Goal: Task Accomplishment & Management: Manage account settings

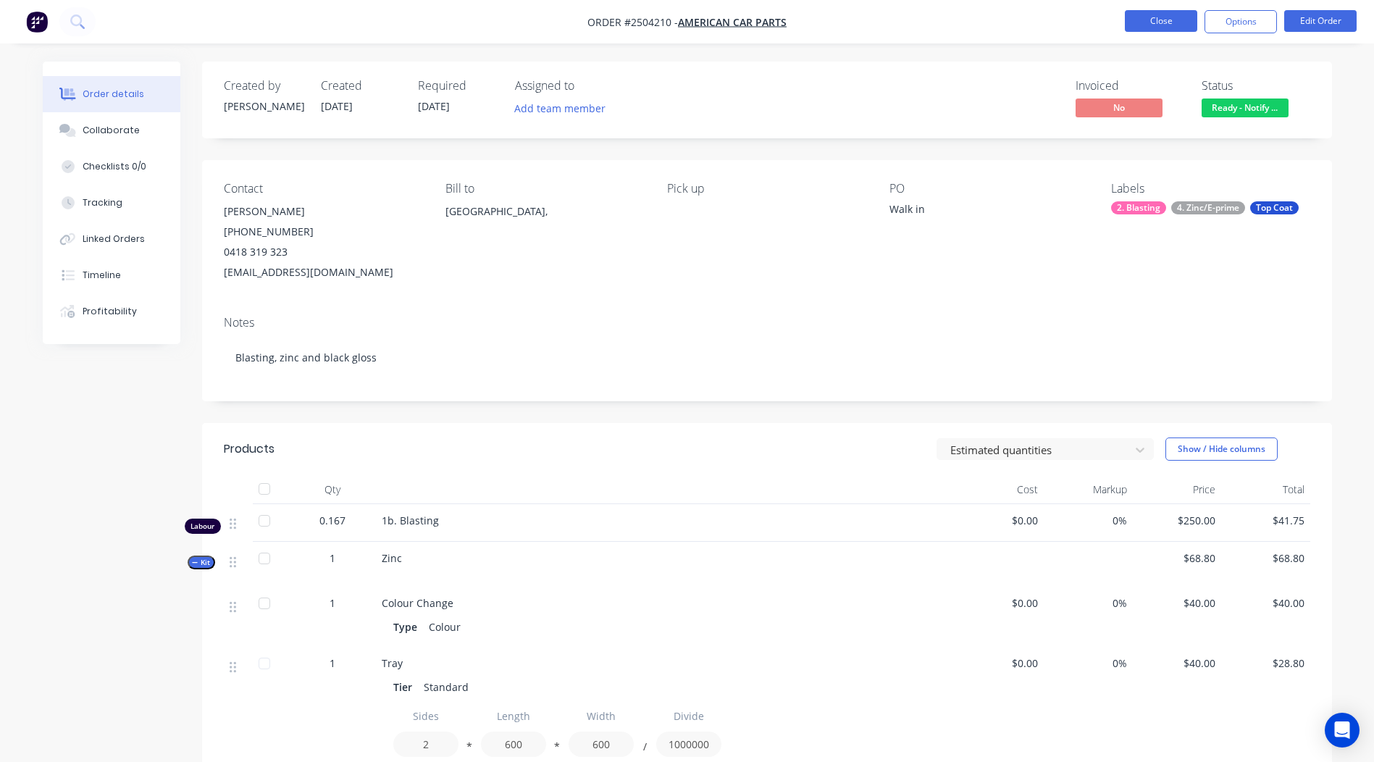
click at [1159, 14] on button "Close" at bounding box center [1161, 21] width 72 height 22
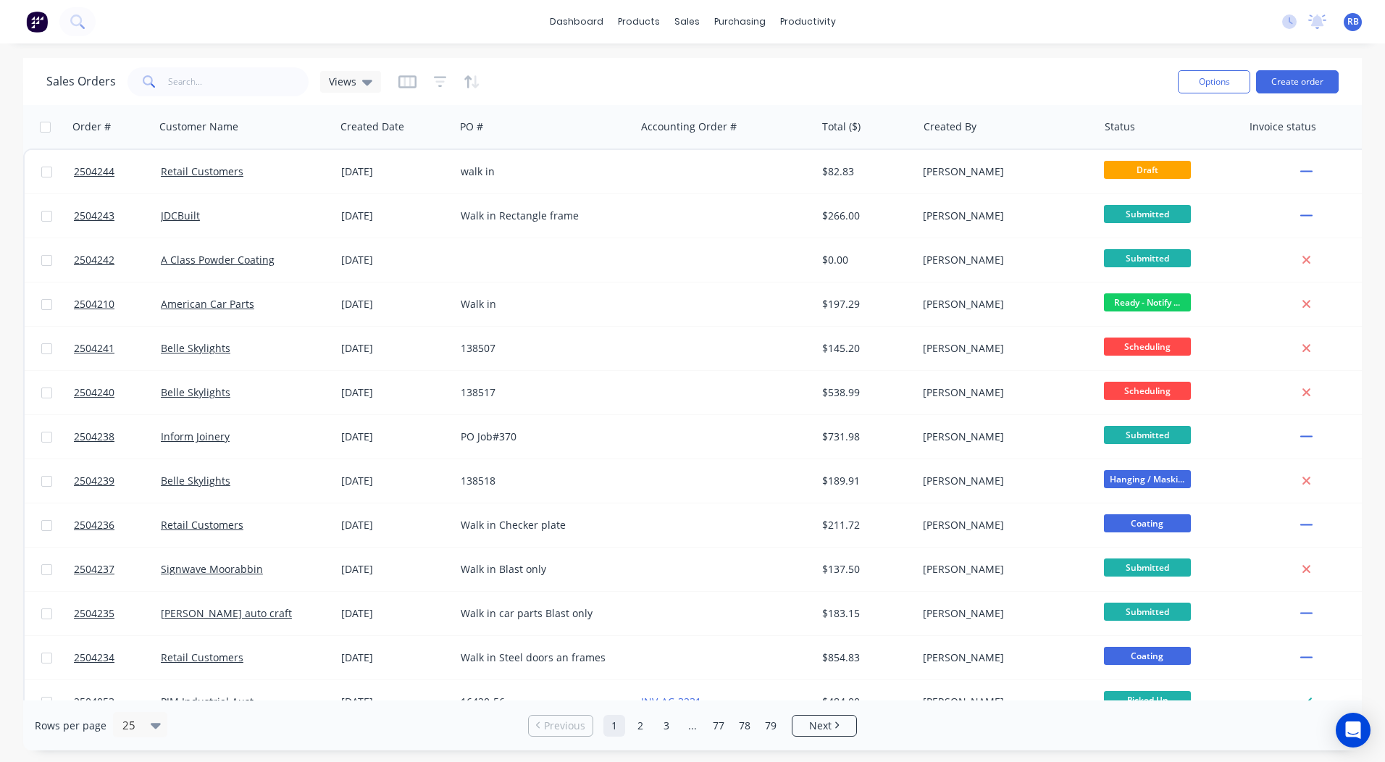
click at [220, 58] on div "Sales Orders Views Options Create order" at bounding box center [692, 81] width 1338 height 47
click at [203, 94] on input "text" at bounding box center [238, 81] width 141 height 29
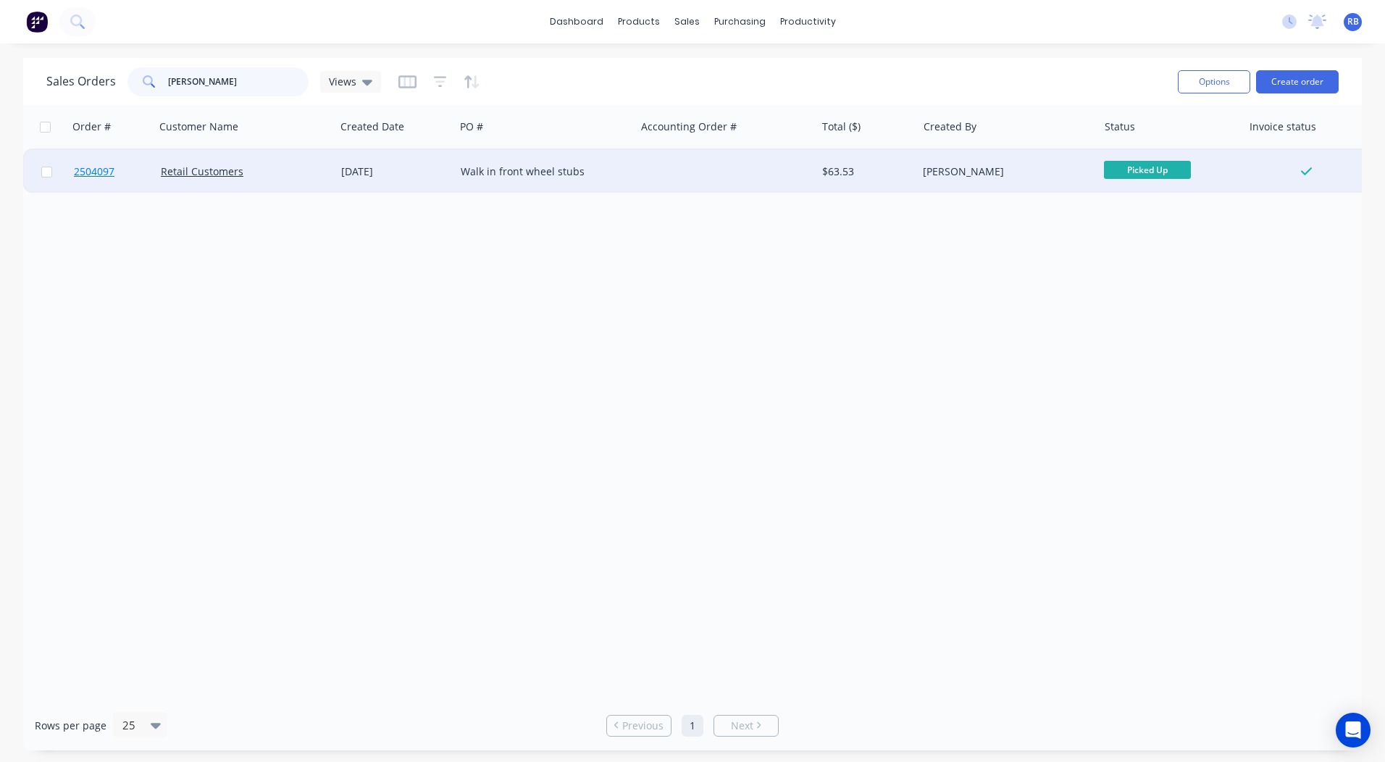
type input "[PERSON_NAME]"
click at [85, 170] on span "2504097" at bounding box center [94, 171] width 41 height 14
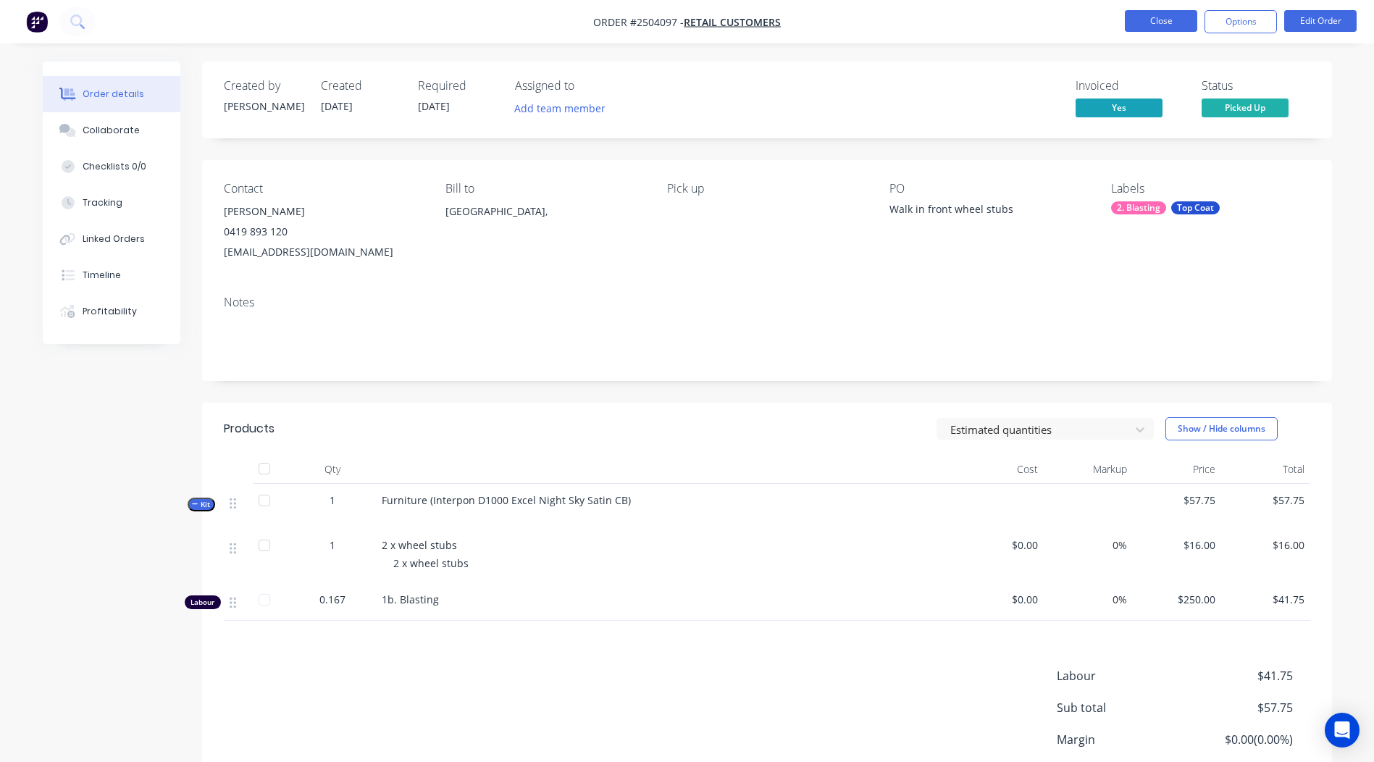
click at [1145, 20] on button "Close" at bounding box center [1161, 21] width 72 height 22
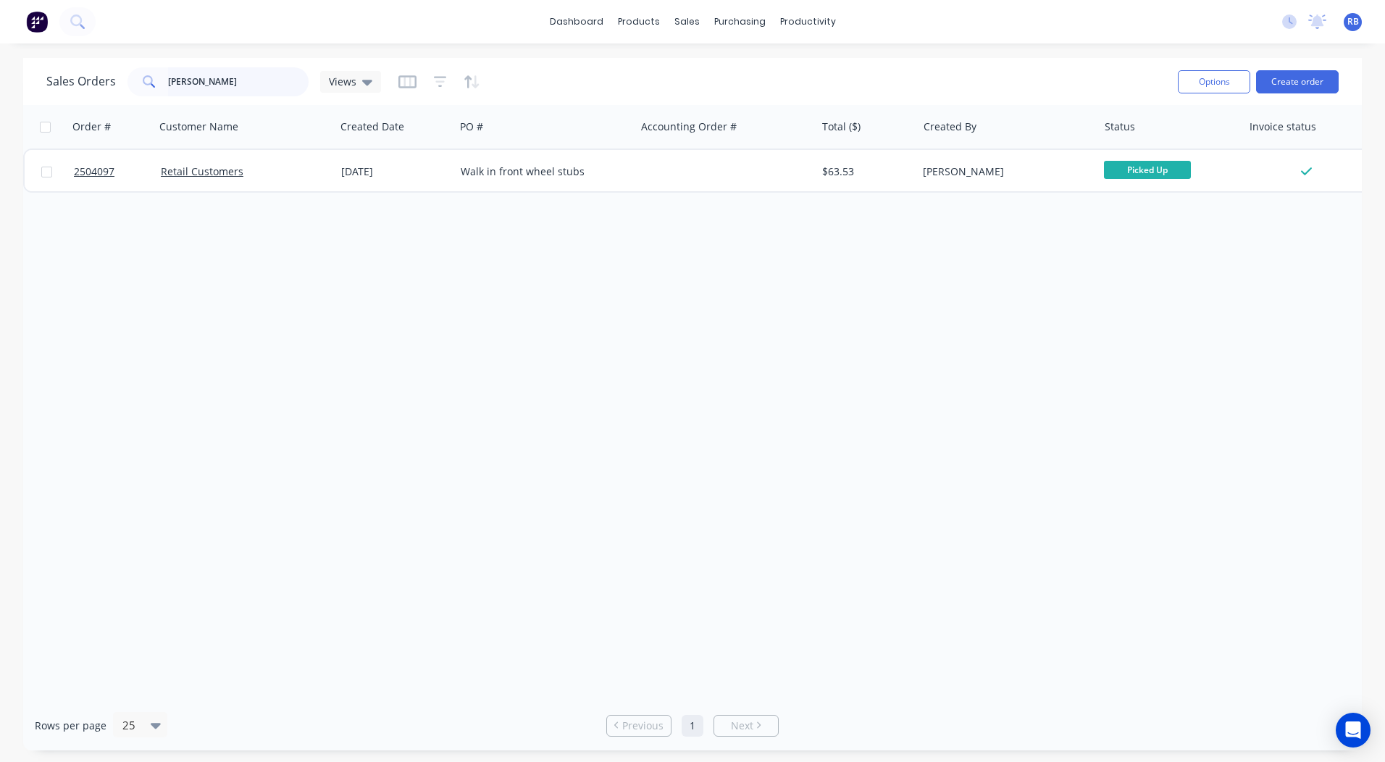
click at [243, 72] on input "[PERSON_NAME]" at bounding box center [238, 81] width 141 height 29
click at [244, 72] on input "[PERSON_NAME]" at bounding box center [238, 81] width 141 height 29
click at [245, 72] on input "[PERSON_NAME]" at bounding box center [238, 81] width 141 height 29
click at [1291, 79] on button "Create order" at bounding box center [1297, 81] width 83 height 23
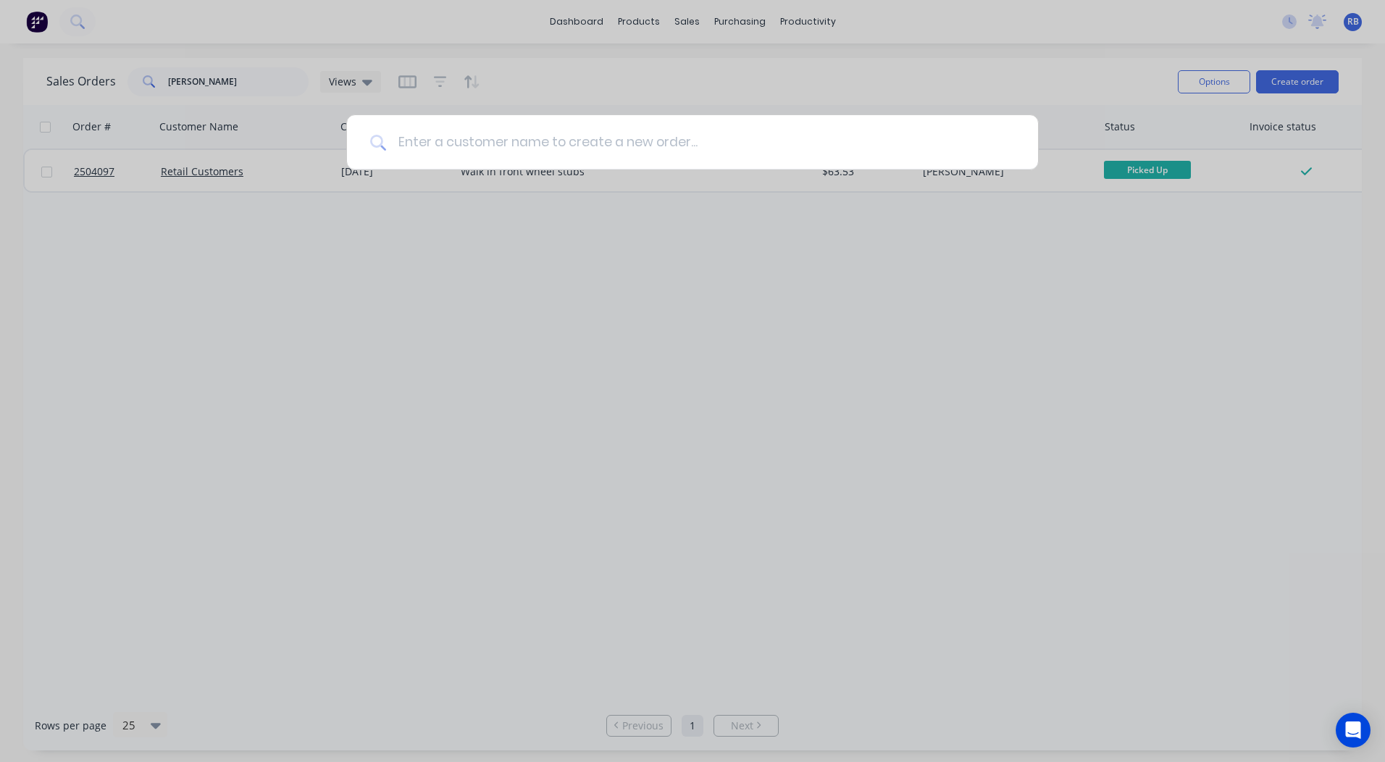
click at [503, 147] on input at bounding box center [700, 142] width 629 height 54
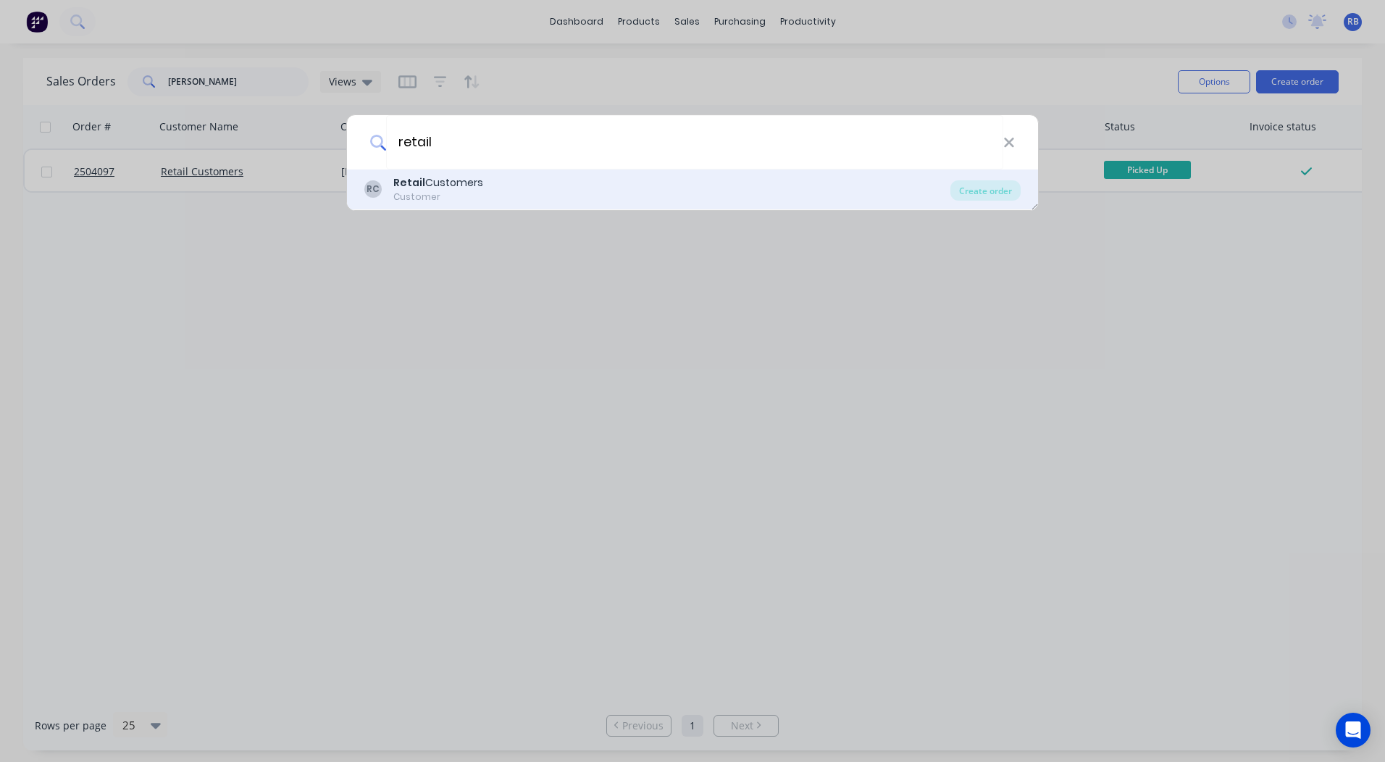
type input "retail"
click at [451, 194] on div "Customer" at bounding box center [438, 196] width 90 height 13
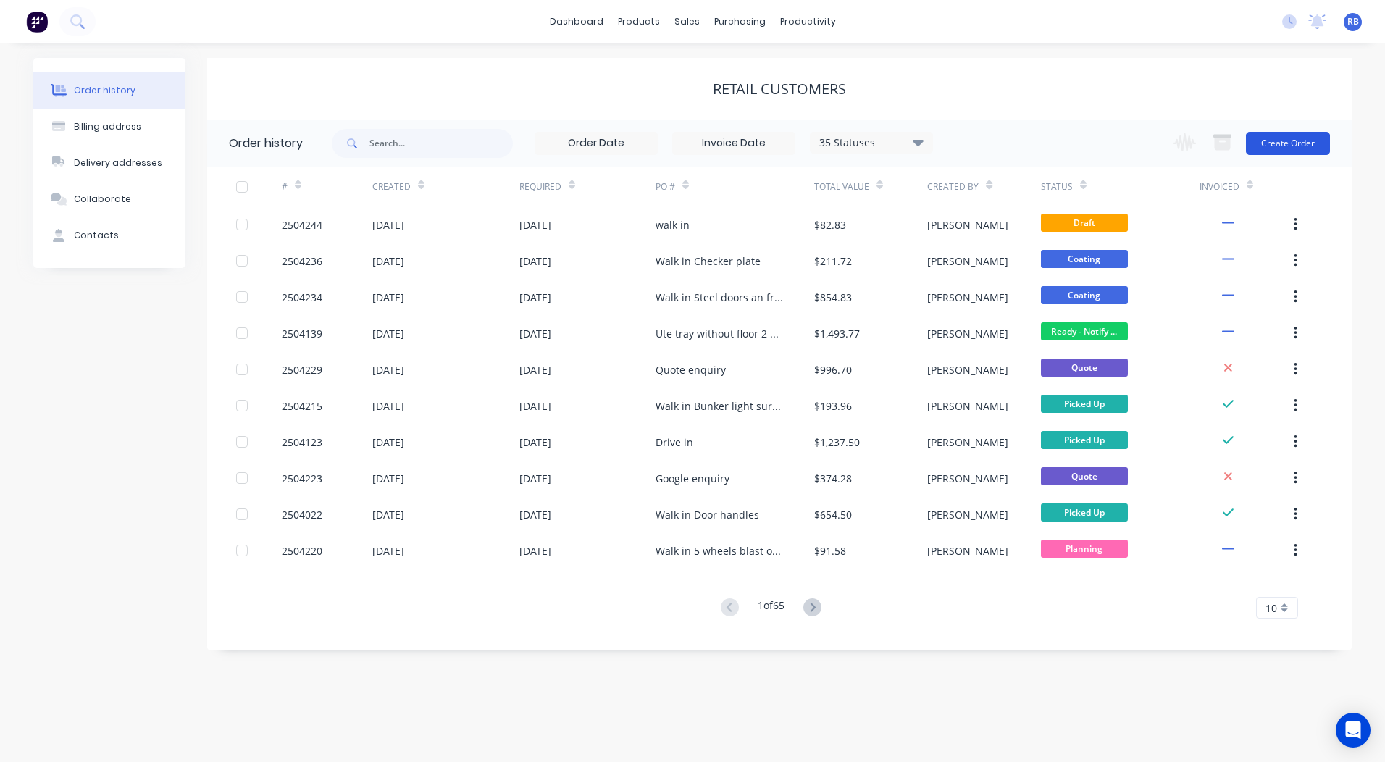
click at [1275, 146] on button "Create Order" at bounding box center [1287, 143] width 84 height 23
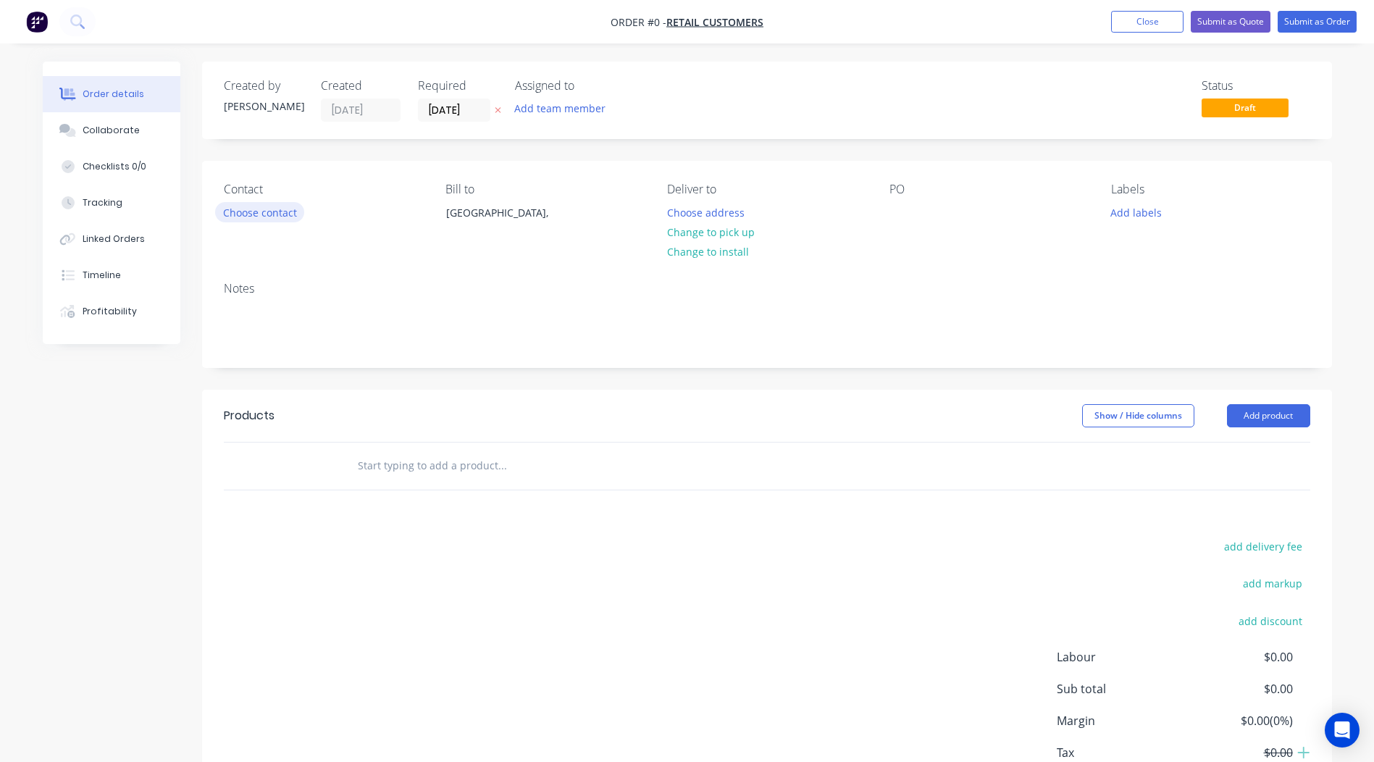
click at [261, 204] on button "Choose contact" at bounding box center [259, 212] width 89 height 20
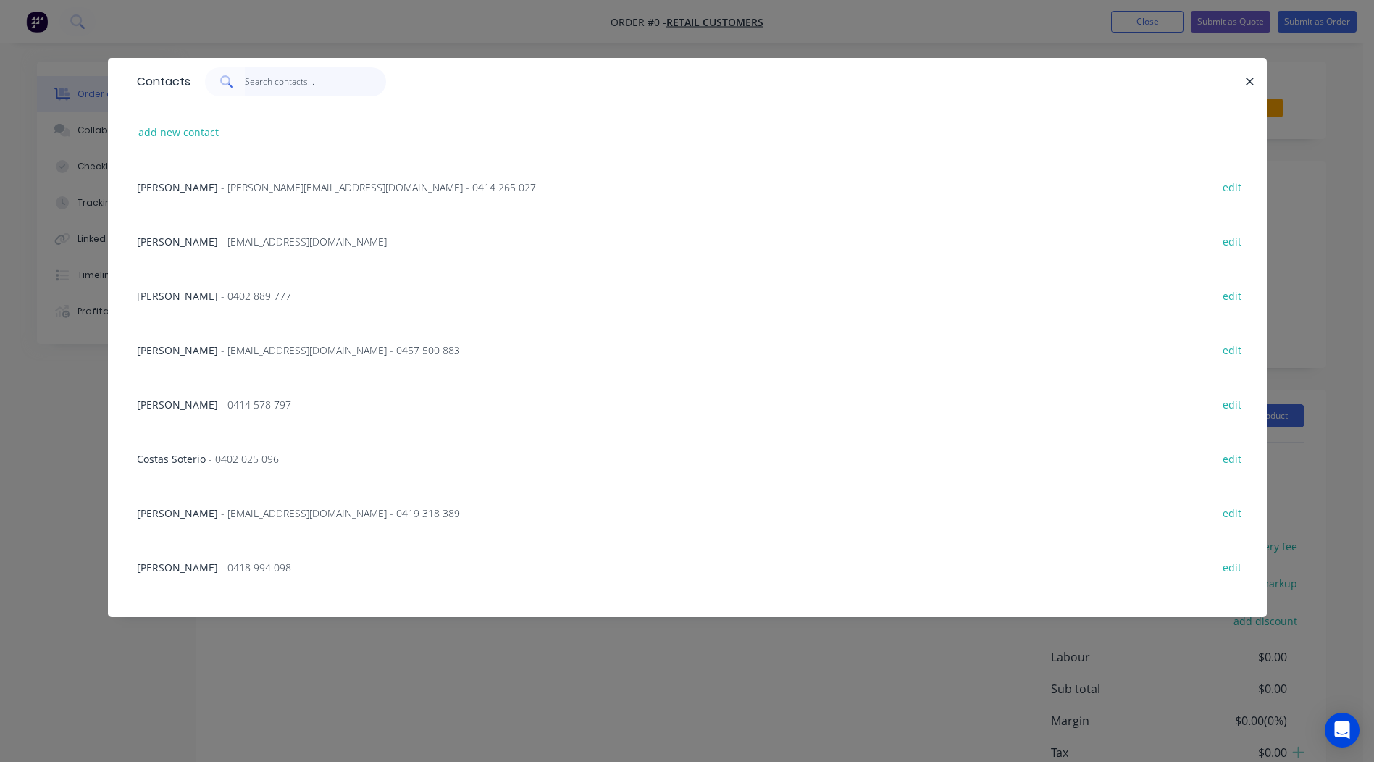
click at [280, 85] on input "text" at bounding box center [315, 81] width 141 height 29
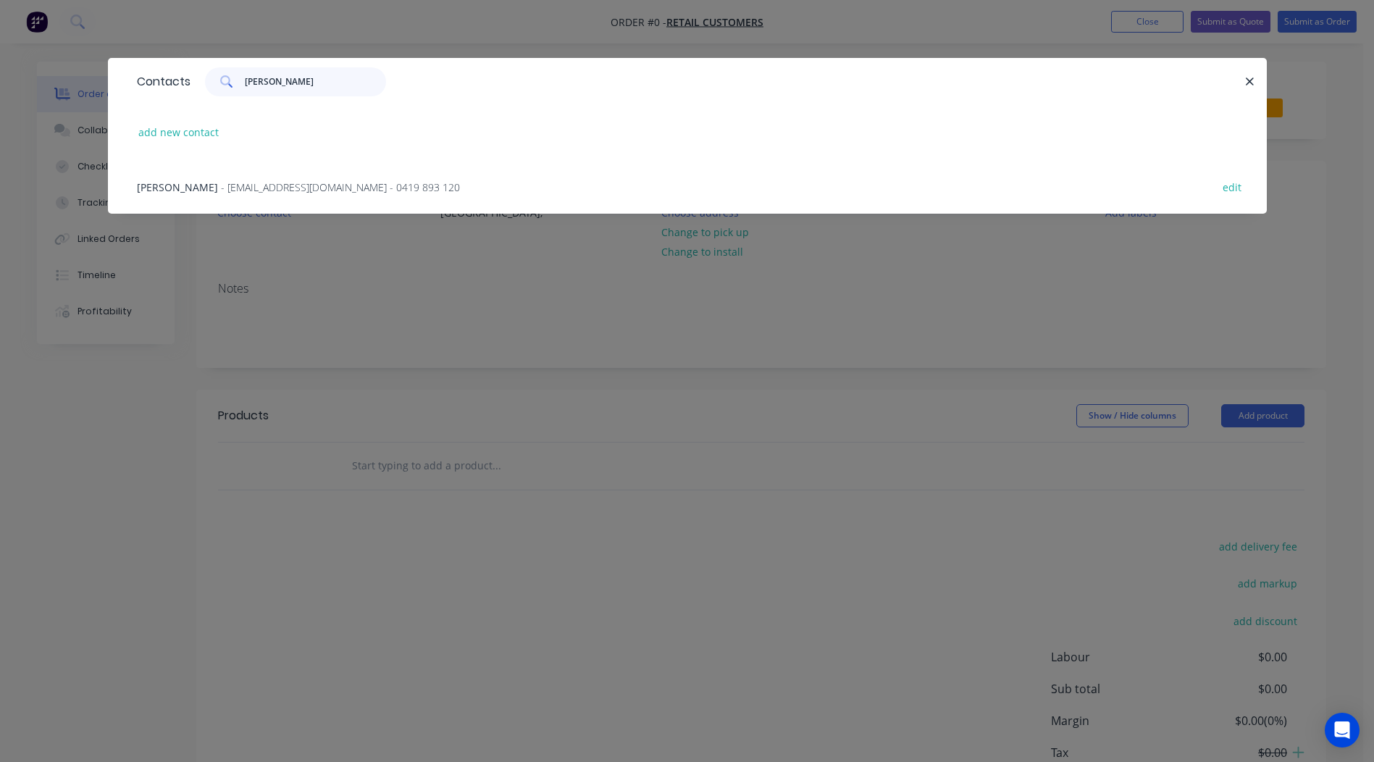
type input "[PERSON_NAME]"
click at [172, 188] on span "[PERSON_NAME]" at bounding box center [177, 187] width 81 height 14
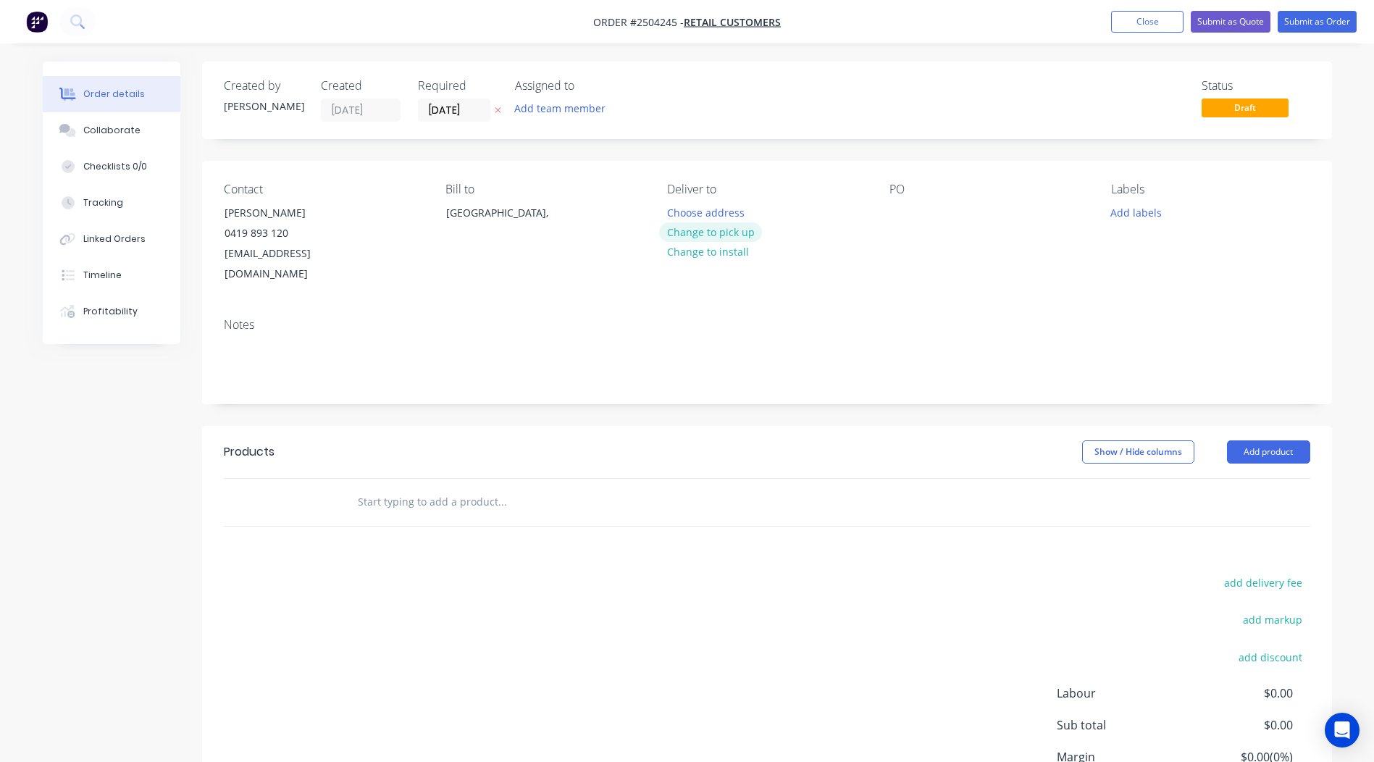
click at [714, 231] on button "Change to pick up" at bounding box center [710, 232] width 103 height 20
click at [907, 211] on div at bounding box center [900, 212] width 23 height 21
click at [1134, 217] on button "Add labels" at bounding box center [1136, 212] width 67 height 20
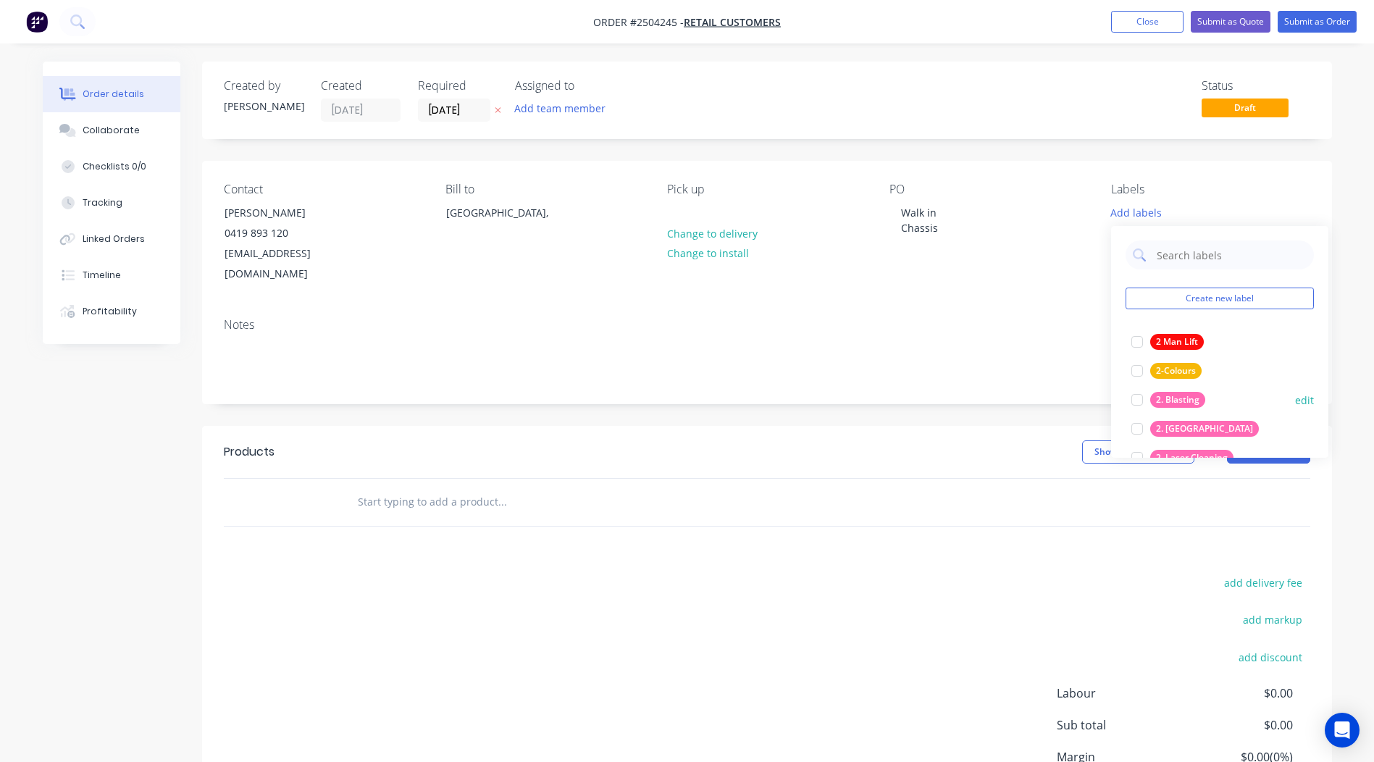
click at [1135, 392] on div at bounding box center [1136, 399] width 29 height 29
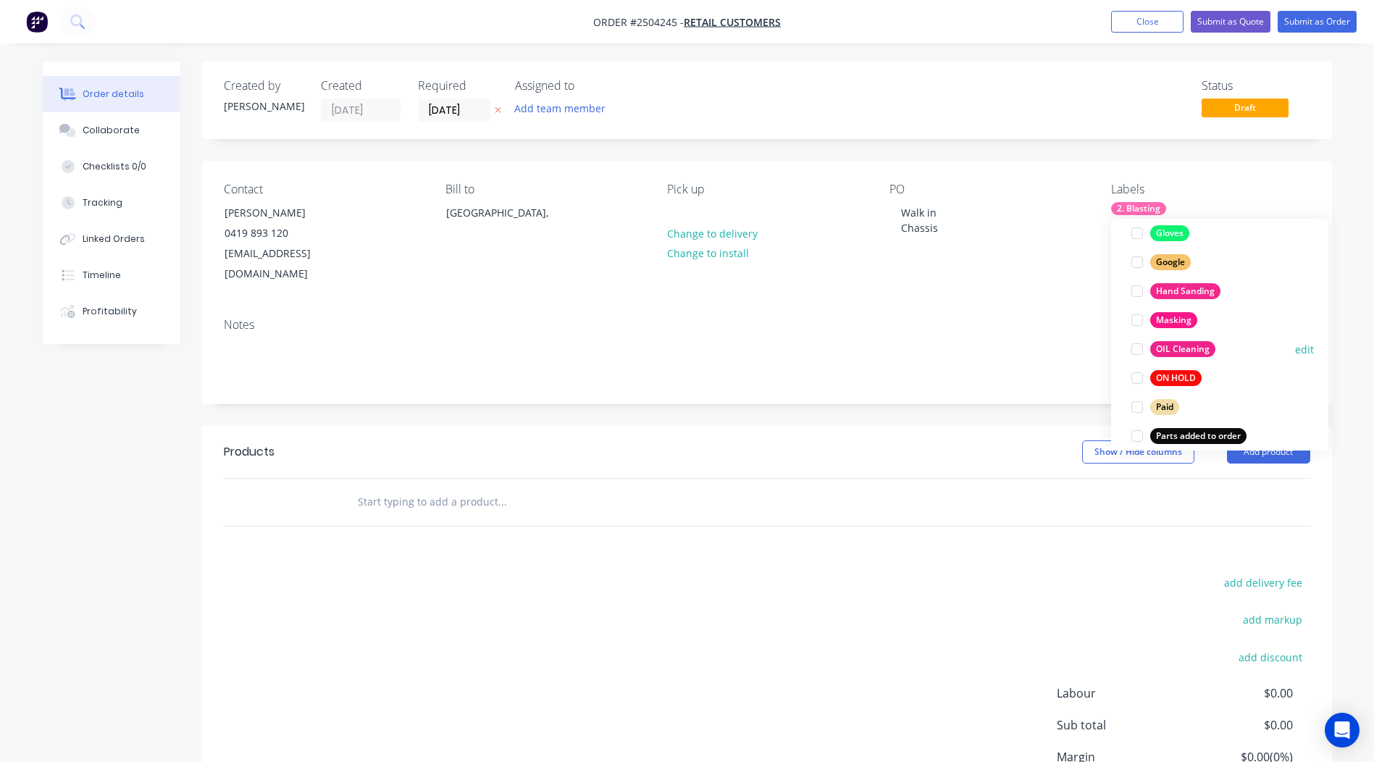
scroll to position [1130, 0]
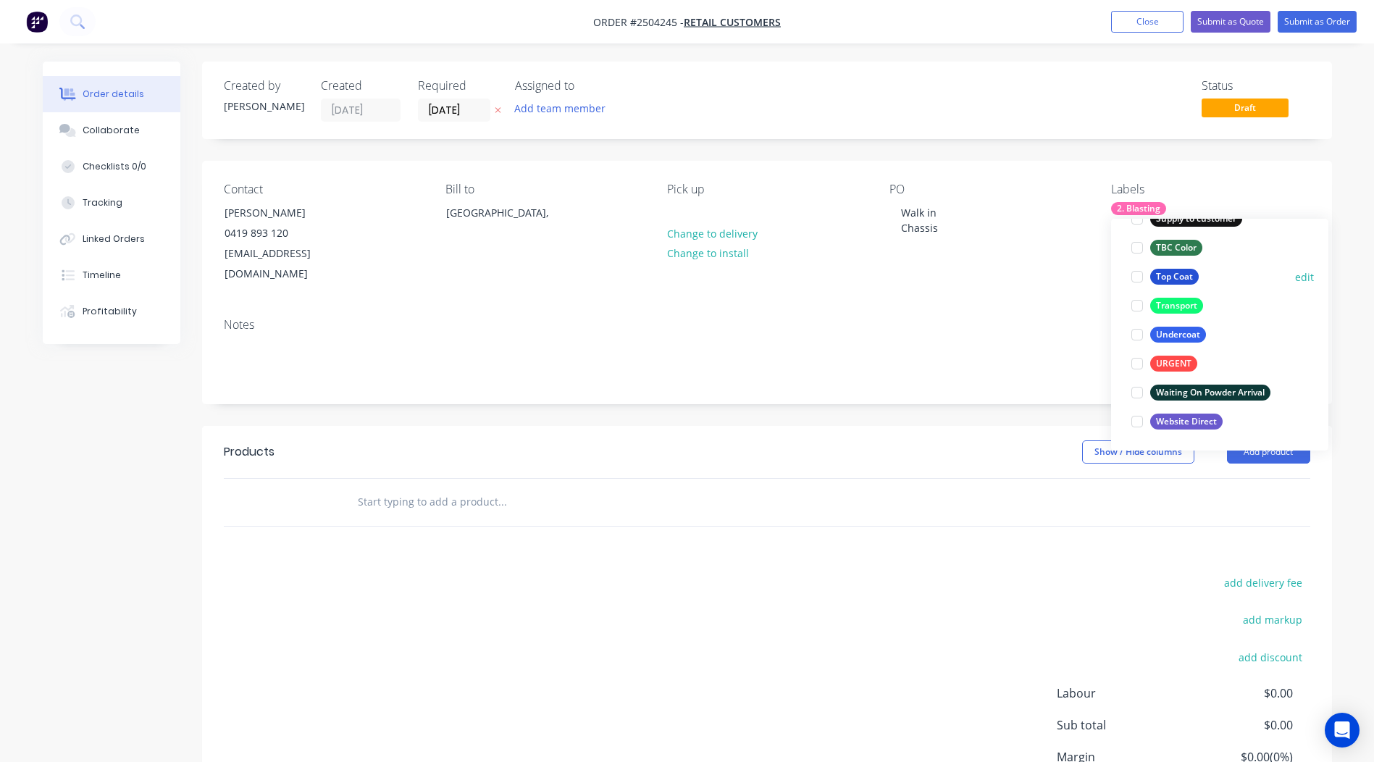
click at [1134, 277] on div at bounding box center [1136, 276] width 29 height 29
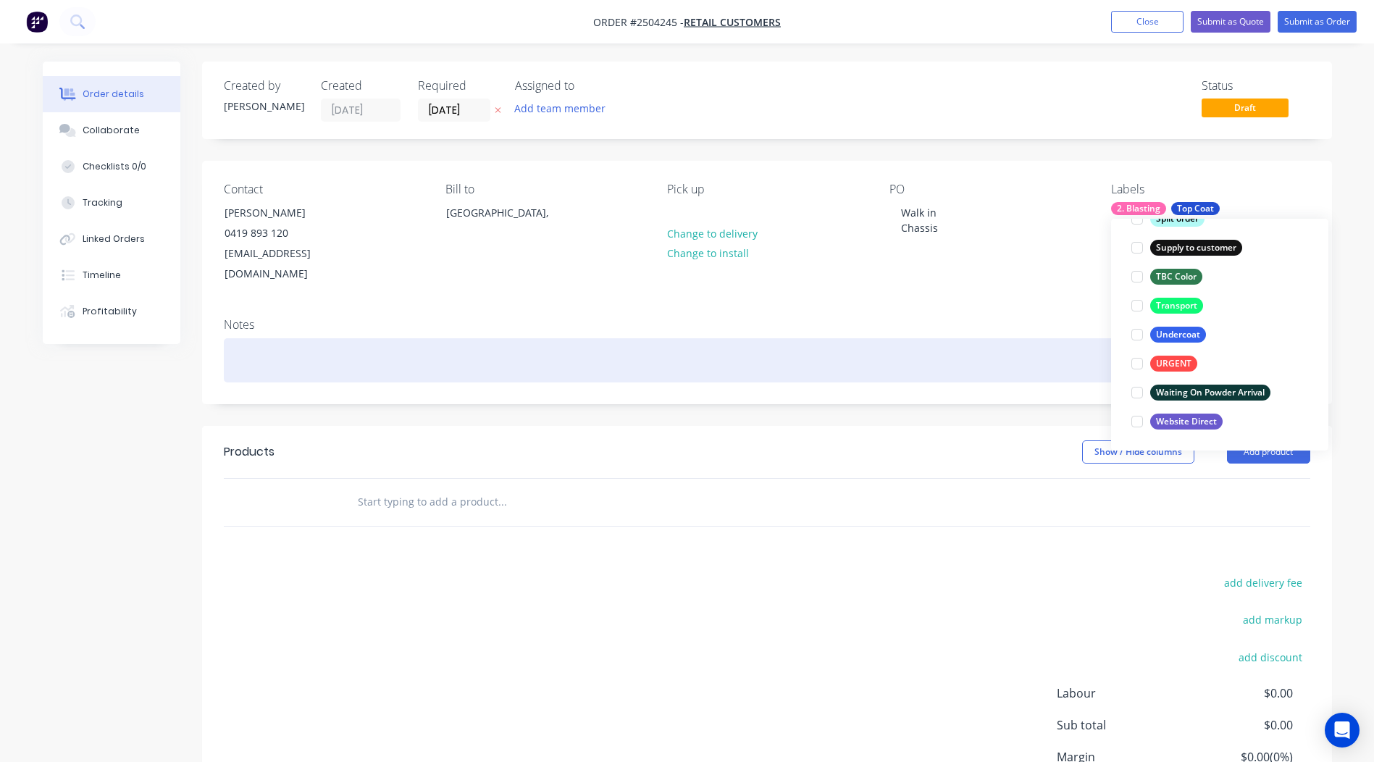
scroll to position [87, 0]
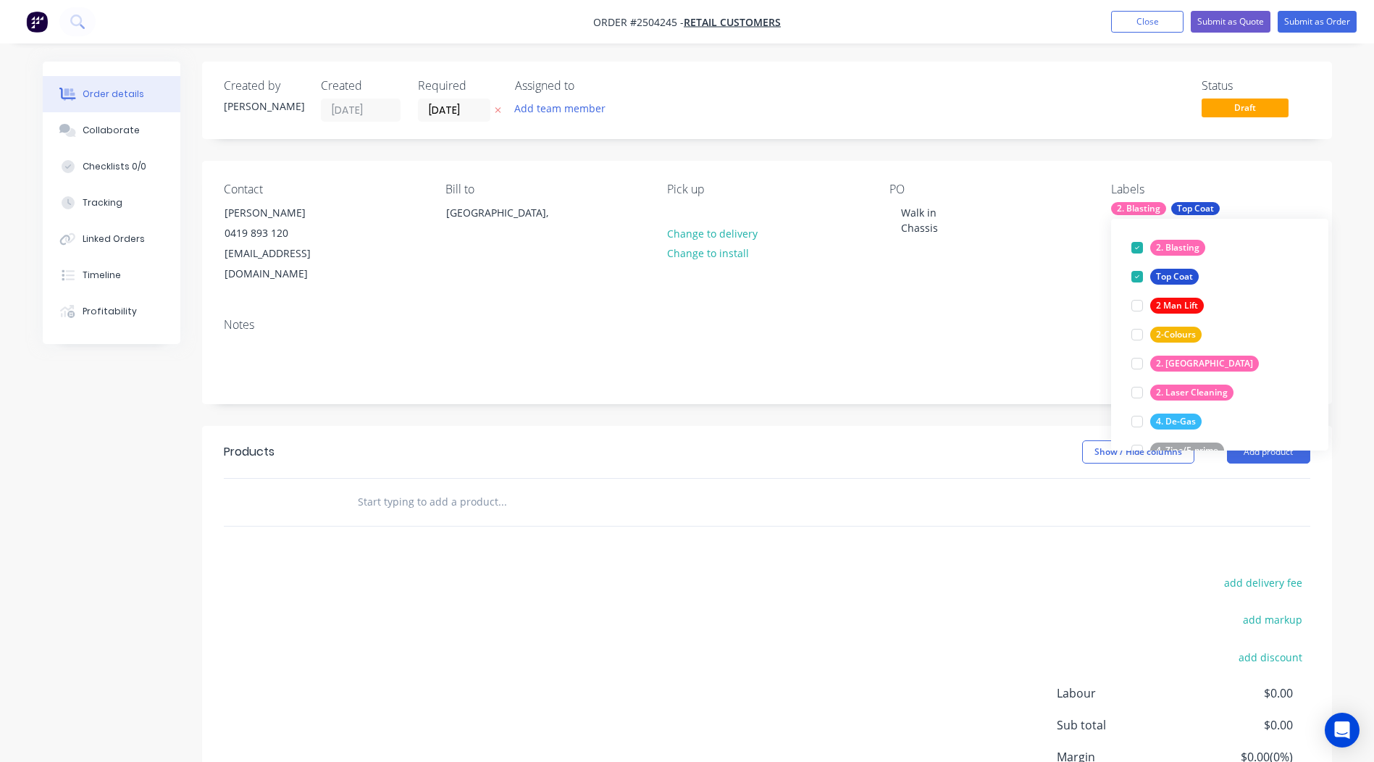
click at [825, 573] on div "add delivery fee add markup add discount Labour $0.00 Sub total $0.00 Margin $0…" at bounding box center [767, 713] width 1086 height 280
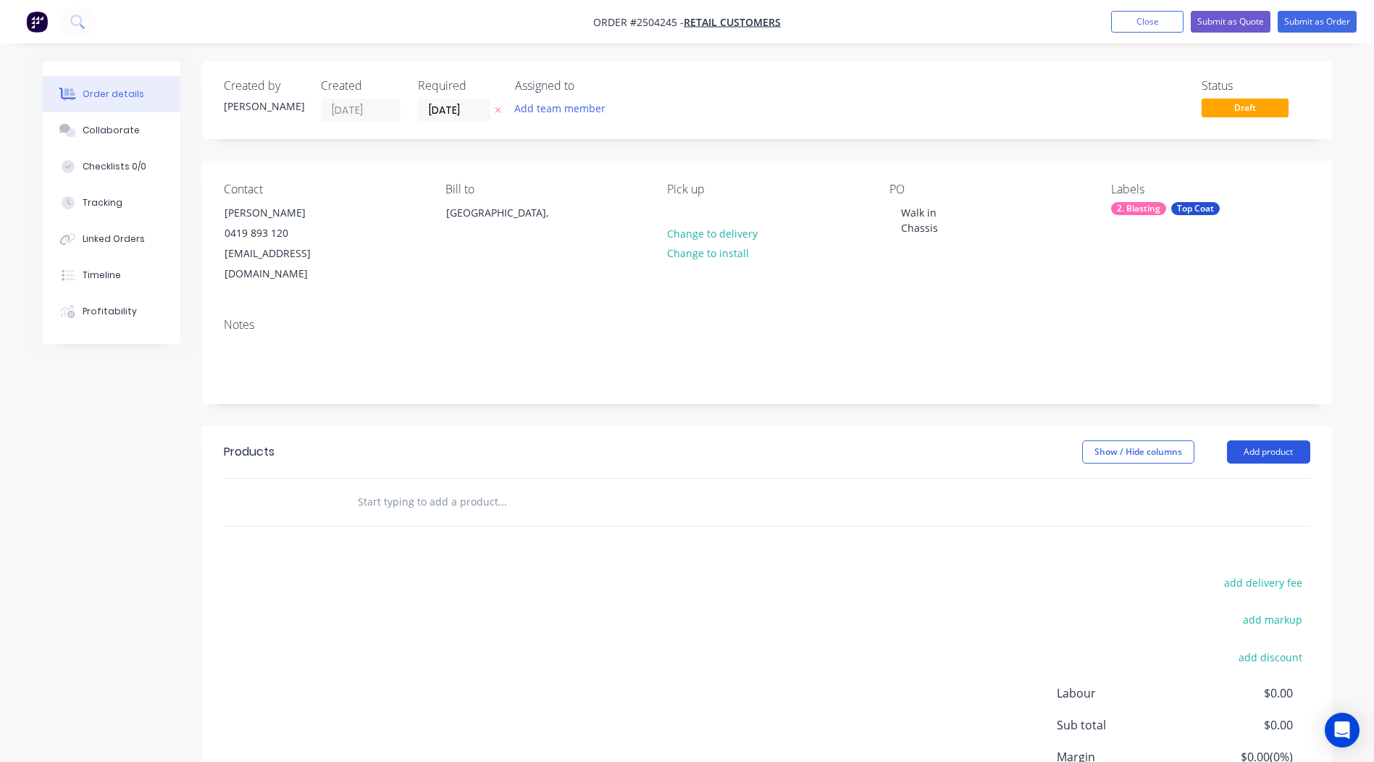
click at [1276, 440] on button "Add product" at bounding box center [1268, 451] width 83 height 23
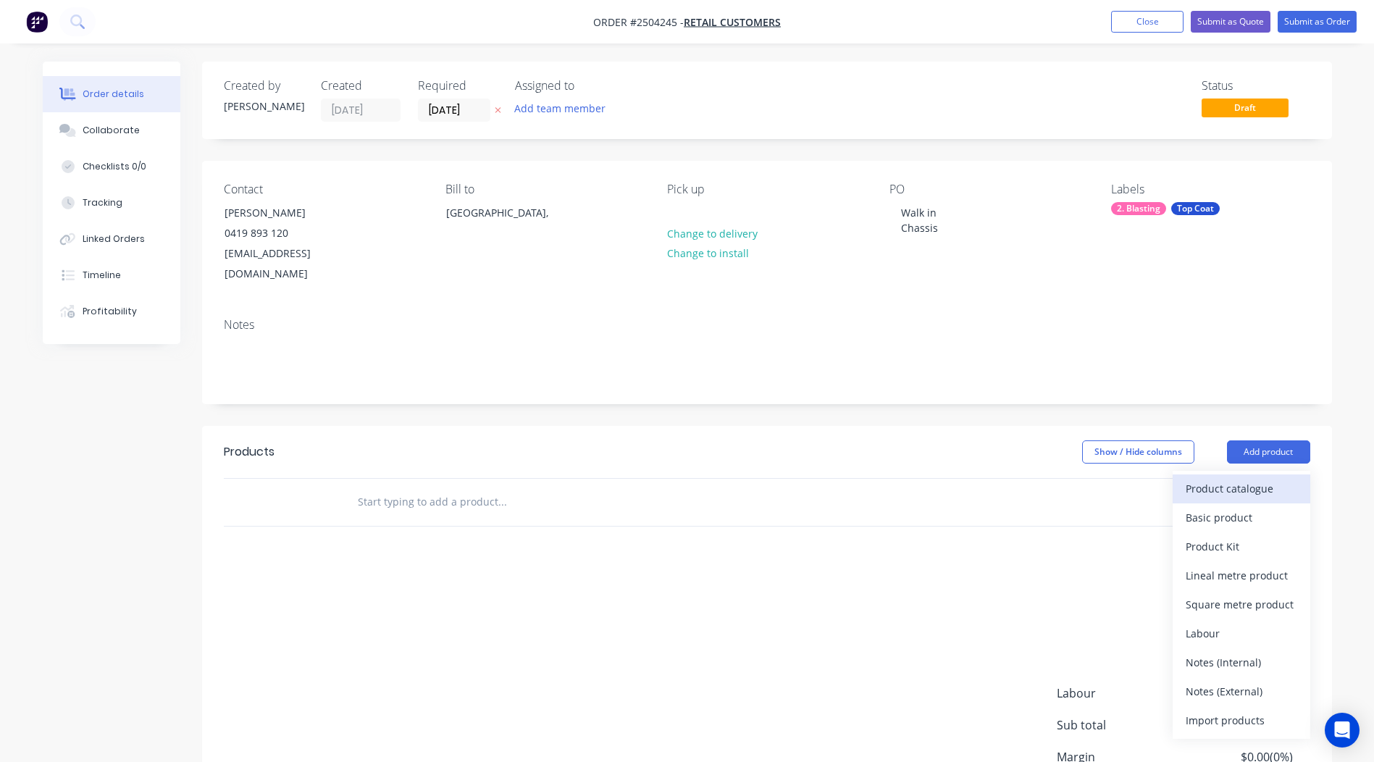
click at [1234, 478] on div "Product catalogue" at bounding box center [1241, 488] width 112 height 21
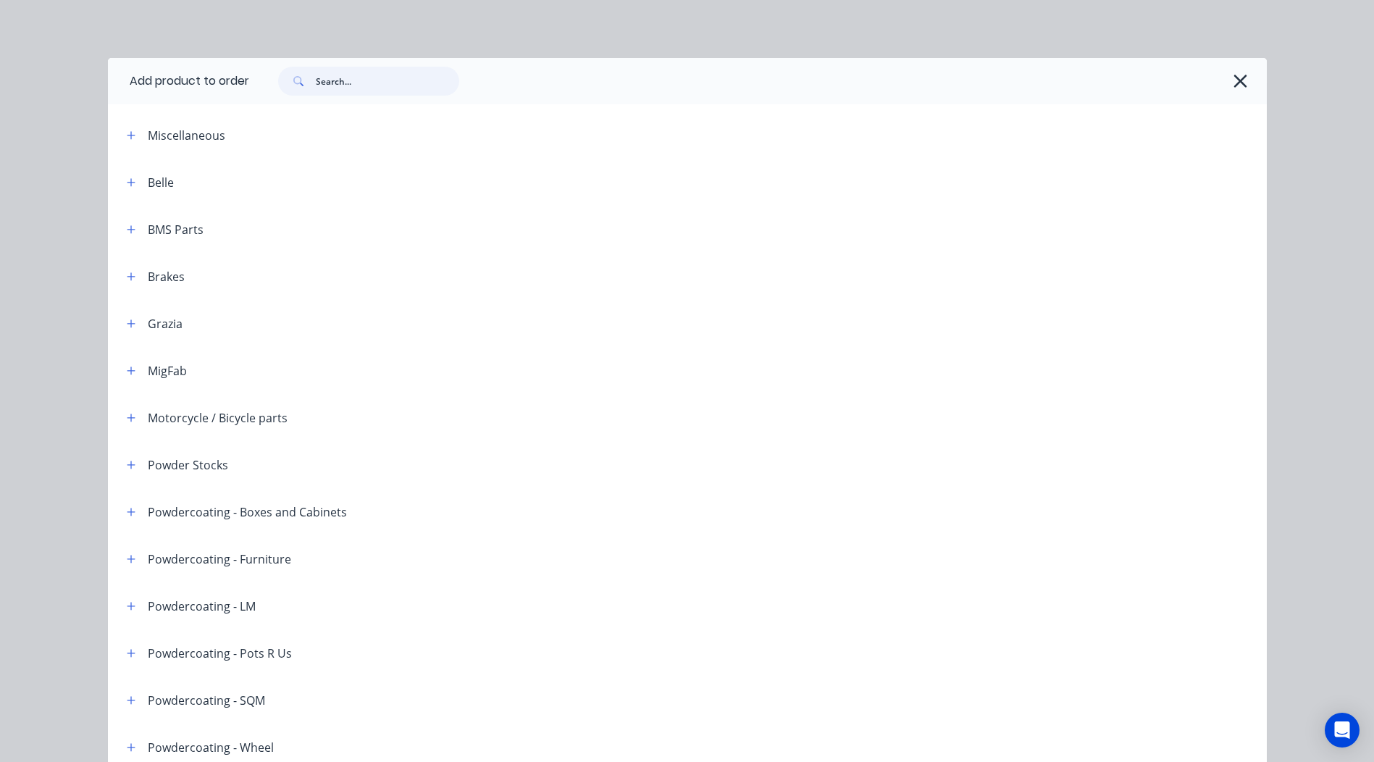
click at [358, 81] on input "text" at bounding box center [387, 81] width 143 height 29
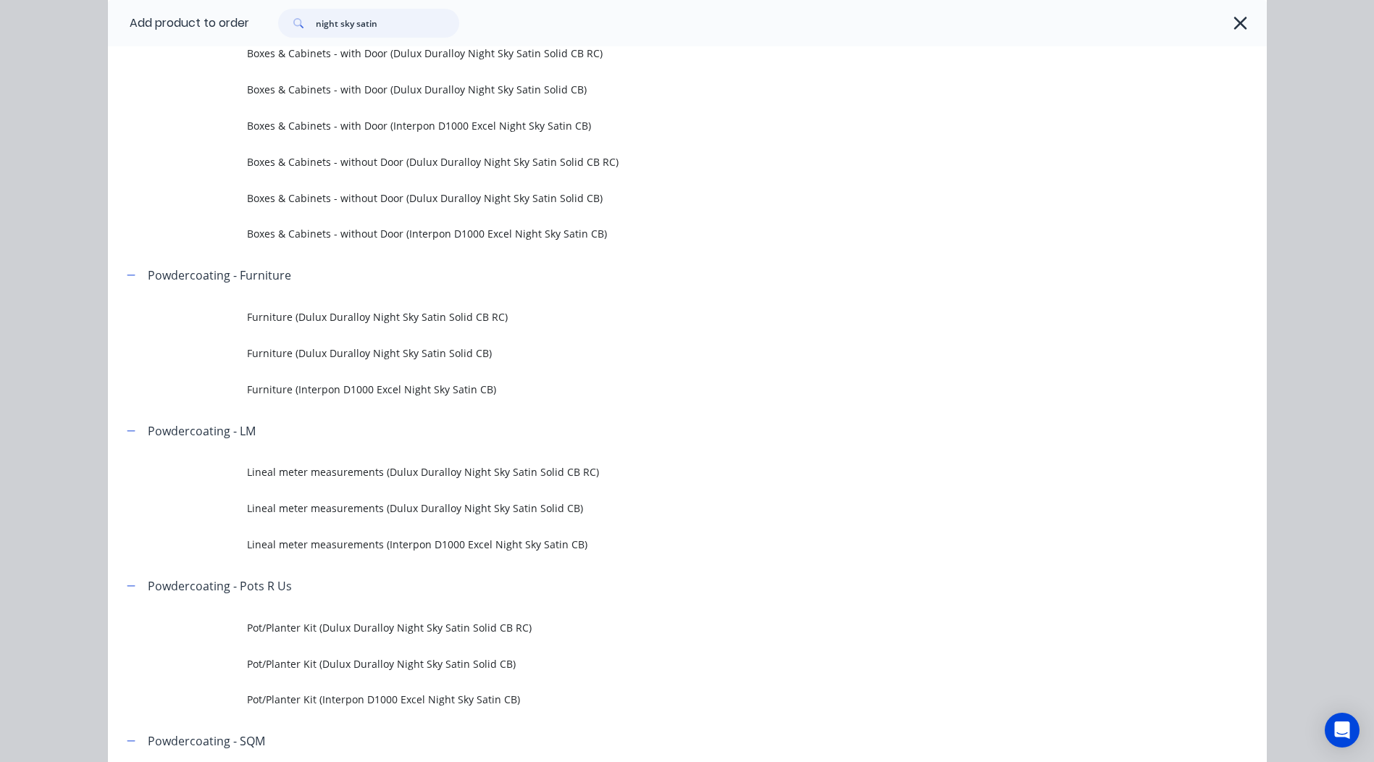
scroll to position [145, 0]
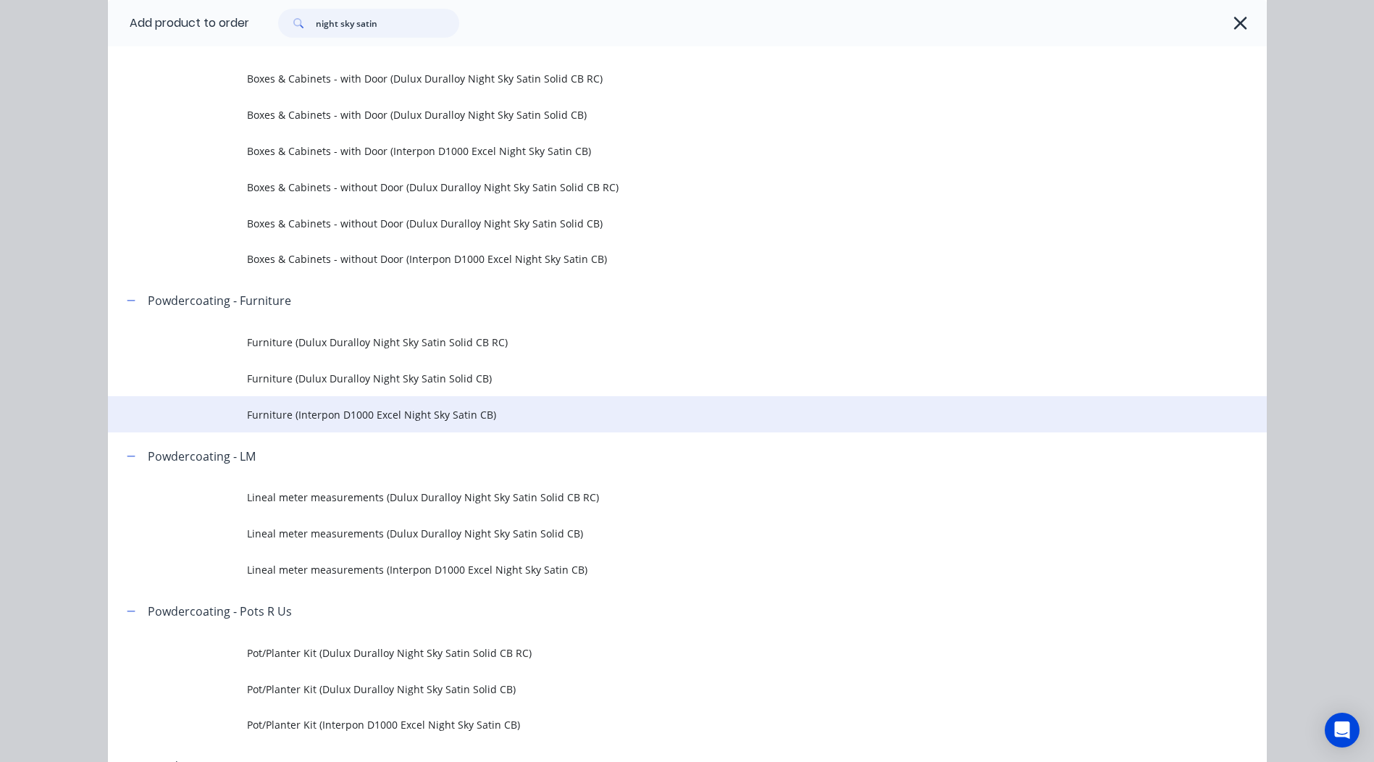
type input "night sky satin"
click at [411, 416] on span "Furniture (Interpon D1000 Excel Night Sky Satin CB)" at bounding box center [654, 414] width 815 height 15
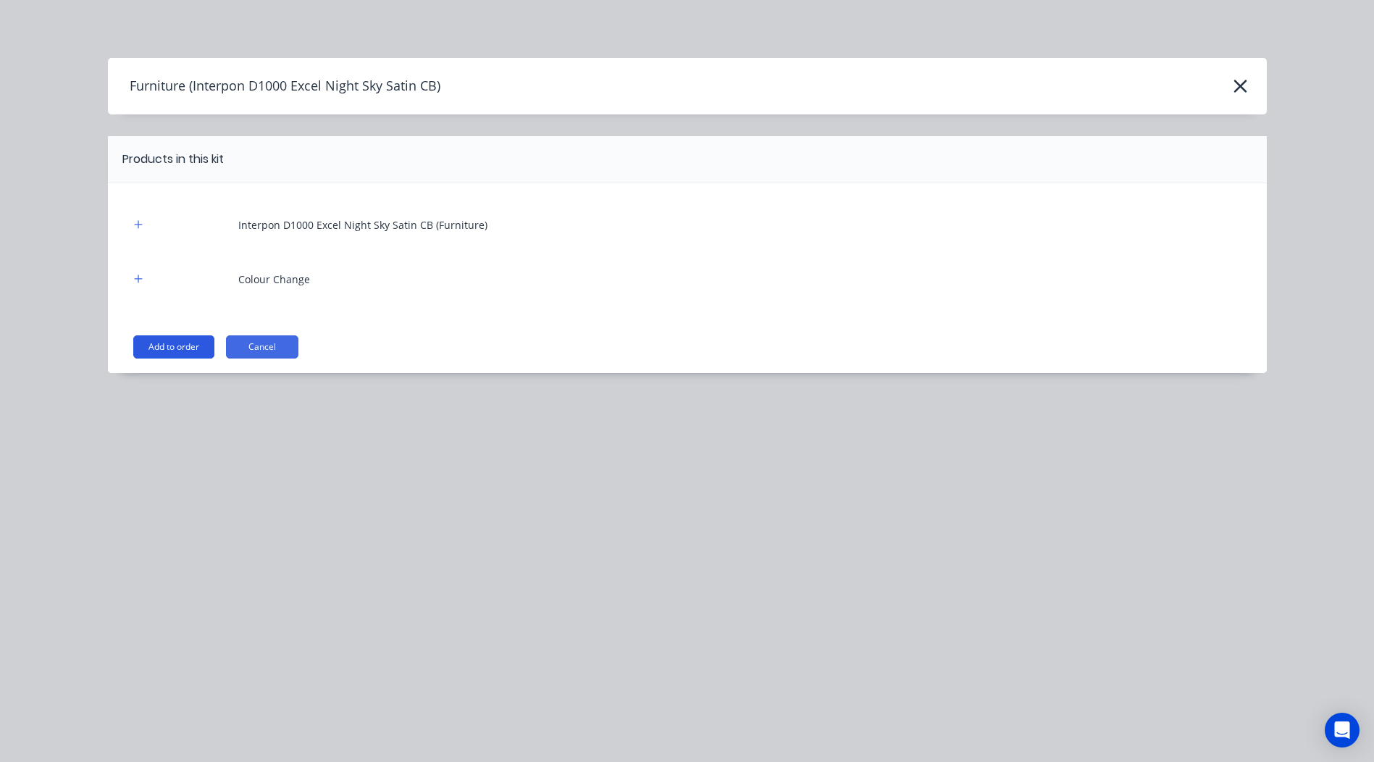
click at [173, 351] on button "Add to order" at bounding box center [173, 346] width 81 height 23
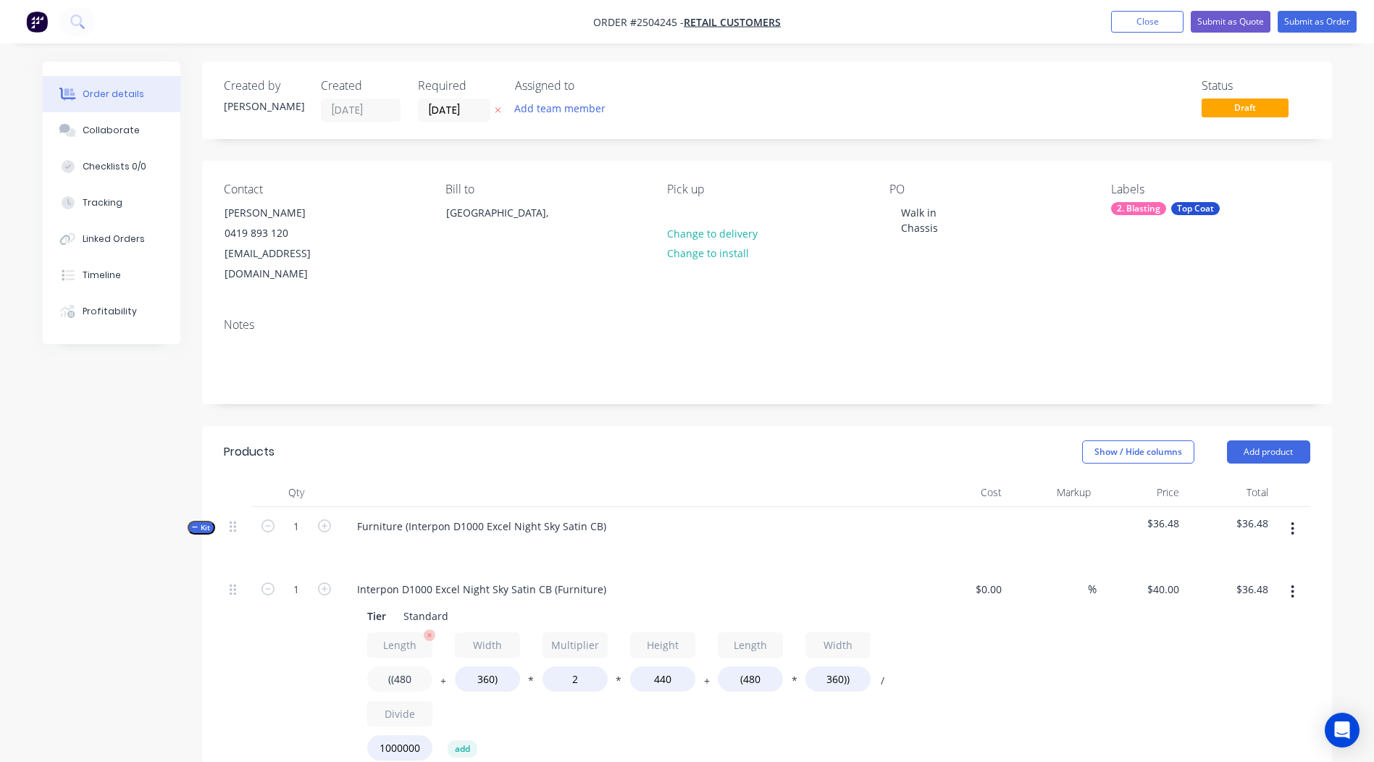
click at [406, 666] on input "((480" at bounding box center [399, 678] width 65 height 25
type input "((4411"
type input "$174.85"
click at [483, 666] on input "360)" at bounding box center [487, 678] width 65 height 25
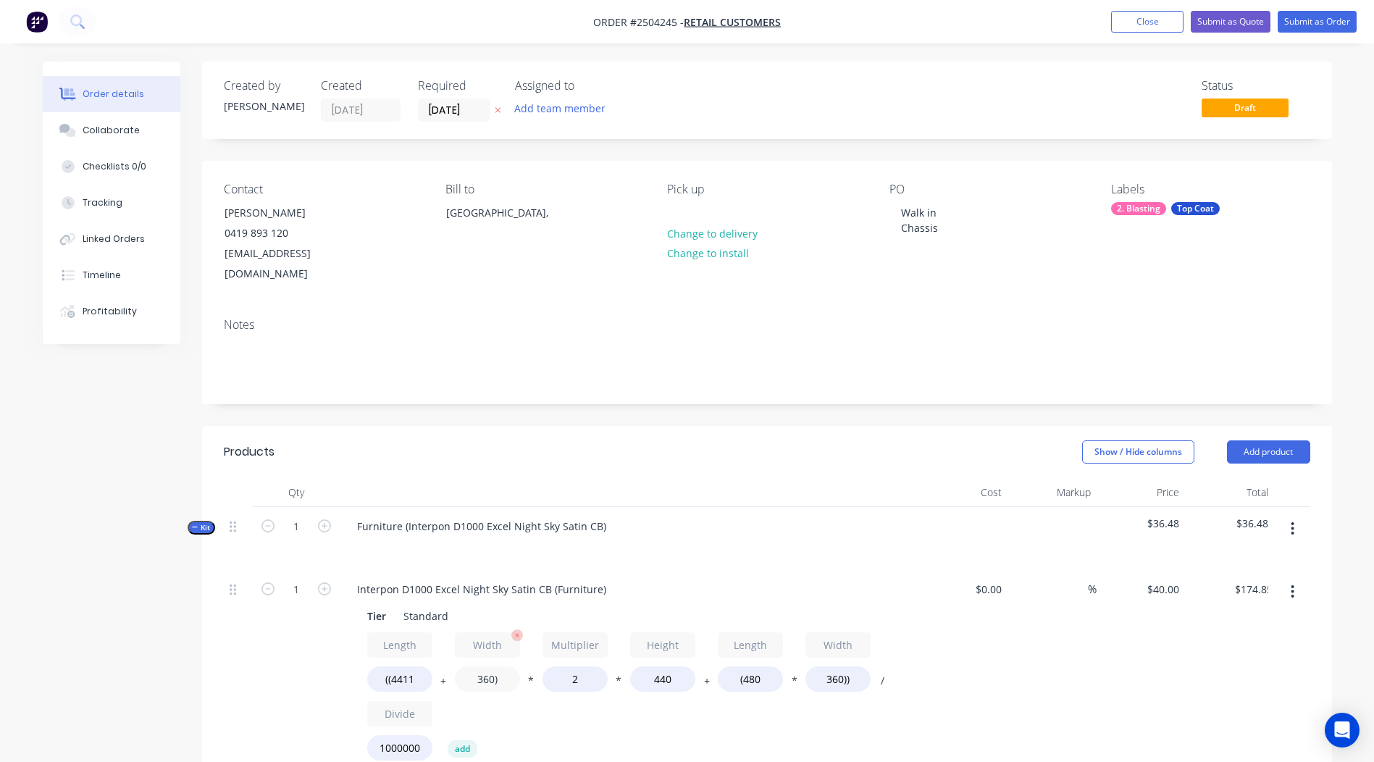
click at [483, 666] on input "360)" at bounding box center [487, 678] width 65 height 25
type input "1450)"
type input "$213.22"
click at [667, 666] on input "440" at bounding box center [662, 678] width 65 height 25
click at [666, 666] on input "440" at bounding box center [662, 678] width 65 height 25
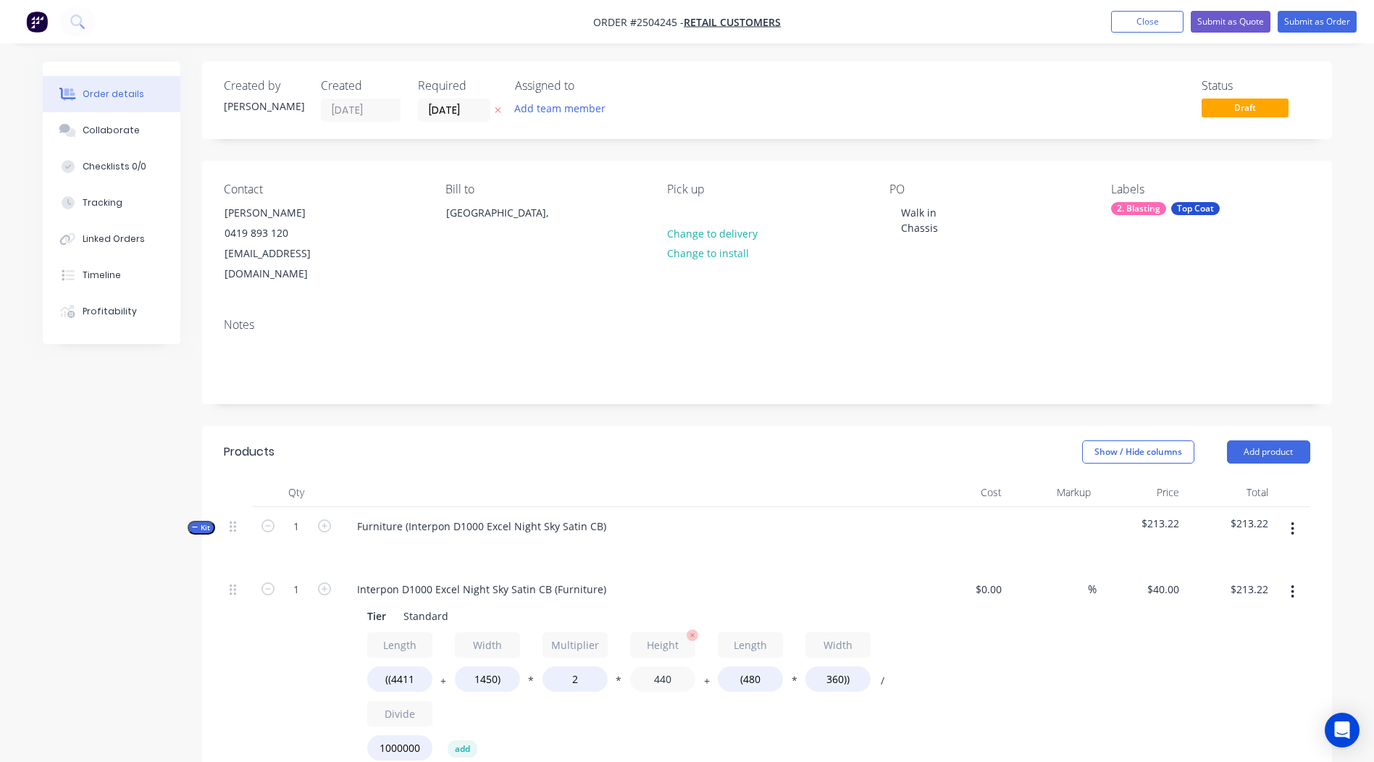
type input "2"
type input "450"
type input "$217.91"
click at [755, 666] on input "(480" at bounding box center [750, 678] width 65 height 25
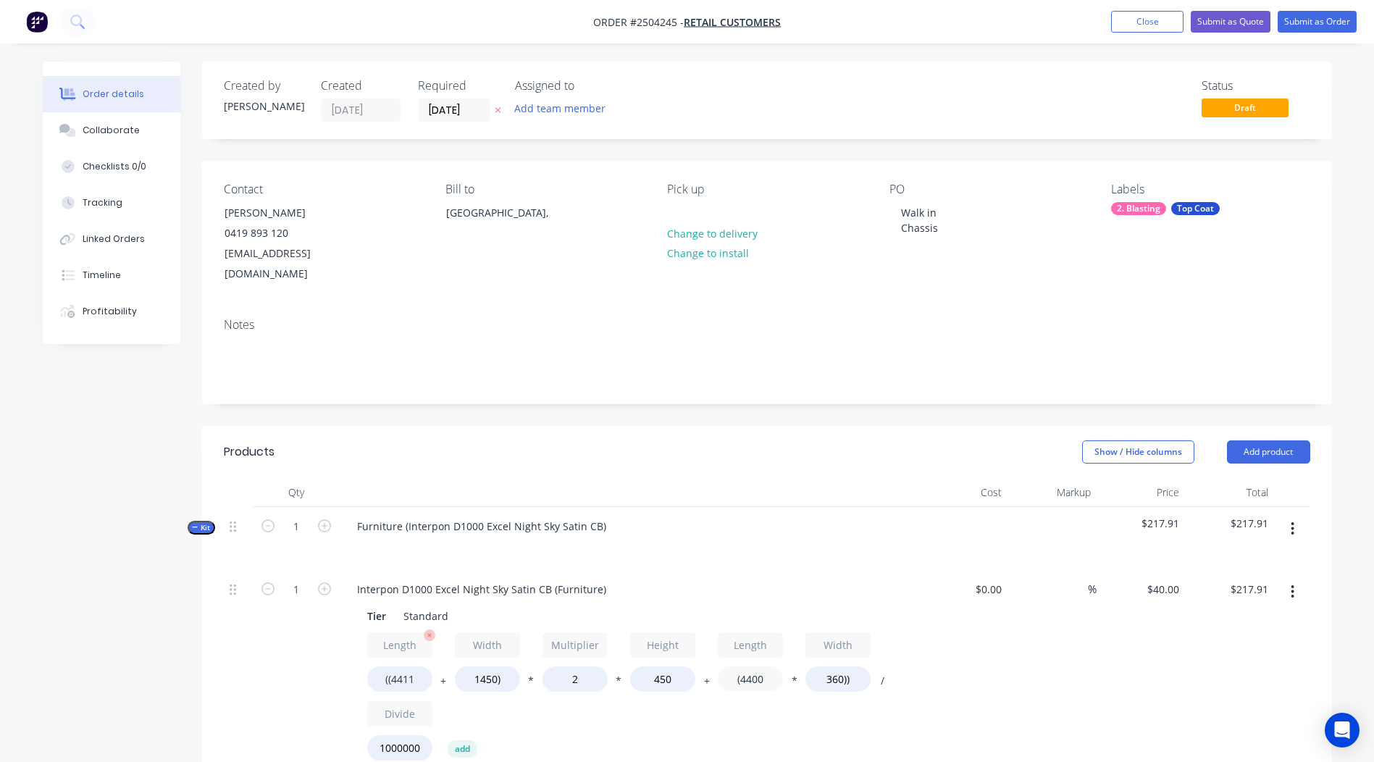
type input "(4400"
type input "$274.36"
click at [408, 666] on input "((4411" at bounding box center [399, 678] width 65 height 25
type input "((4400"
type input "$273.96"
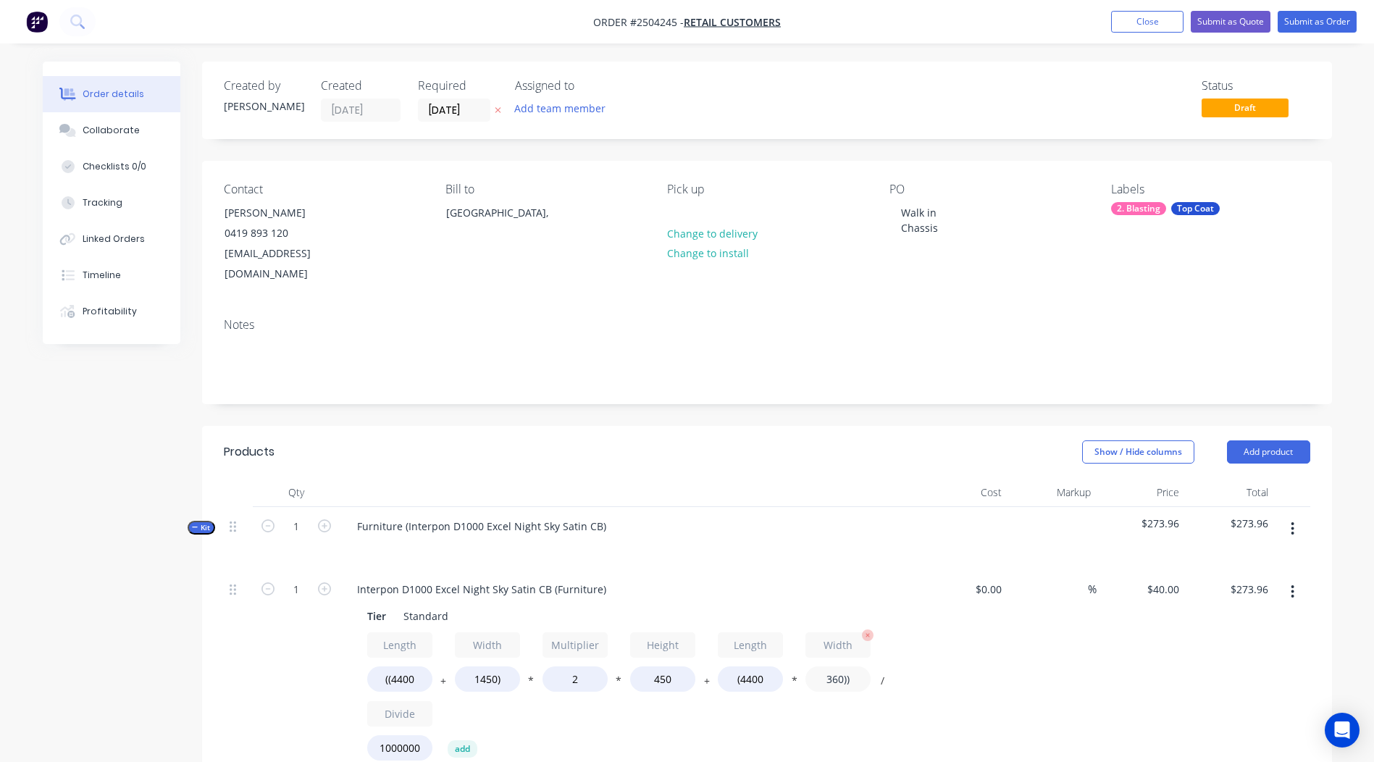
click at [836, 666] on input "360))" at bounding box center [837, 678] width 65 height 25
type input "1450))"
type input "$465.80"
click at [1020, 649] on div "%" at bounding box center [1051, 688] width 89 height 237
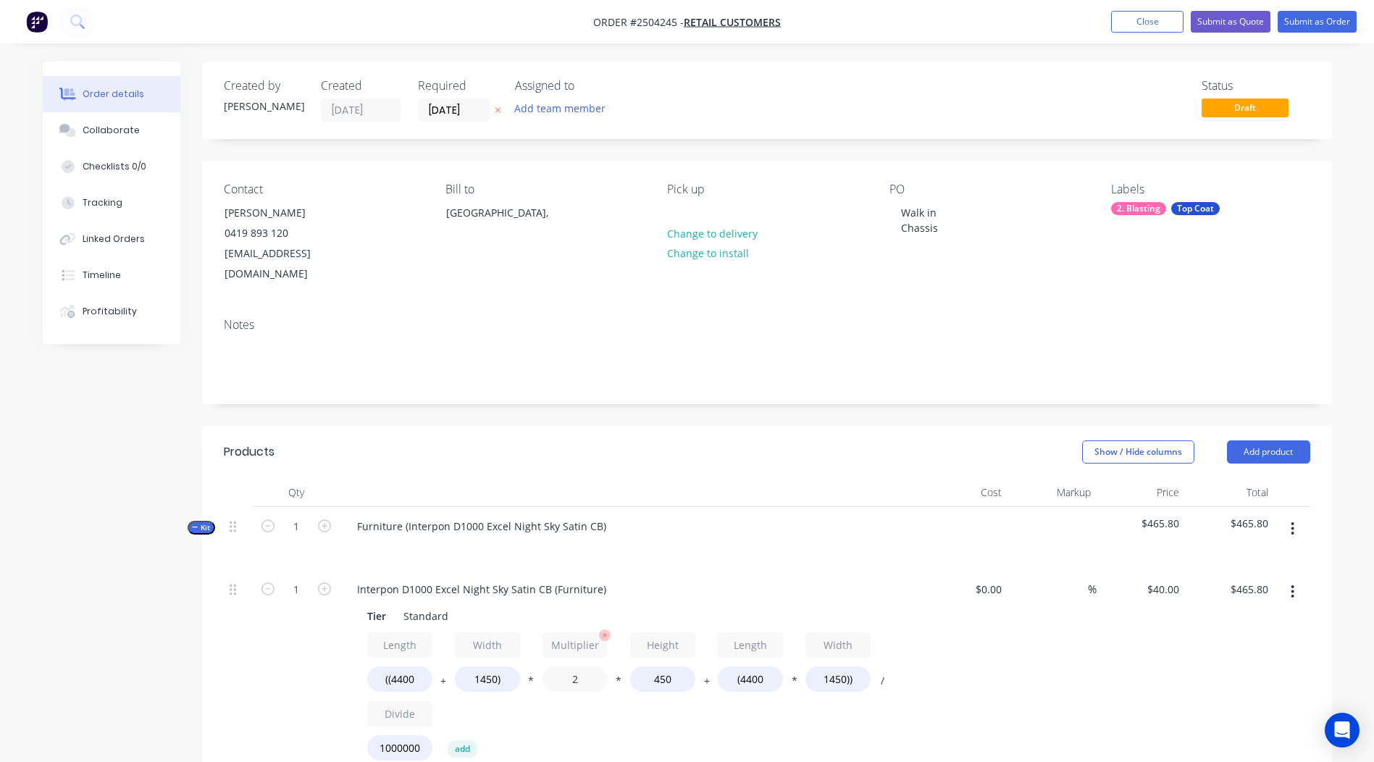
click at [580, 666] on input "2" at bounding box center [574, 678] width 65 height 25
click at [579, 666] on input "2" at bounding box center [574, 678] width 65 height 25
click at [606, 726] on div "Length ((4400 + Width 1450) * Multiplier 2 * Height 450 + Length (4400 * Width …" at bounding box center [629, 699] width 524 height 135
click at [1024, 641] on div "%" at bounding box center [1051, 688] width 89 height 237
click at [602, 516] on div "Furniture (Interpon D1000 Excel Night Sky Satin CB)" at bounding box center [481, 526] width 272 height 21
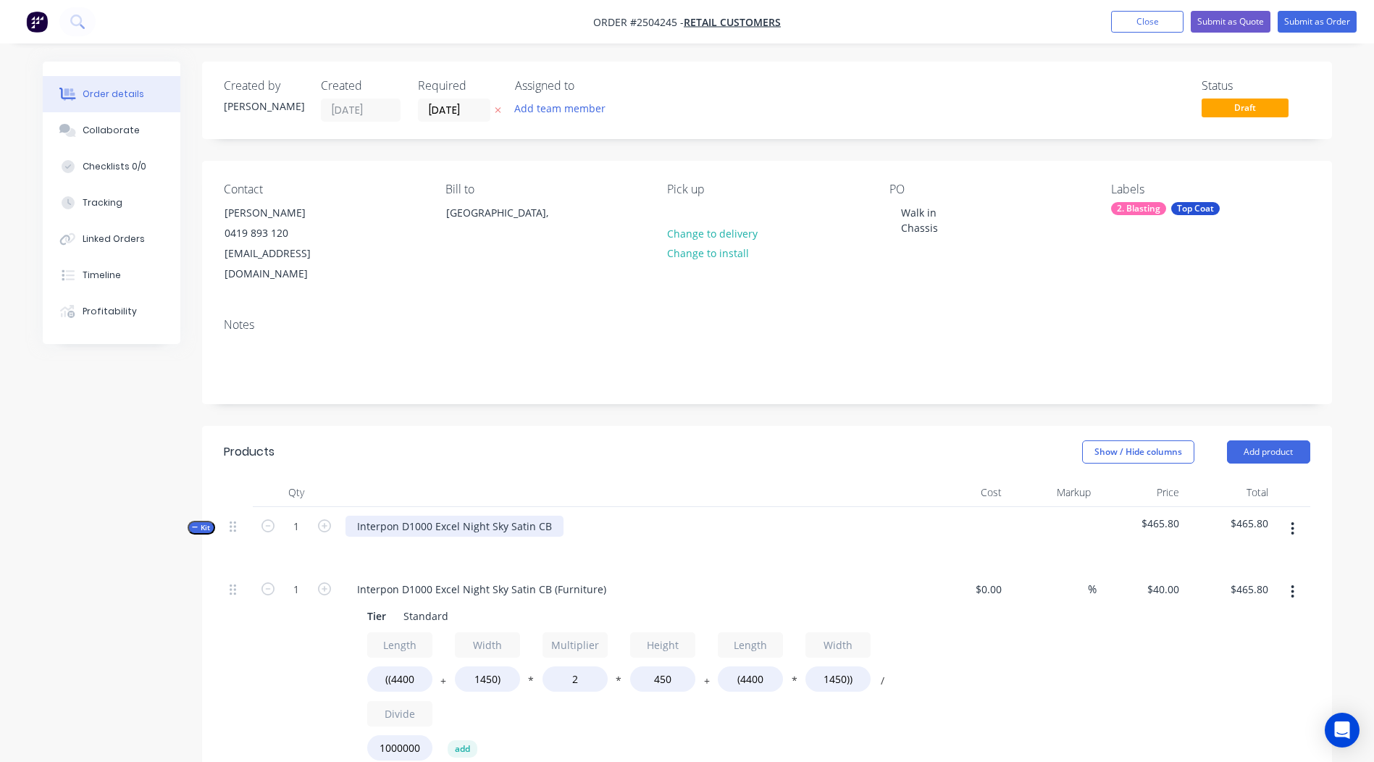
click at [448, 516] on div "Interpon D1000 Excel Night Sky Satin CB" at bounding box center [454, 526] width 218 height 21
click at [449, 516] on div "Interpon D1000 Excel Night Sky Satin CB" at bounding box center [454, 526] width 218 height 21
click at [450, 516] on div "Interpon D1000 Excel Night Sky Satin CB" at bounding box center [454, 526] width 218 height 21
copy div "Interpon D1000 Excel Night Sky Satin CB"
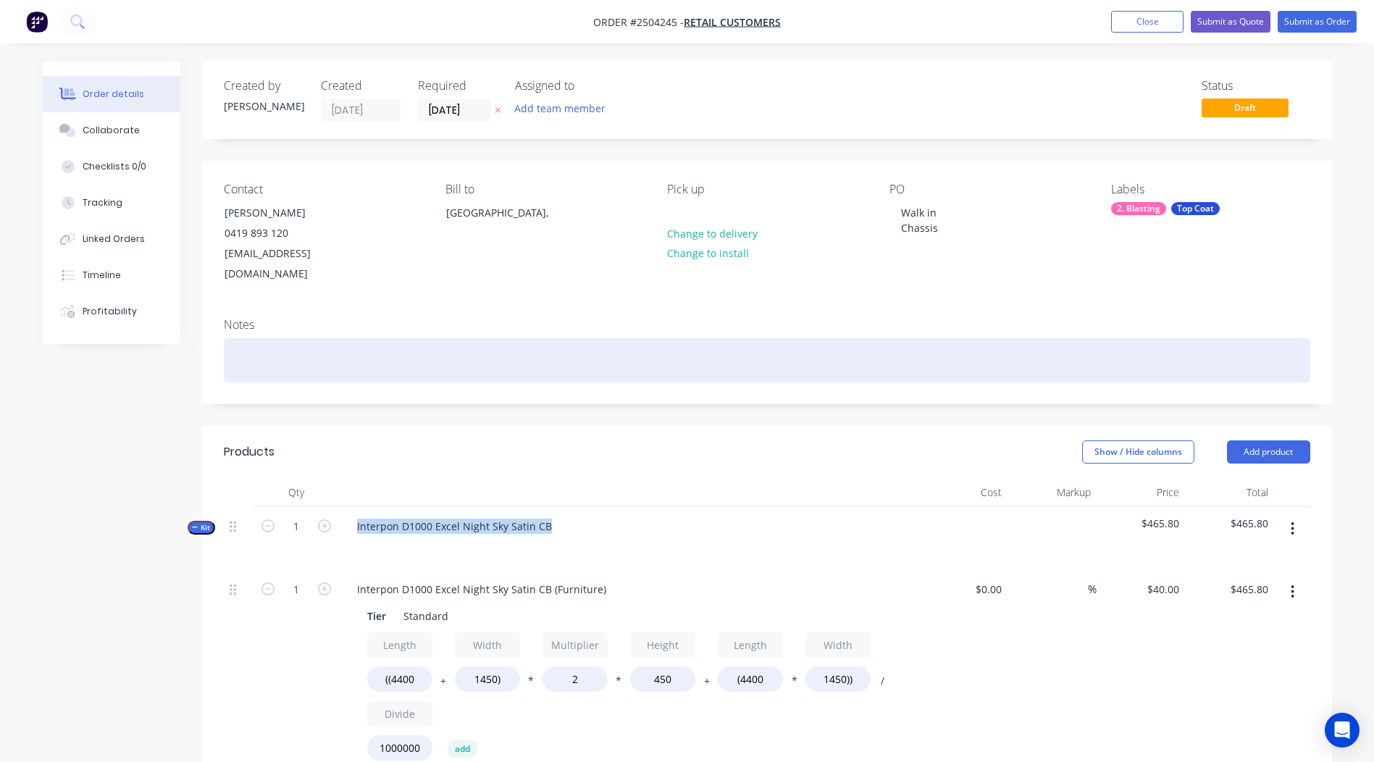
click at [281, 338] on div at bounding box center [767, 360] width 1086 height 44
paste div
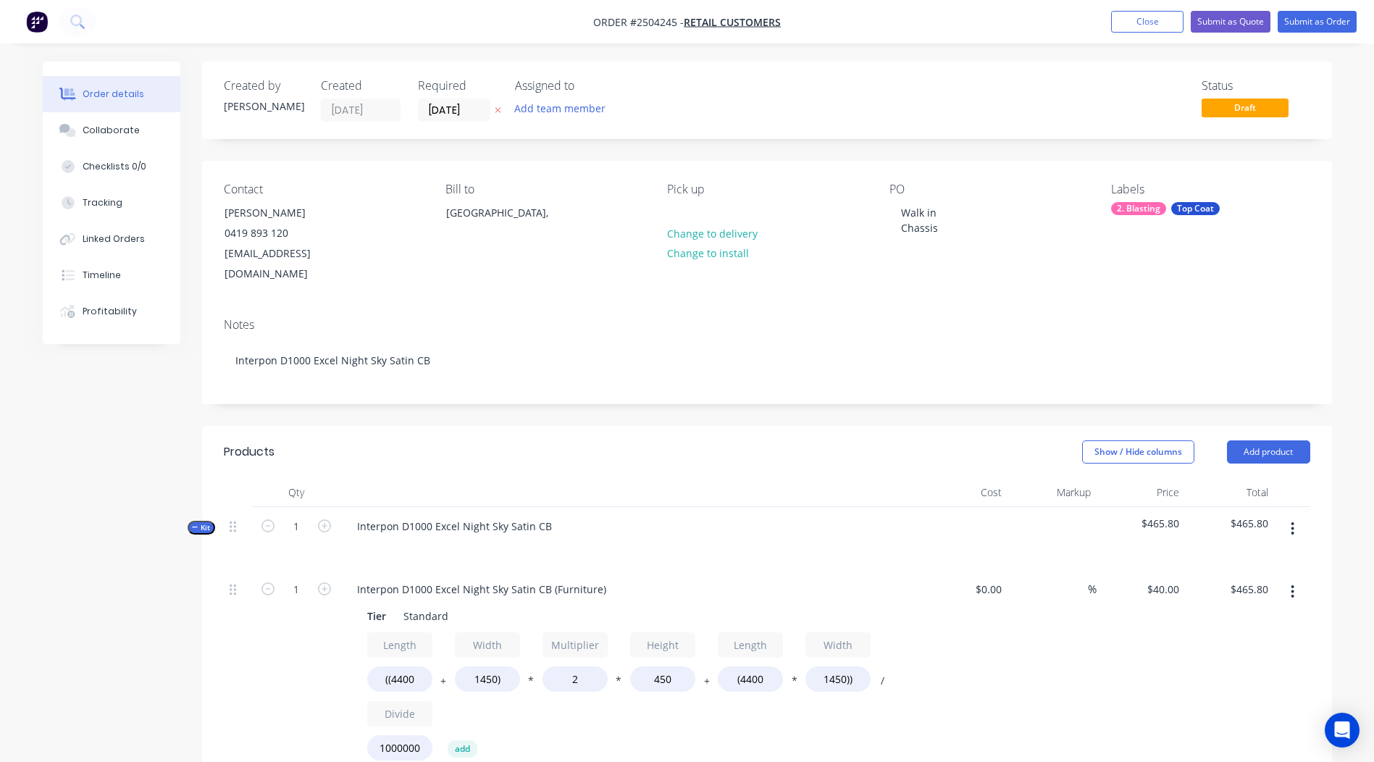
click at [1164, 660] on div "$40.00 $40.00" at bounding box center [1140, 688] width 89 height 237
click at [1292, 584] on icon "button" at bounding box center [1292, 592] width 4 height 16
click at [1256, 619] on div "Duplicate" at bounding box center [1241, 629] width 112 height 21
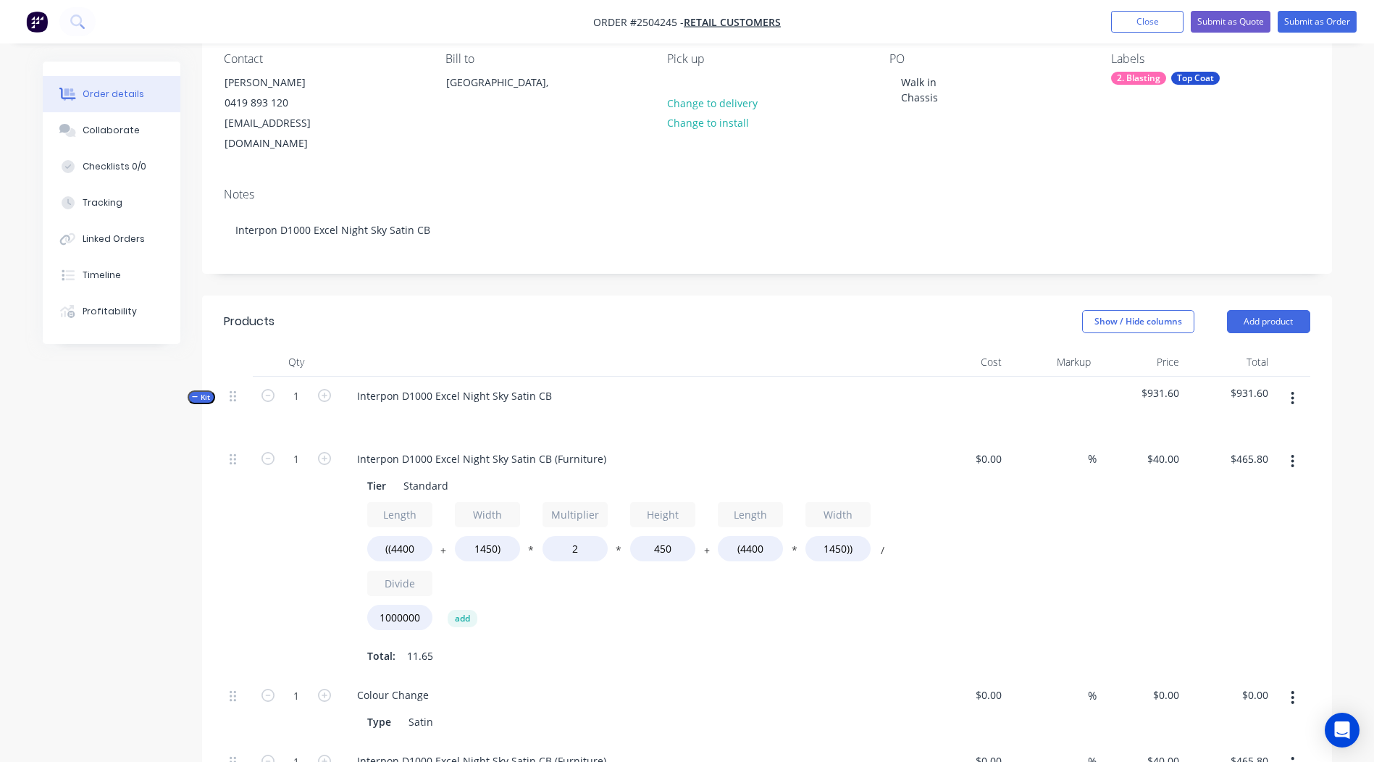
scroll to position [507, 0]
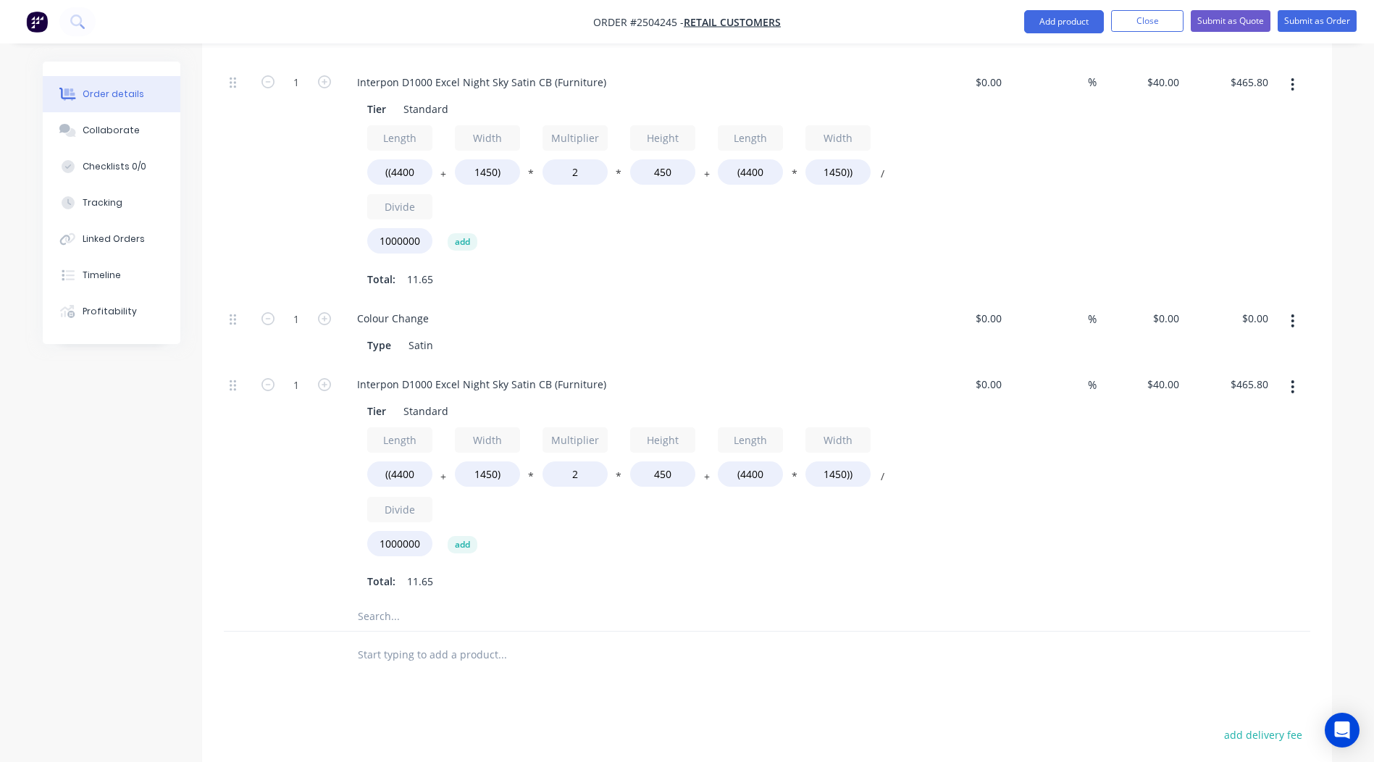
click at [1292, 313] on icon "button" at bounding box center [1292, 321] width 4 height 16
click at [1224, 406] on div "Delete" at bounding box center [1241, 416] width 112 height 21
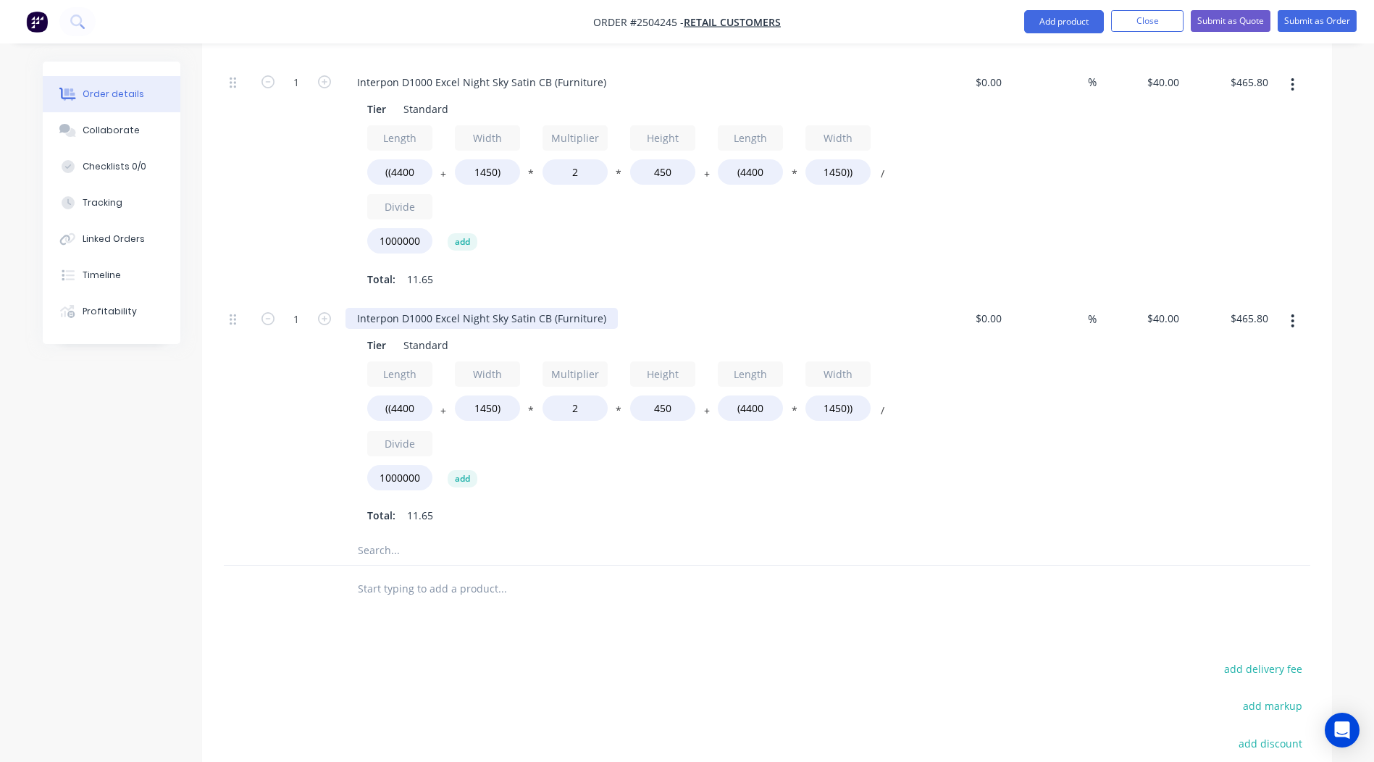
click at [422, 308] on div "Interpon D1000 Excel Night Sky Satin CB (Furniture)" at bounding box center [481, 318] width 272 height 21
click at [423, 308] on div "Interpon D1000 Excel Night Sky Satin CB (Furniture)" at bounding box center [481, 318] width 272 height 21
click at [424, 308] on div "Interpon D1000 Excel Night Sky Satin CB (Furniture)" at bounding box center [481, 318] width 272 height 21
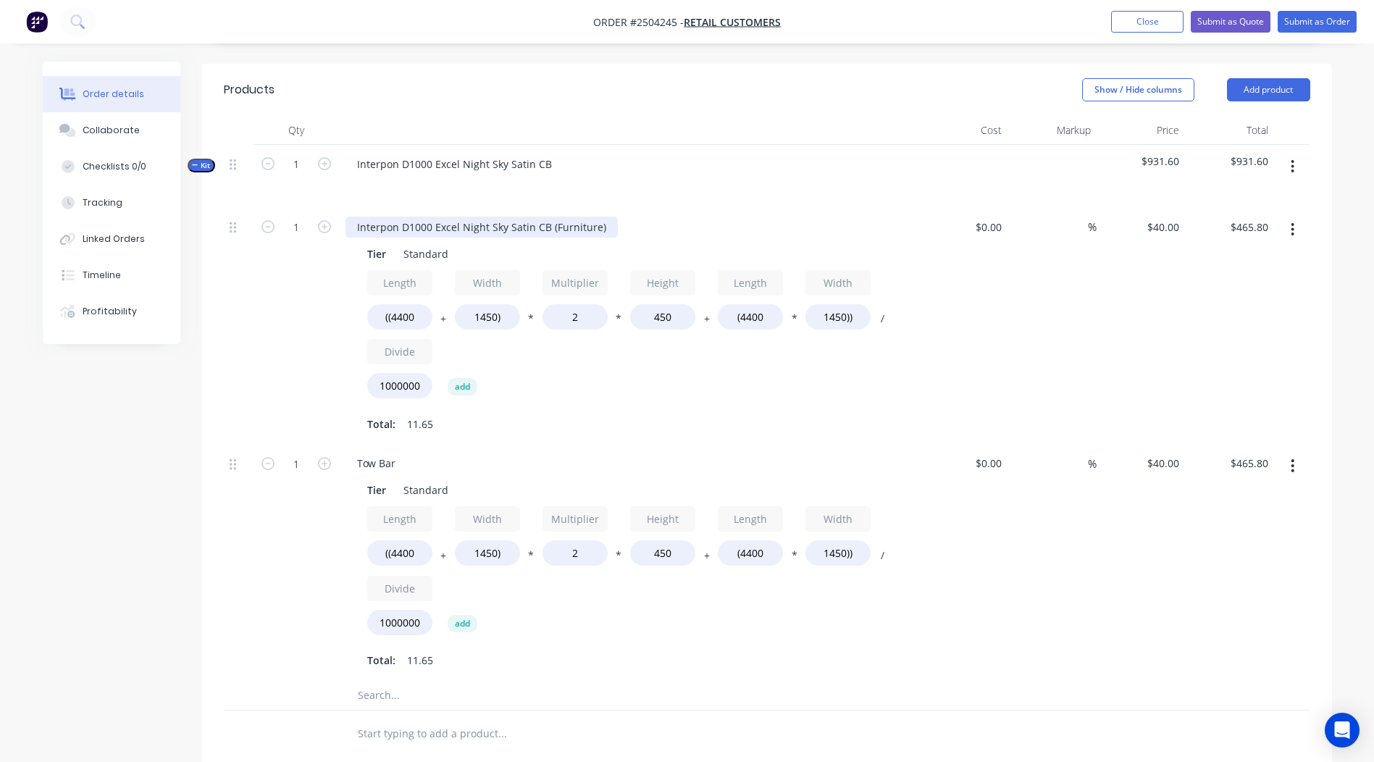
click at [459, 217] on div "Interpon D1000 Excel Night Sky Satin CB (Furniture)" at bounding box center [481, 227] width 272 height 21
click at [795, 413] on div "Total: 11.65" at bounding box center [629, 424] width 524 height 22
click at [404, 540] on input "((4400" at bounding box center [399, 552] width 65 height 25
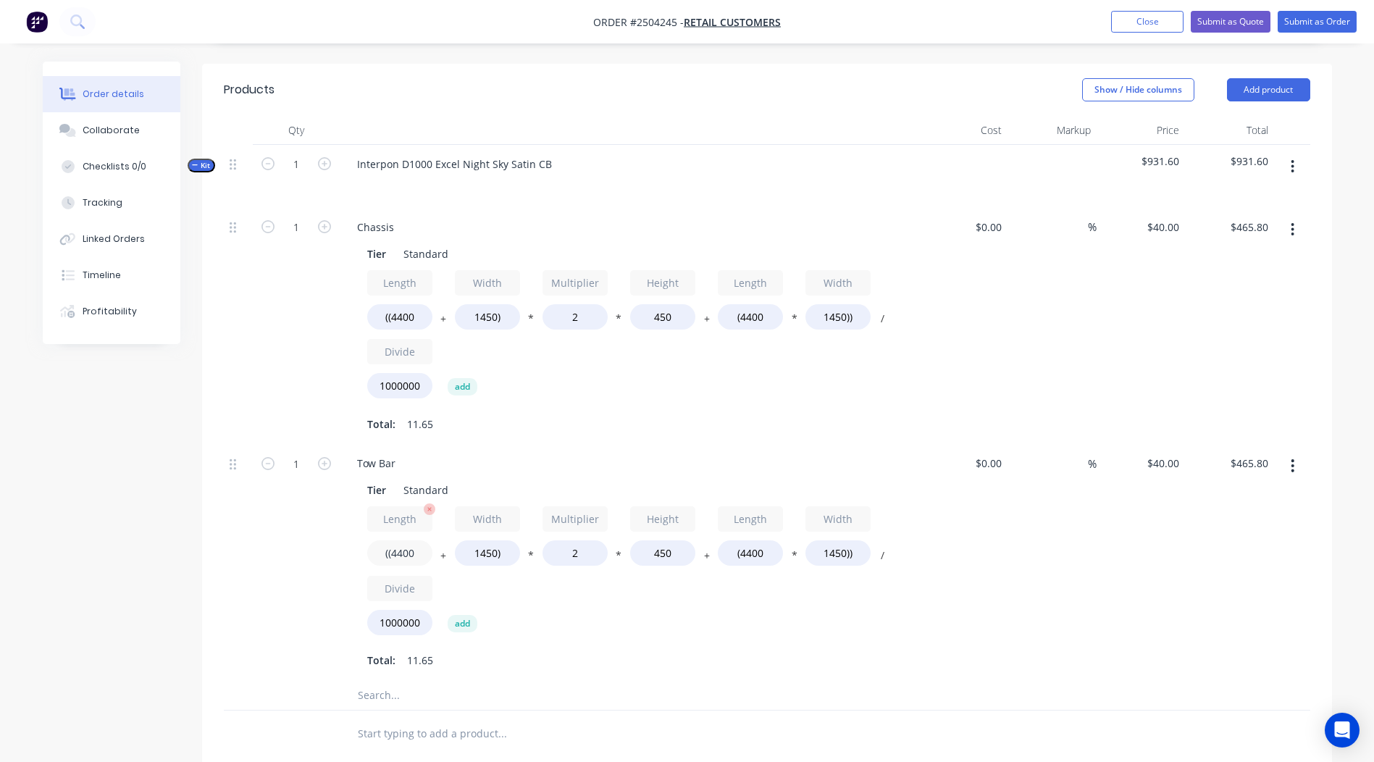
click at [404, 540] on input "((4400" at bounding box center [399, 552] width 65 height 25
type input "((1000"
type input "$343.40"
click at [485, 540] on input "1450)" at bounding box center [487, 552] width 65 height 25
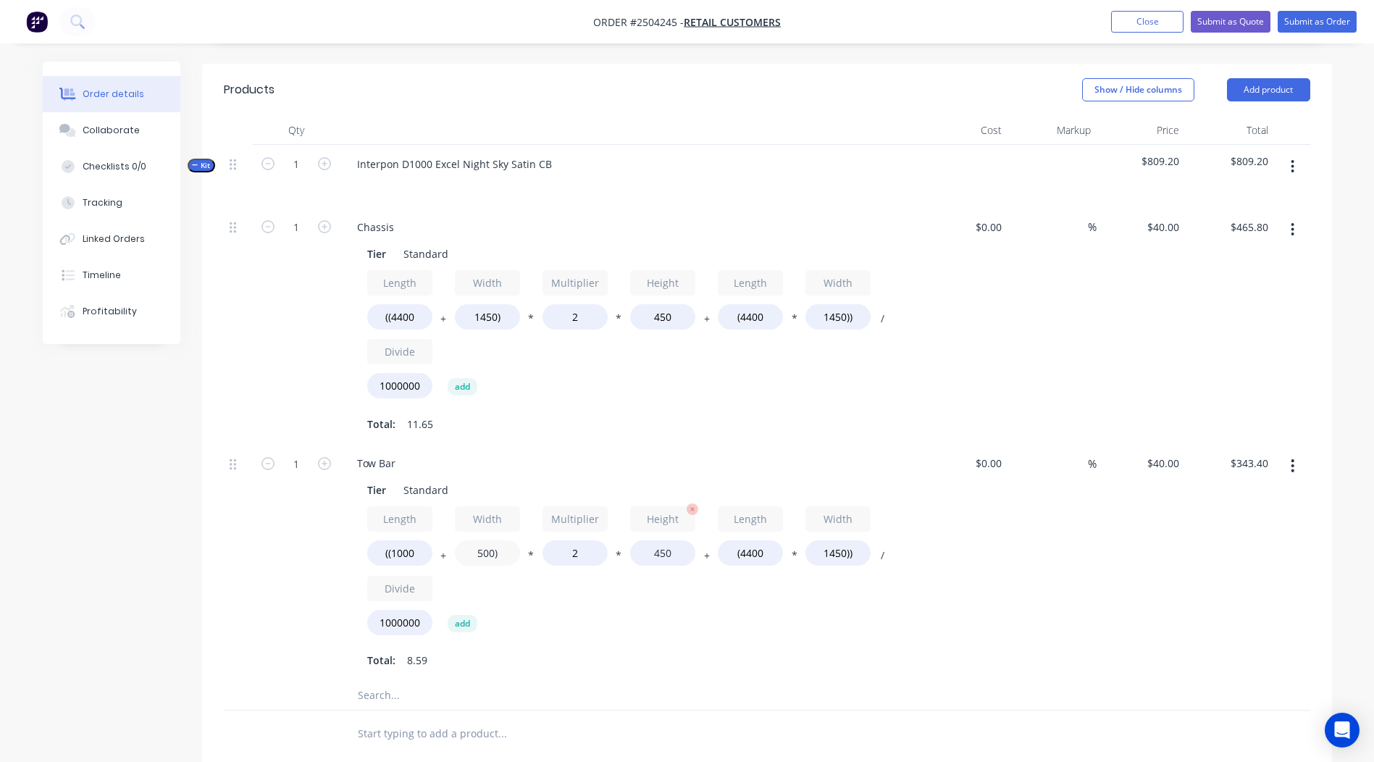
type input "500)"
type input "$309.20"
click at [648, 540] on input "450" at bounding box center [662, 552] width 65 height 25
click at [649, 540] on input "450" at bounding box center [662, 552] width 65 height 25
click at [579, 540] on input "2" at bounding box center [574, 552] width 65 height 25
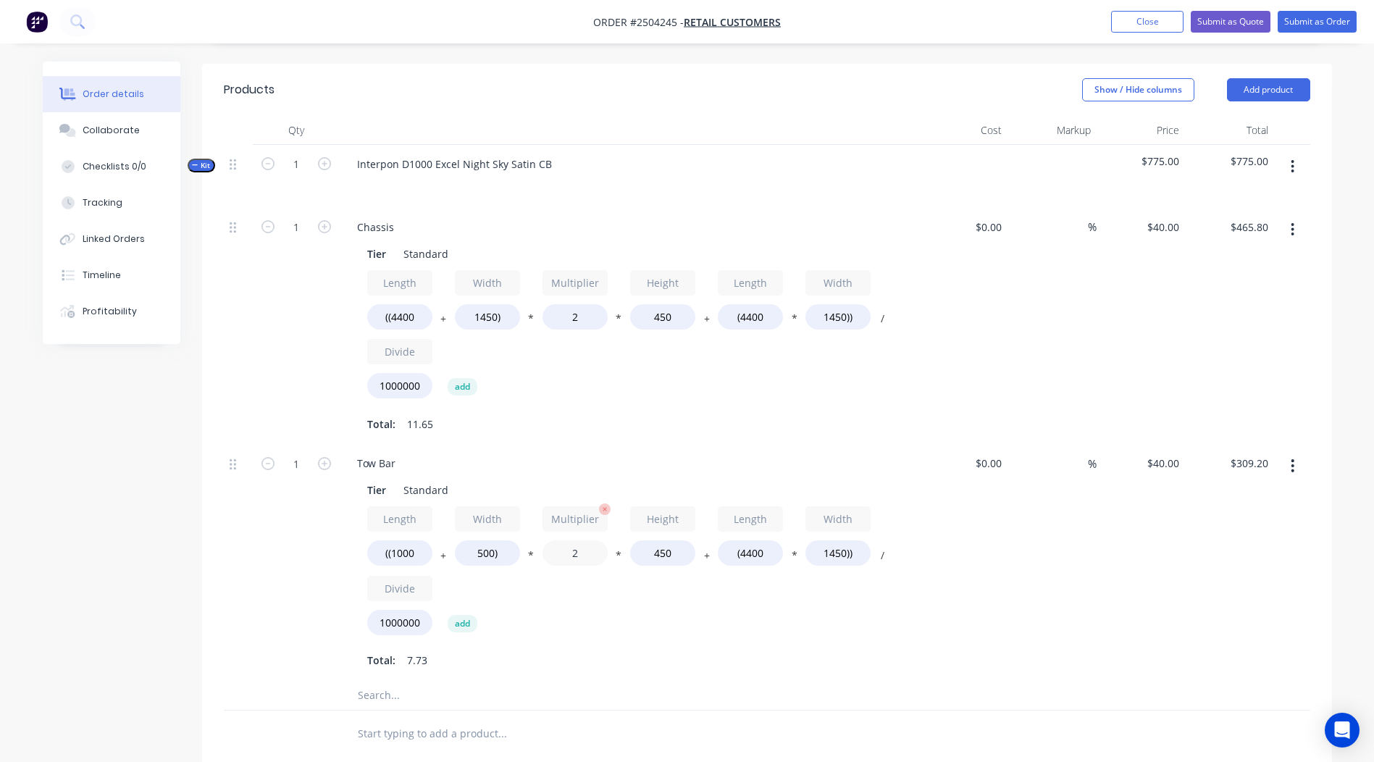
click at [579, 540] on input "2" at bounding box center [574, 552] width 65 height 25
type input "1.1"
type input "$284.90"
click at [657, 540] on input "450" at bounding box center [662, 552] width 65 height 25
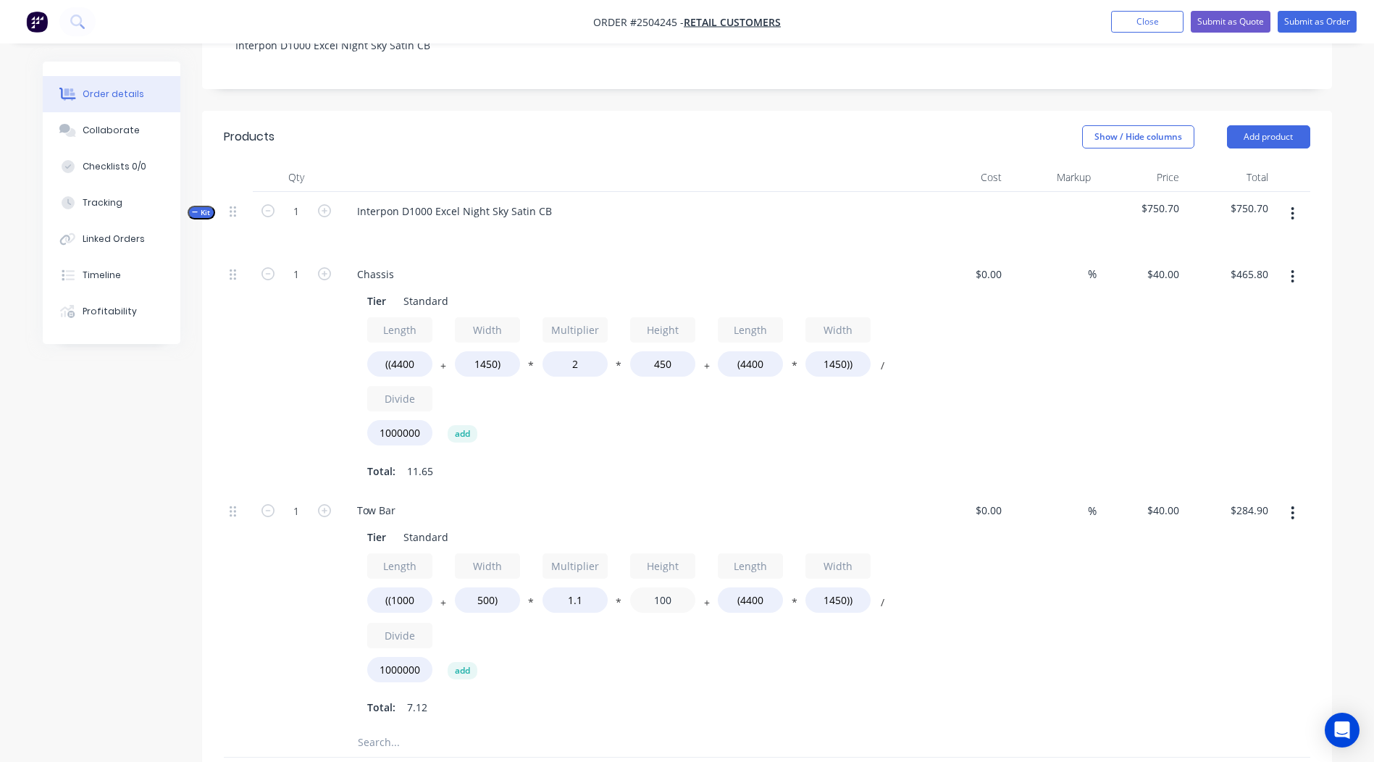
scroll to position [290, 0]
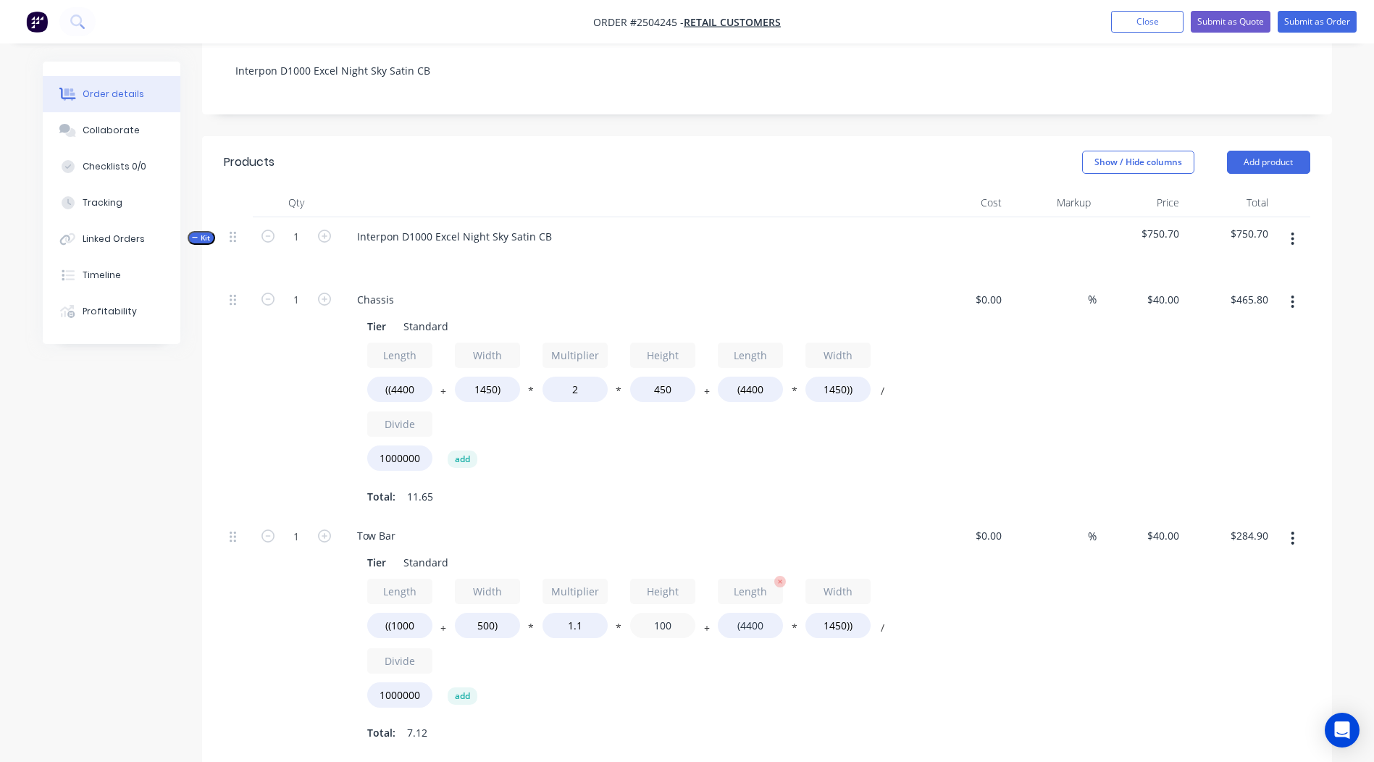
type input "100"
type input "$261.80"
click at [755, 613] on input "(4400" at bounding box center [750, 625] width 65 height 25
type input "(1000"
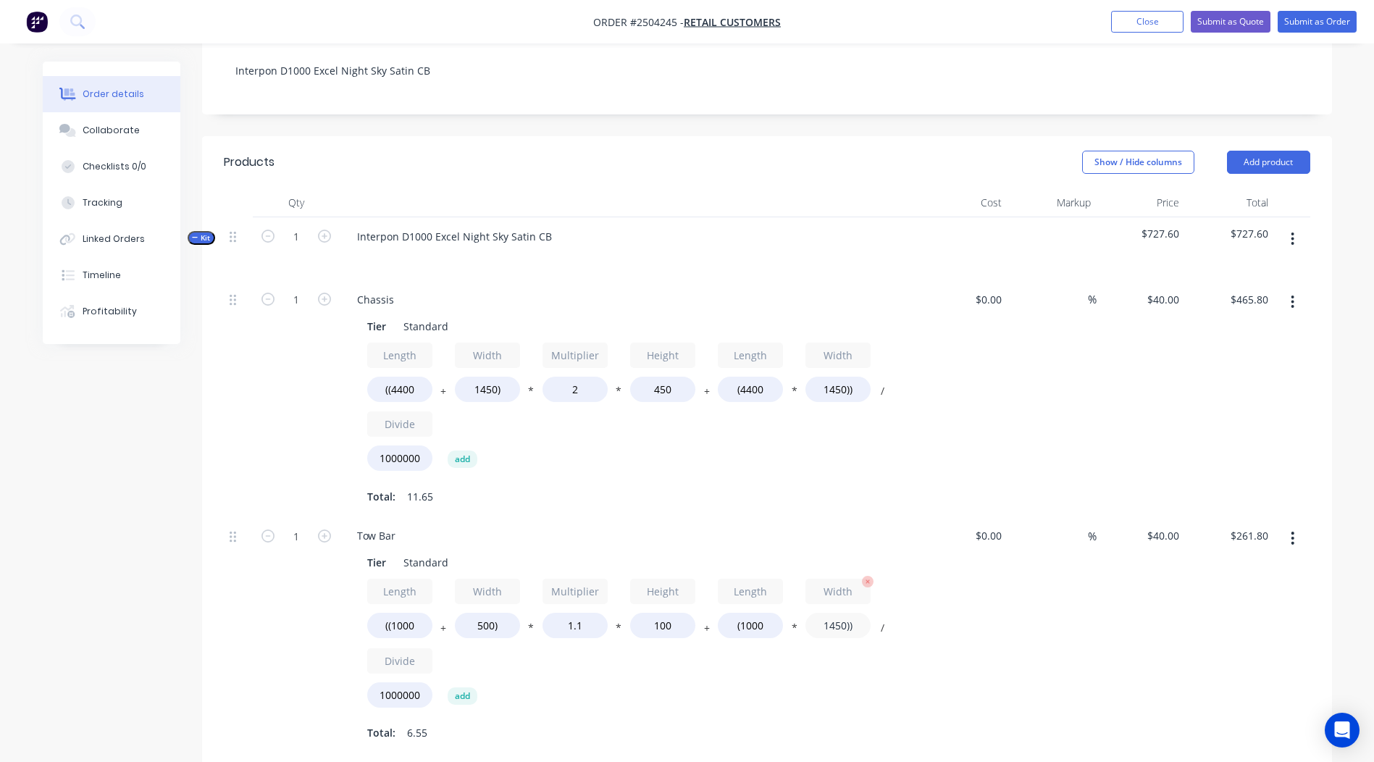
click at [826, 613] on input "1450))" at bounding box center [837, 625] width 65 height 25
type input "$64.60"
click at [827, 613] on input "1450))" at bounding box center [837, 625] width 65 height 25
type input "500))"
type input "$26.60"
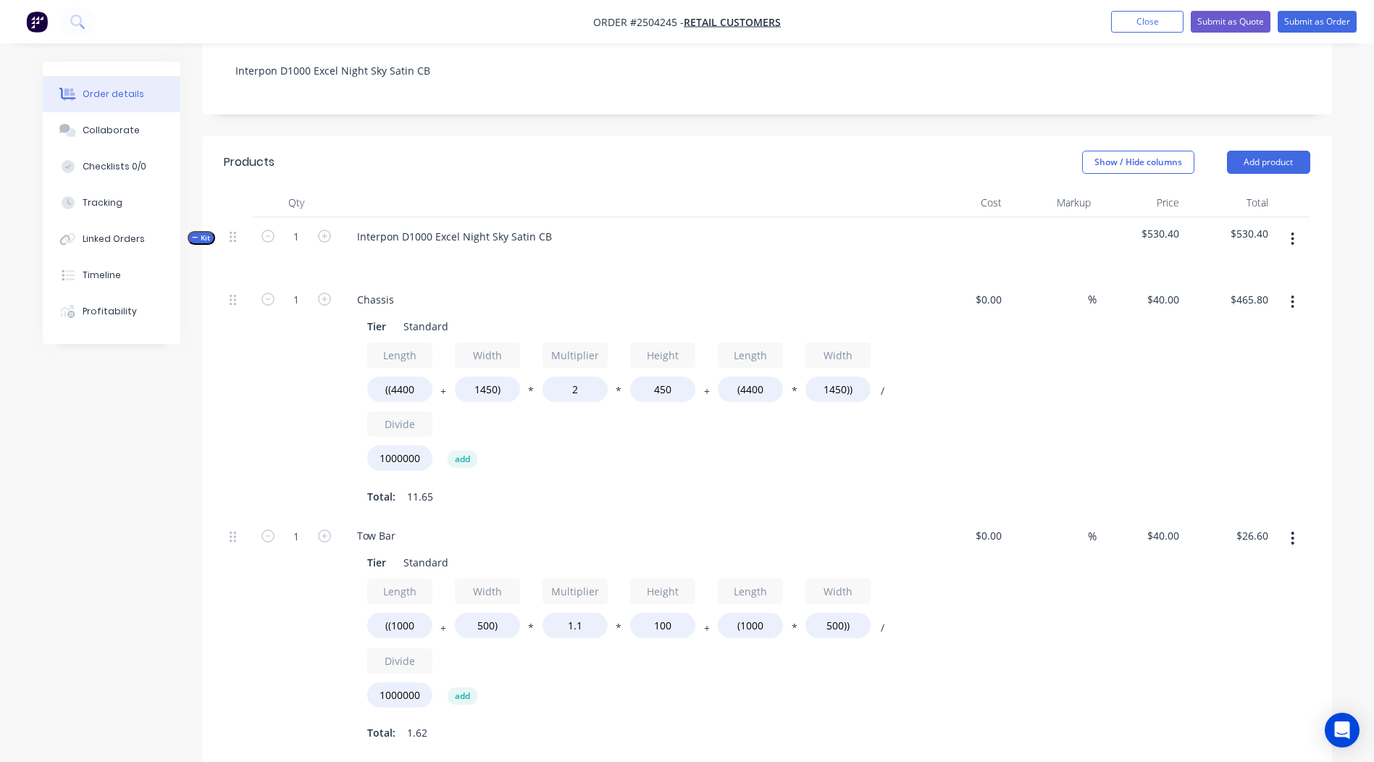
click at [1059, 665] on div "%" at bounding box center [1051, 634] width 89 height 237
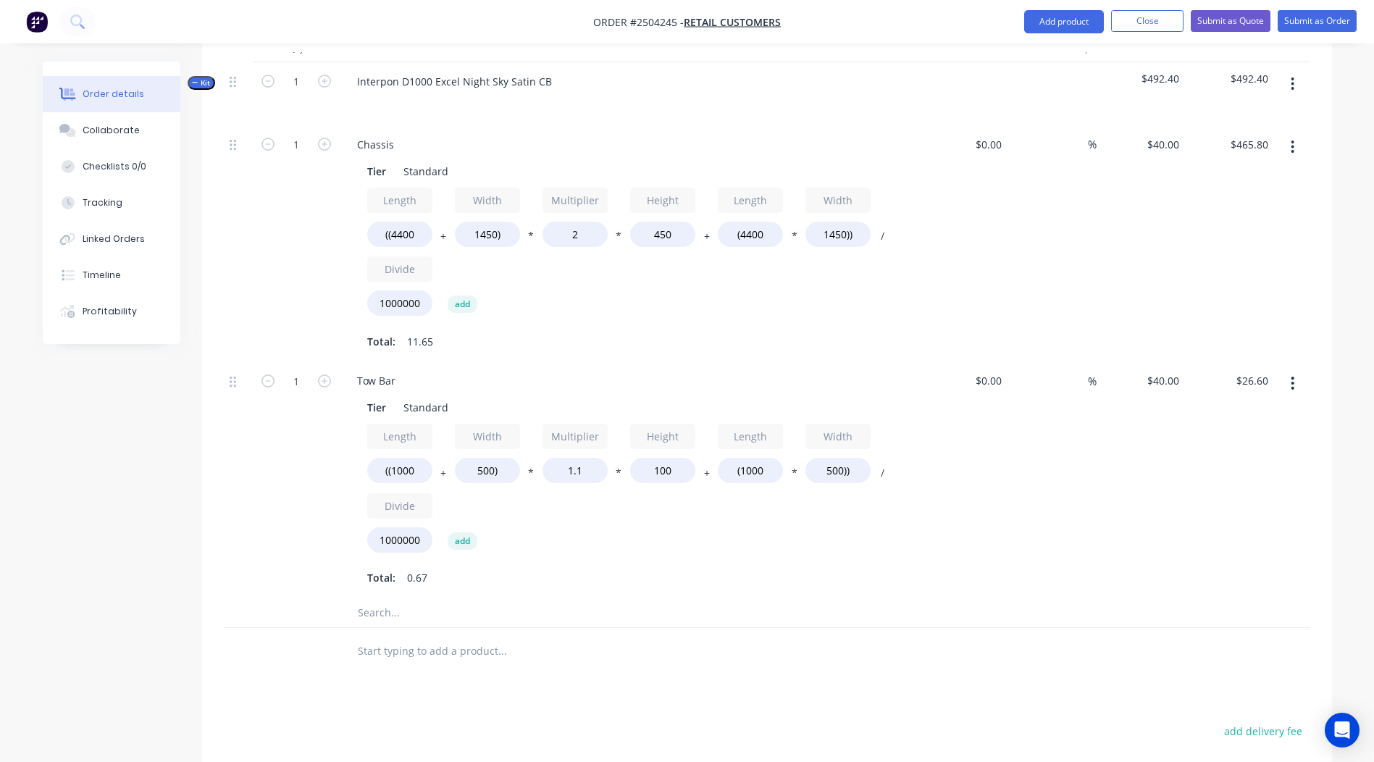
scroll to position [200, 0]
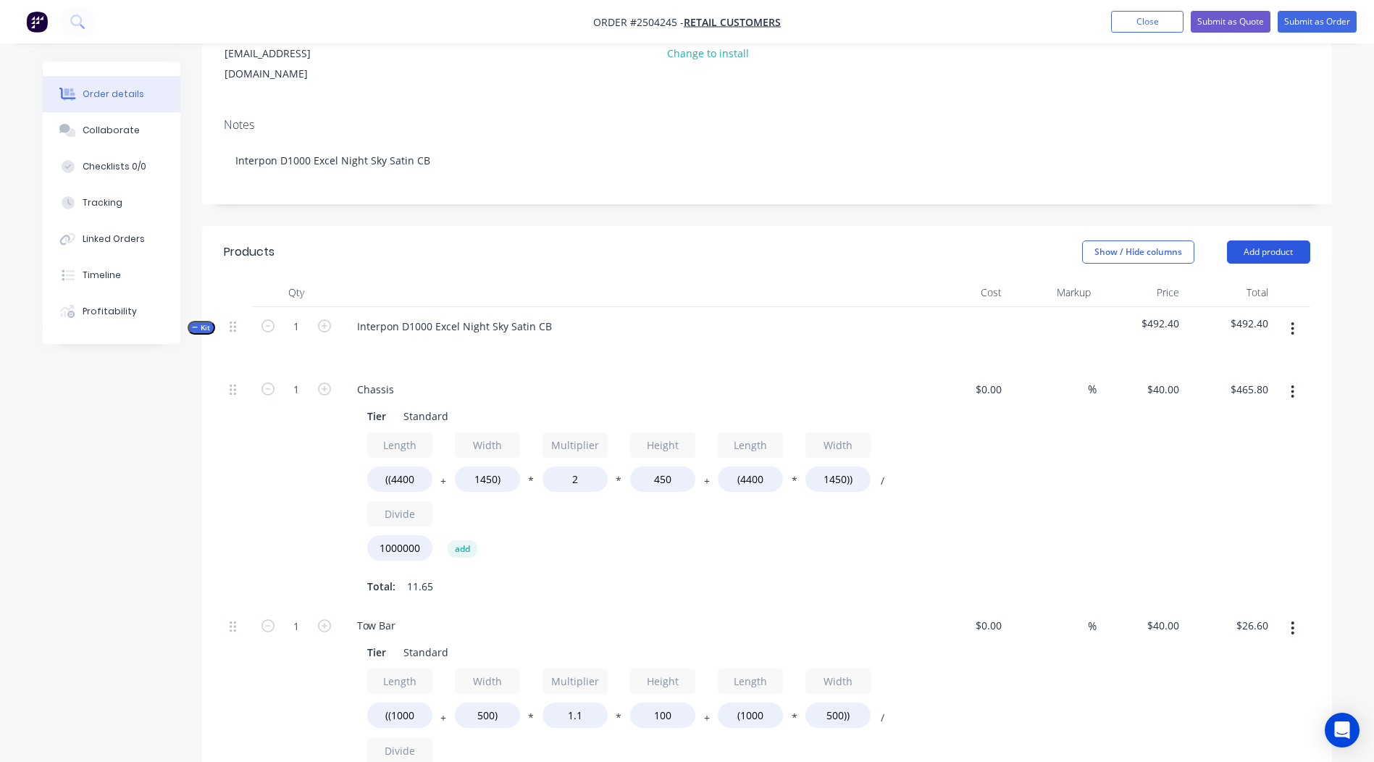
click at [1272, 240] on button "Add product" at bounding box center [1268, 251] width 83 height 23
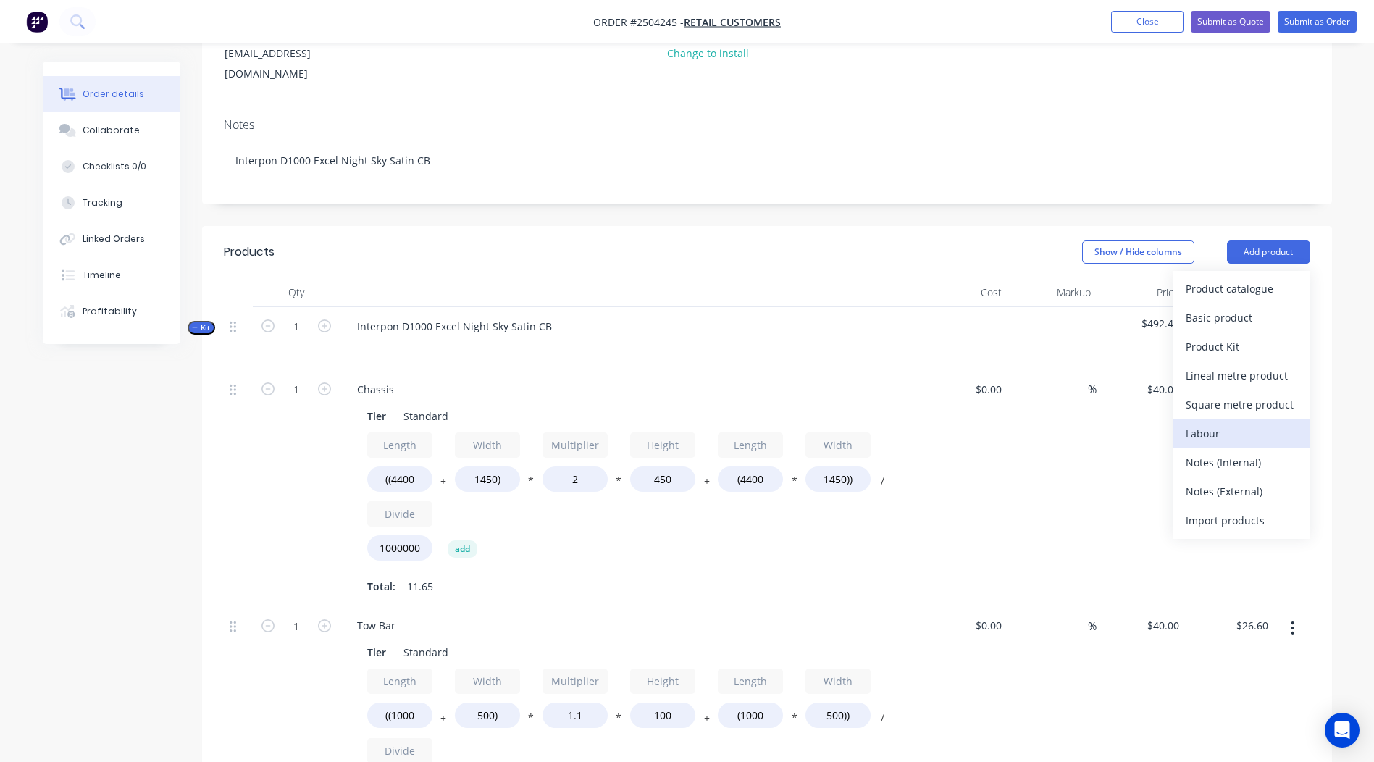
click at [1229, 423] on div "Labour" at bounding box center [1241, 433] width 112 height 21
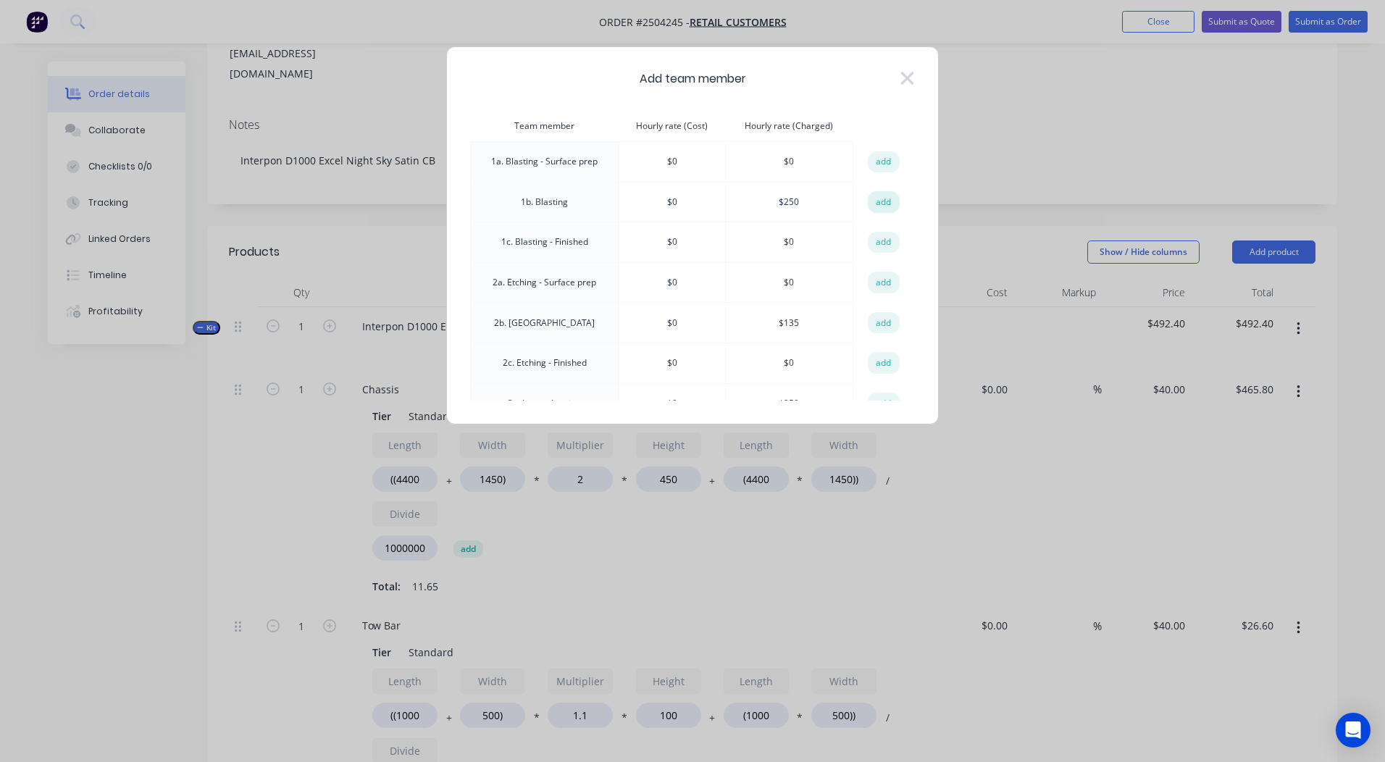
click at [878, 201] on button "add" at bounding box center [883, 202] width 32 height 22
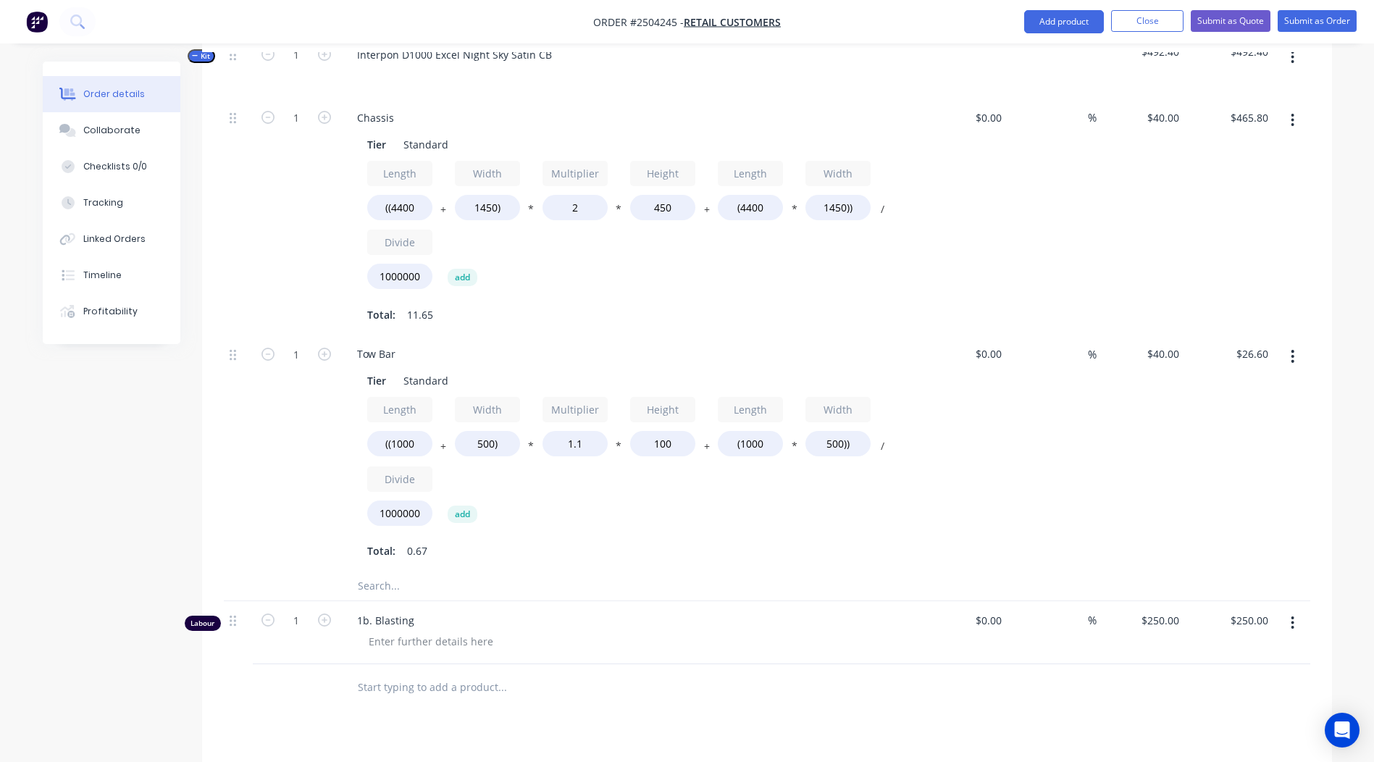
scroll to position [707, 0]
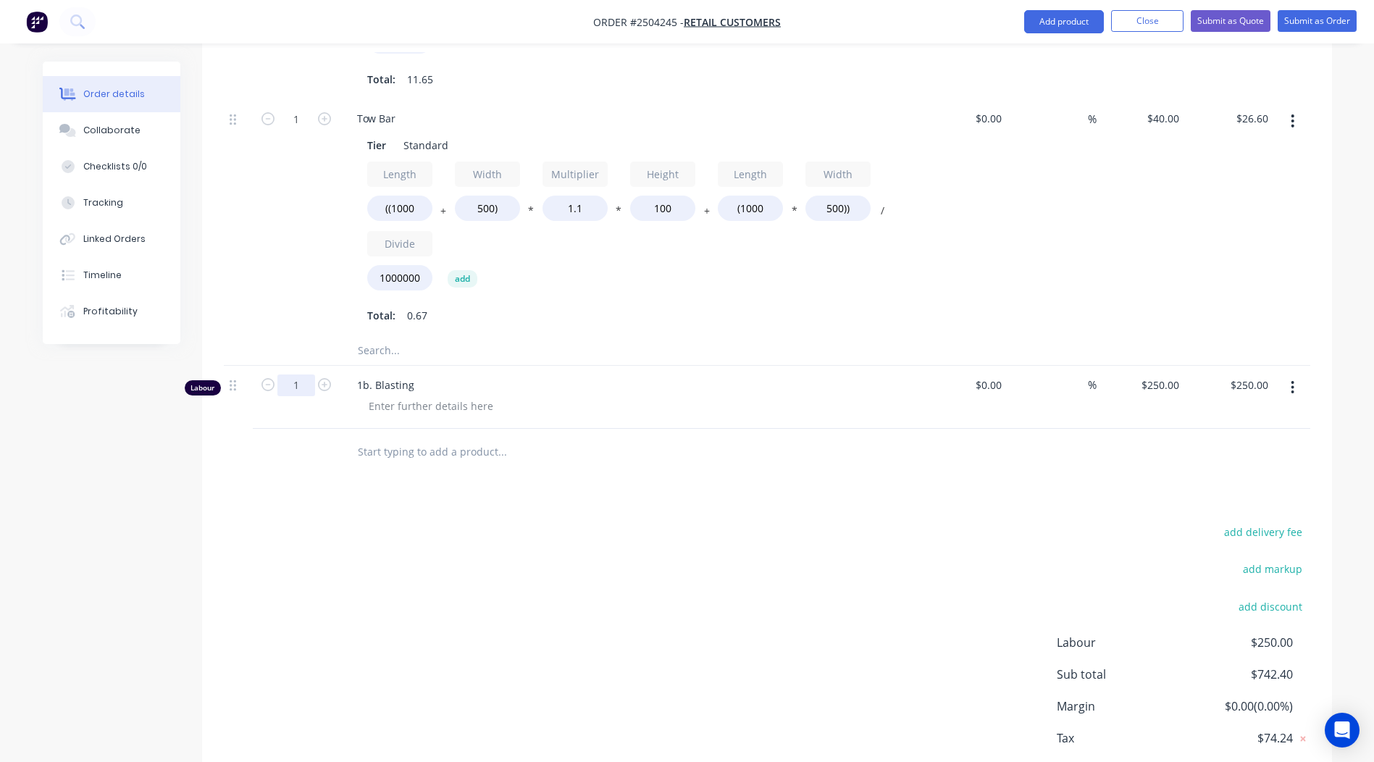
click at [295, 374] on input "1" at bounding box center [296, 385] width 38 height 22
type input "2"
type input "$500.00"
click at [786, 484] on div "Products Show / Hide columns Add product Qty Cost Markup Price Total Kit 1 Inte…" at bounding box center [767, 271] width 1130 height 1104
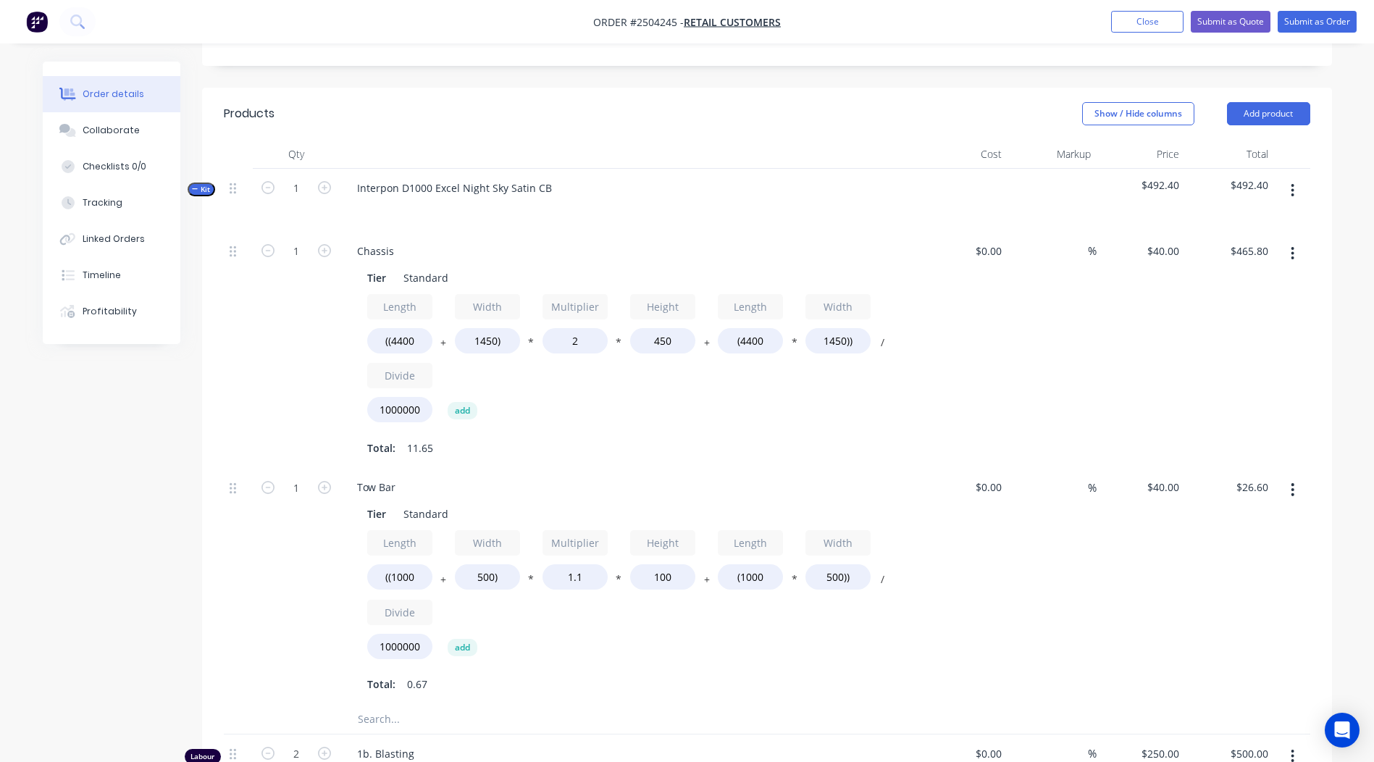
scroll to position [200, 0]
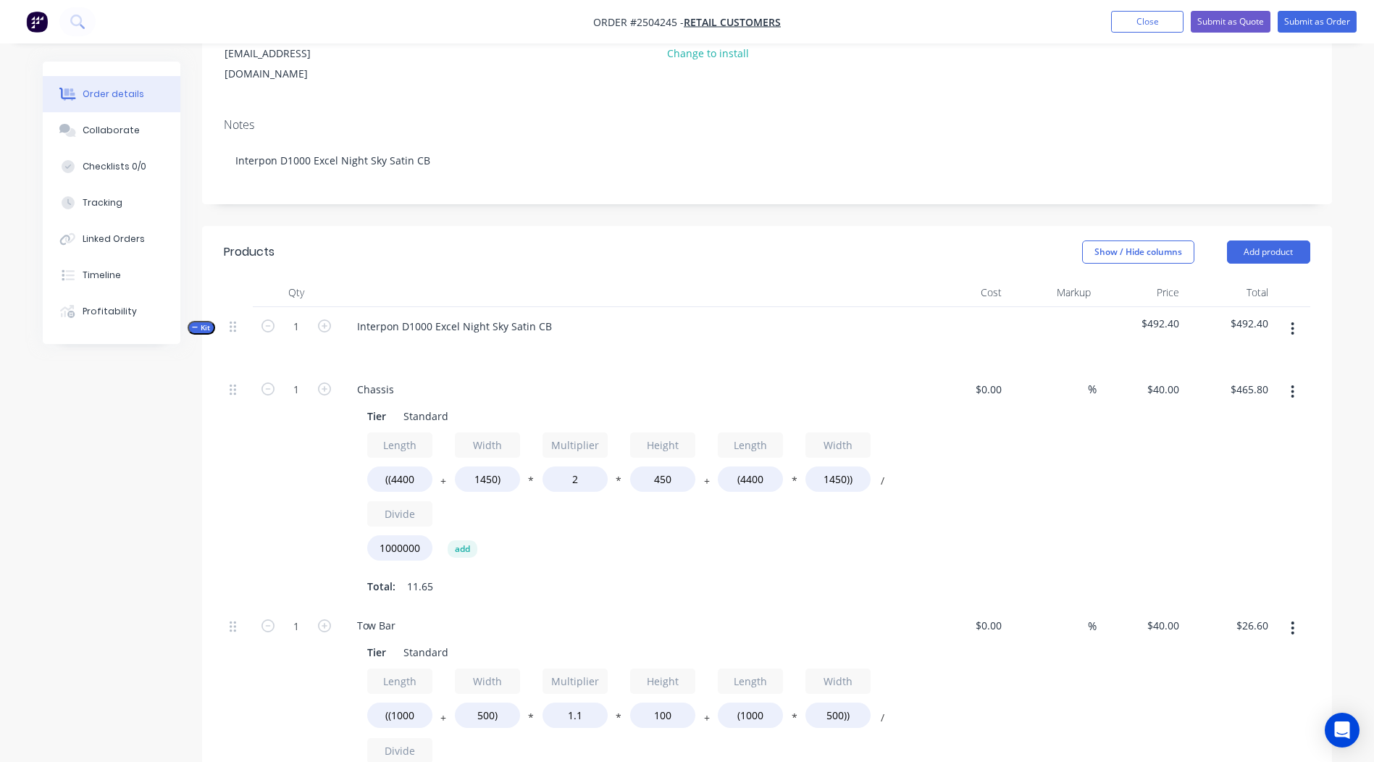
click at [1291, 321] on icon "button" at bounding box center [1292, 329] width 4 height 16
click at [1238, 356] on div "Add product to kit" at bounding box center [1241, 366] width 112 height 21
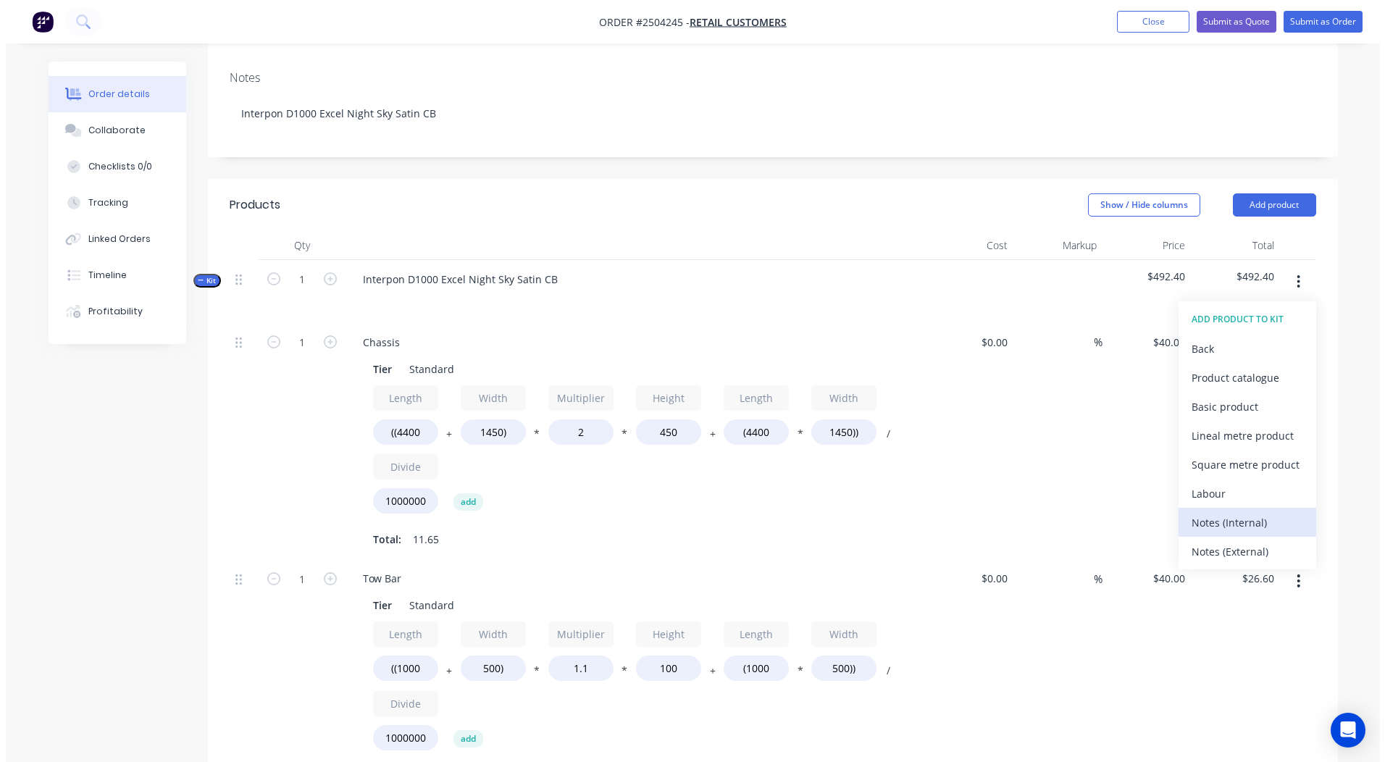
scroll to position [272, 0]
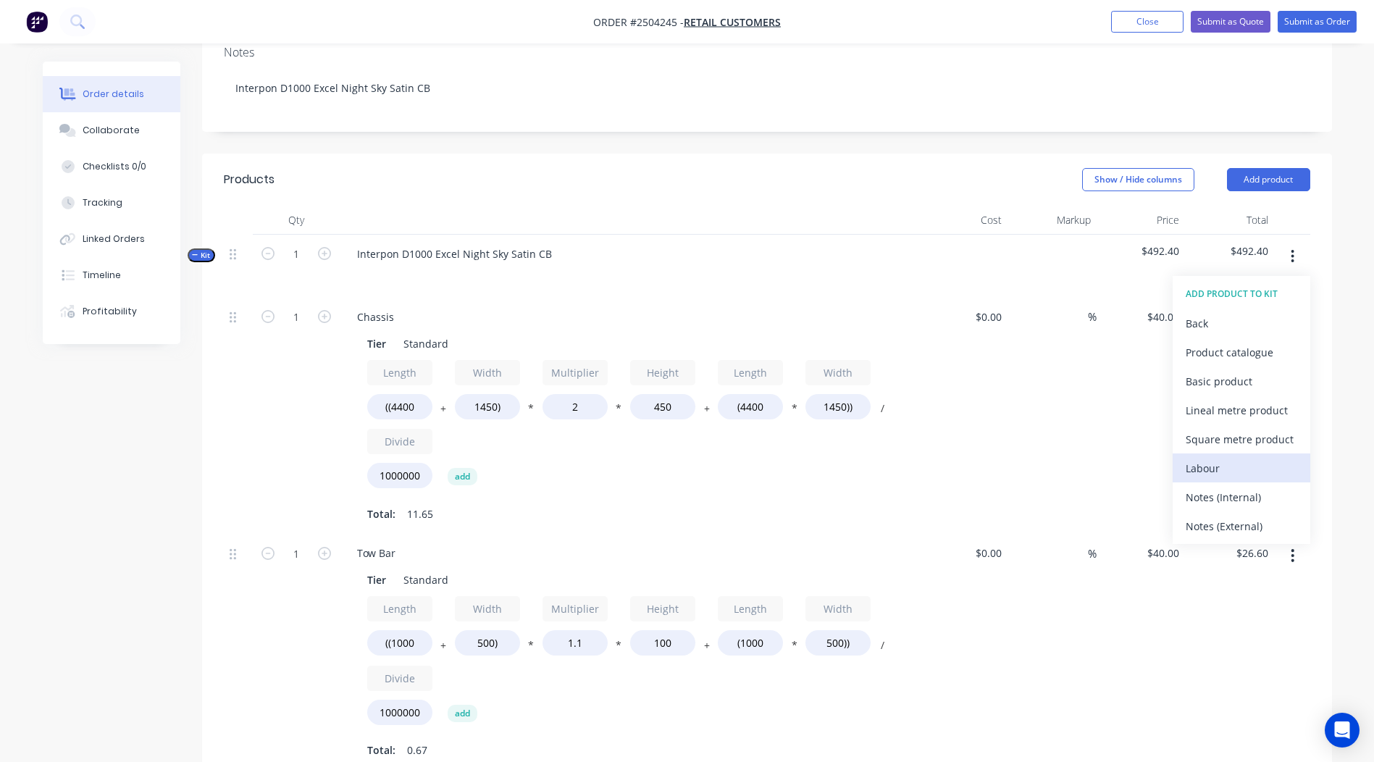
click at [1222, 458] on div "Labour" at bounding box center [1241, 468] width 112 height 21
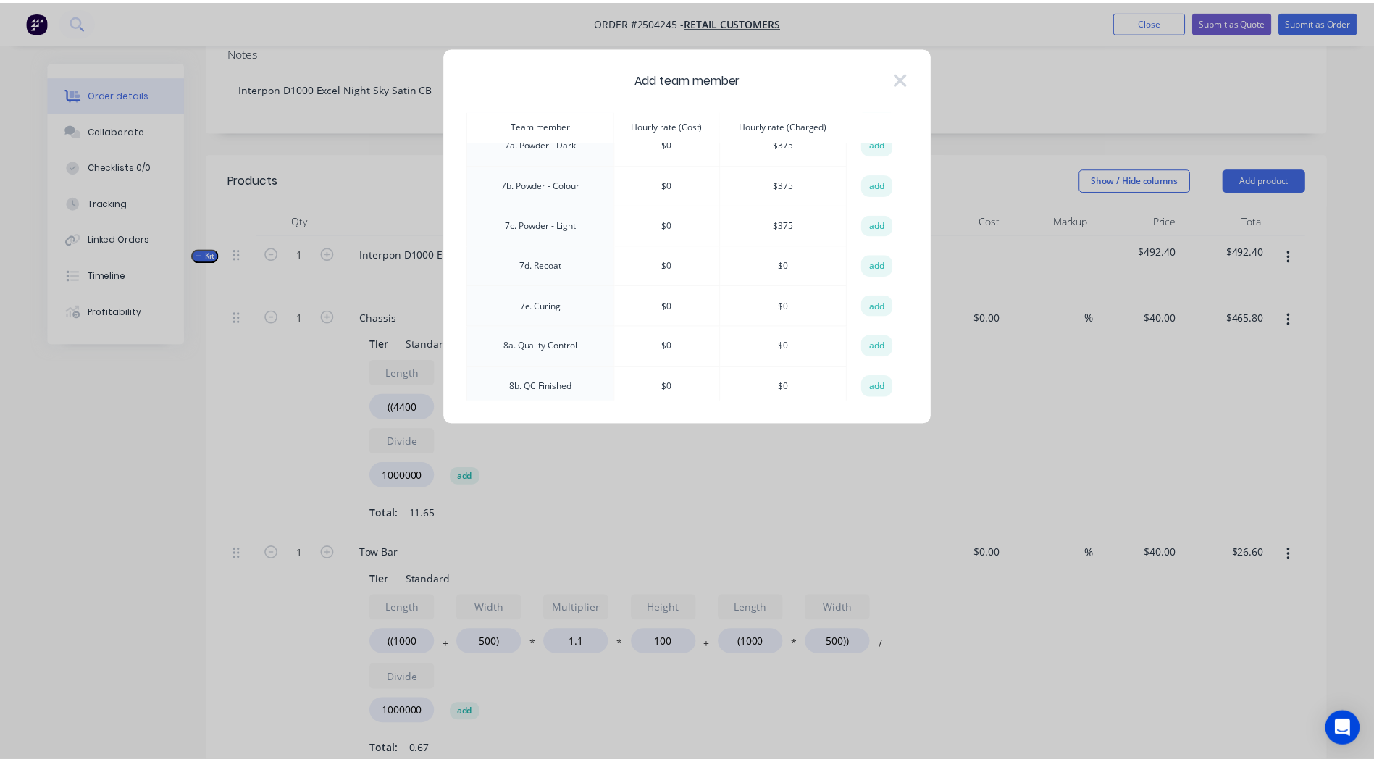
scroll to position [434, 0]
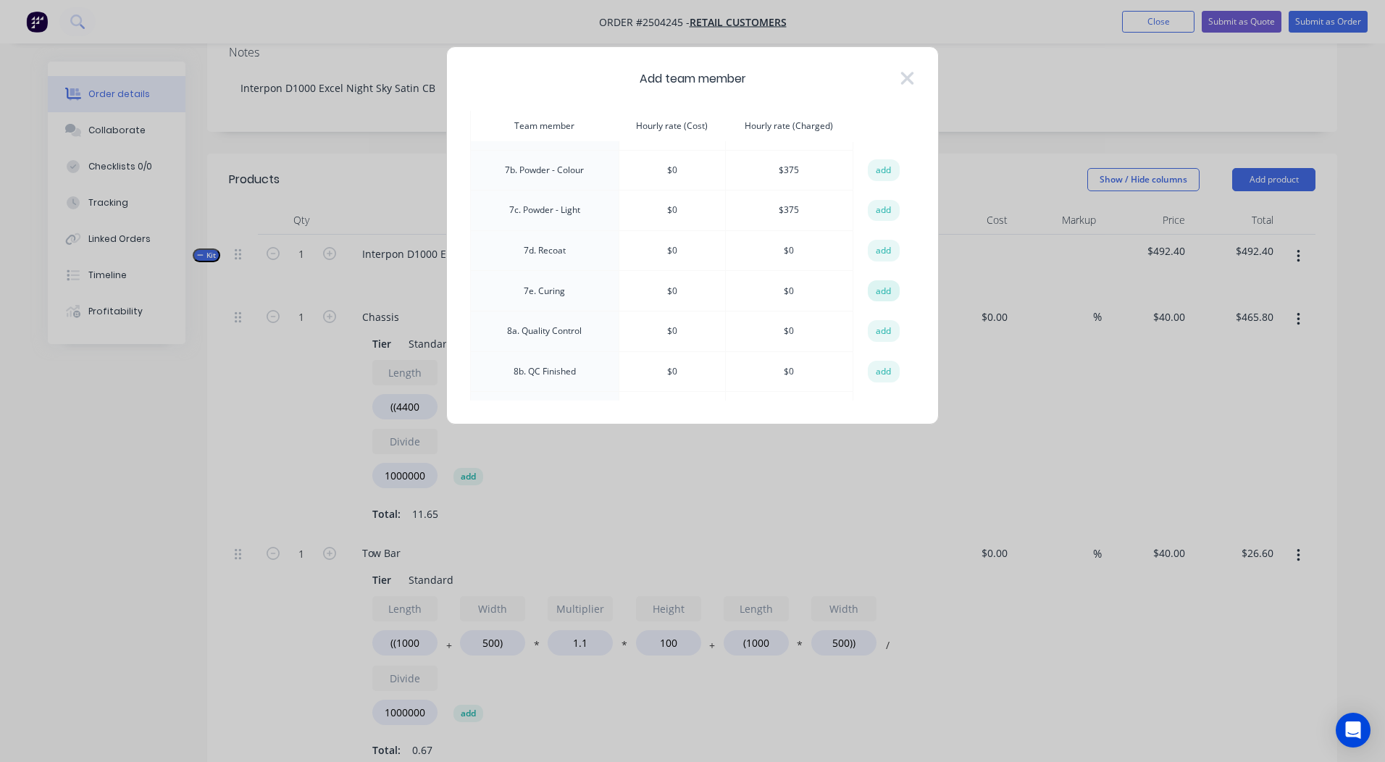
click at [876, 287] on button "add" at bounding box center [883, 291] width 32 height 22
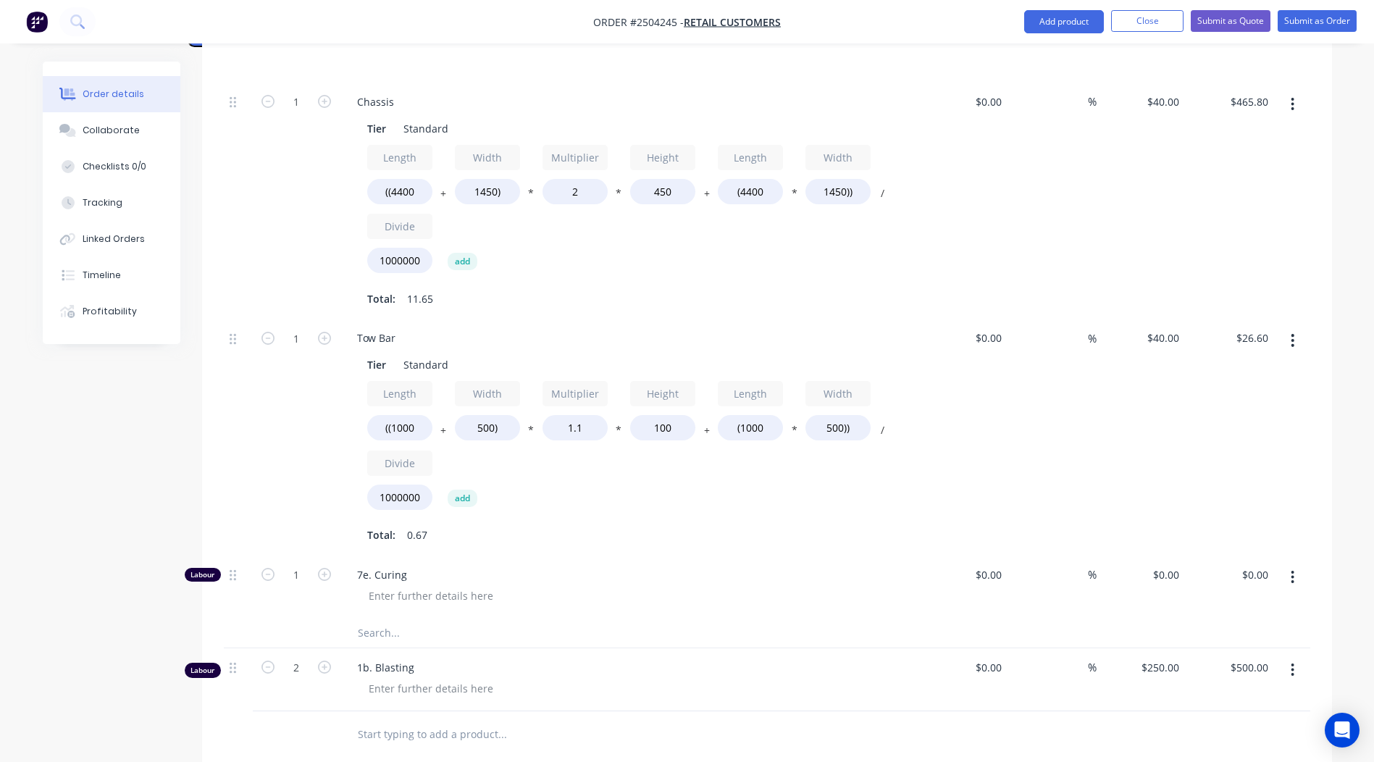
scroll to position [490, 0]
click at [445, 583] on div at bounding box center [431, 593] width 148 height 21
drag, startPoint x: 831, startPoint y: 539, endPoint x: 1006, endPoint y: 542, distance: 175.3
click at [836, 553] on div "7e. Curing Curing time" at bounding box center [629, 584] width 579 height 63
click at [1172, 562] on input "0" at bounding box center [1176, 572] width 17 height 21
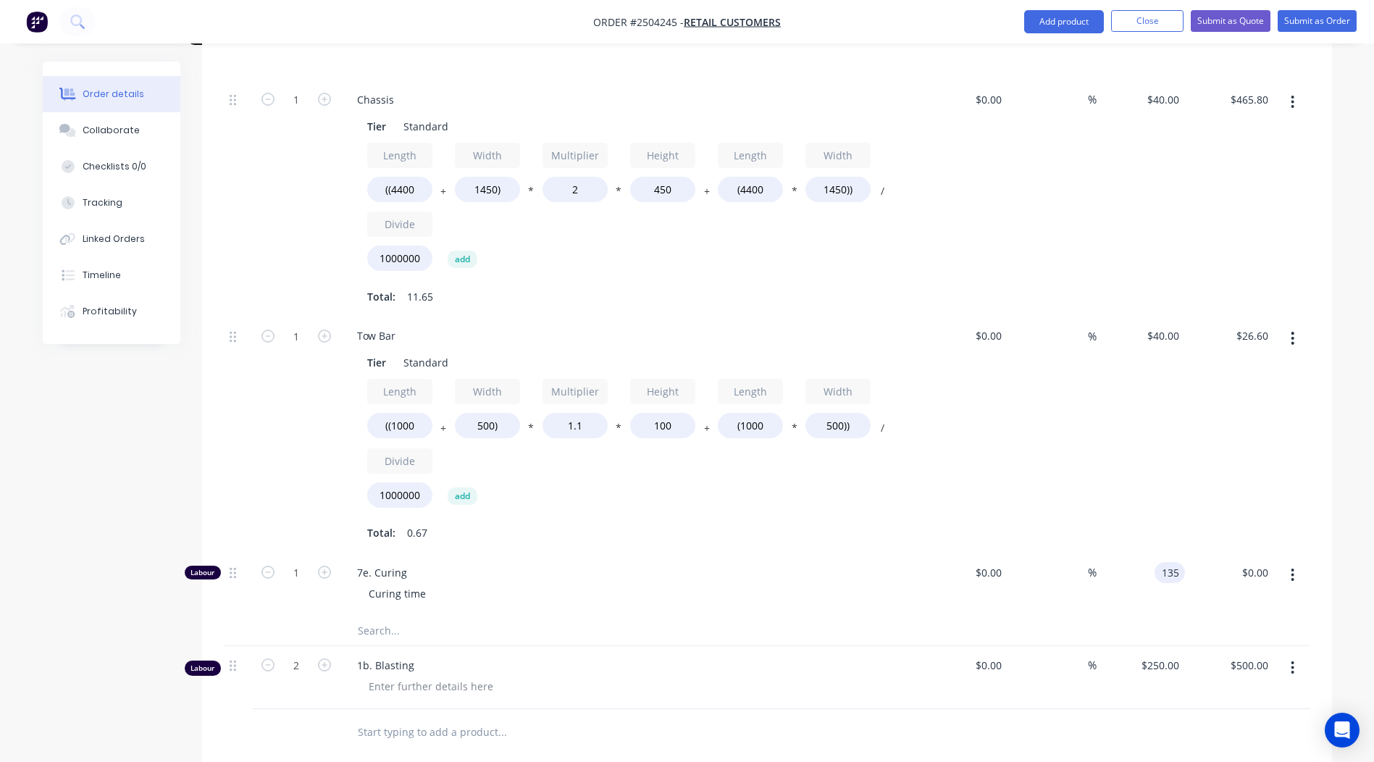
type input "$135.00"
click at [983, 616] on div at bounding box center [767, 631] width 1086 height 30
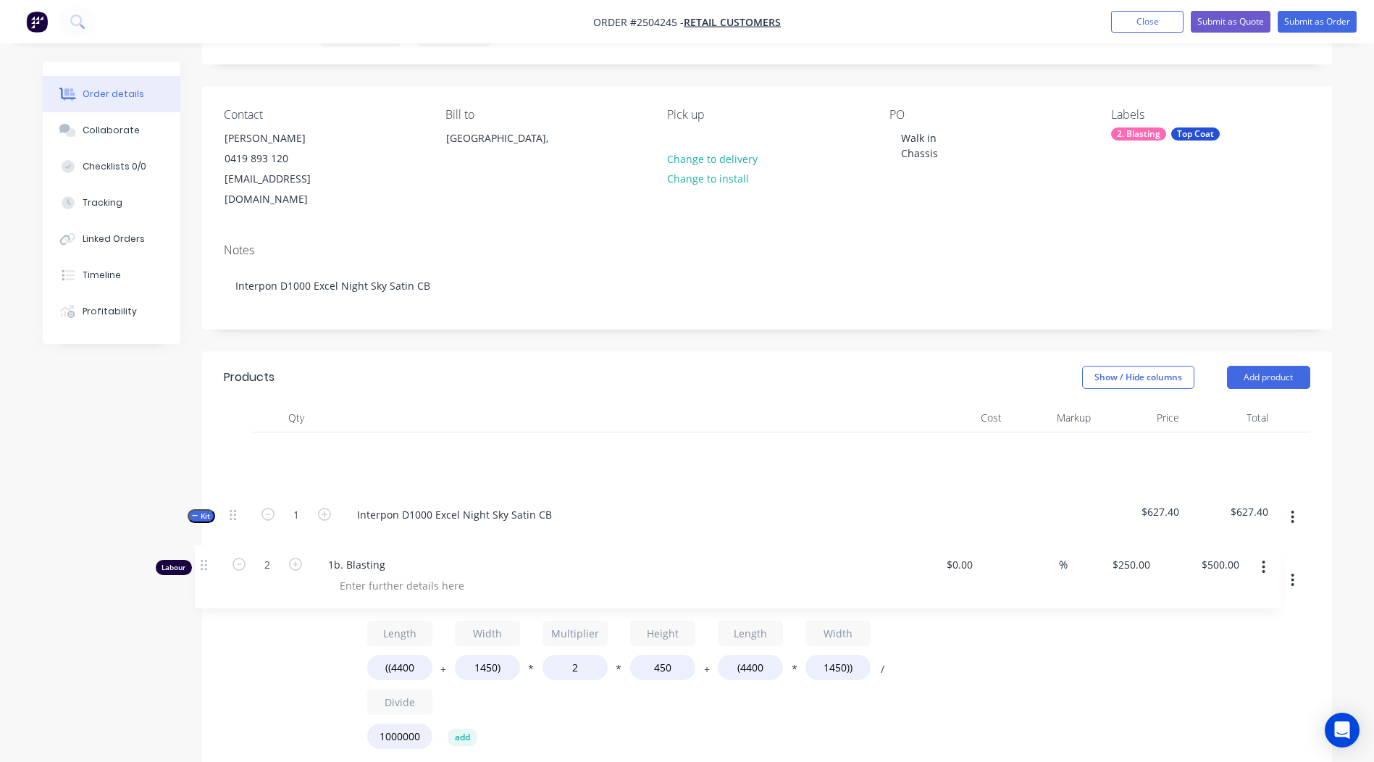
scroll to position [76, 0]
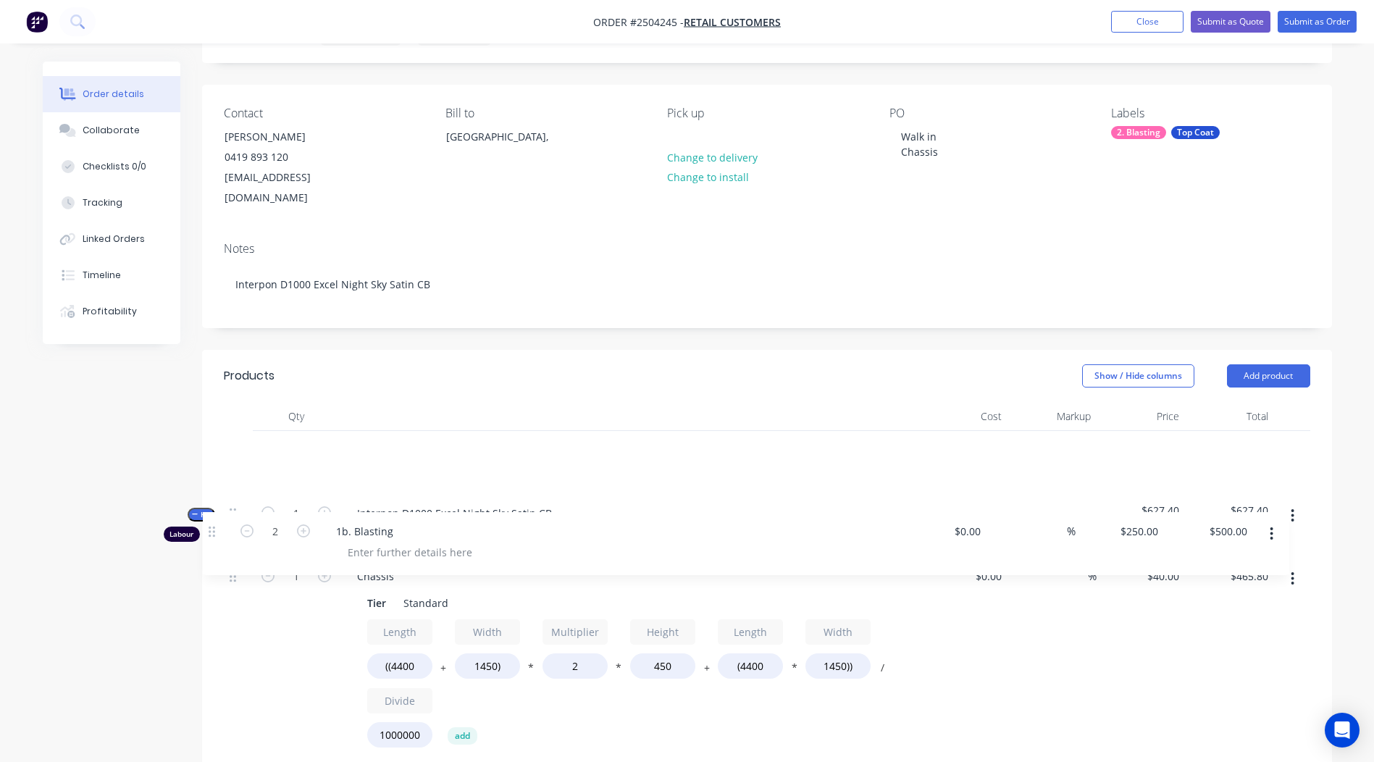
drag, startPoint x: 232, startPoint y: 505, endPoint x: 215, endPoint y: 534, distance: 34.4
drag, startPoint x: 230, startPoint y: 432, endPoint x: 241, endPoint y: 524, distance: 92.6
click at [241, 524] on div "Labour 2 1b. Blasting $0.00 $0.00 % $250.00 $250.00 $500.00 $500.00 Kit 1 Inter…" at bounding box center [767, 777] width 1086 height 692
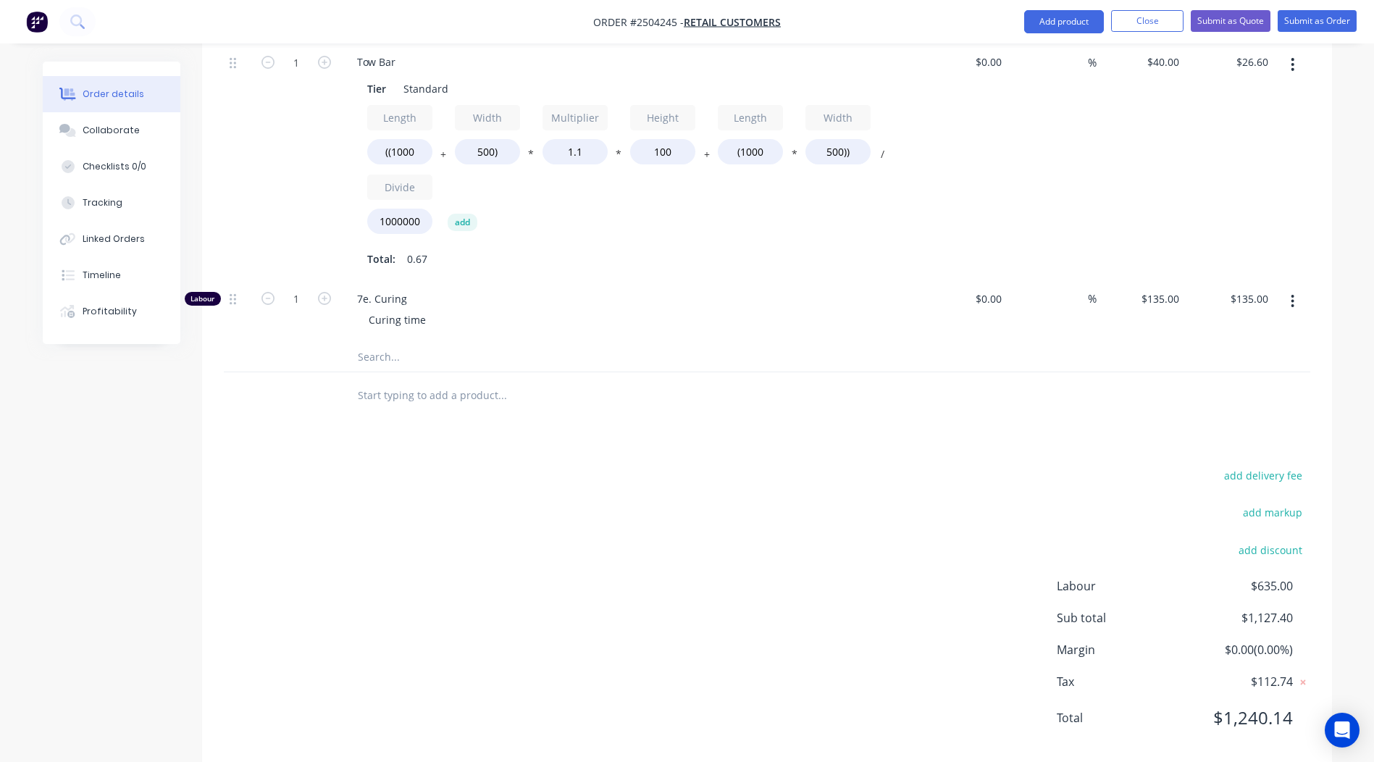
scroll to position [833, 0]
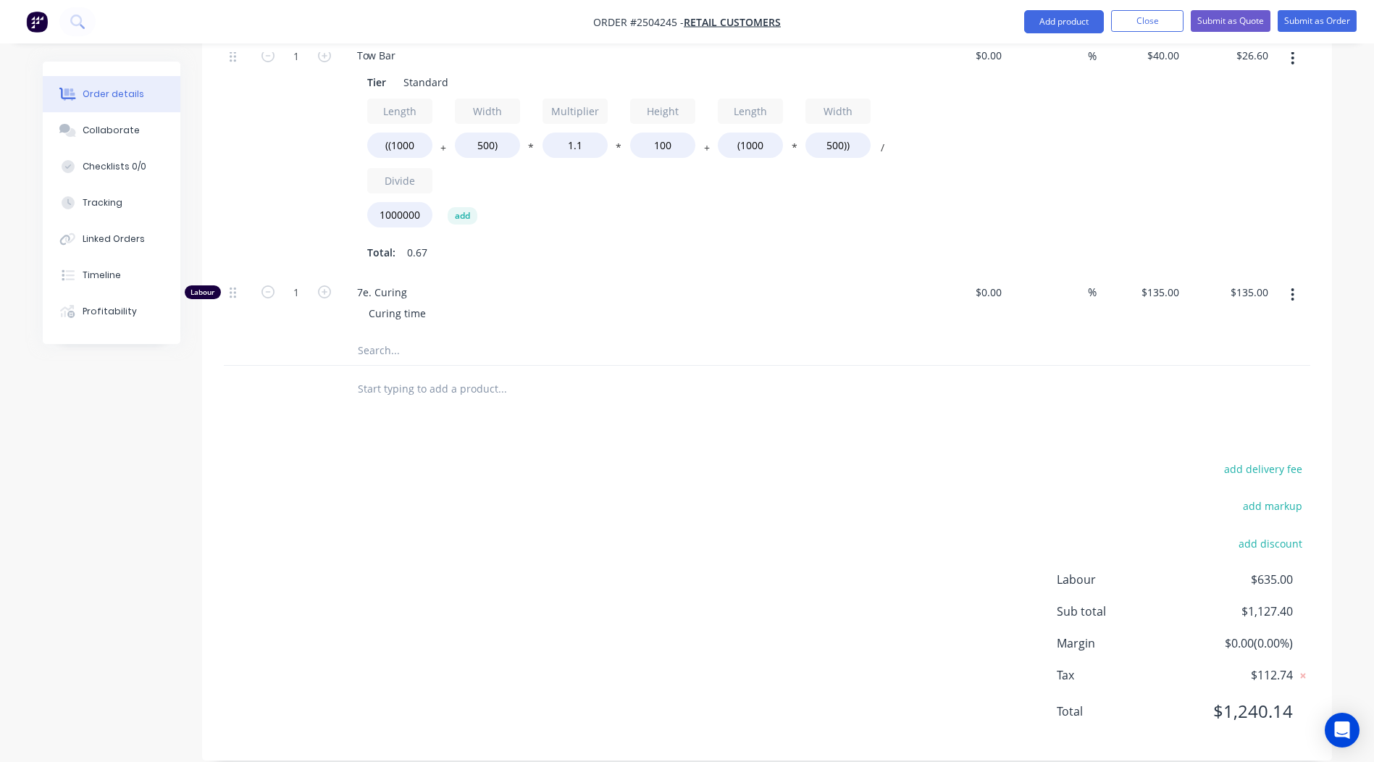
click at [829, 631] on div "add delivery fee add markup add discount Labour $635.00 Sub total $1,127.40 Mar…" at bounding box center [767, 599] width 1086 height 280
click at [1303, 20] on button "Submit as Order" at bounding box center [1316, 21] width 79 height 22
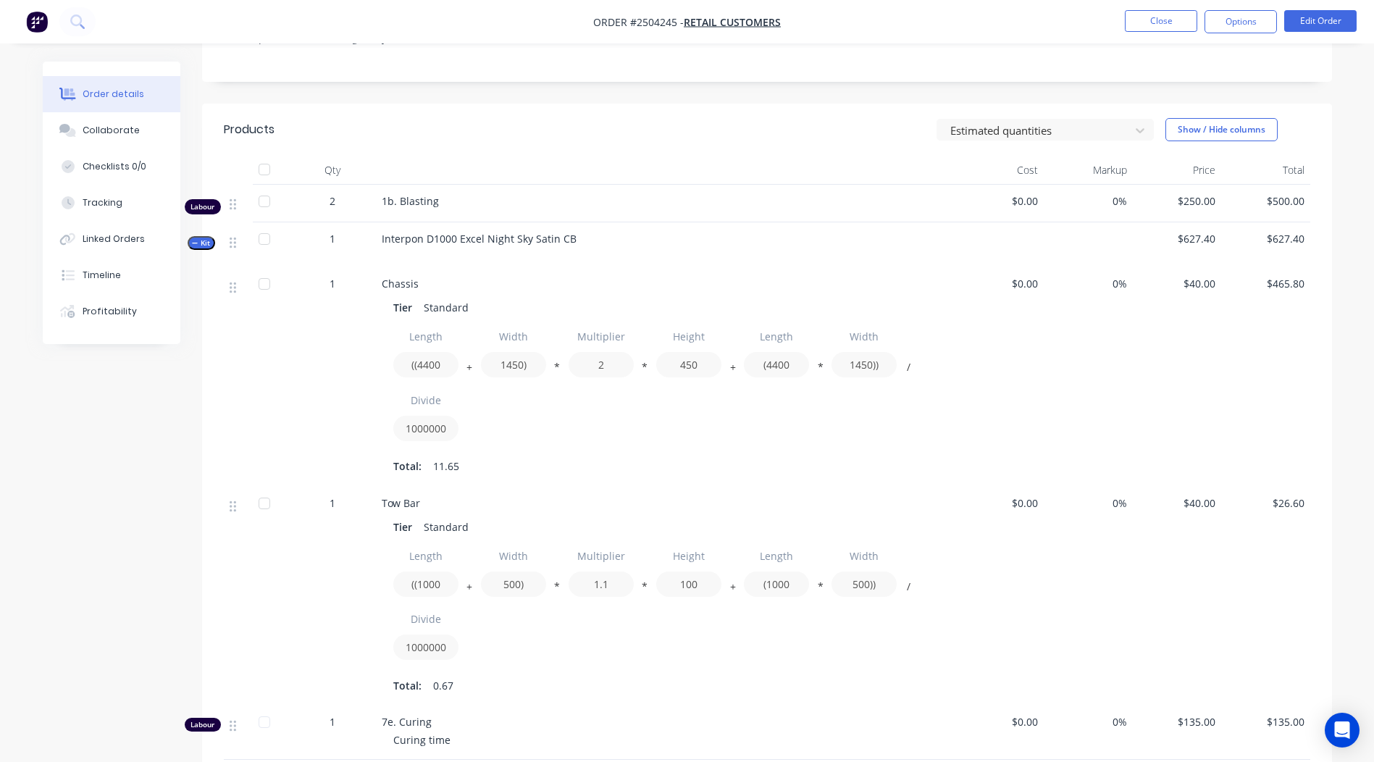
scroll to position [555, 0]
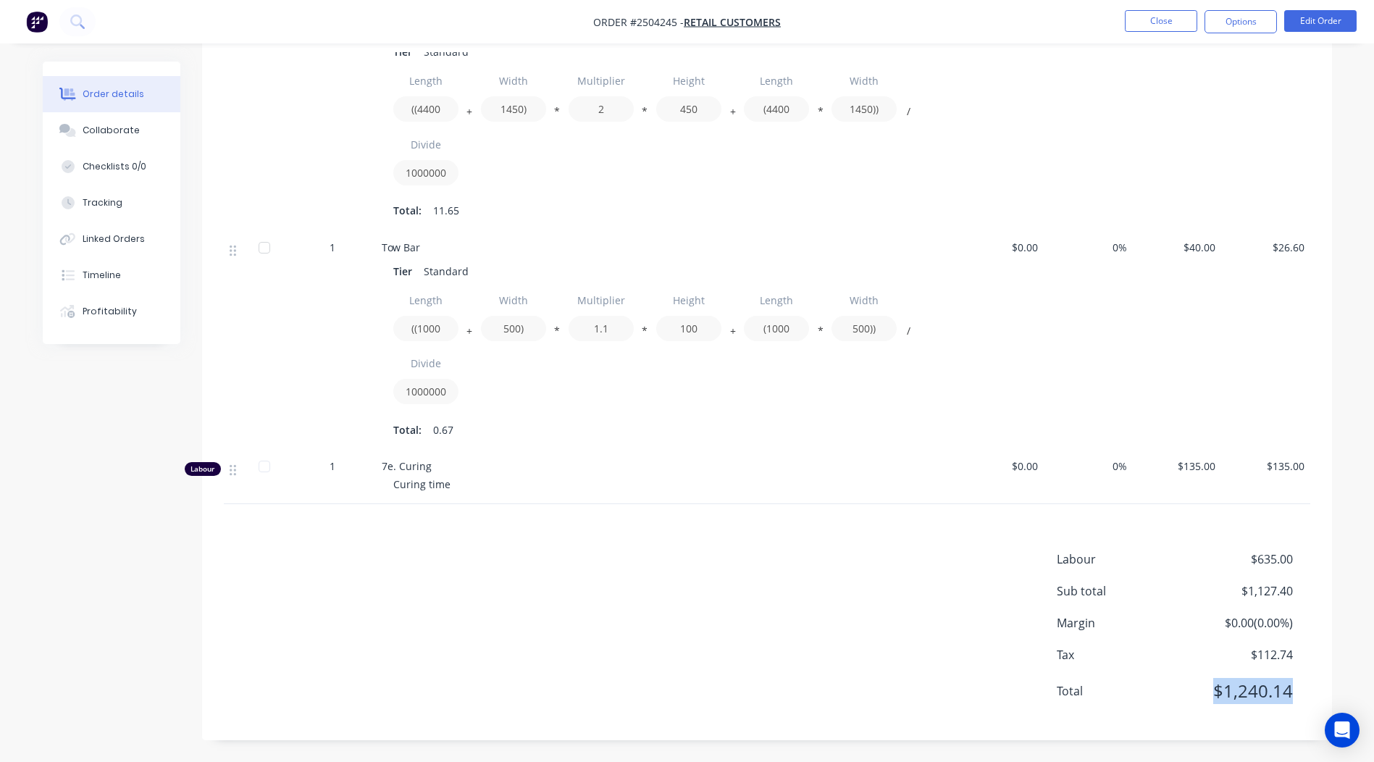
drag, startPoint x: 1293, startPoint y: 690, endPoint x: 1211, endPoint y: 694, distance: 81.9
click at [1211, 694] on div "Total $1,240.14" at bounding box center [1182, 691] width 253 height 26
copy span "$1,240.14"
click at [106, 122] on button "Collaborate" at bounding box center [112, 130] width 138 height 36
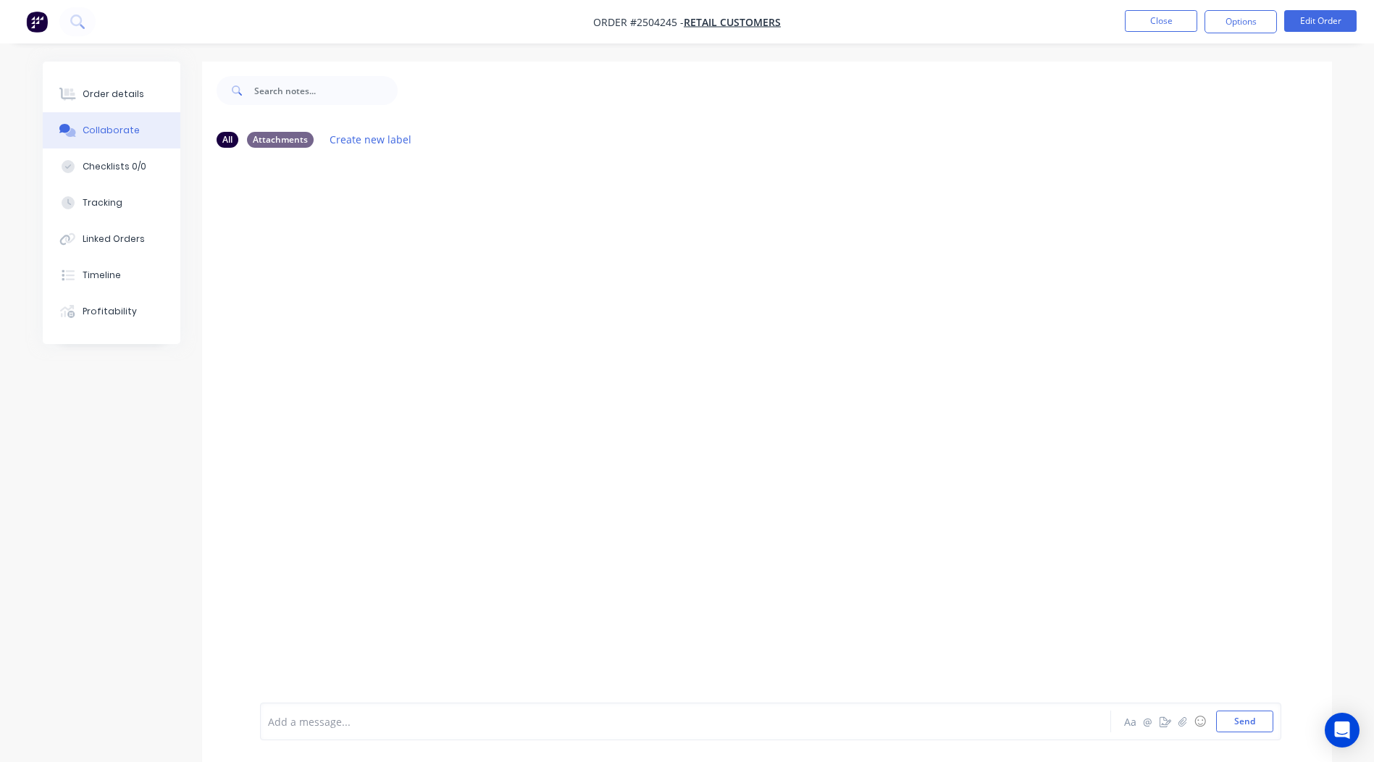
click at [361, 721] on div at bounding box center [645, 721] width 753 height 15
click at [110, 94] on div "Order details" at bounding box center [114, 94] width 62 height 13
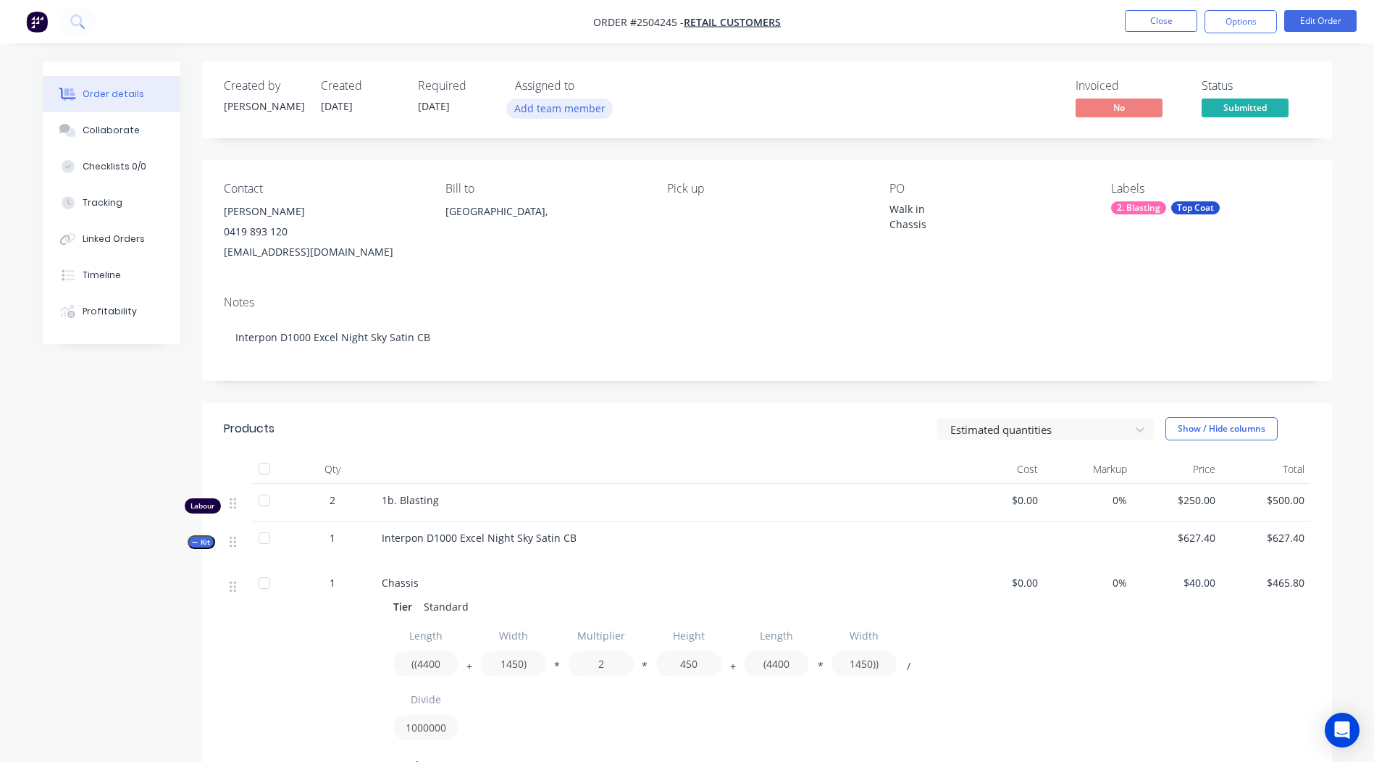
click at [550, 106] on button "Add team member" at bounding box center [559, 108] width 106 height 20
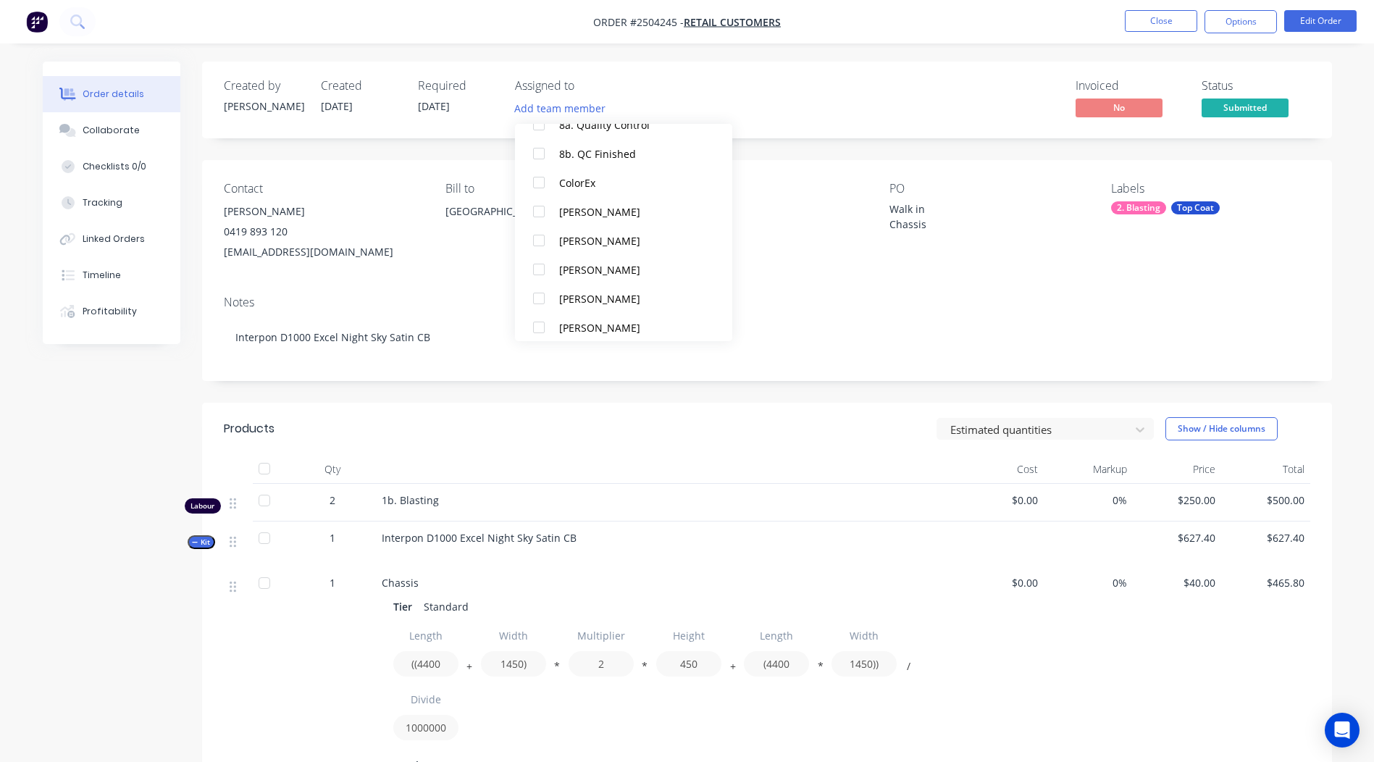
scroll to position [565, 0]
click at [537, 232] on div at bounding box center [538, 232] width 29 height 29
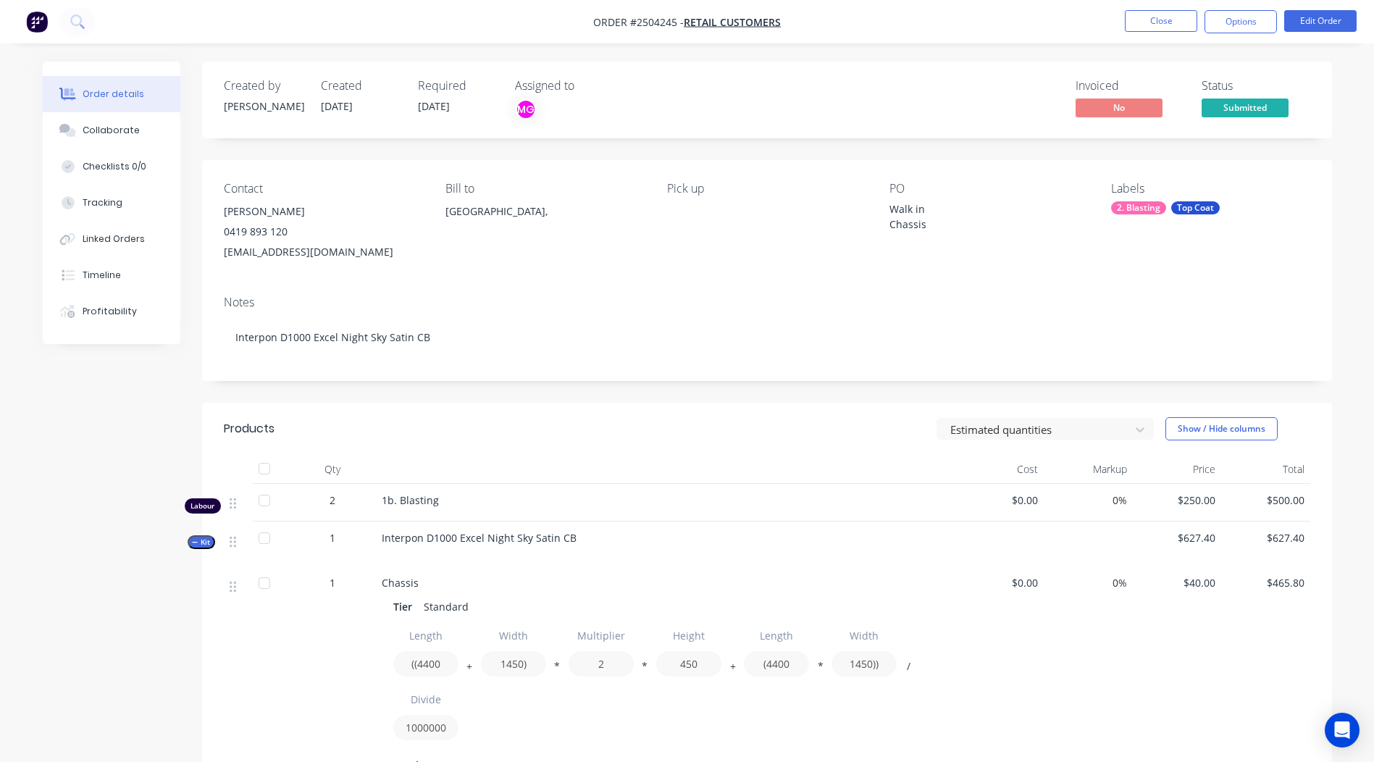
click at [427, 105] on span "[DATE]" at bounding box center [434, 106] width 32 height 14
click at [430, 97] on div "Required [DATE]" at bounding box center [458, 100] width 80 height 42
click at [1335, 22] on button "Edit Order" at bounding box center [1320, 21] width 72 height 22
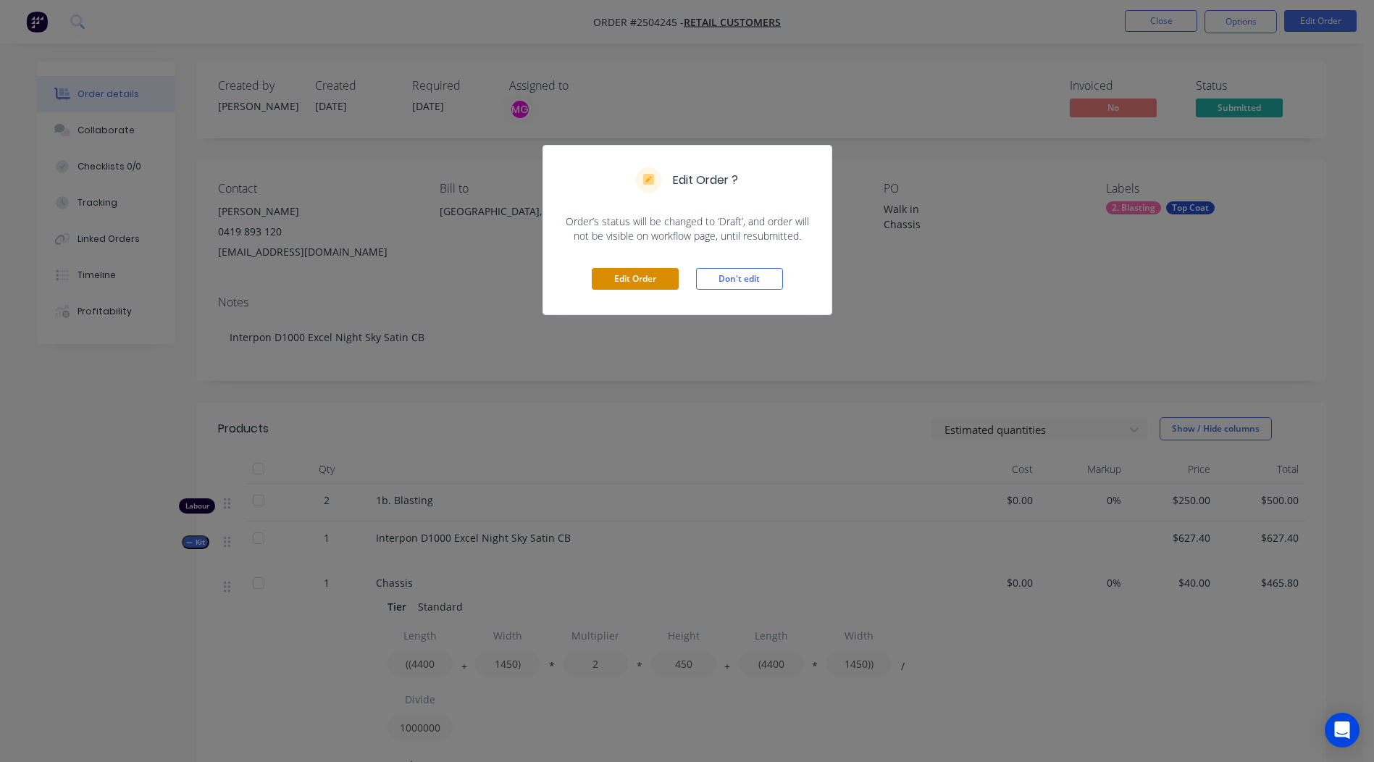
click at [636, 277] on button "Edit Order" at bounding box center [635, 279] width 87 height 22
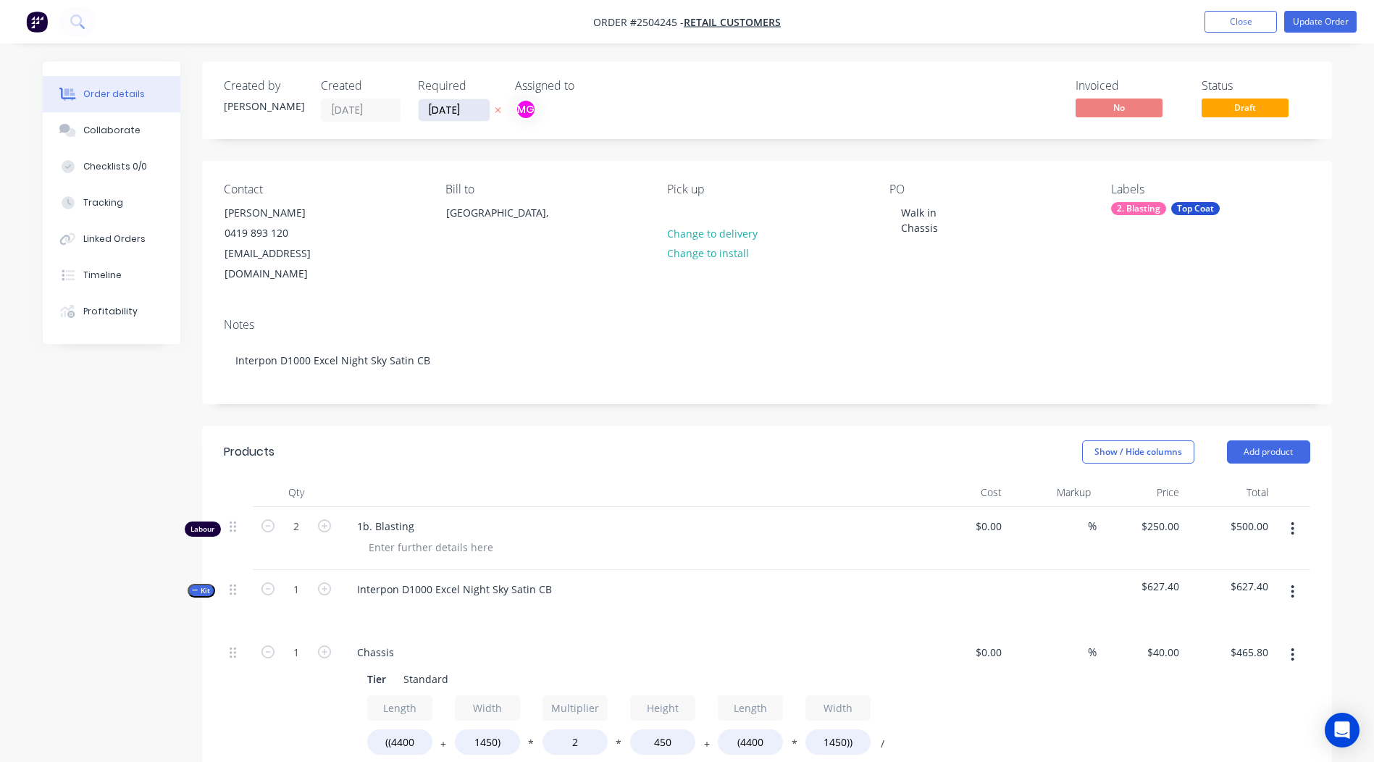
click at [455, 110] on input "[DATE]" at bounding box center [454, 110] width 71 height 22
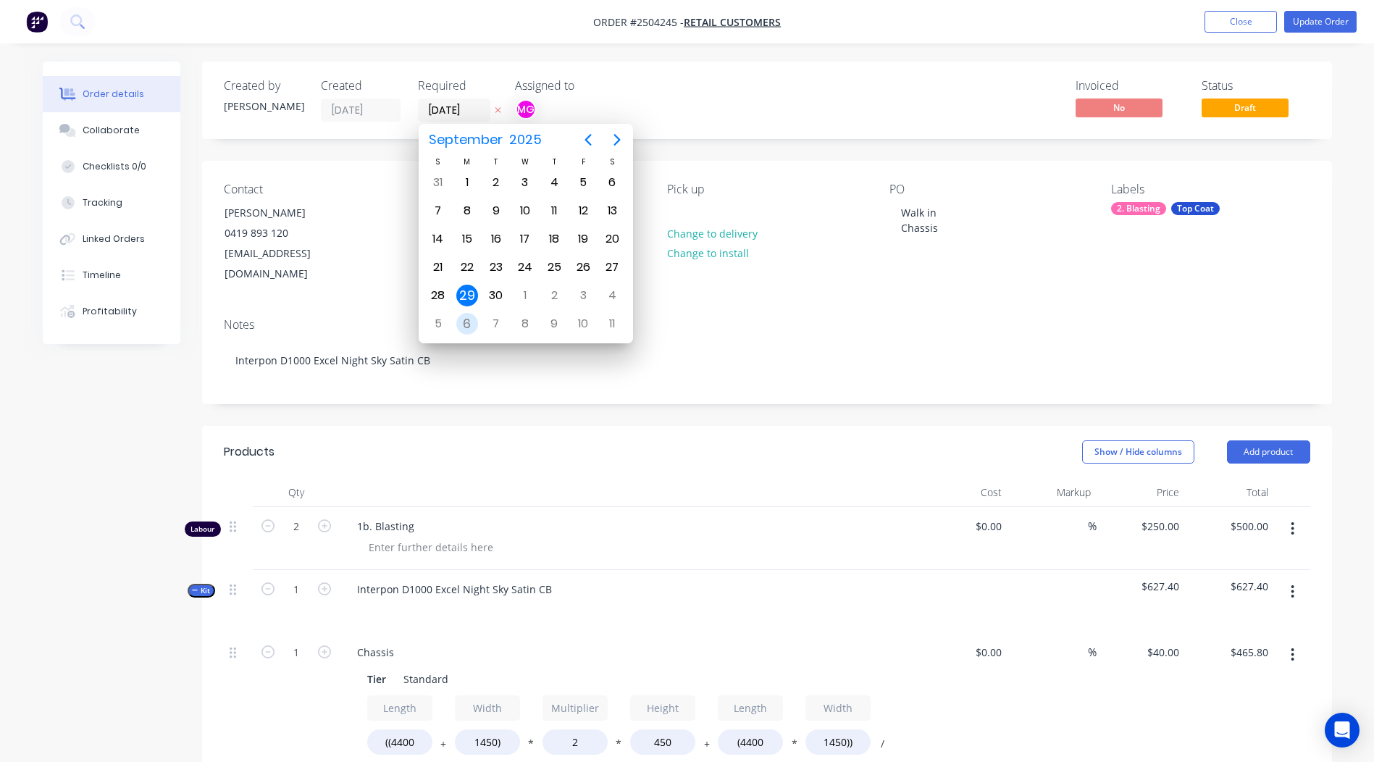
click at [467, 321] on div "6" at bounding box center [467, 324] width 22 height 22
type input "[DATE]"
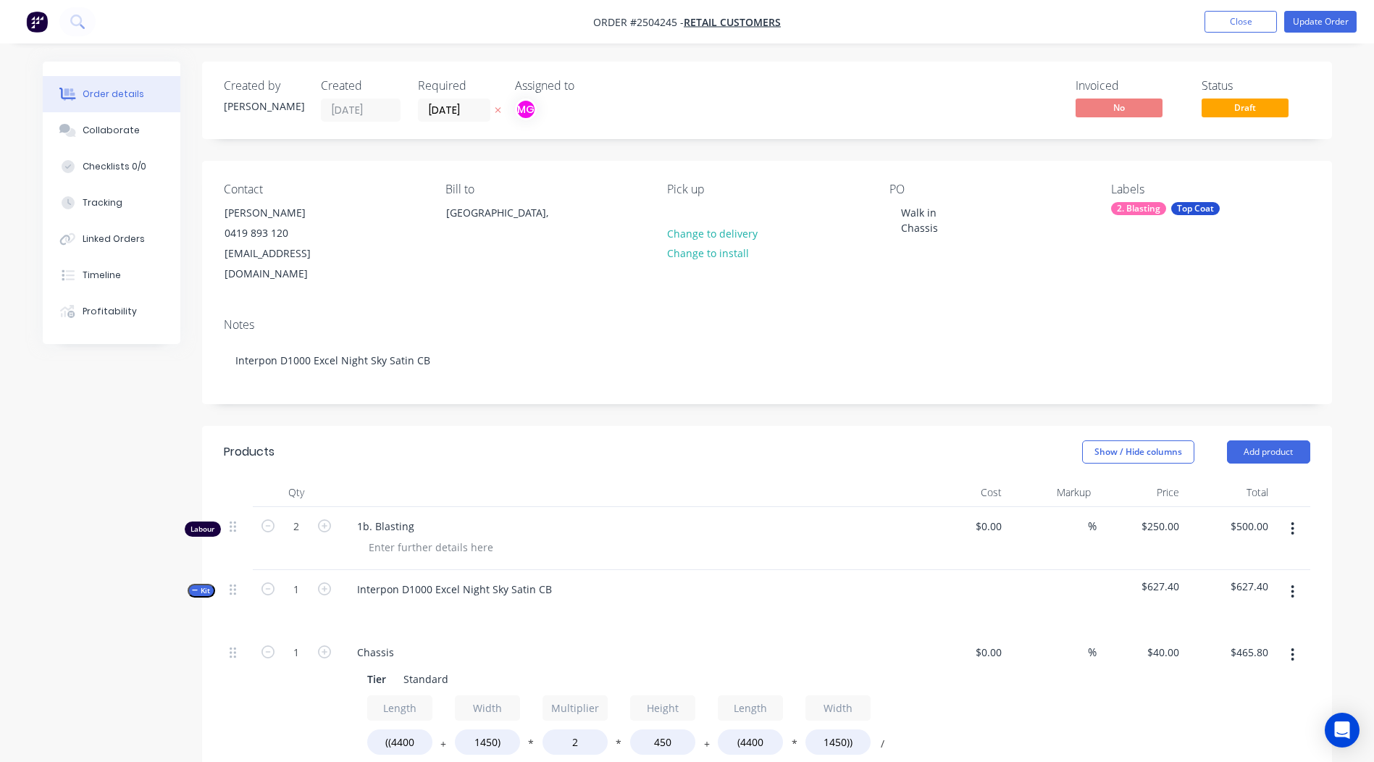
click at [731, 90] on div "Invoiced No Status Draft" at bounding box center [985, 100] width 650 height 43
click at [1332, 20] on button "Update Order" at bounding box center [1320, 22] width 72 height 22
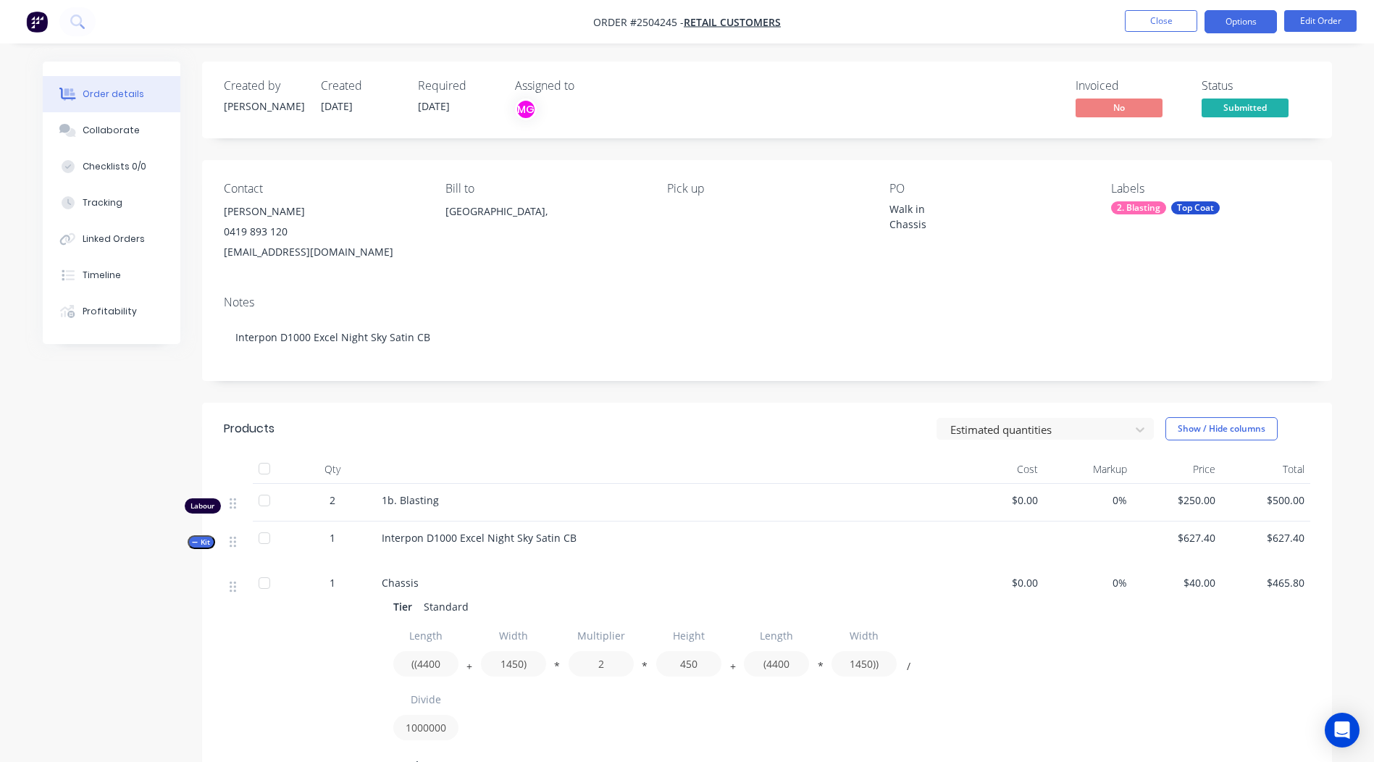
click at [1243, 24] on button "Options" at bounding box center [1240, 21] width 72 height 23
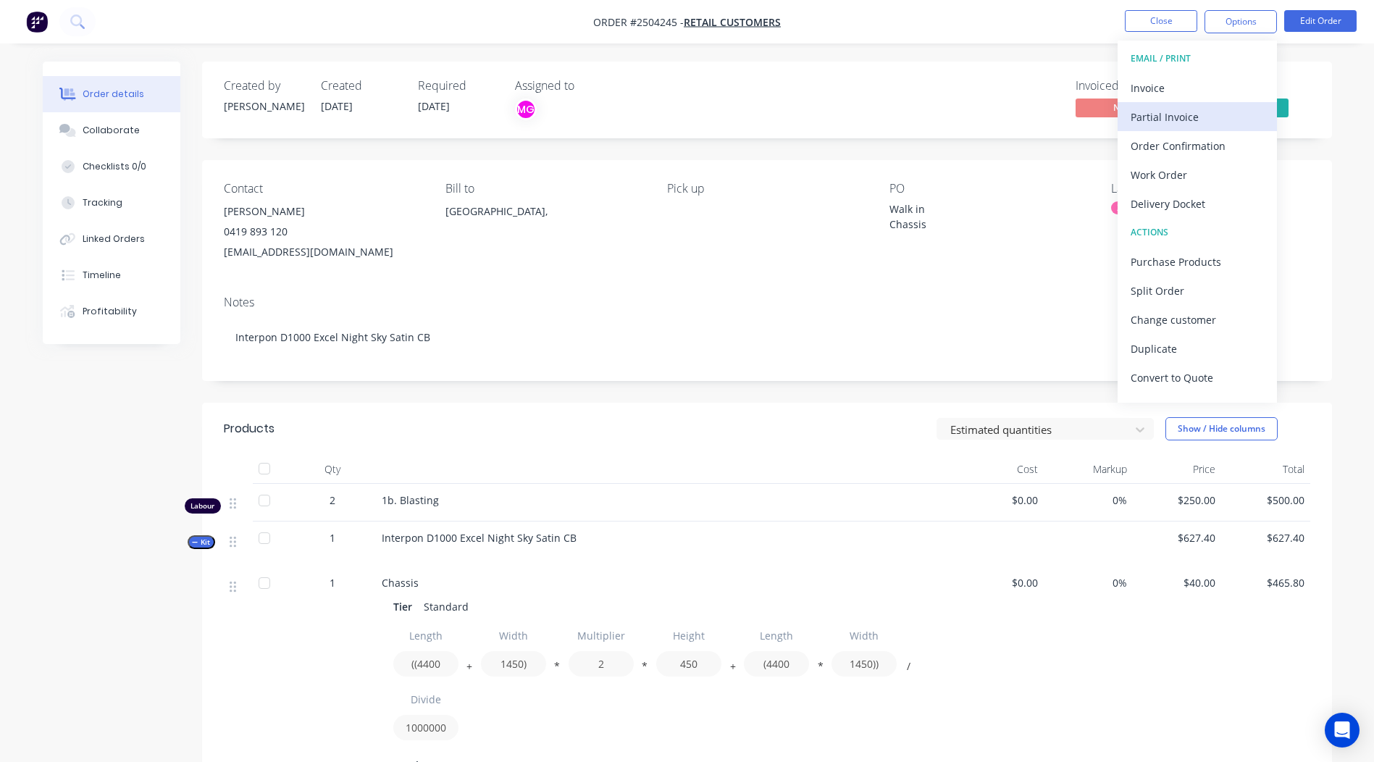
click at [1182, 119] on div "Partial Invoice" at bounding box center [1196, 116] width 133 height 21
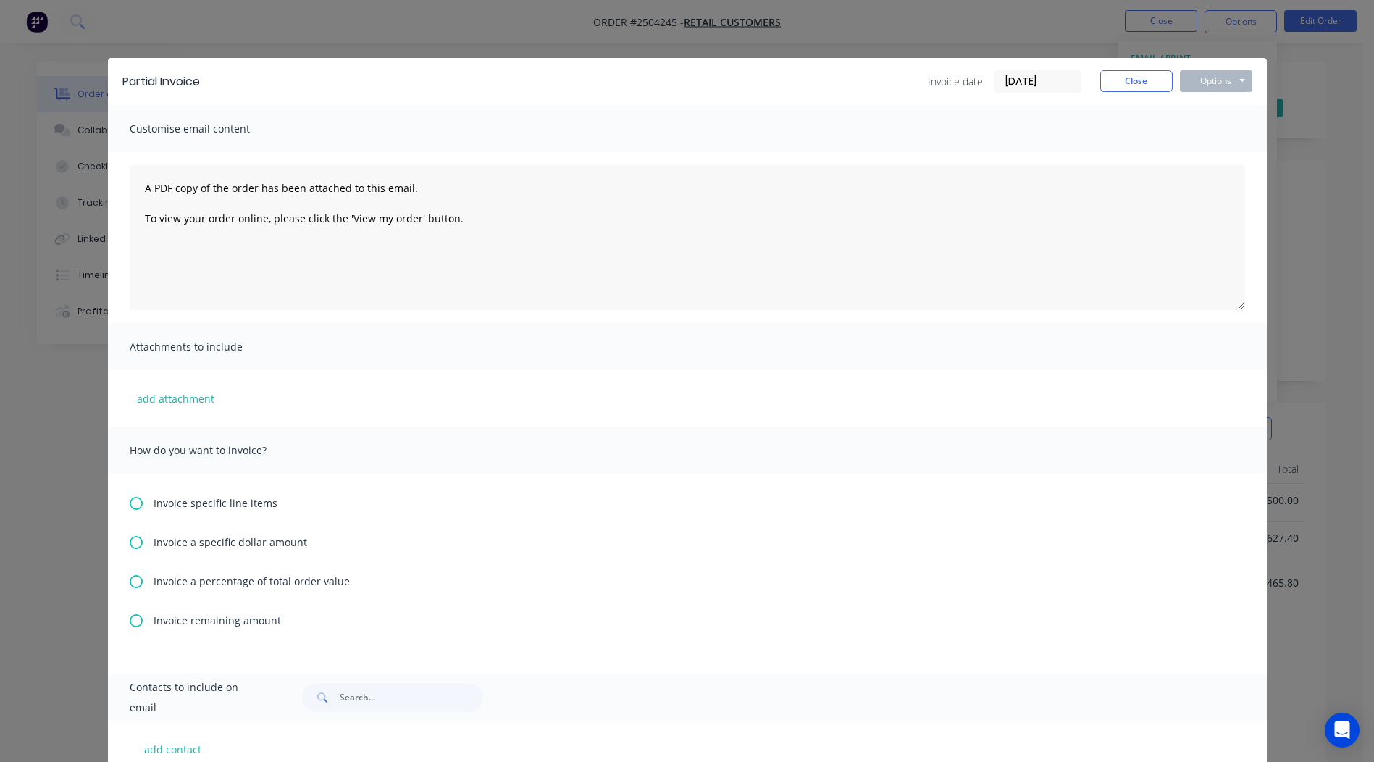
click at [132, 580] on icon at bounding box center [136, 581] width 13 height 13
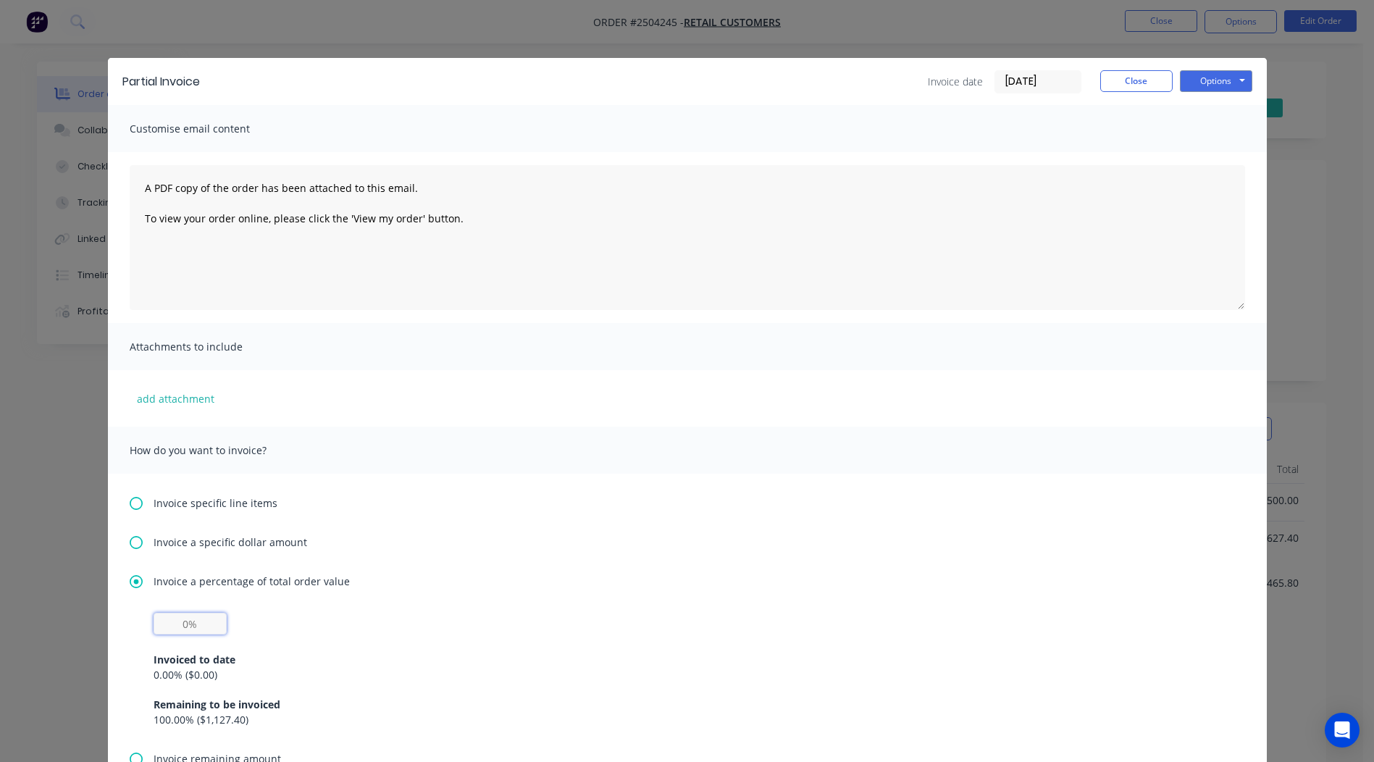
click at [188, 618] on input "text" at bounding box center [190, 624] width 73 height 22
type input "50%"
click at [1212, 80] on button "Options" at bounding box center [1216, 81] width 72 height 22
click at [1219, 135] on button "Print" at bounding box center [1226, 131] width 93 height 24
click at [1114, 78] on button "Close" at bounding box center [1136, 81] width 72 height 22
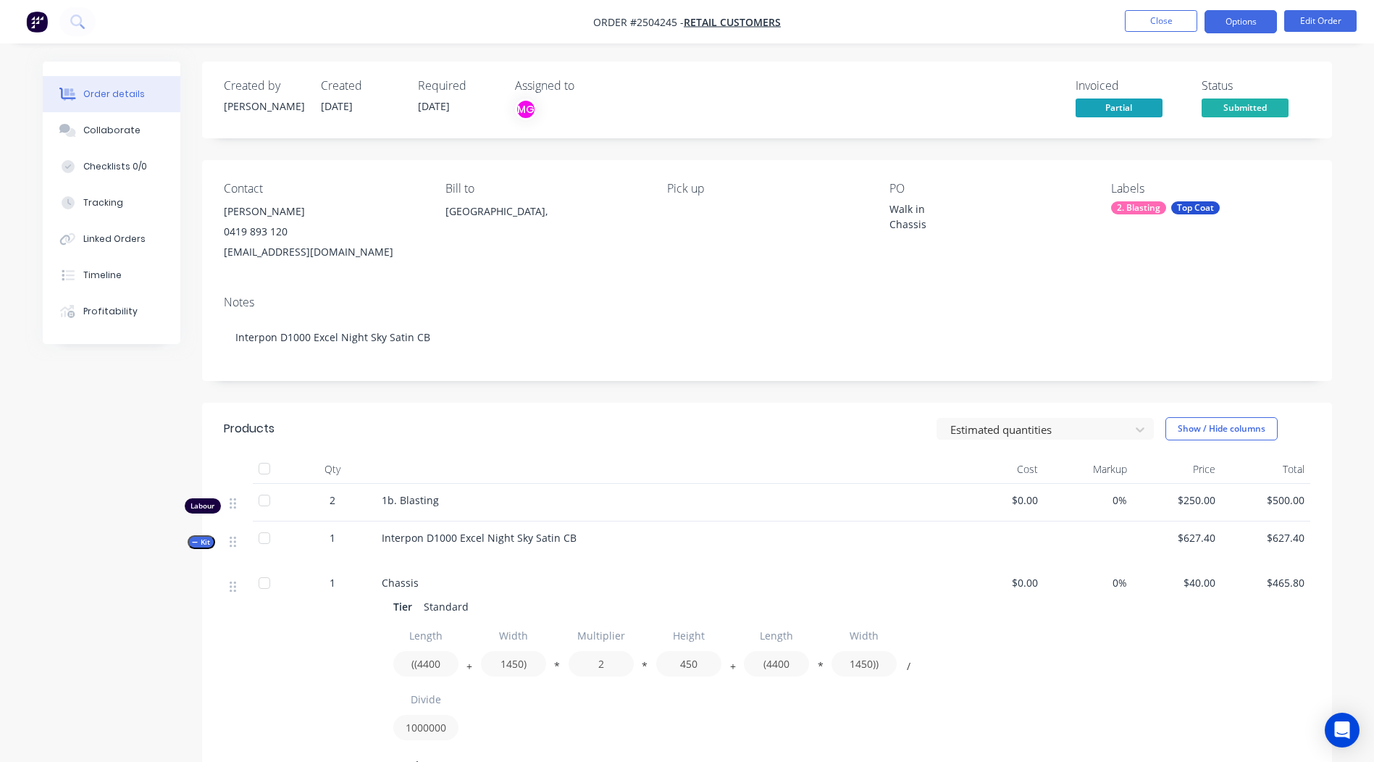
click at [1231, 23] on button "Options" at bounding box center [1240, 21] width 72 height 23
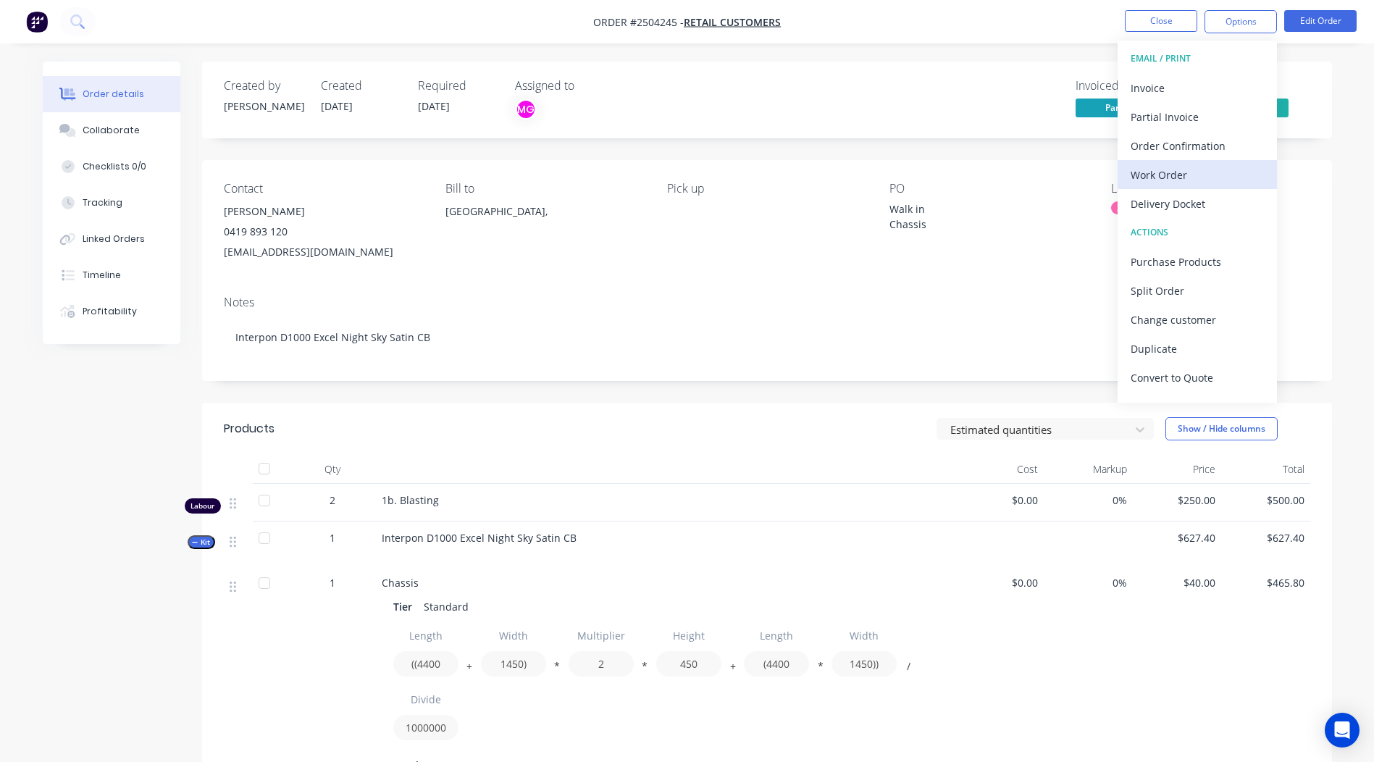
click at [1180, 166] on div "Work Order" at bounding box center [1196, 174] width 133 height 21
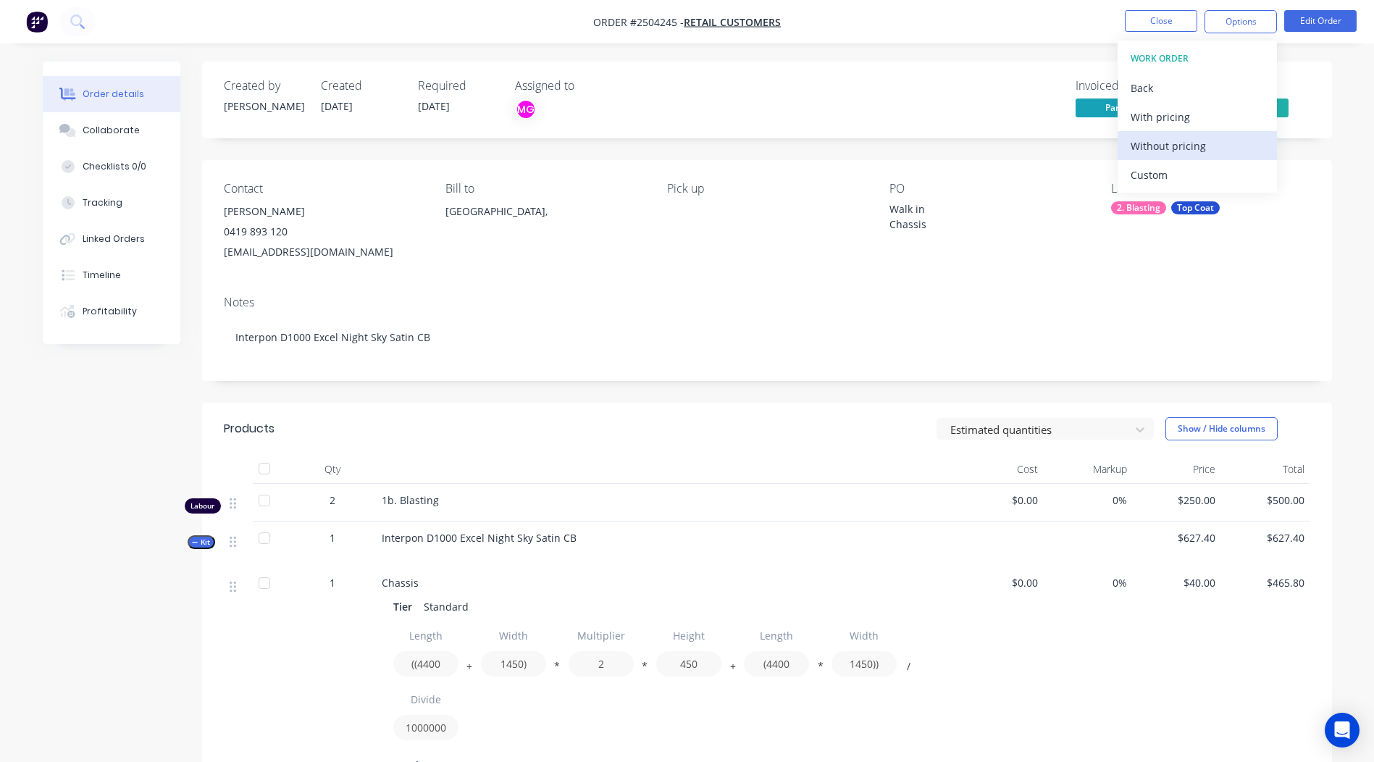
click at [1176, 148] on div "Without pricing" at bounding box center [1196, 145] width 133 height 21
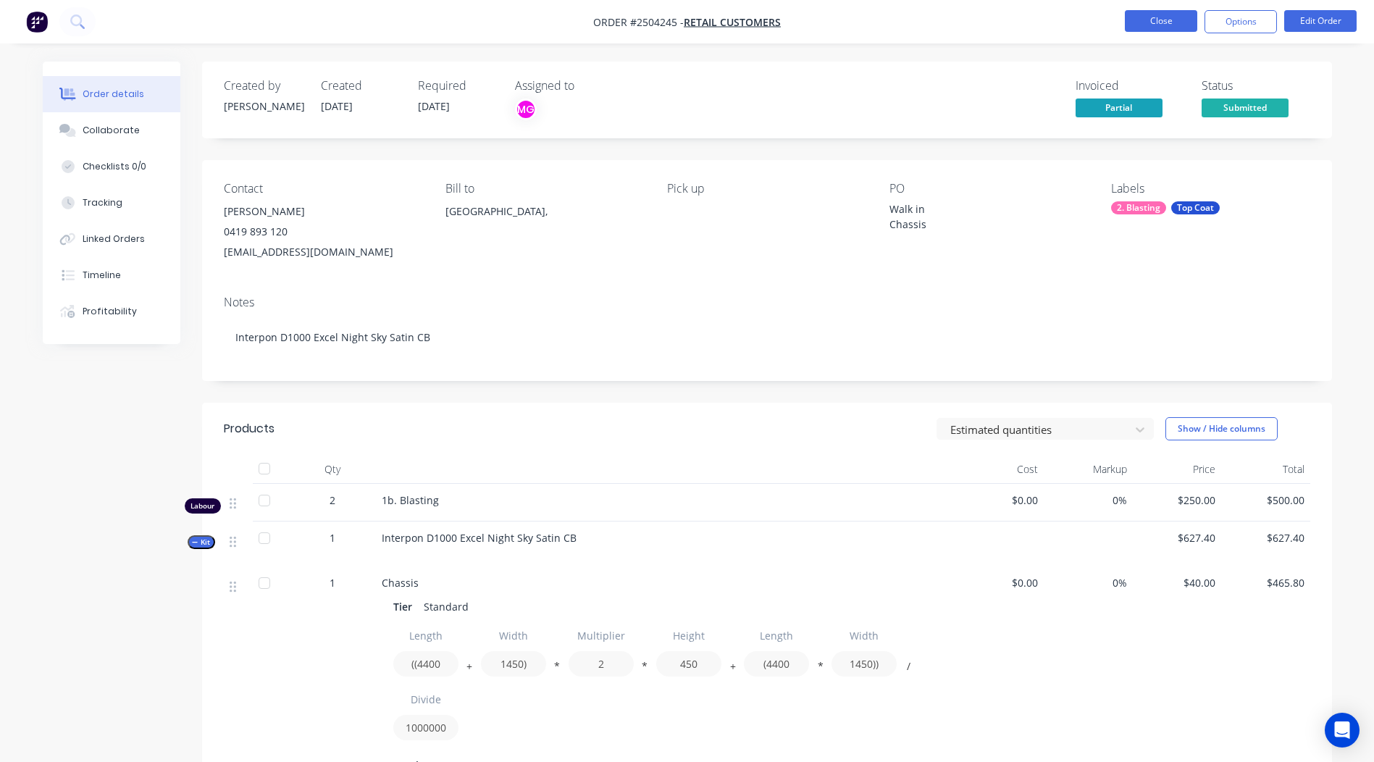
click at [1159, 22] on button "Close" at bounding box center [1161, 21] width 72 height 22
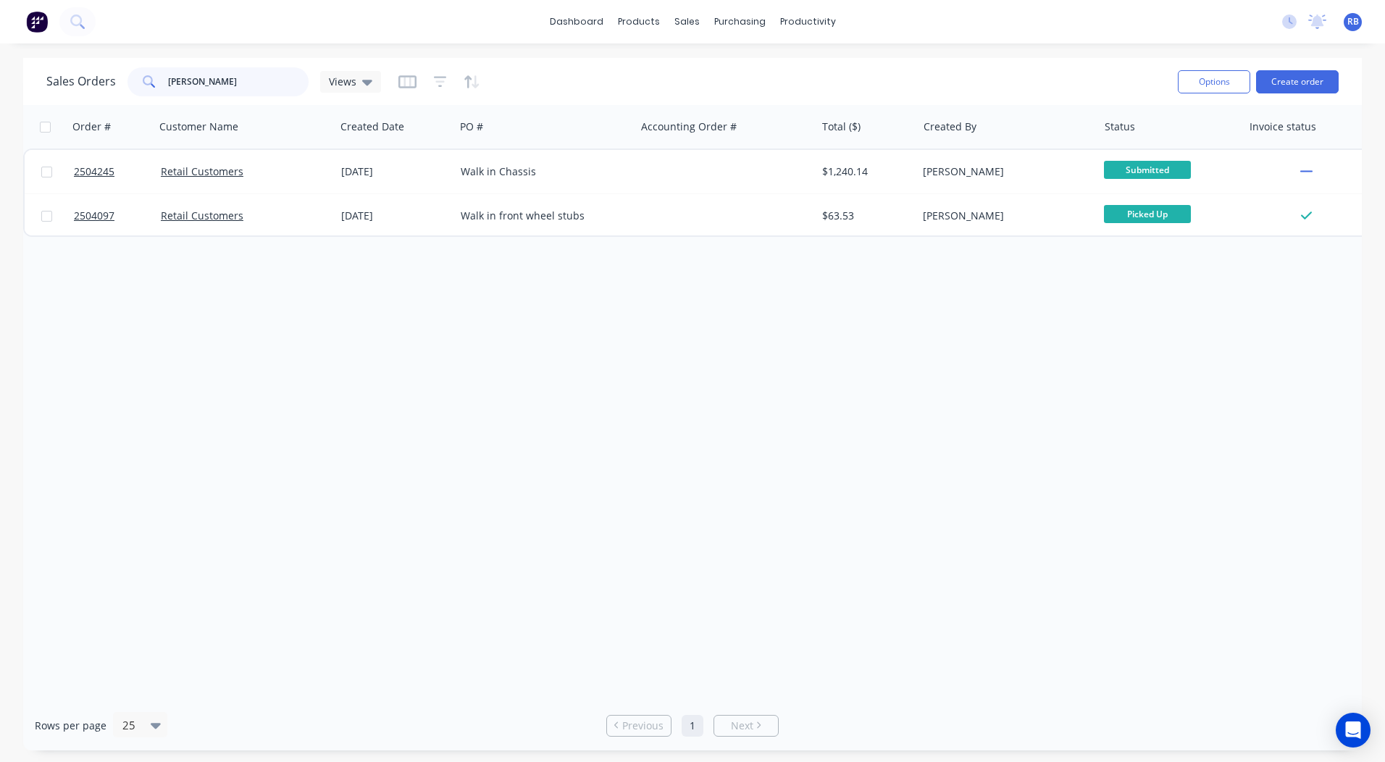
click at [214, 94] on input "[PERSON_NAME]" at bounding box center [238, 81] width 141 height 29
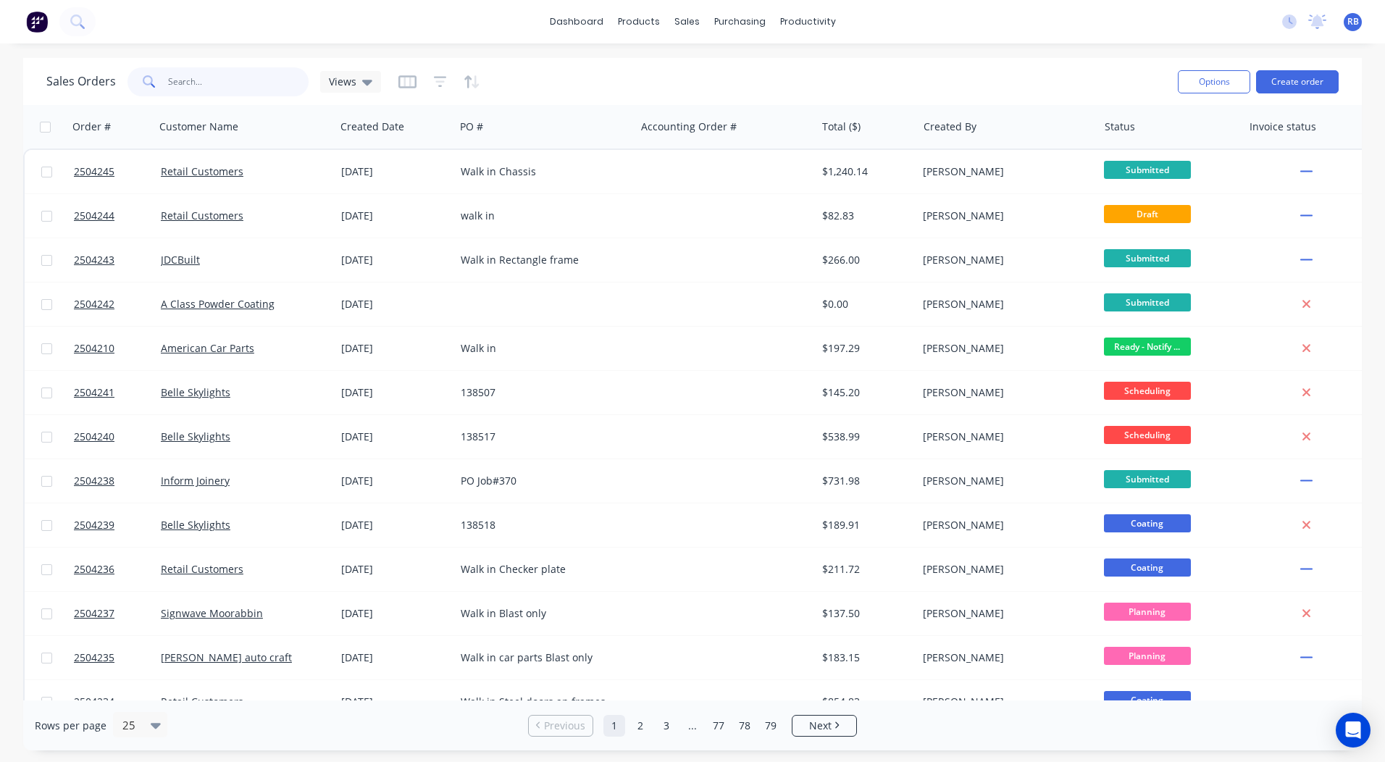
click at [177, 91] on input "text" at bounding box center [238, 81] width 141 height 29
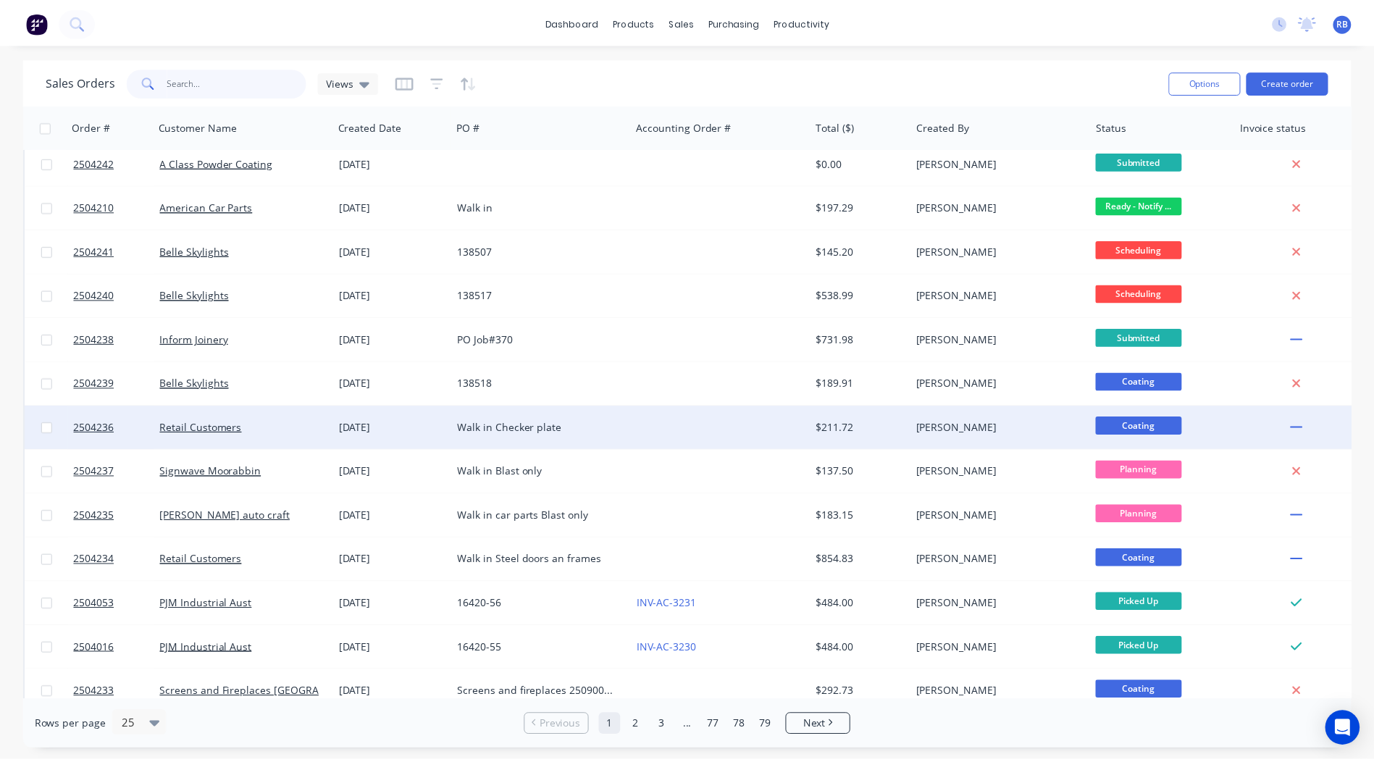
scroll to position [217, 0]
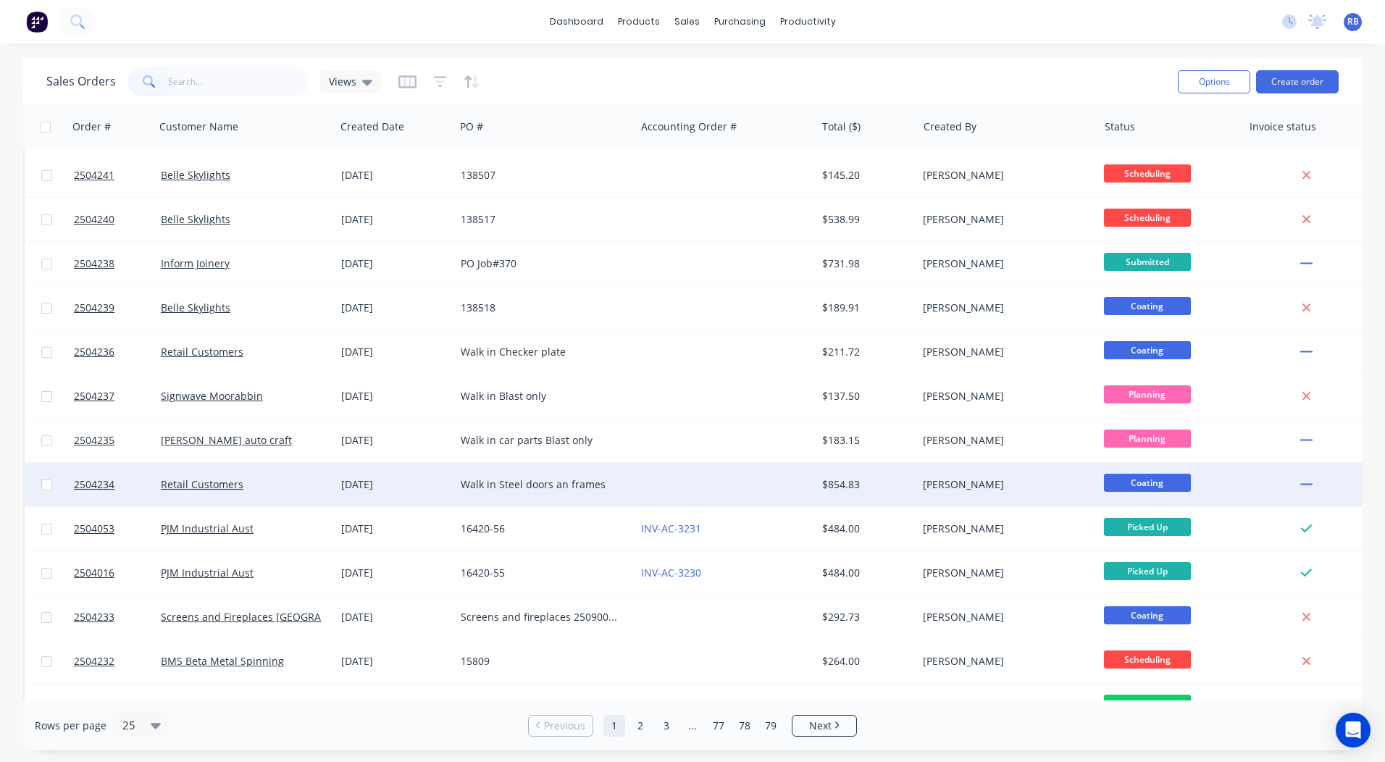
click at [917, 482] on div "[PERSON_NAME]" at bounding box center [1007, 484] width 180 height 43
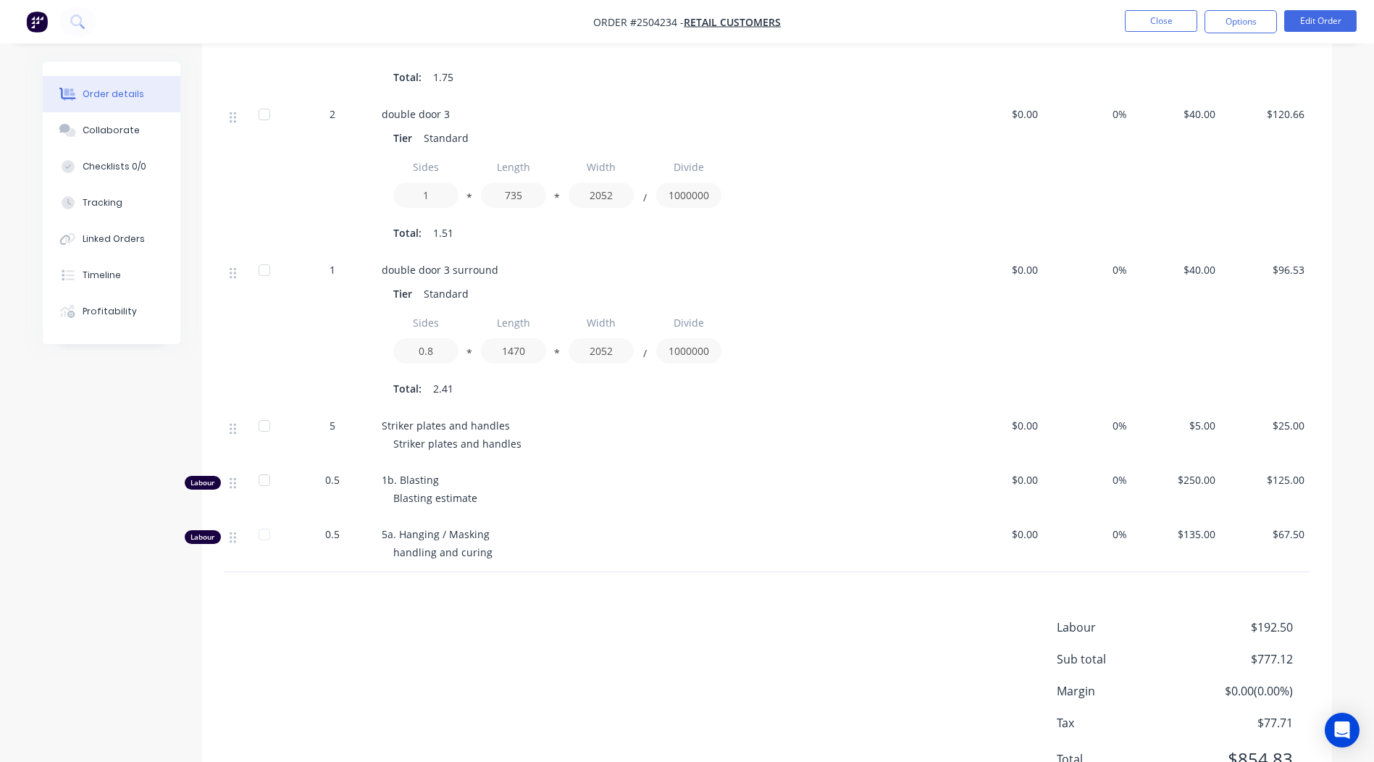
scroll to position [1037, 0]
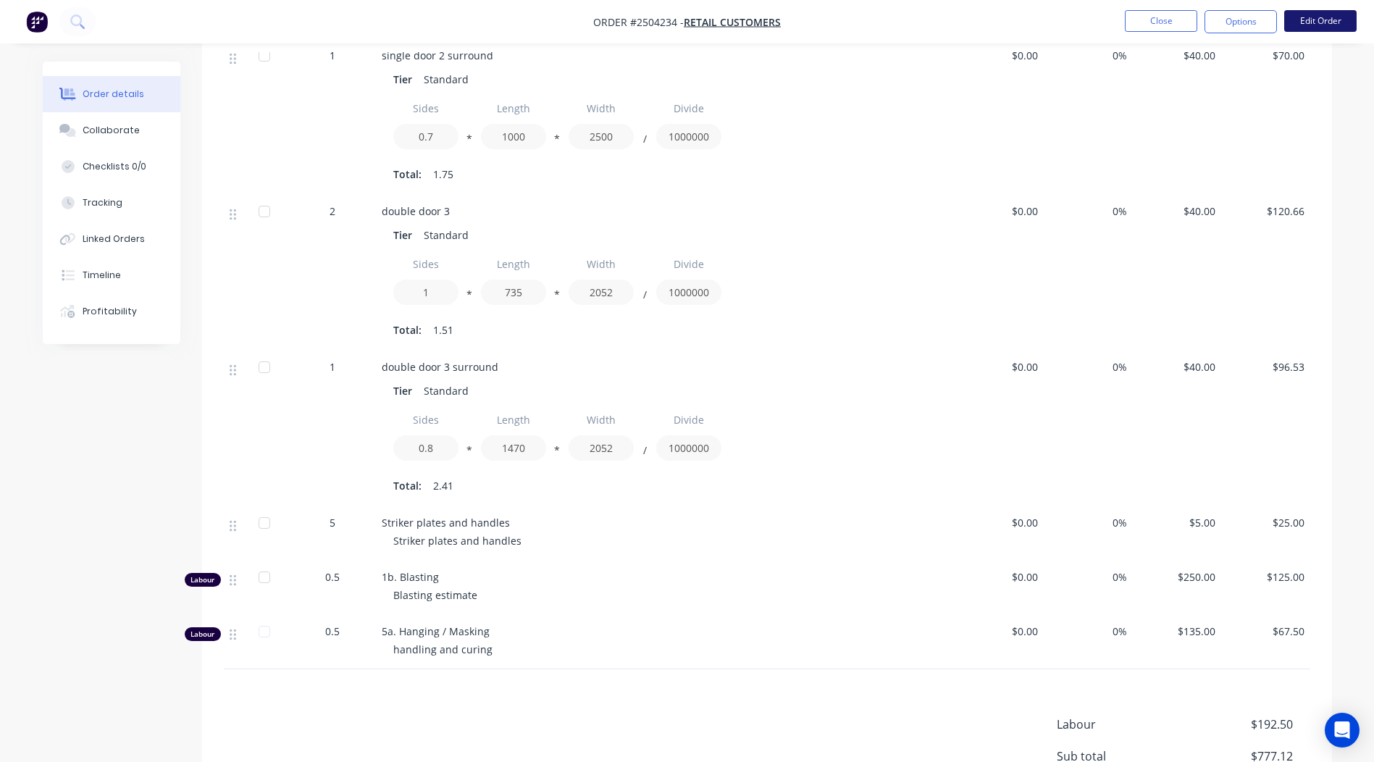
click at [1324, 23] on button "Edit Order" at bounding box center [1320, 21] width 72 height 22
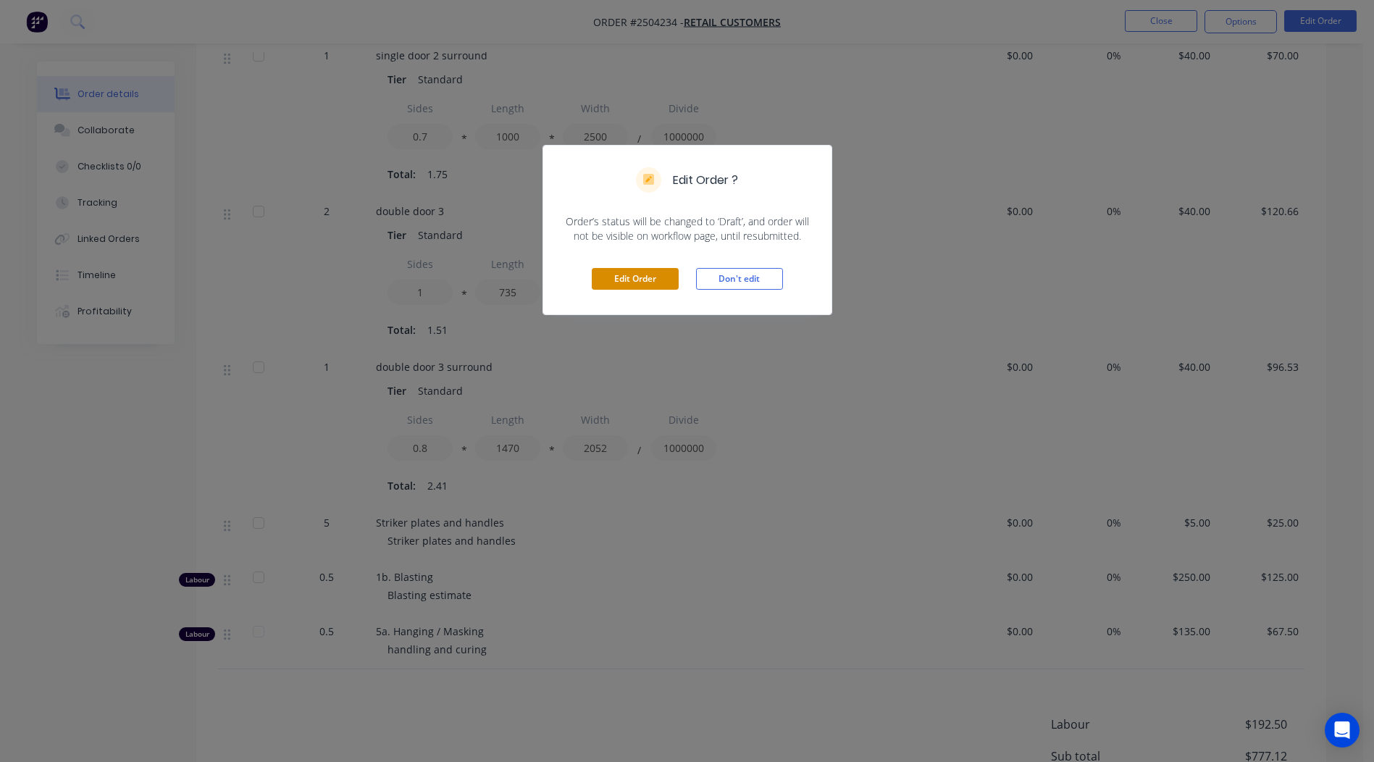
click at [637, 274] on button "Edit Order" at bounding box center [635, 279] width 87 height 22
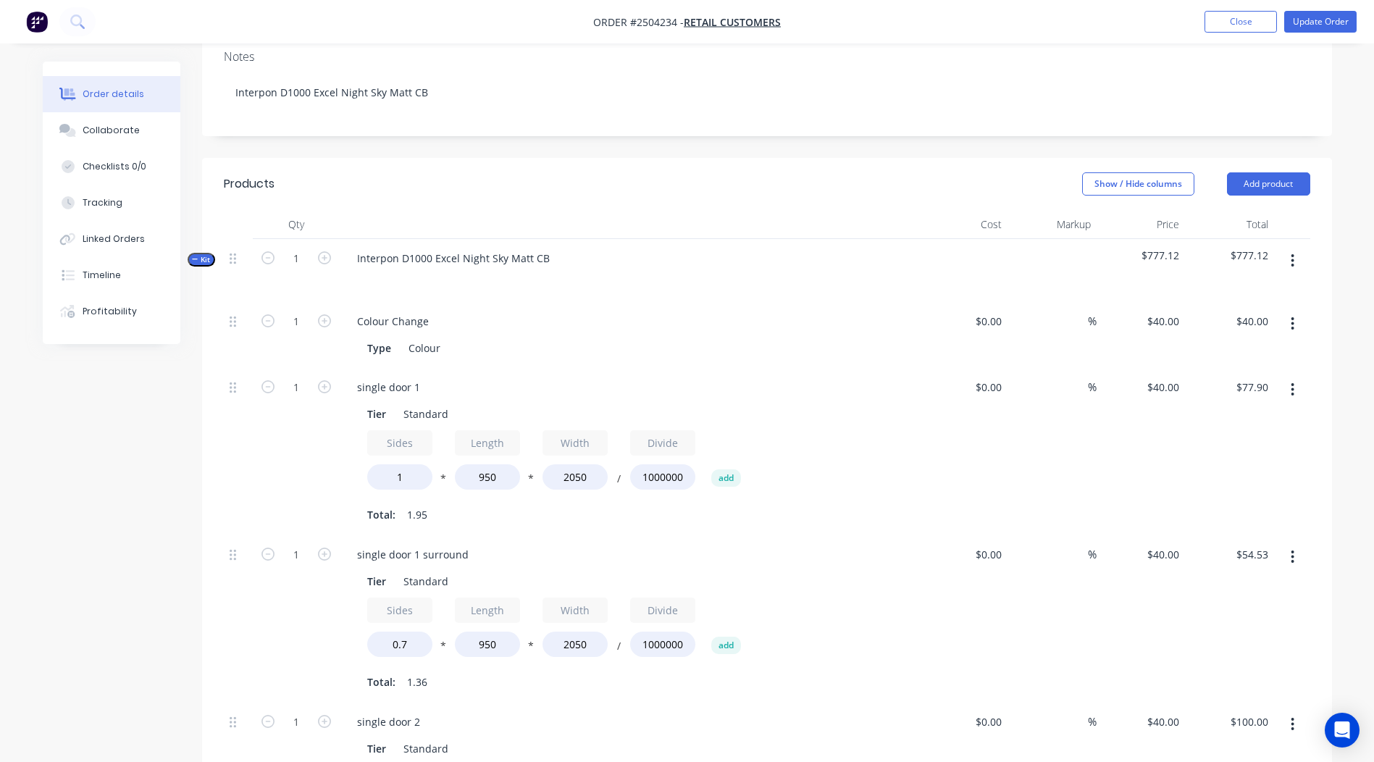
scroll to position [362, 0]
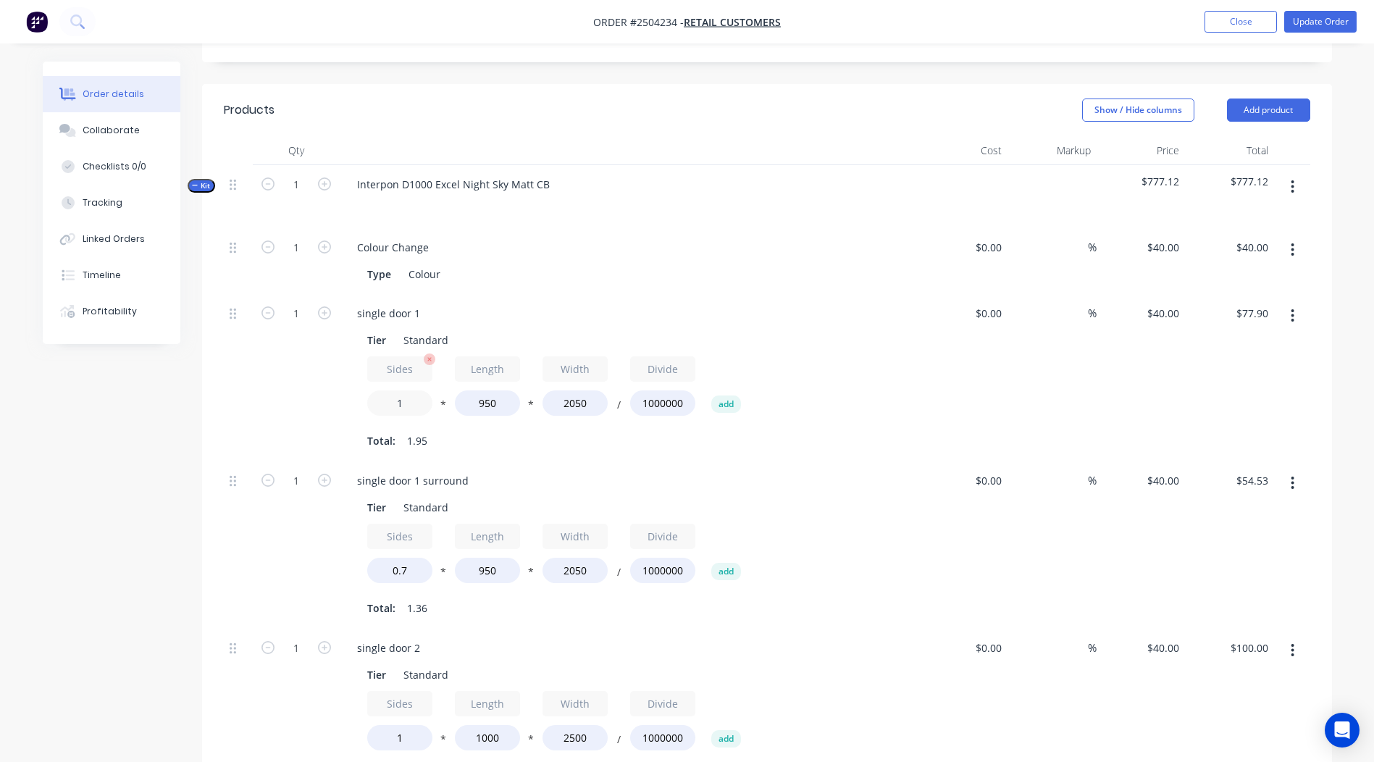
click at [406, 390] on input "1" at bounding box center [399, 402] width 65 height 25
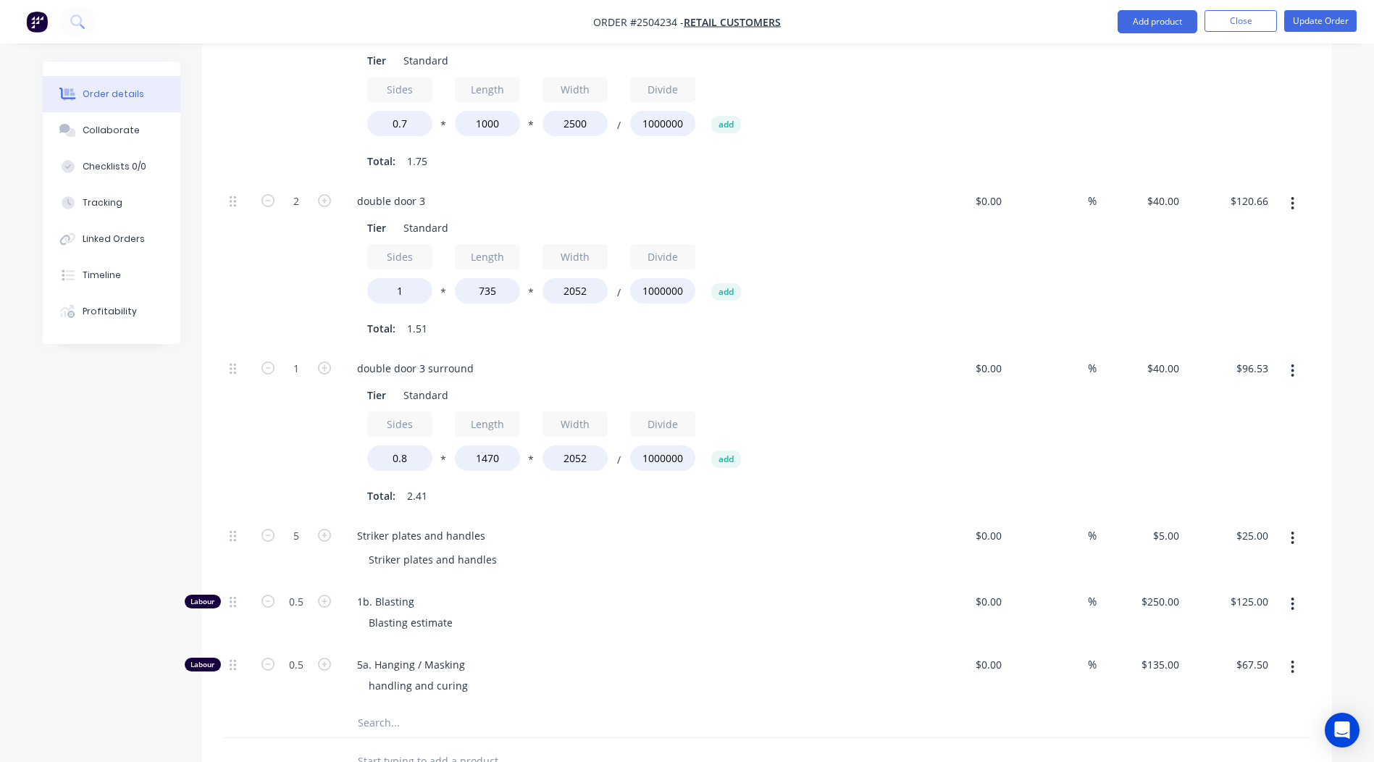
scroll to position [1303, 0]
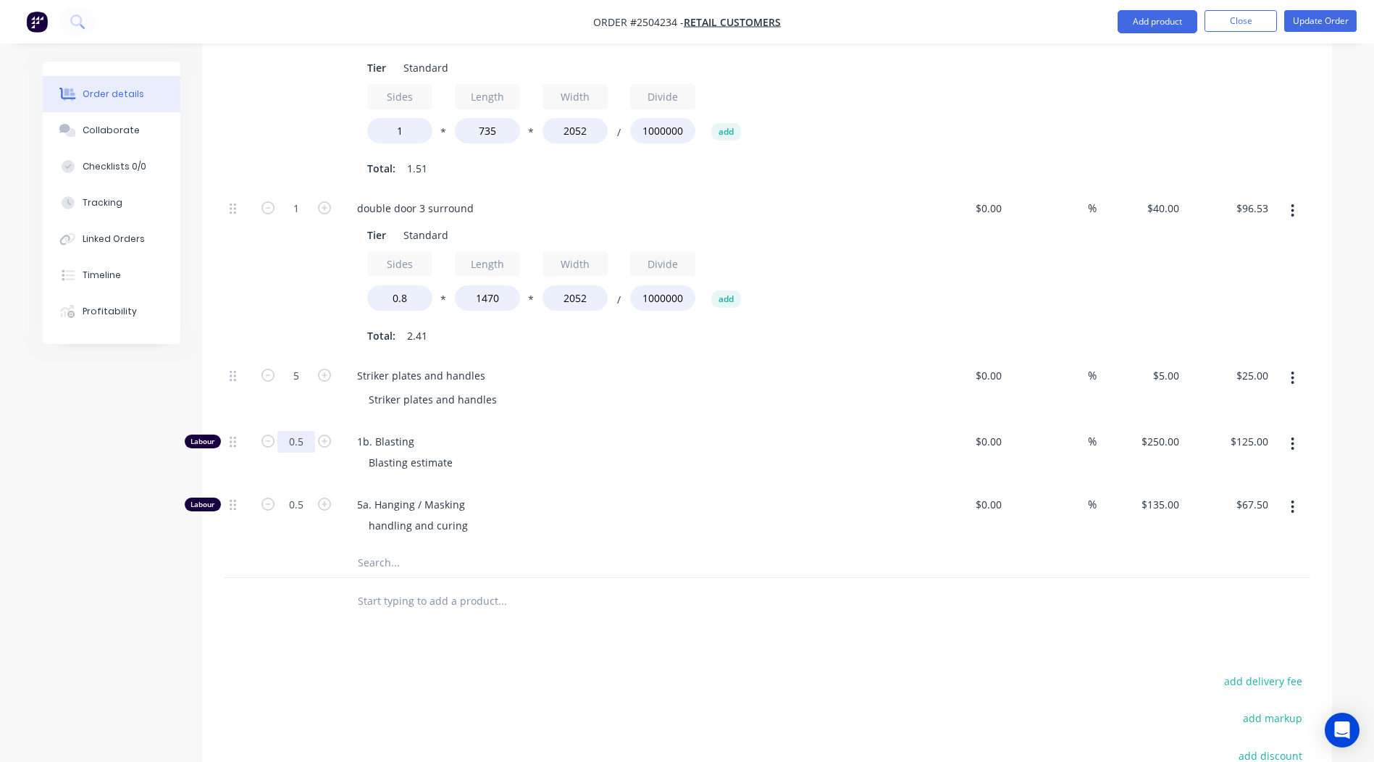
type input "1.2"
type input "$93.48"
click at [302, 431] on input "0.5" at bounding box center [296, 442] width 38 height 22
type input "1.0833"
type input "$270.83"
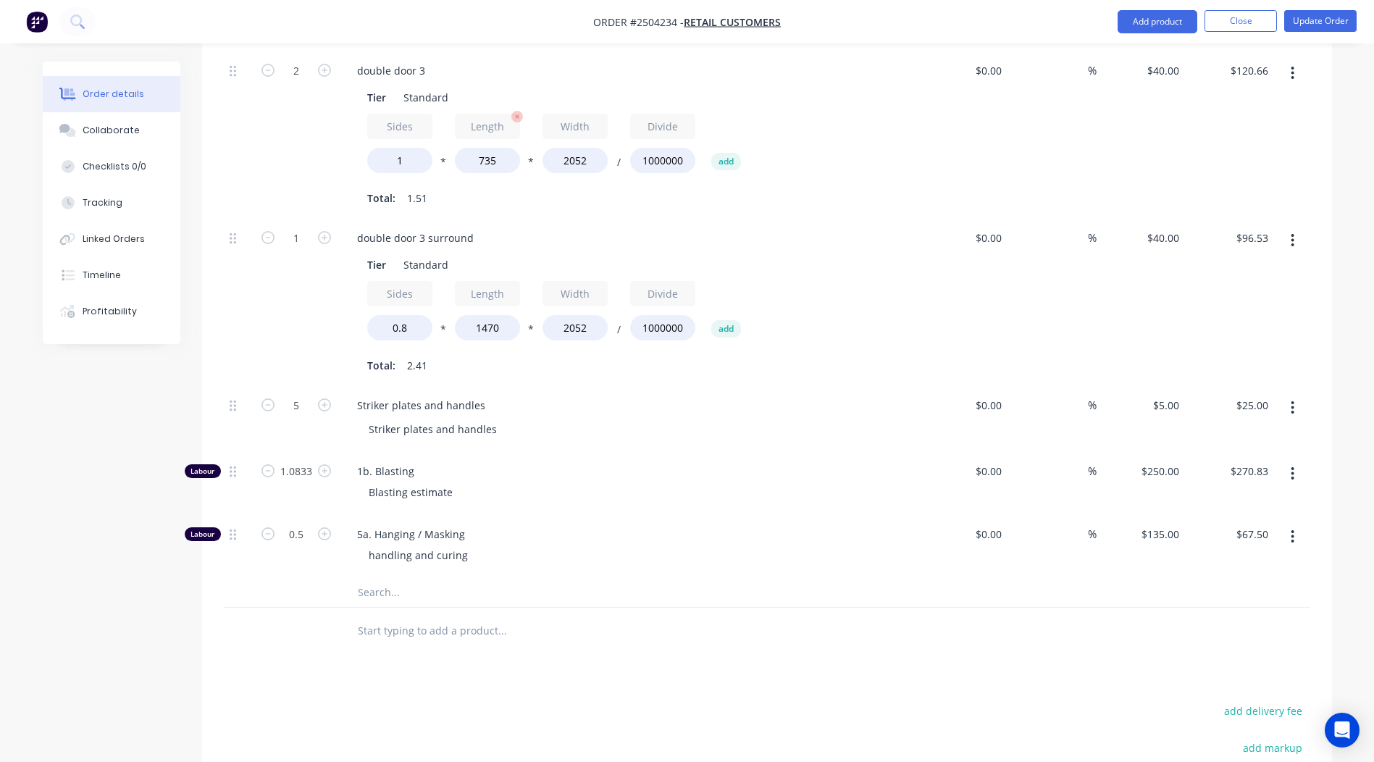
scroll to position [1061, 0]
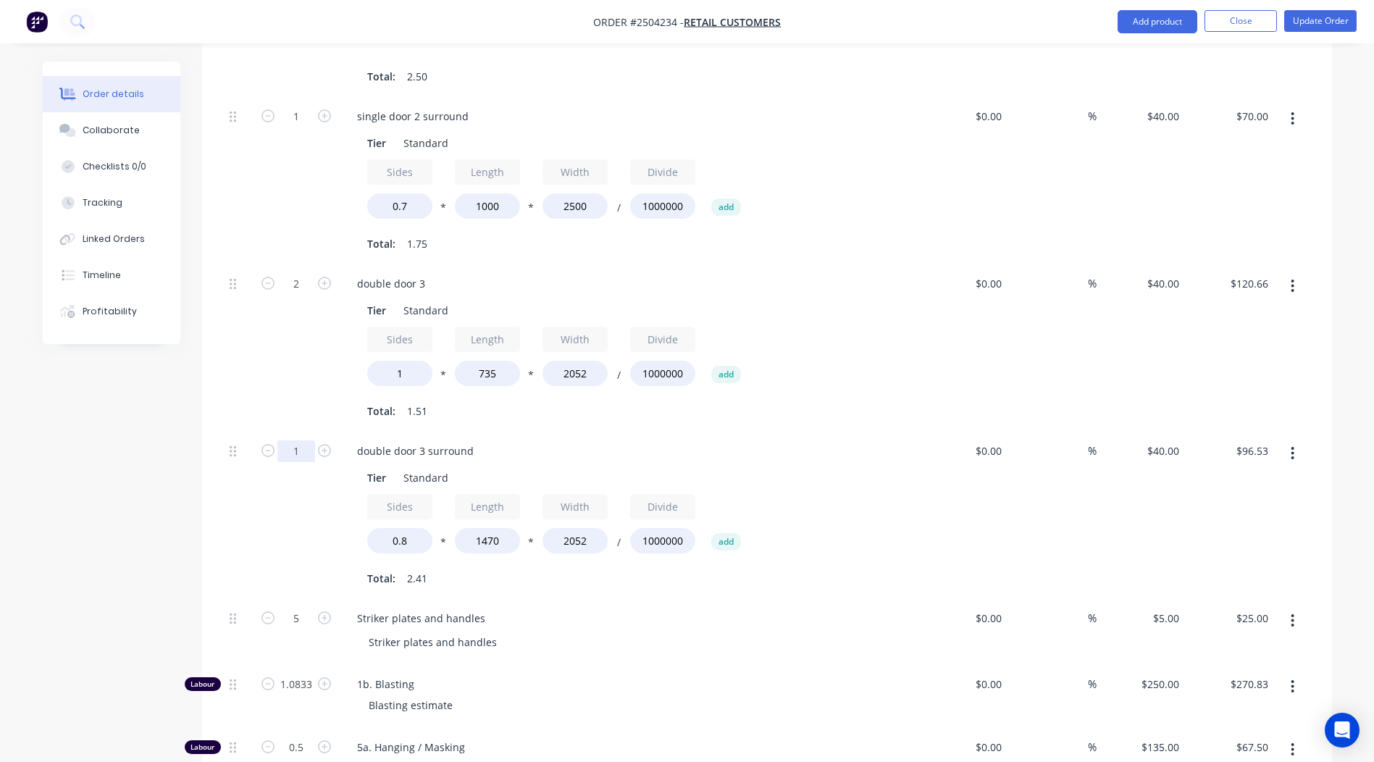
click at [306, 440] on input "1" at bounding box center [296, 451] width 38 height 22
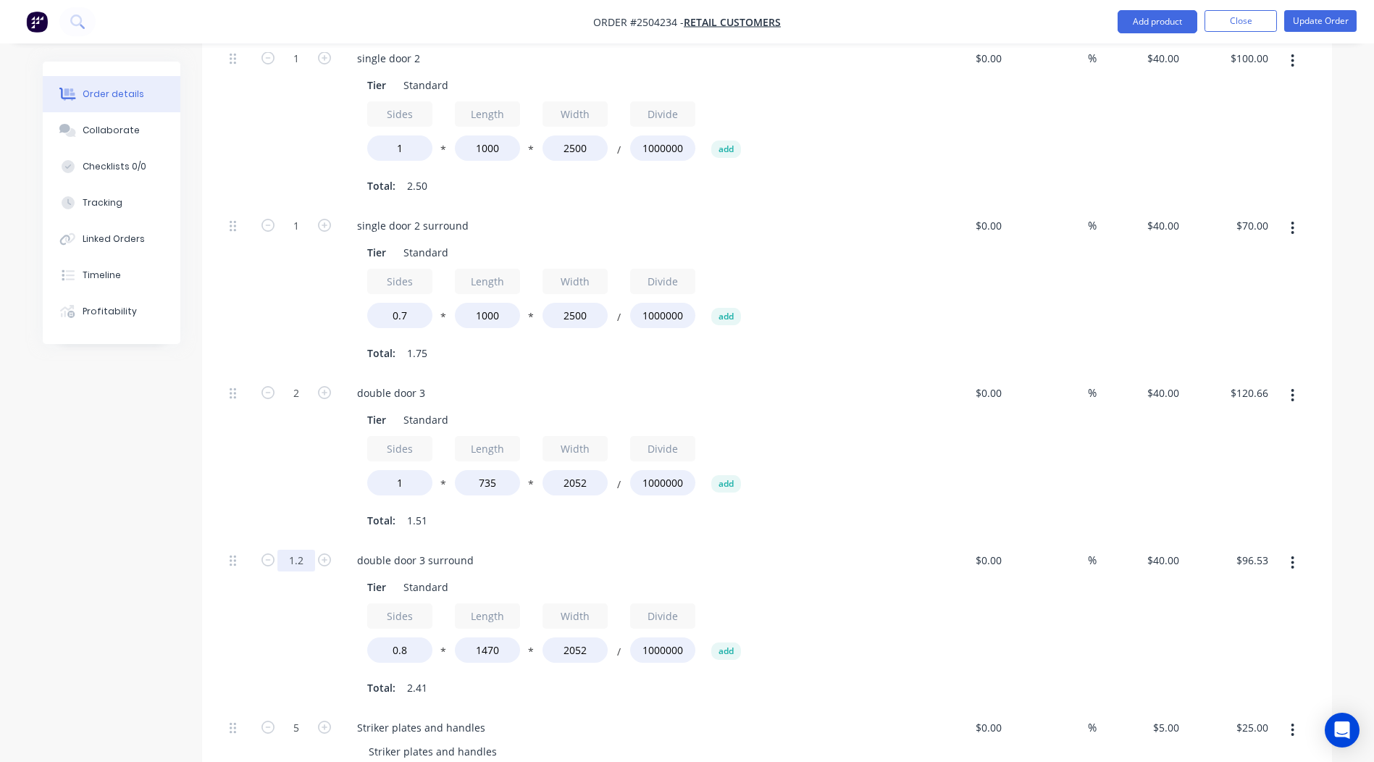
scroll to position [916, 0]
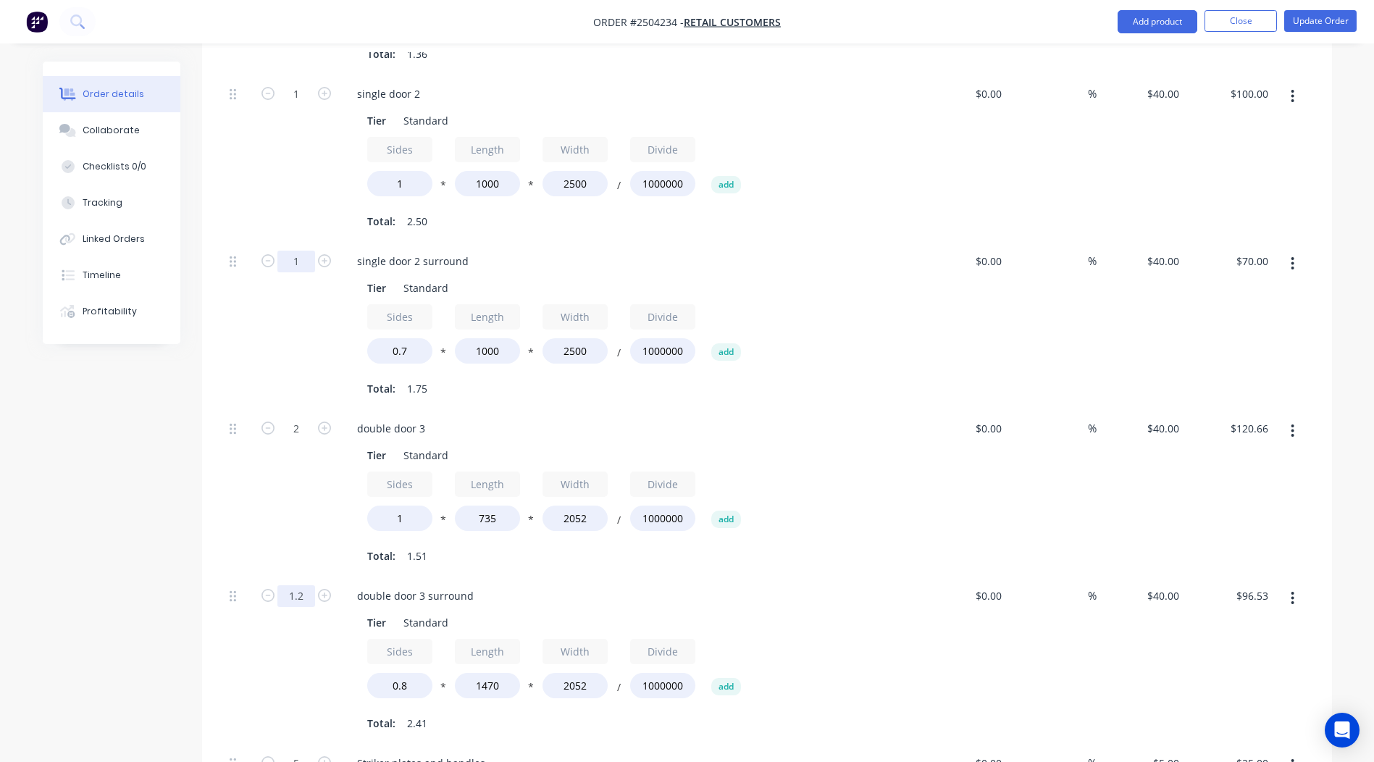
type input "1.2"
type input "$115.83"
click at [307, 251] on input "1" at bounding box center [296, 262] width 38 height 22
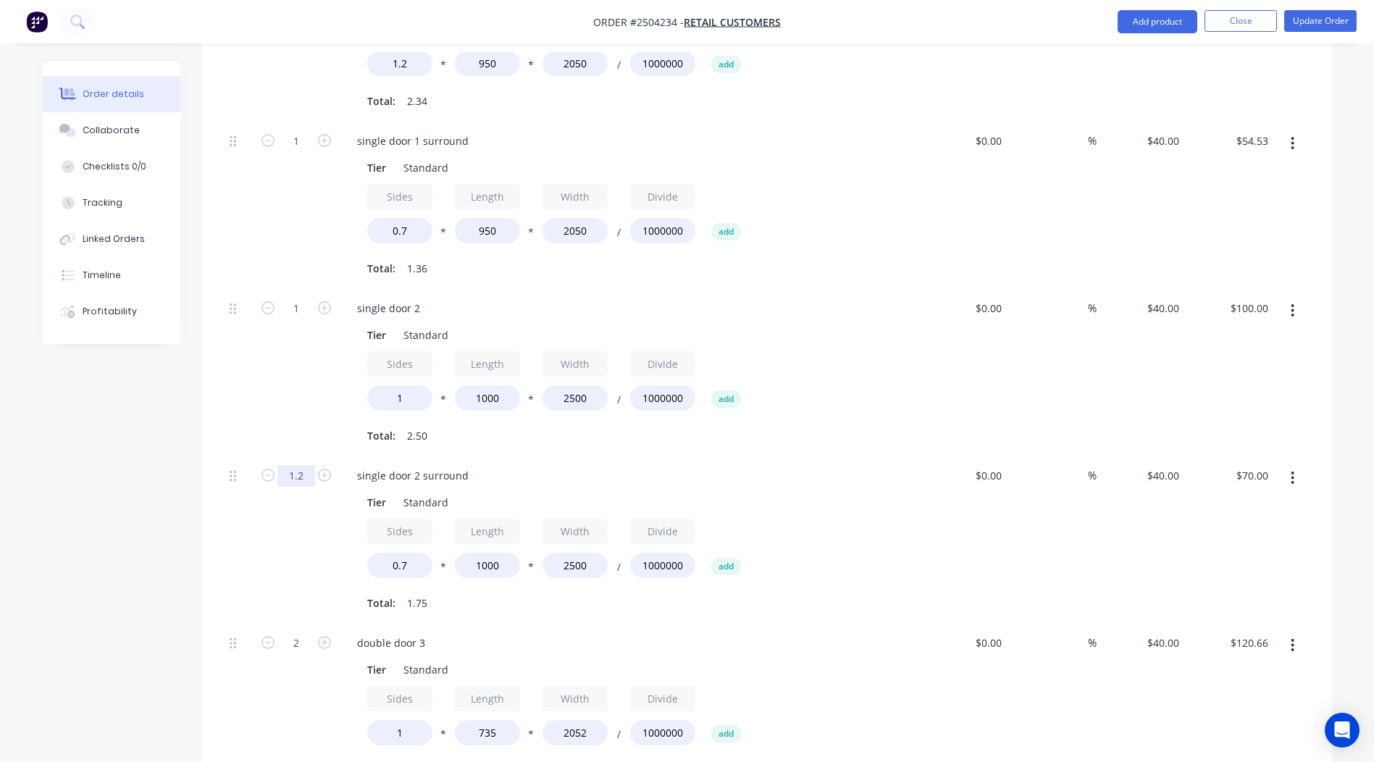
scroll to position [699, 0]
type input "1.2"
type input "$84.00"
click at [298, 301] on input "1" at bounding box center [296, 312] width 38 height 22
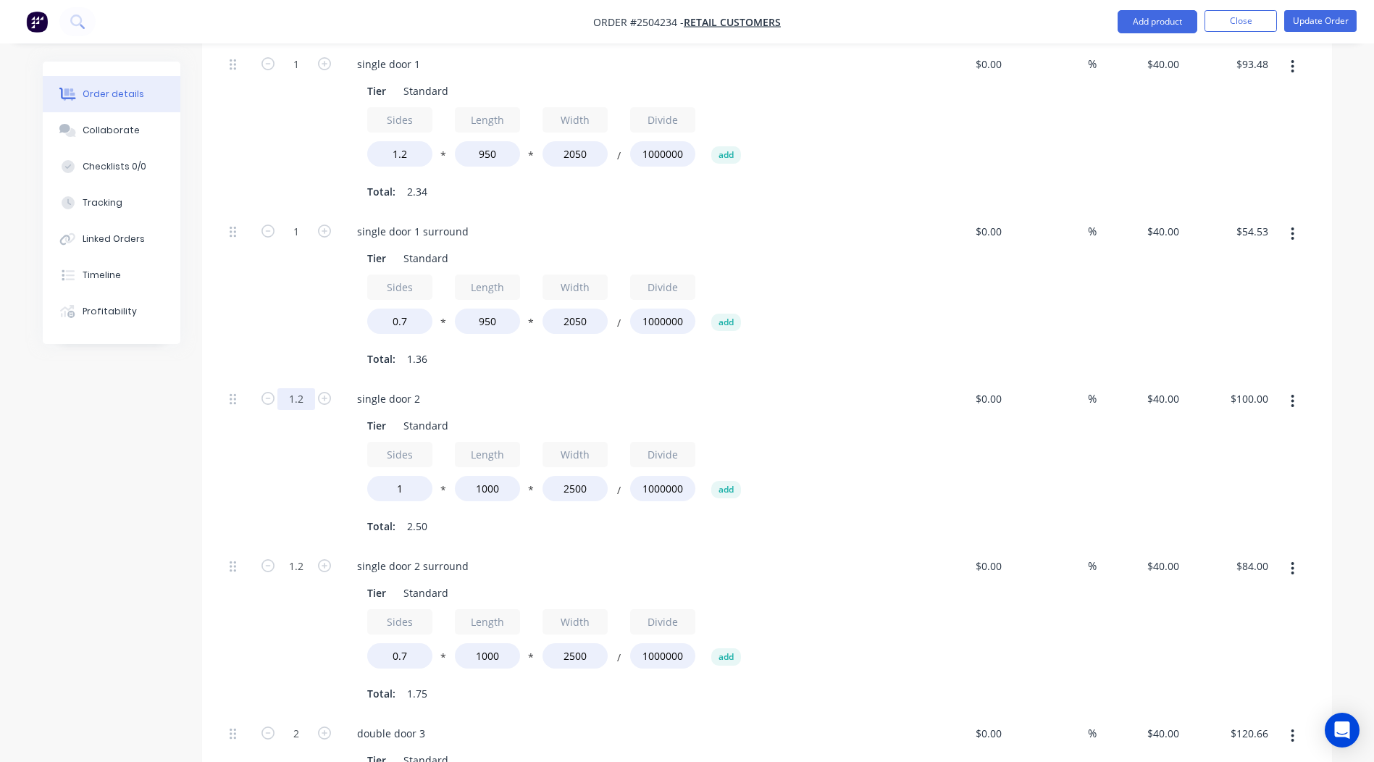
scroll to position [482, 0]
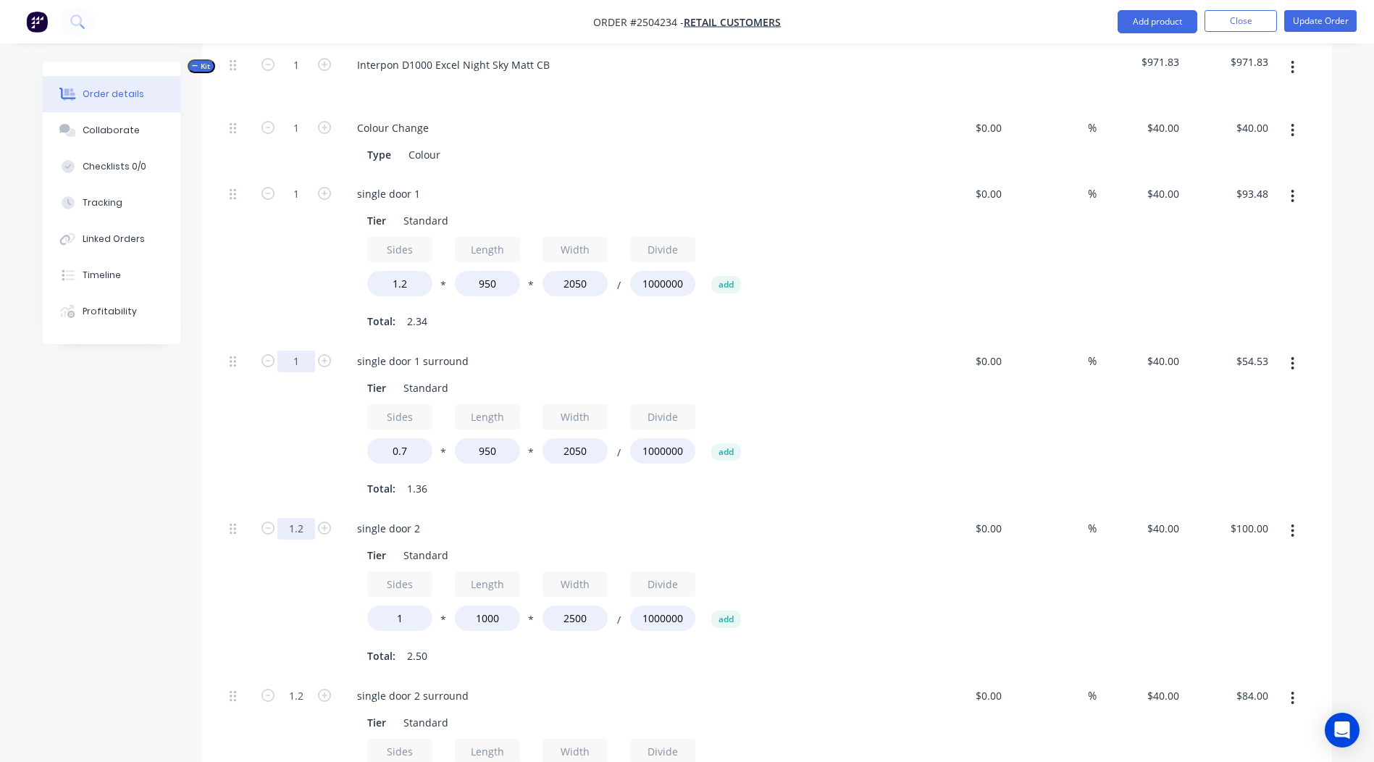
type input "1.2"
type input "$120.00"
click at [286, 350] on input "1" at bounding box center [296, 361] width 38 height 22
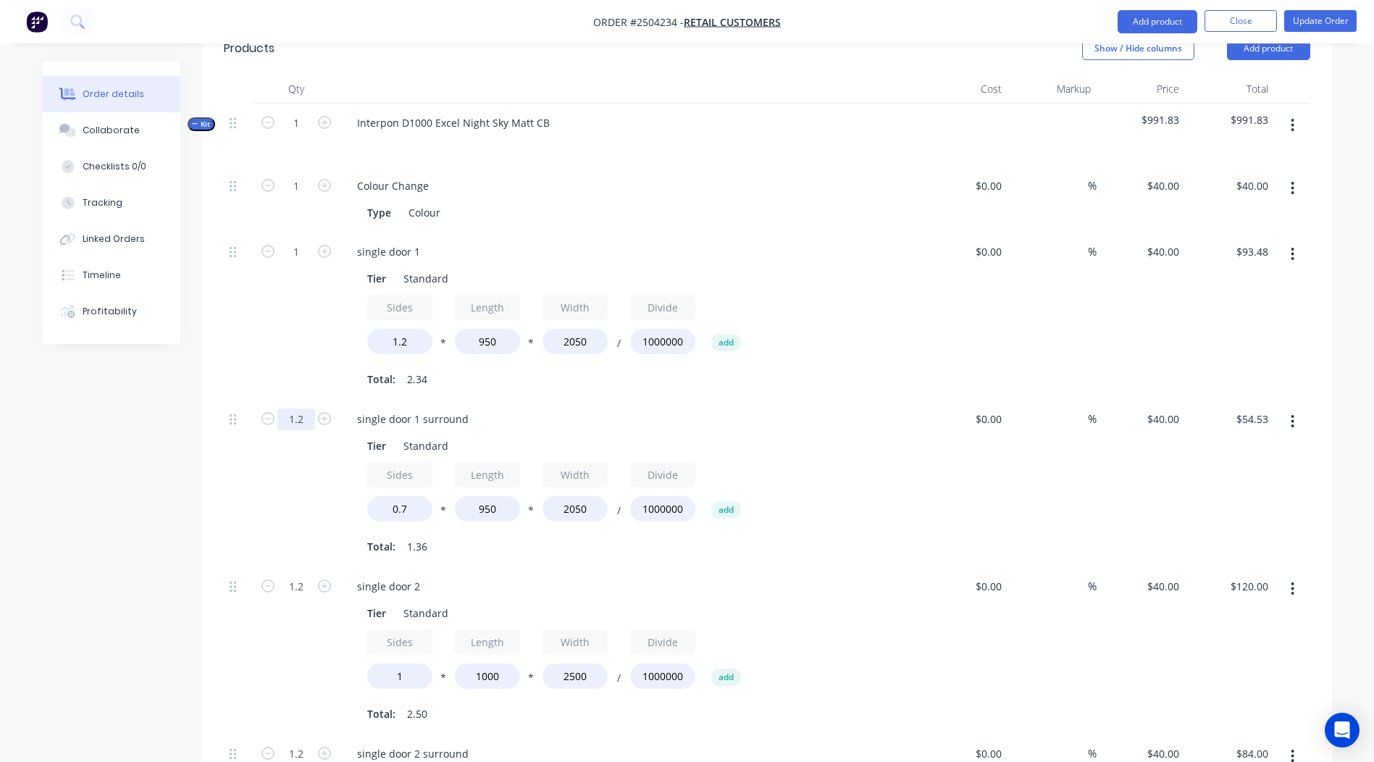
scroll to position [337, 0]
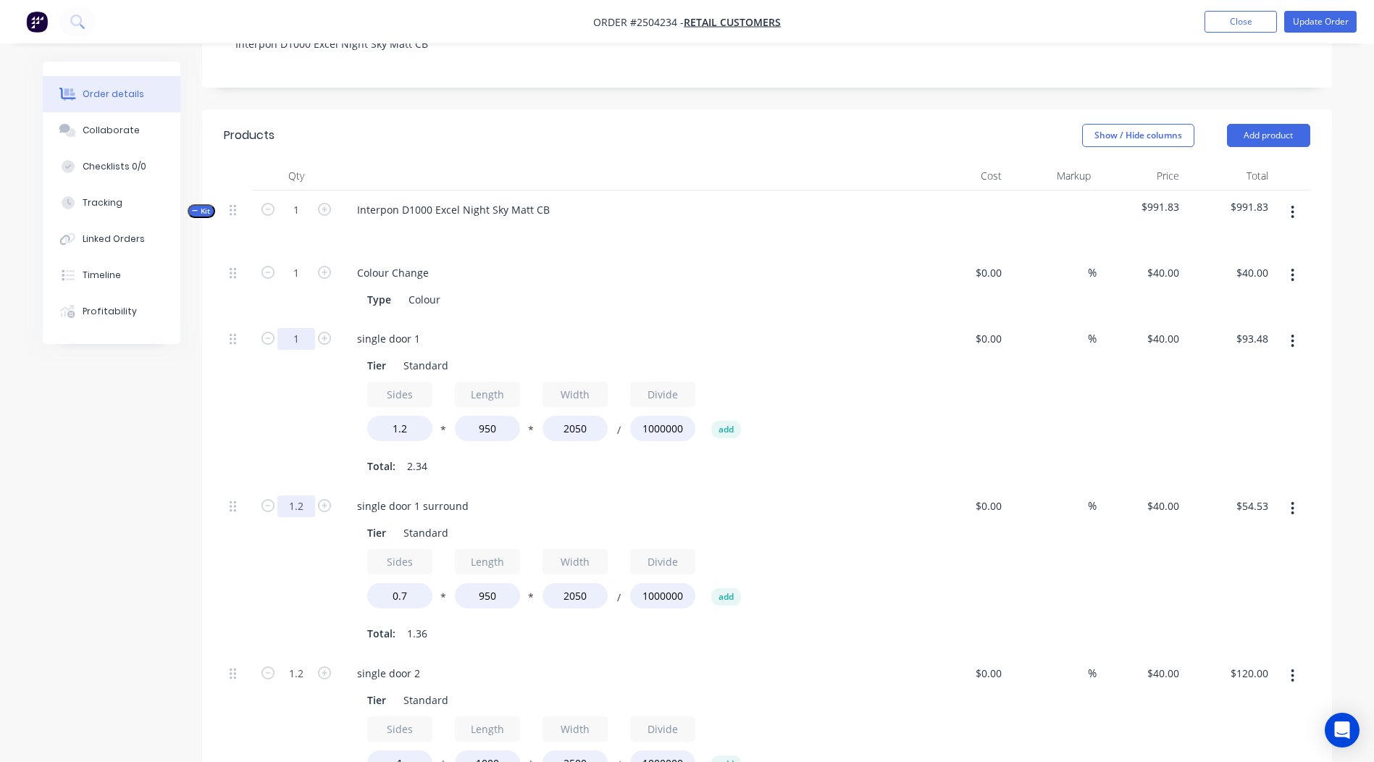
type input "1.2"
type input "$65.44"
click at [301, 328] on input "1" at bounding box center [296, 339] width 38 height 22
type input "1.2"
type input "$112.18"
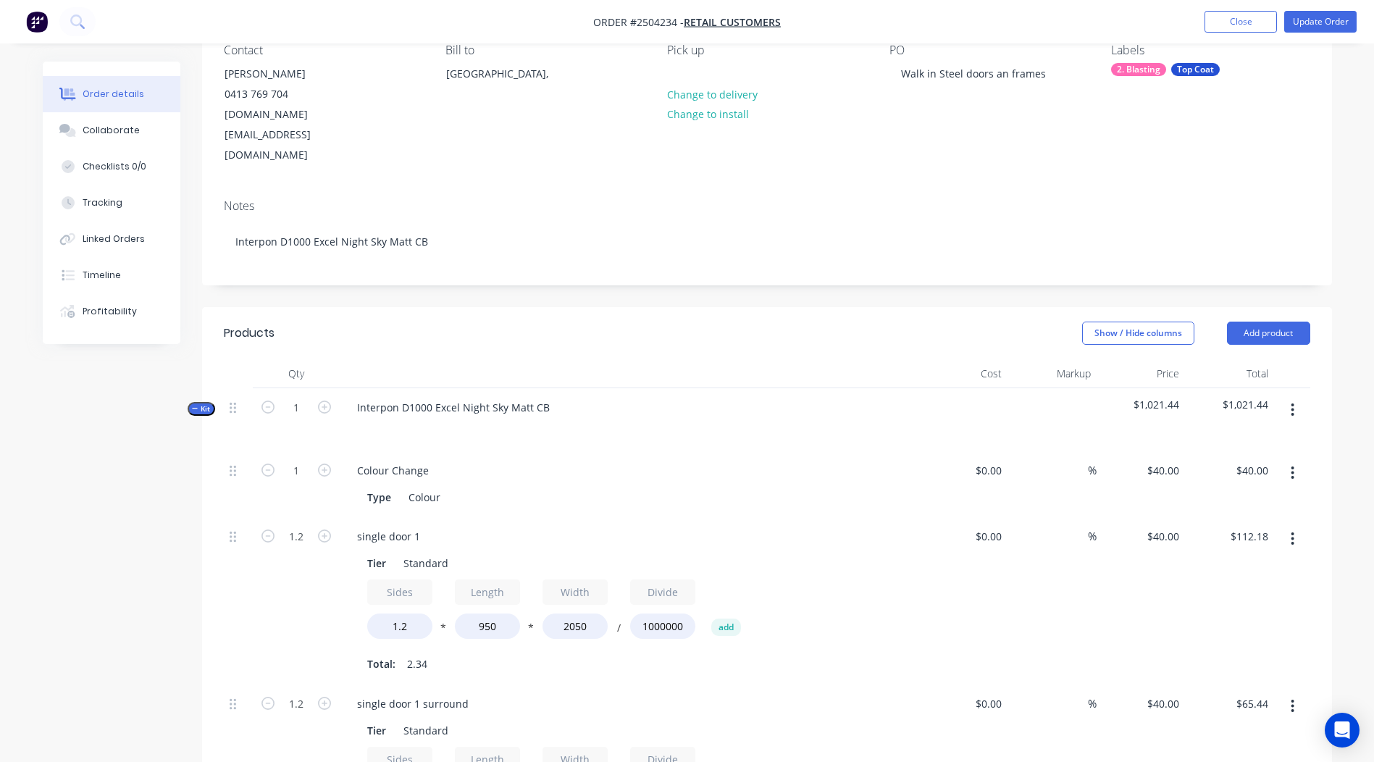
scroll to position [0, 0]
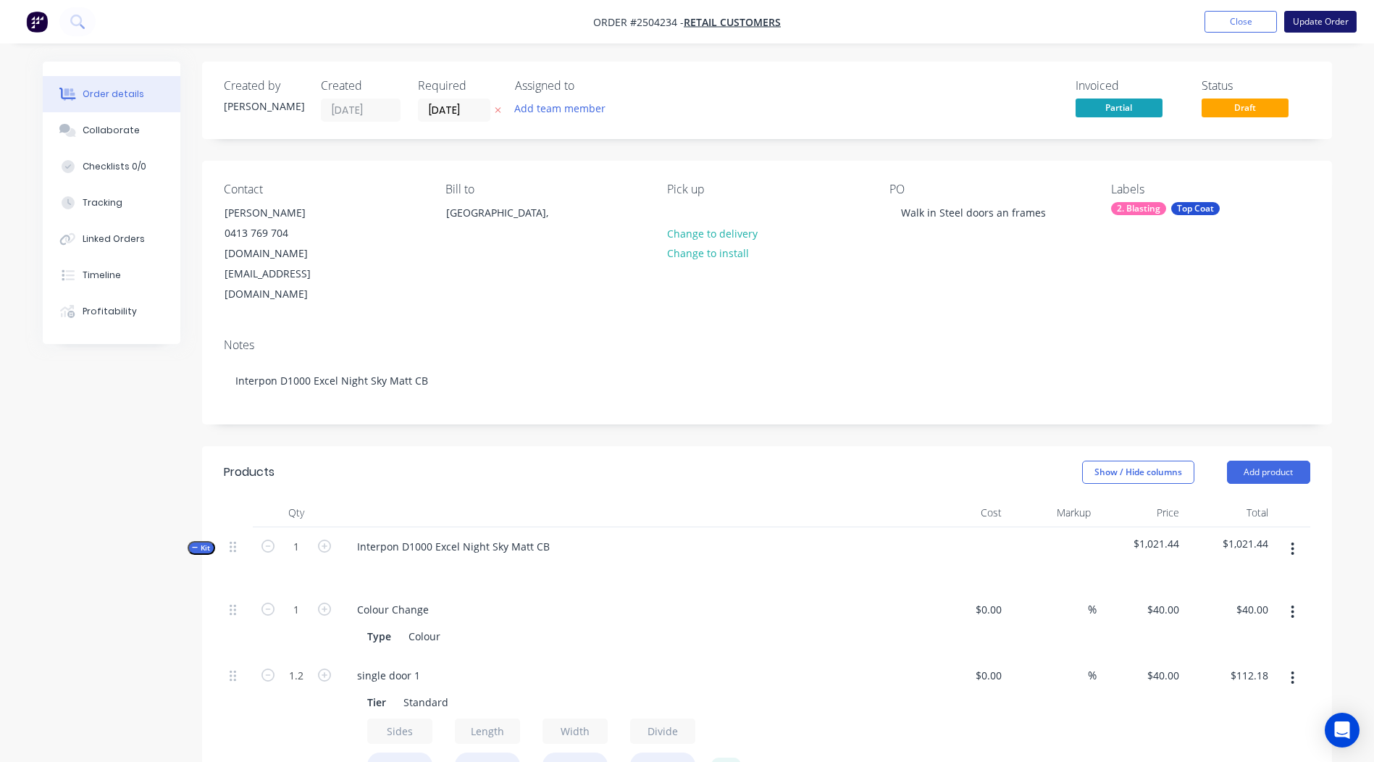
click at [1303, 25] on button "Update Order" at bounding box center [1320, 22] width 72 height 22
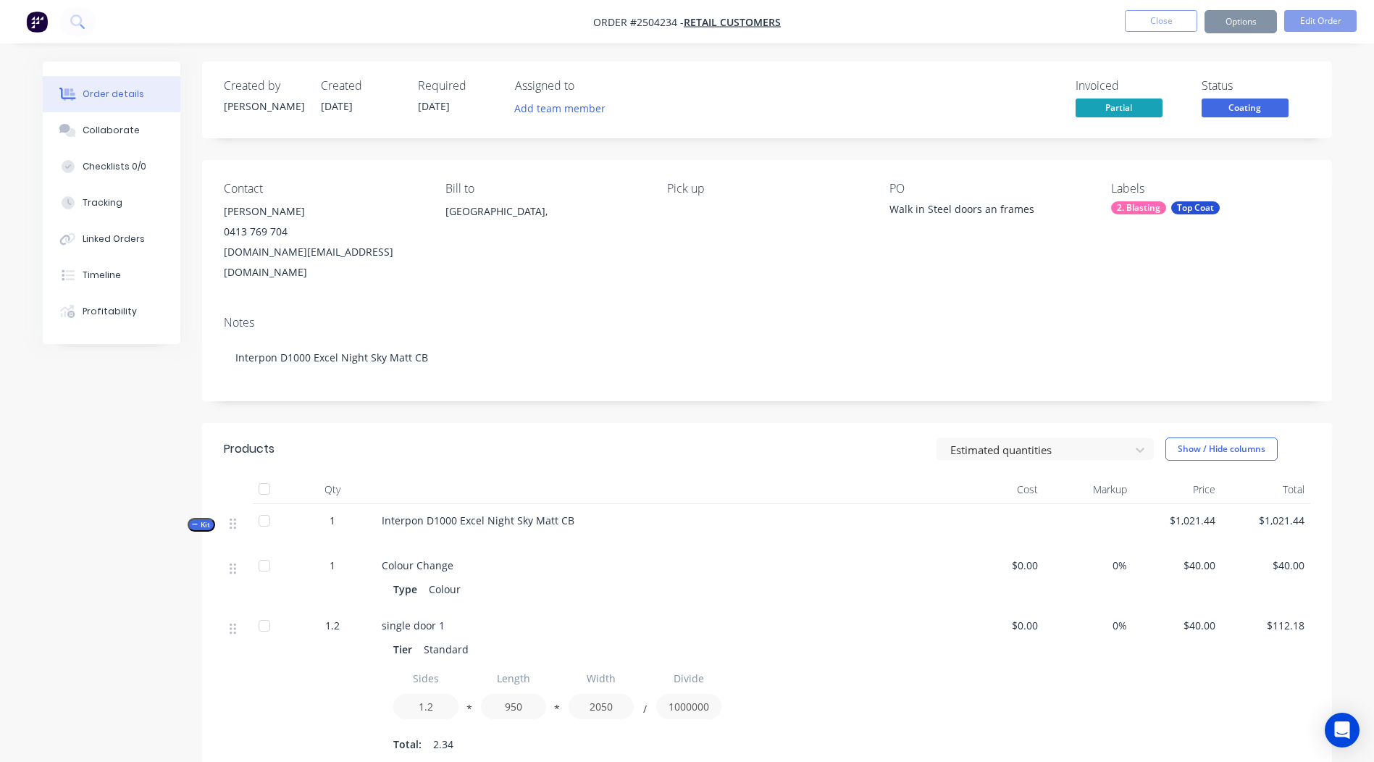
click at [1248, 106] on span "Coating" at bounding box center [1244, 107] width 87 height 18
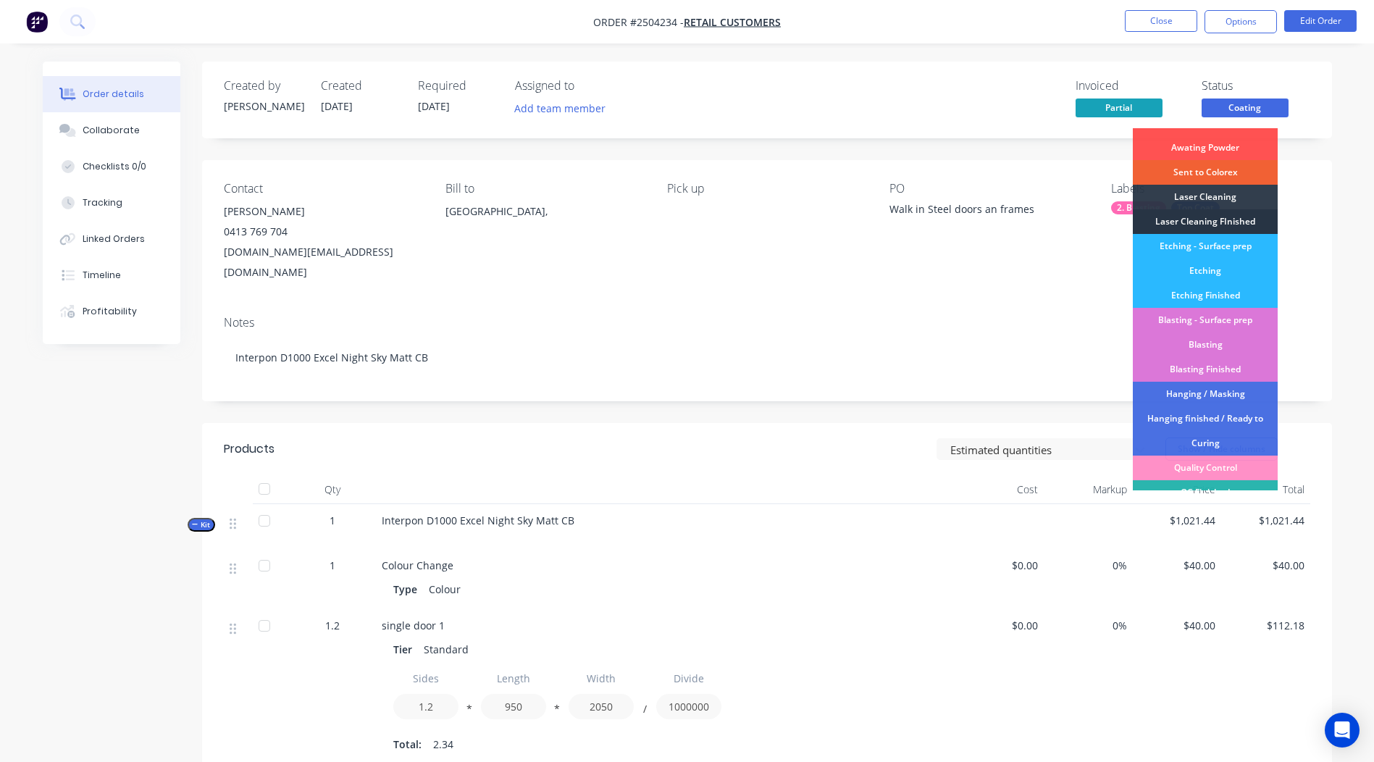
scroll to position [359, 0]
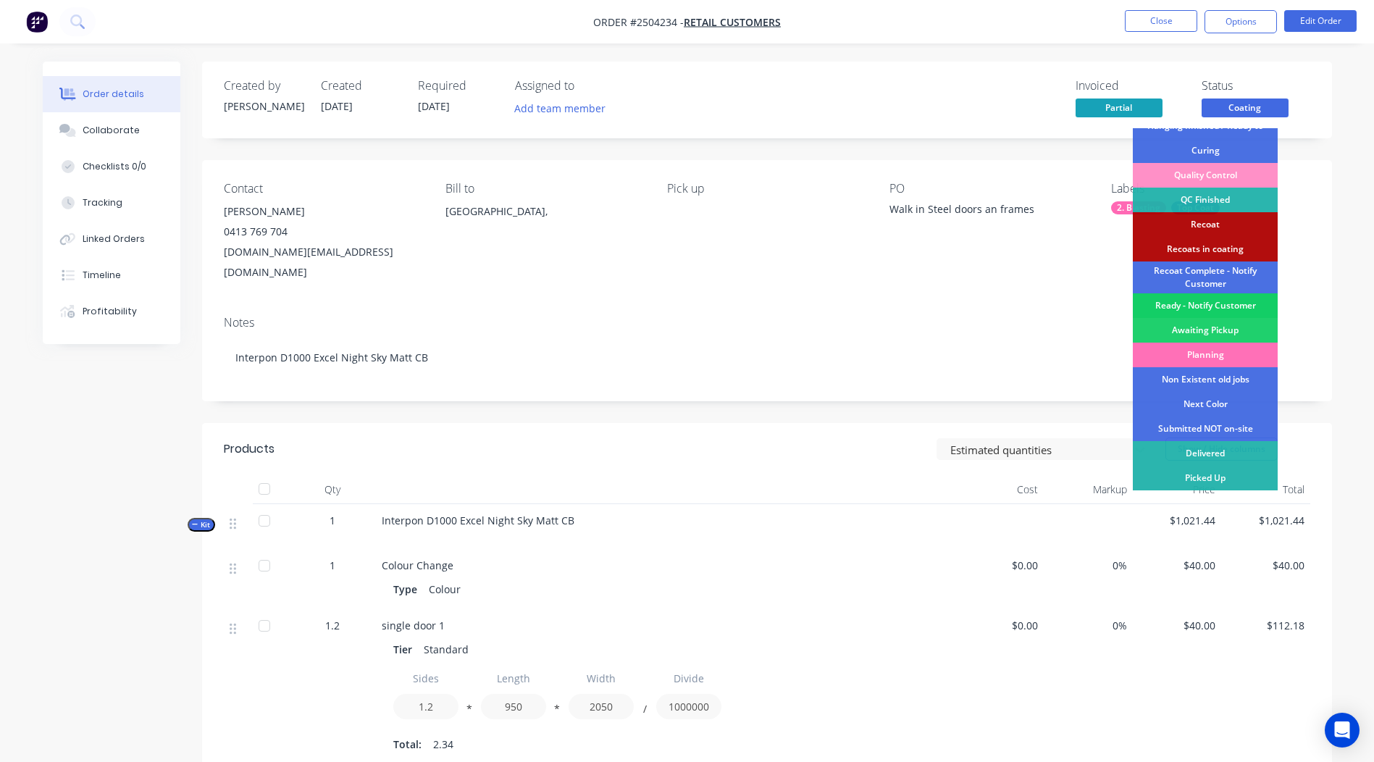
click at [1213, 306] on div "Ready - Notify Customer" at bounding box center [1205, 305] width 145 height 25
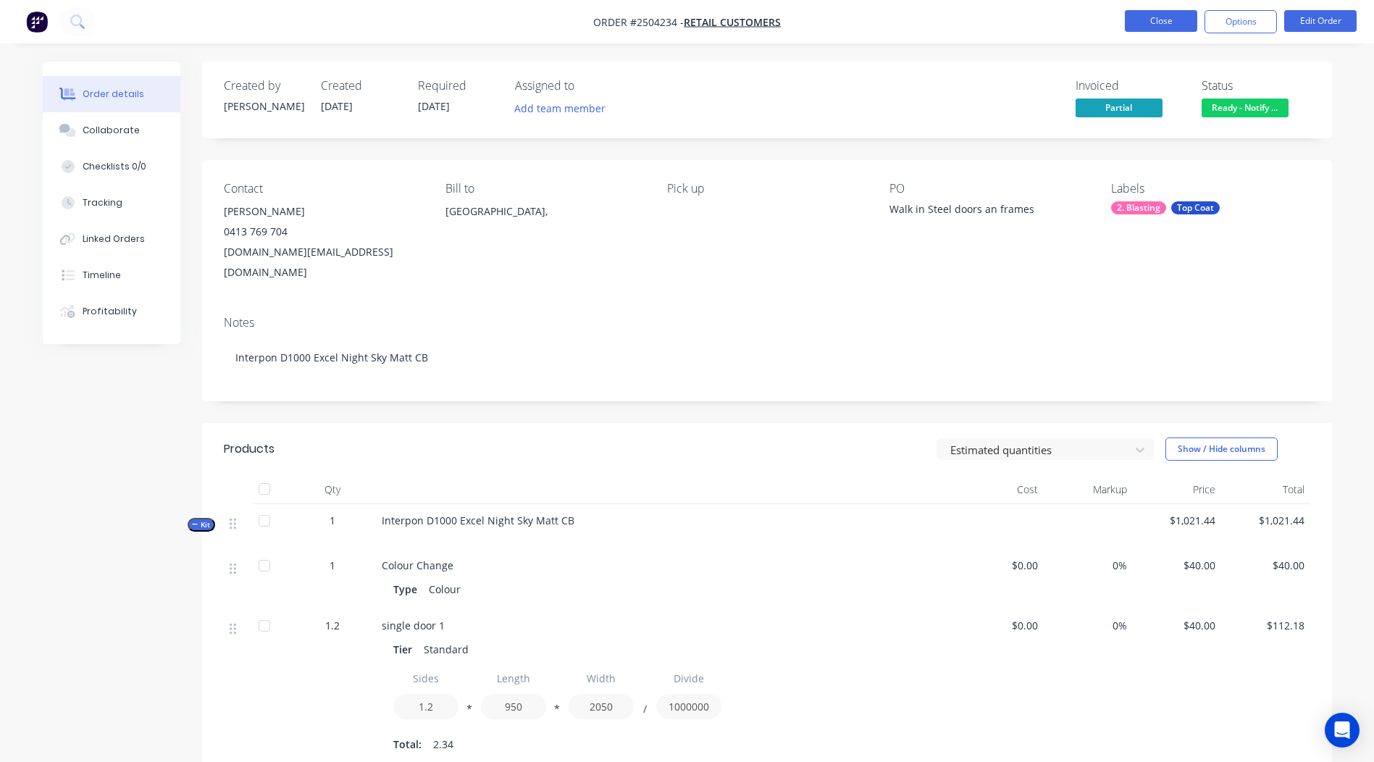
click at [1176, 22] on button "Close" at bounding box center [1161, 21] width 72 height 22
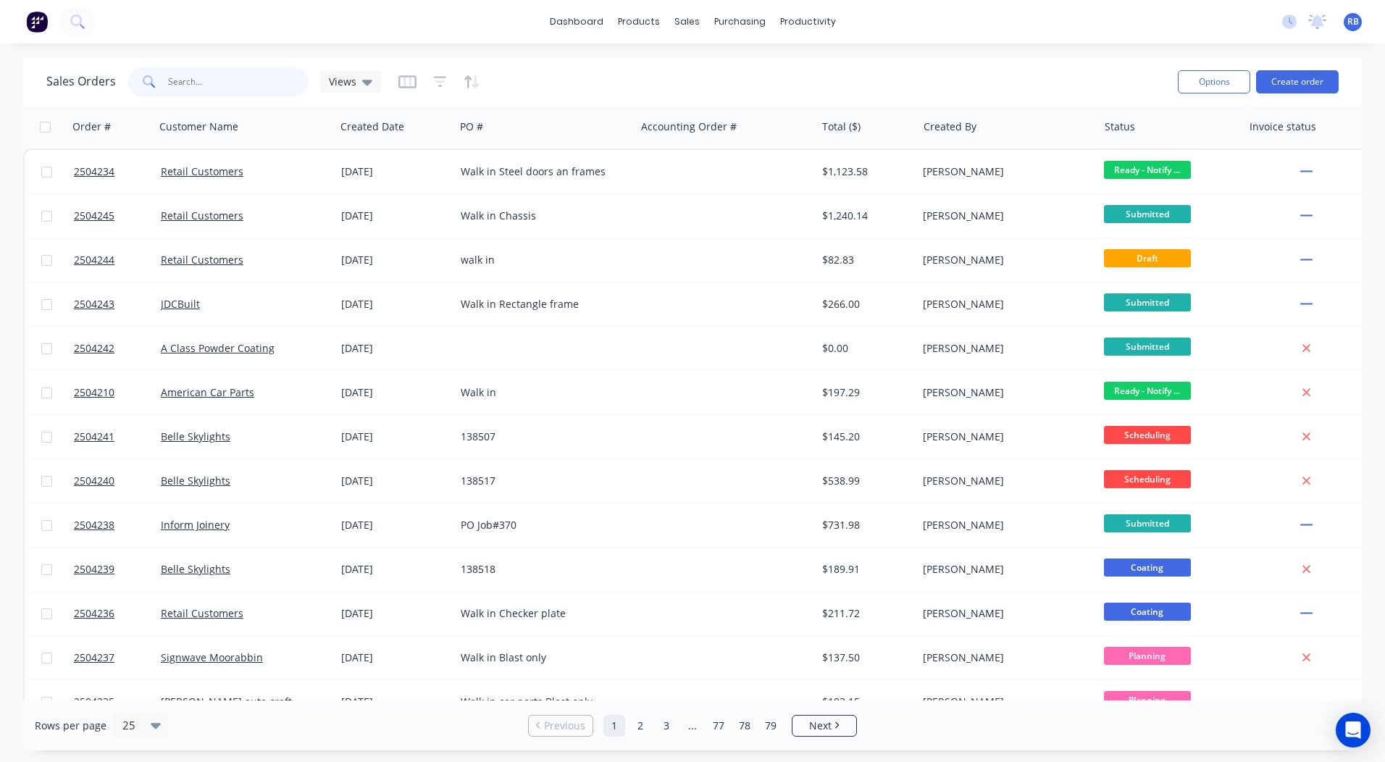
click at [243, 88] on input "text" at bounding box center [238, 81] width 141 height 29
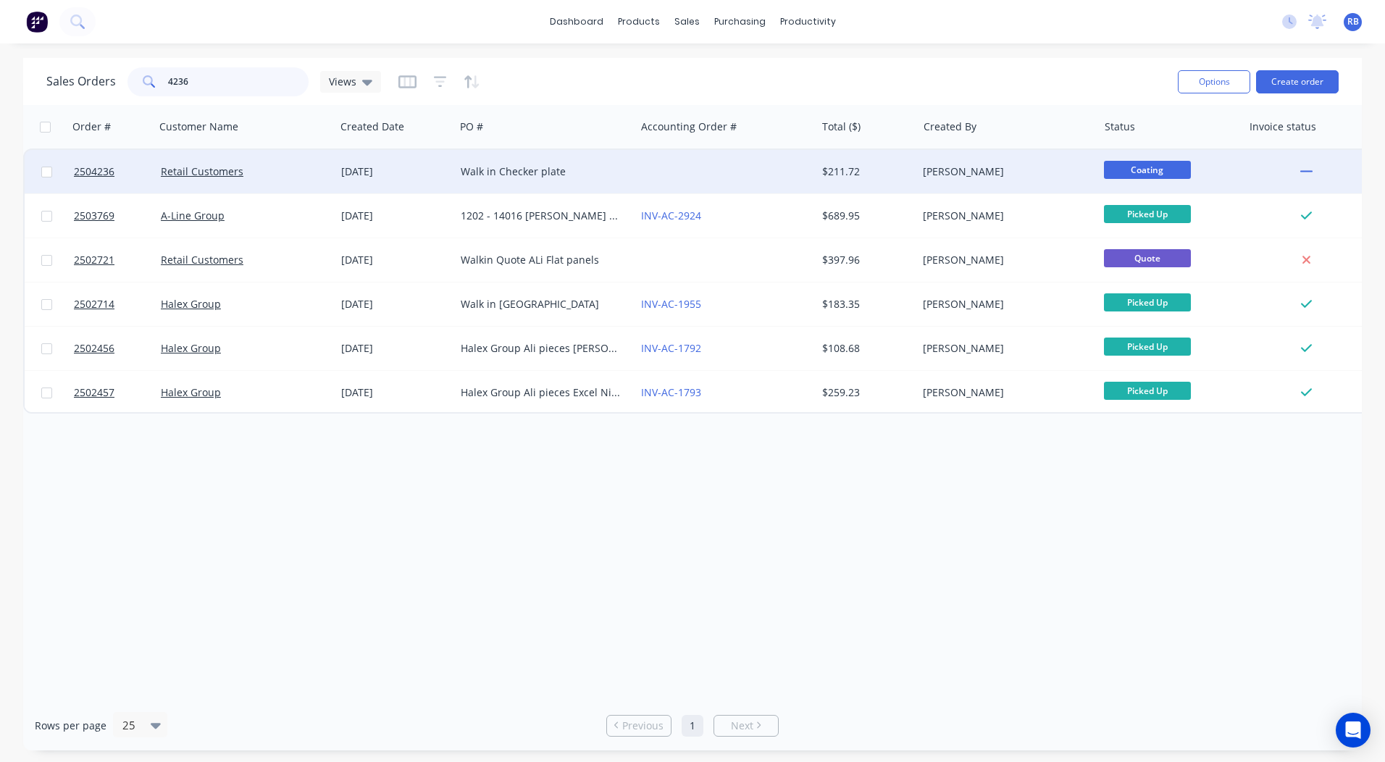
type input "4236"
click at [850, 168] on div "$211.72" at bounding box center [864, 171] width 85 height 14
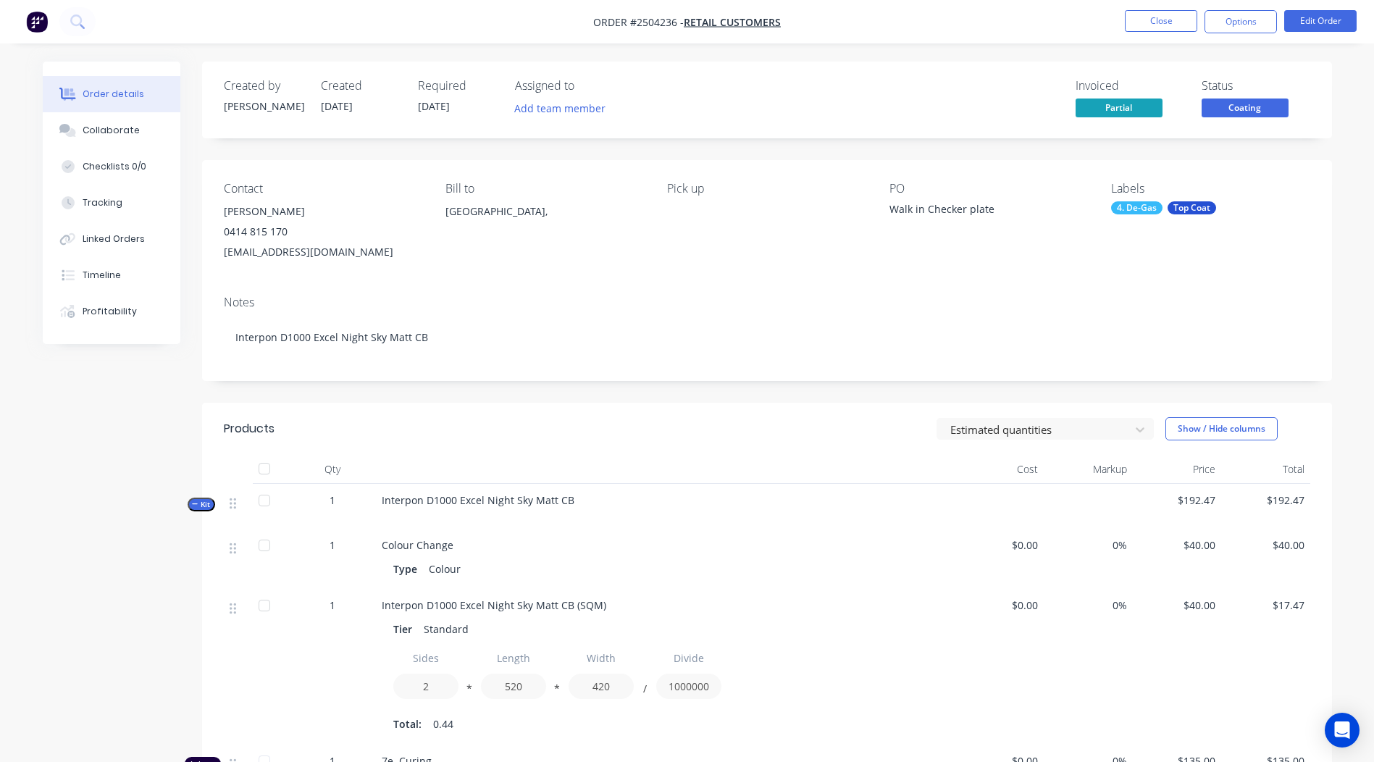
click at [1235, 109] on span "Coating" at bounding box center [1244, 107] width 87 height 18
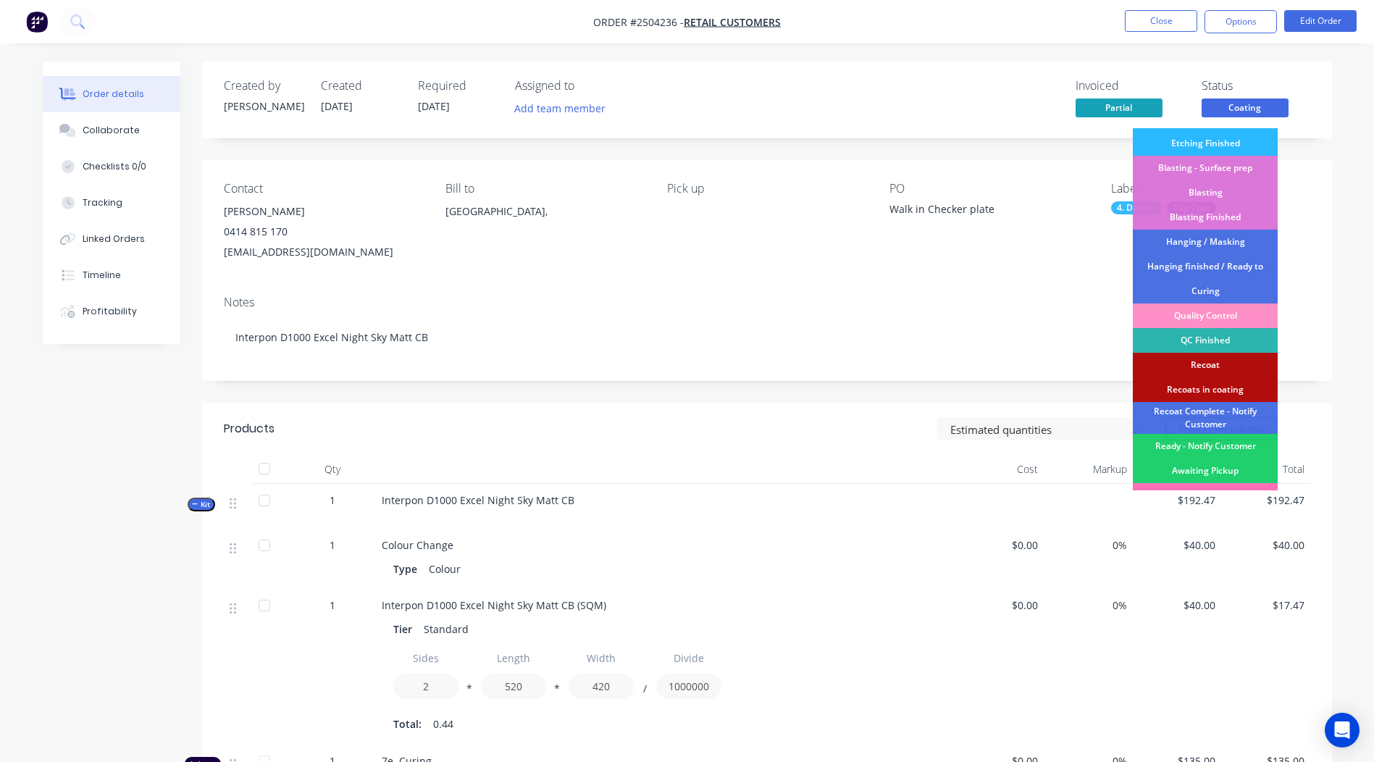
scroll to position [359, 0]
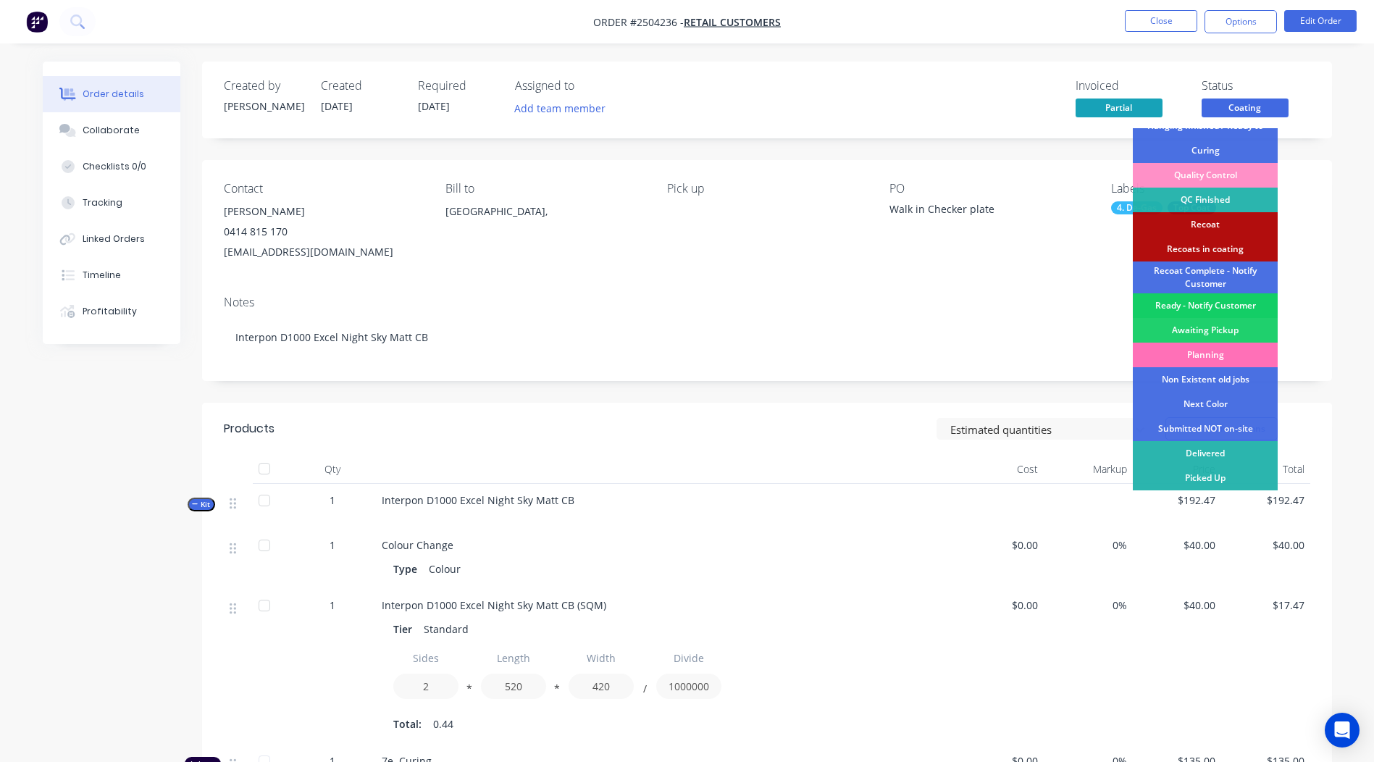
click at [1201, 302] on div "Ready - Notify Customer" at bounding box center [1205, 305] width 145 height 25
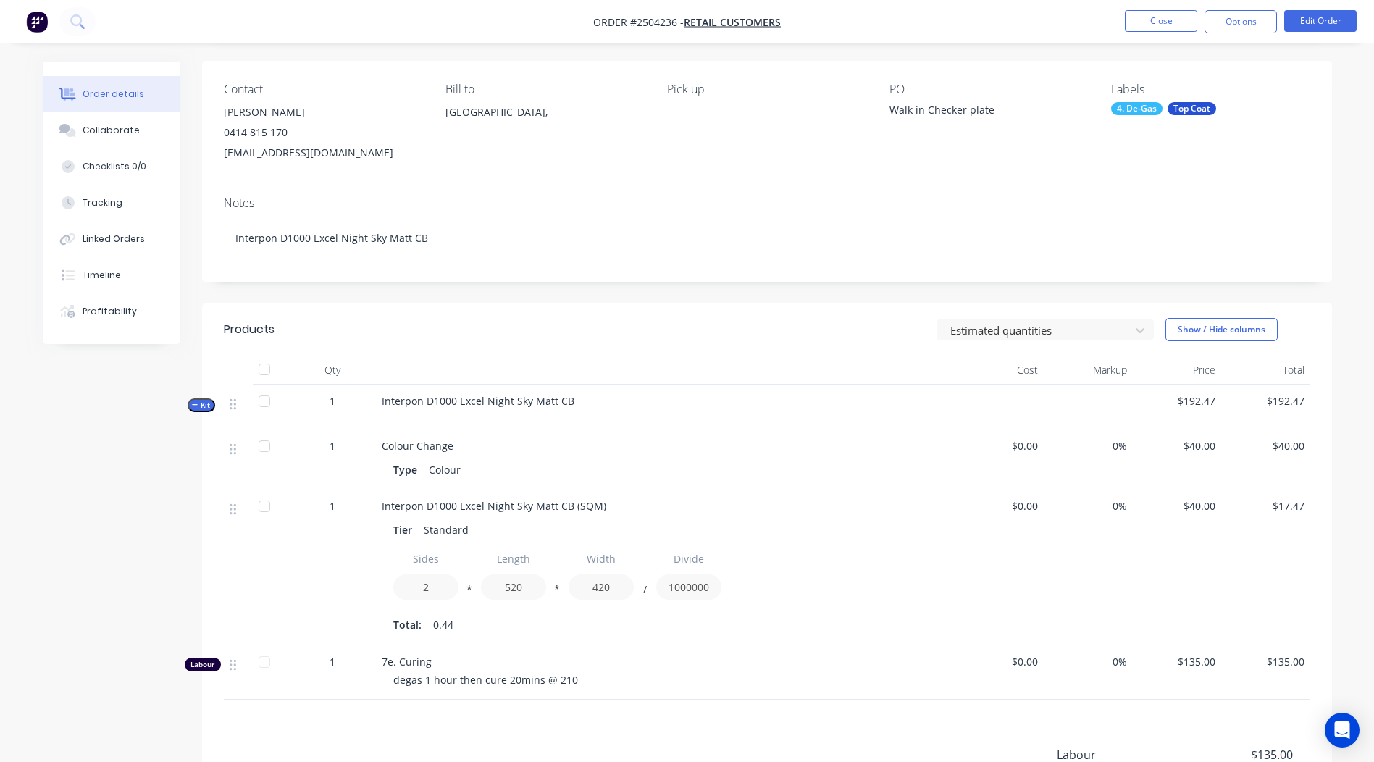
scroll to position [295, 0]
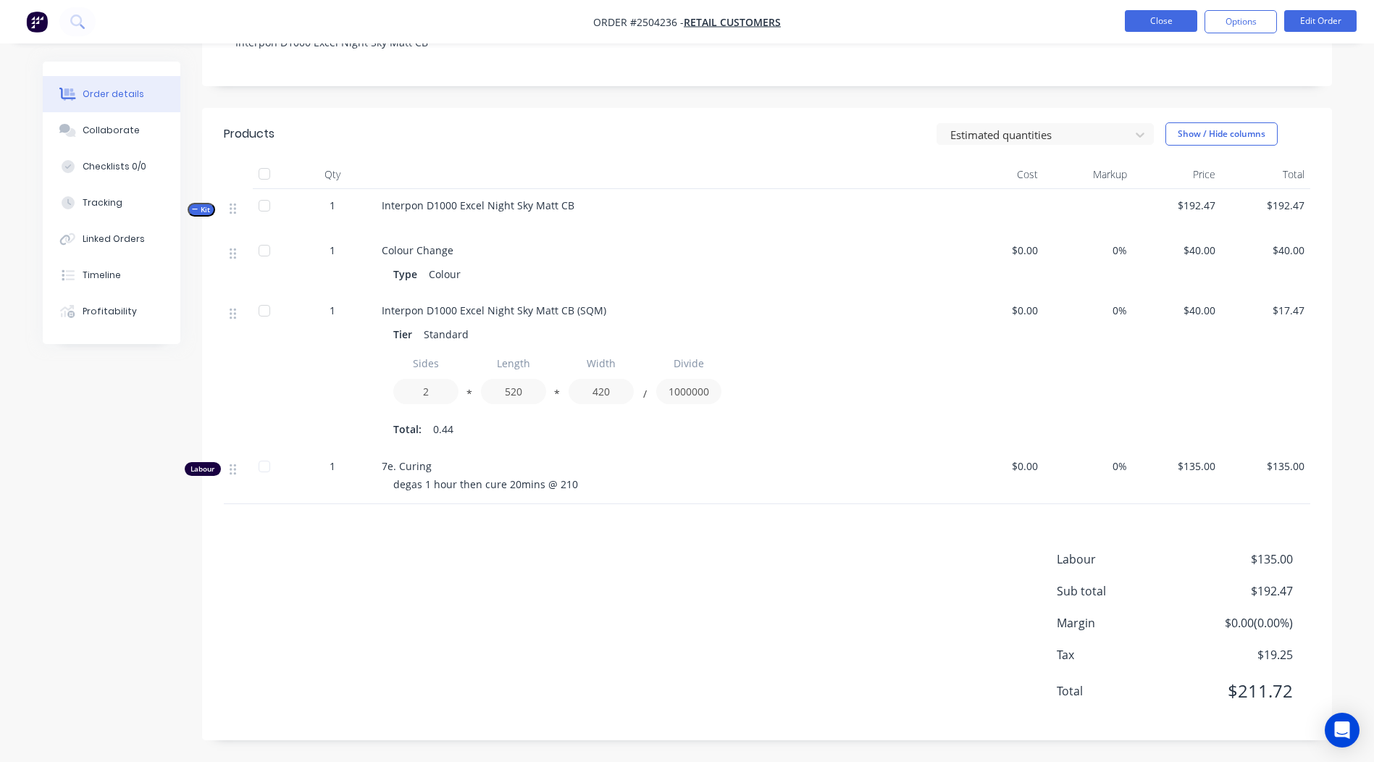
click at [1182, 26] on button "Close" at bounding box center [1161, 21] width 72 height 22
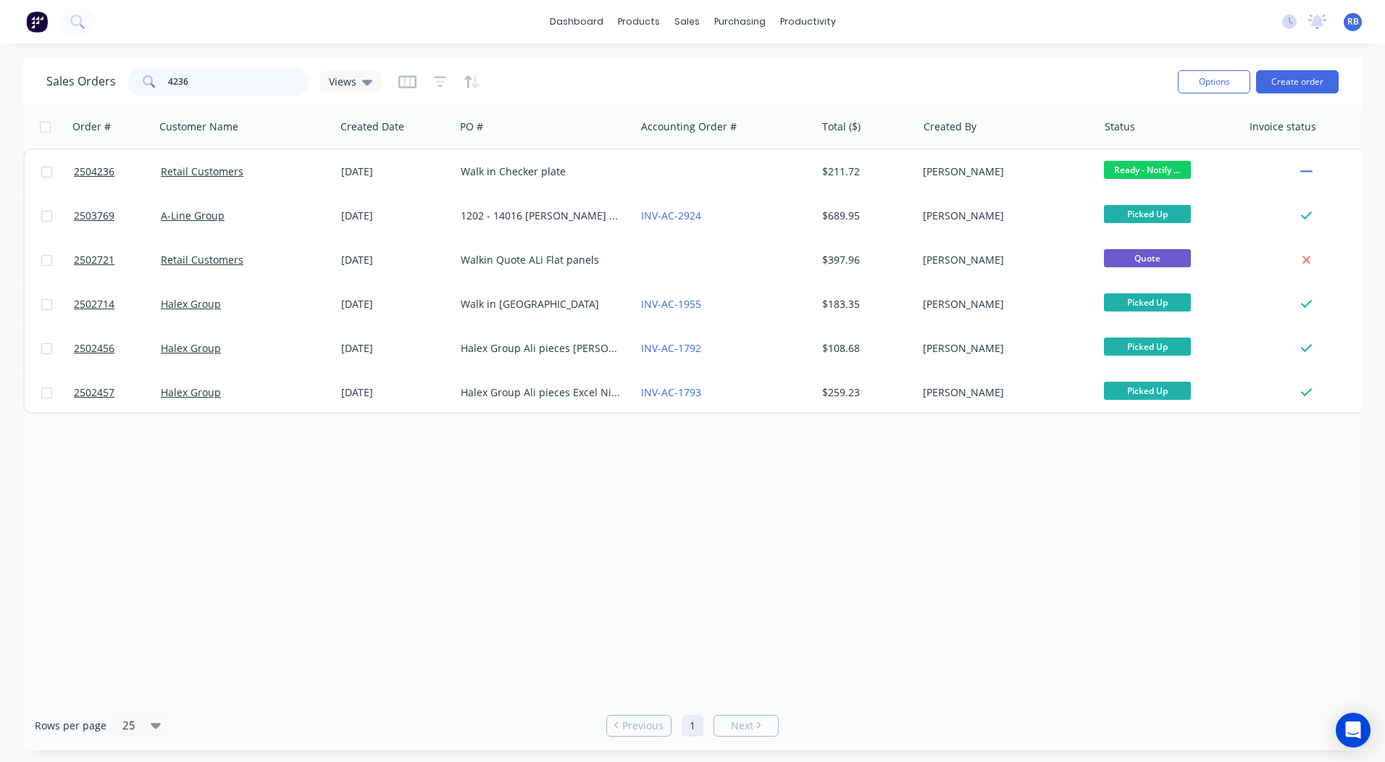
drag, startPoint x: 252, startPoint y: 83, endPoint x: 0, endPoint y: 67, distance: 252.5
click at [0, 83] on html "dashboard products sales purchasing productivity dashboard products Product Cat…" at bounding box center [692, 381] width 1385 height 762
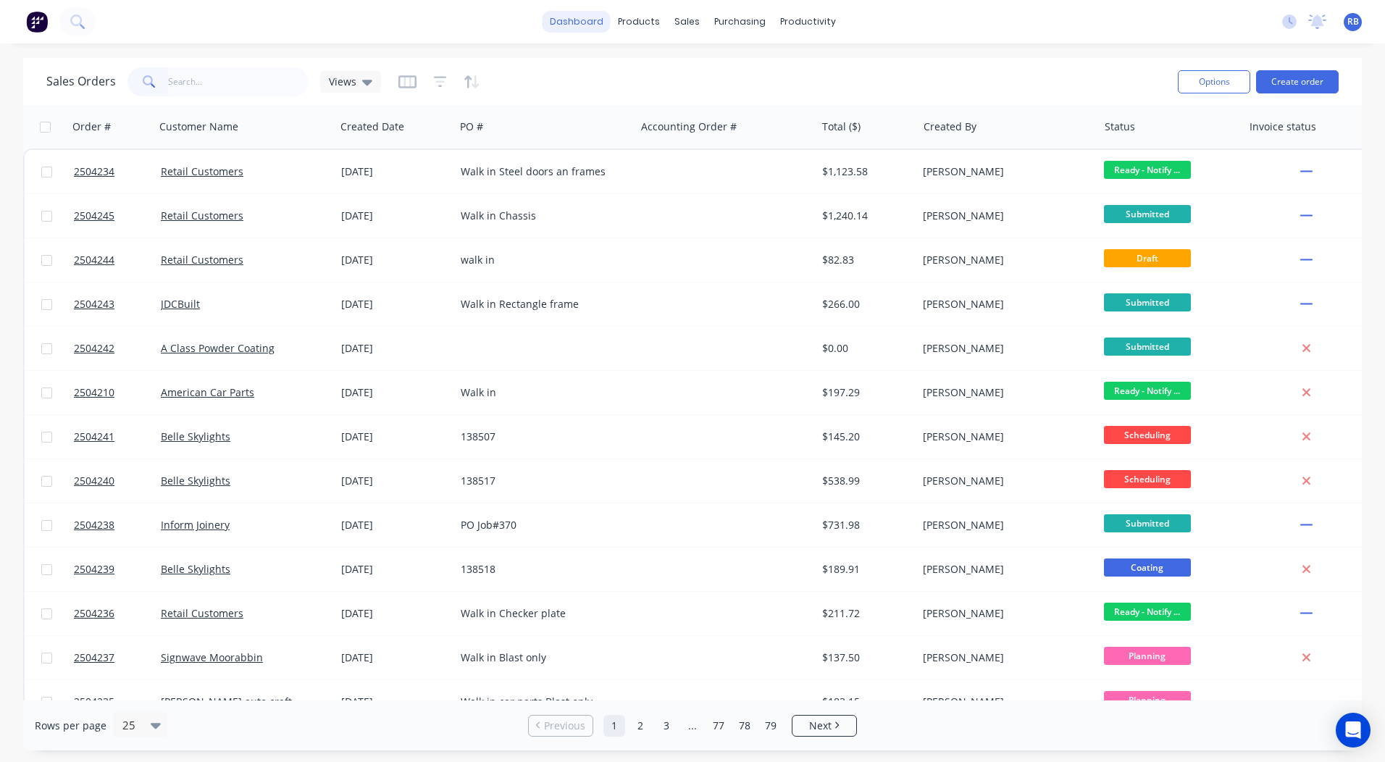
click at [588, 25] on link "dashboard" at bounding box center [576, 22] width 68 height 22
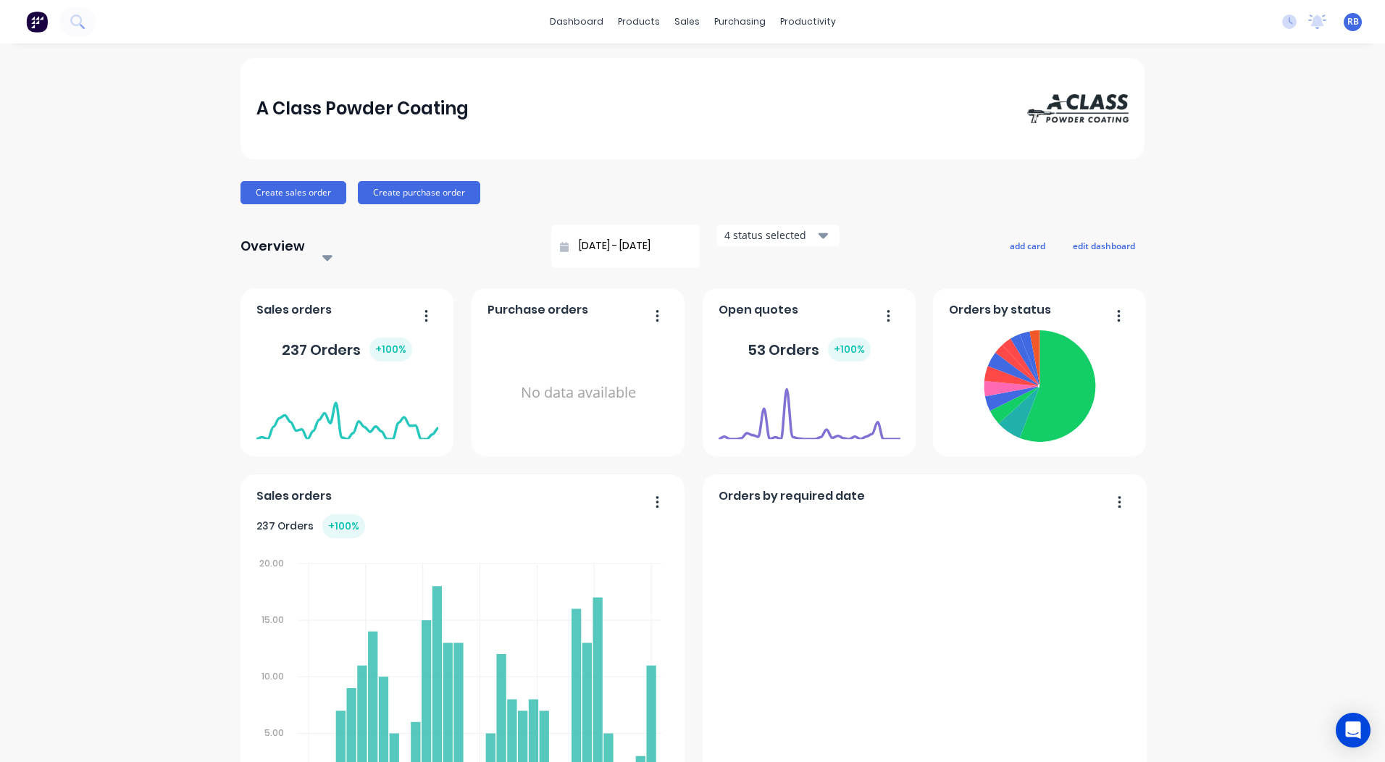
scroll to position [625, 0]
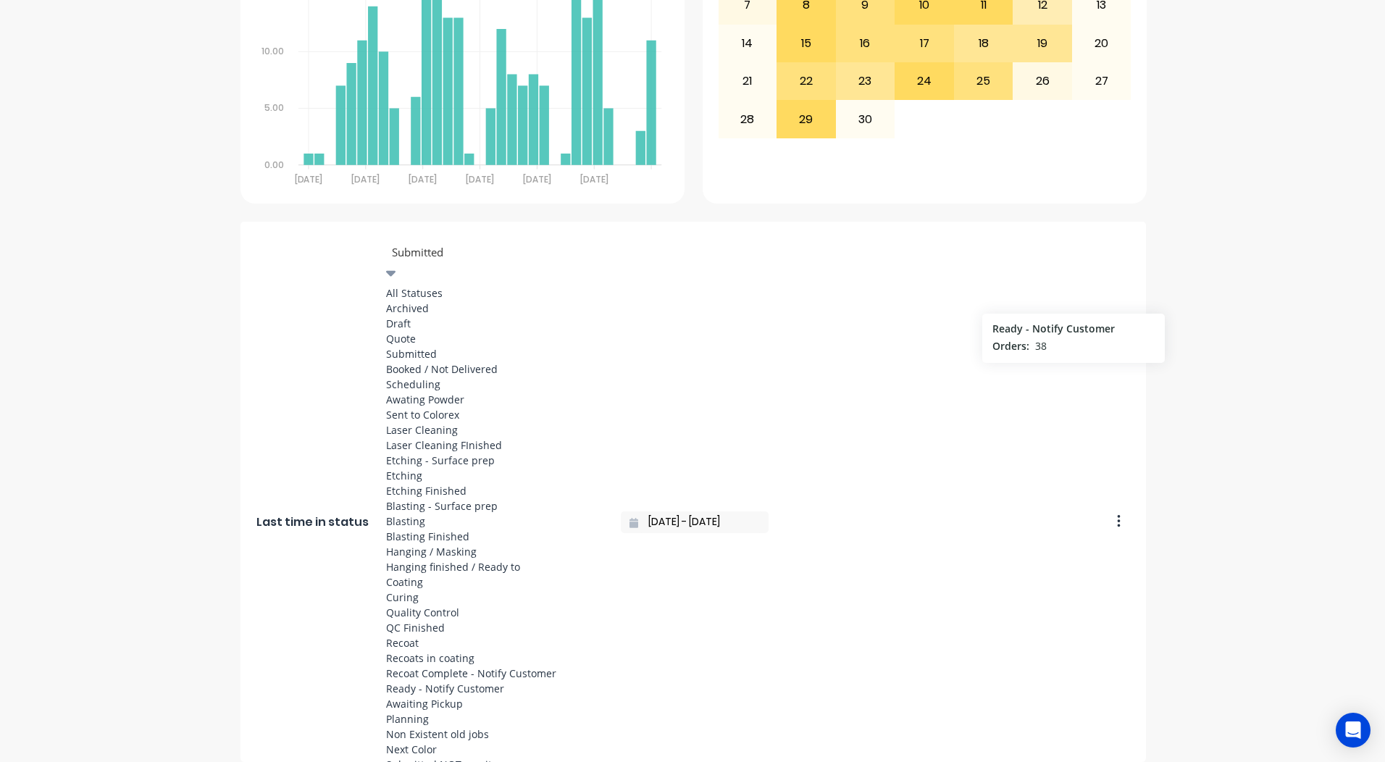
click at [458, 243] on div at bounding box center [494, 252] width 209 height 18
click at [1306, 455] on div "A Class Powder Coating Create sales order Create purchase order Overview Select…" at bounding box center [692, 97] width 1385 height 1329
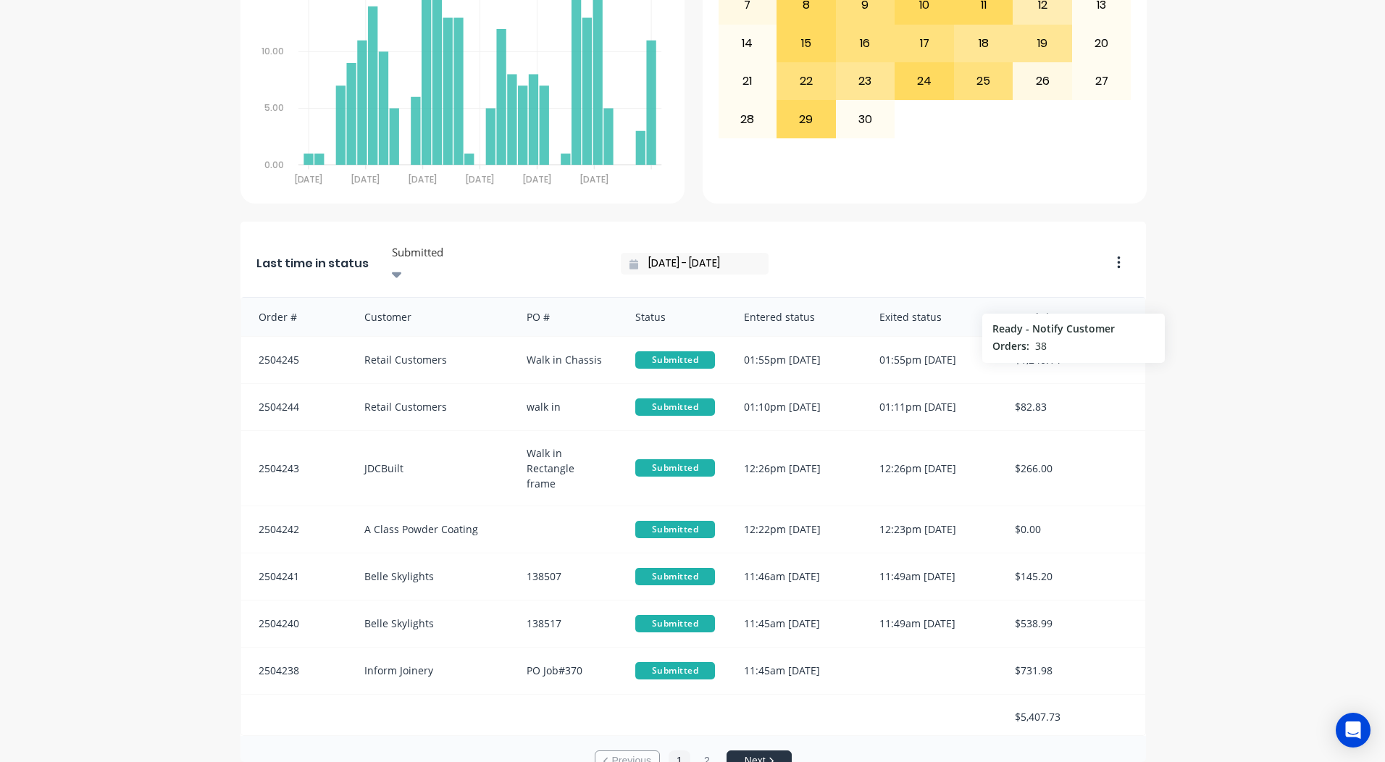
scroll to position [0, 0]
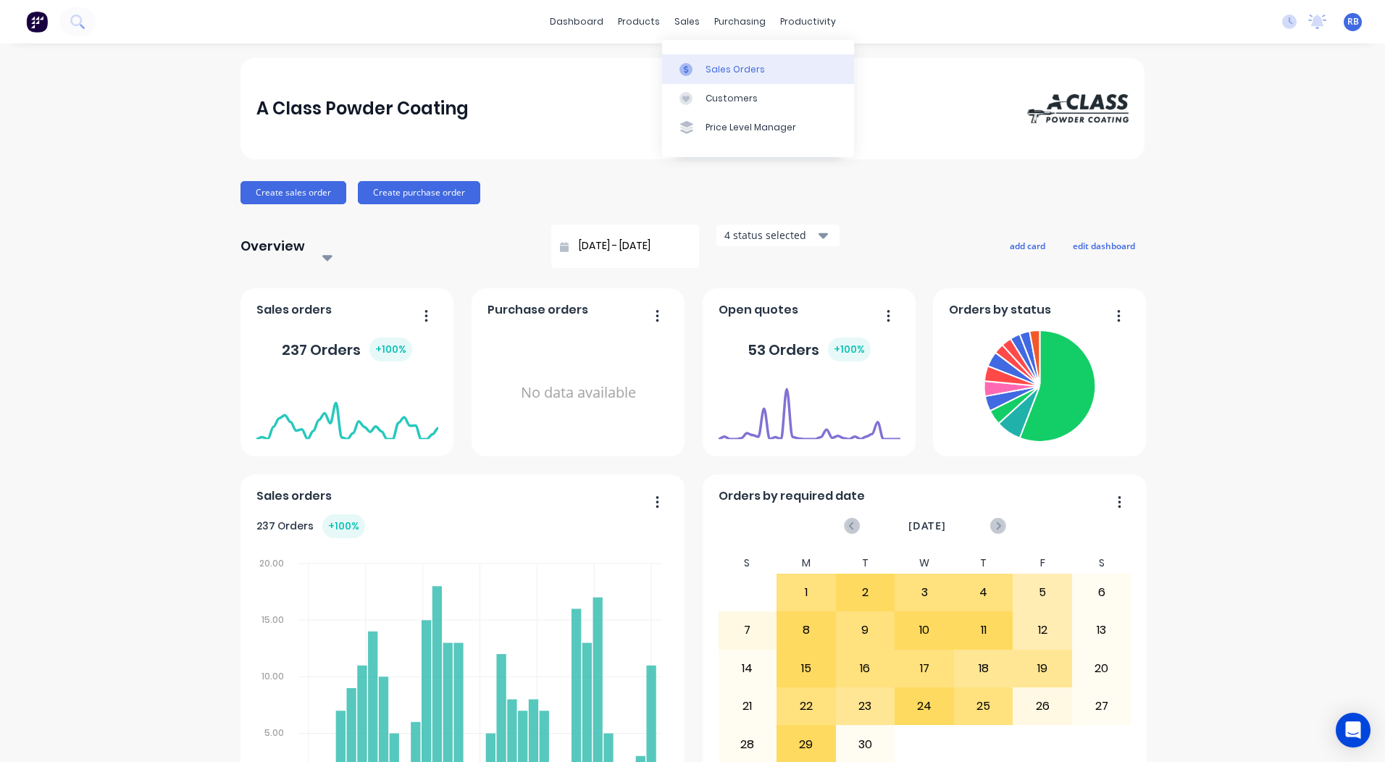
click at [705, 72] on div "Sales Orders" at bounding box center [734, 69] width 59 height 13
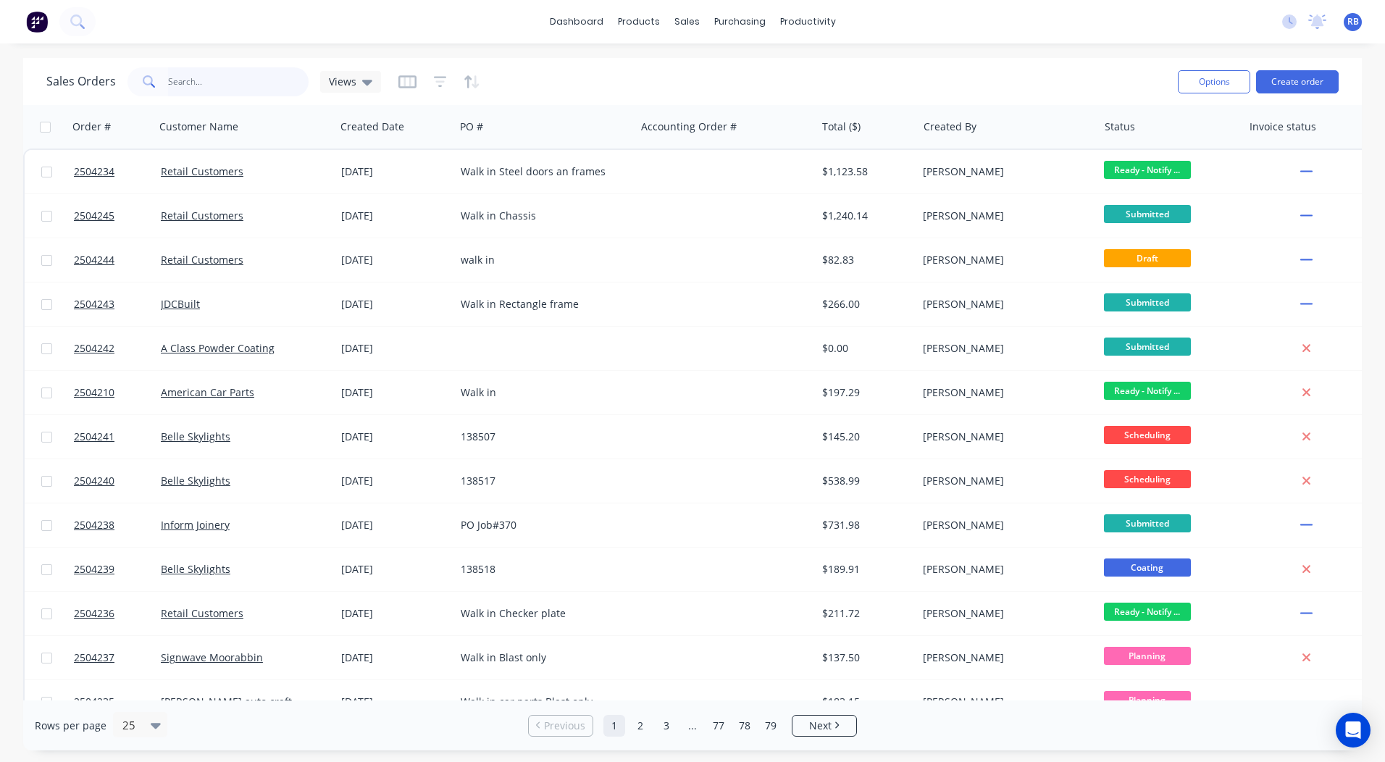
click at [251, 83] on input "text" at bounding box center [238, 81] width 141 height 29
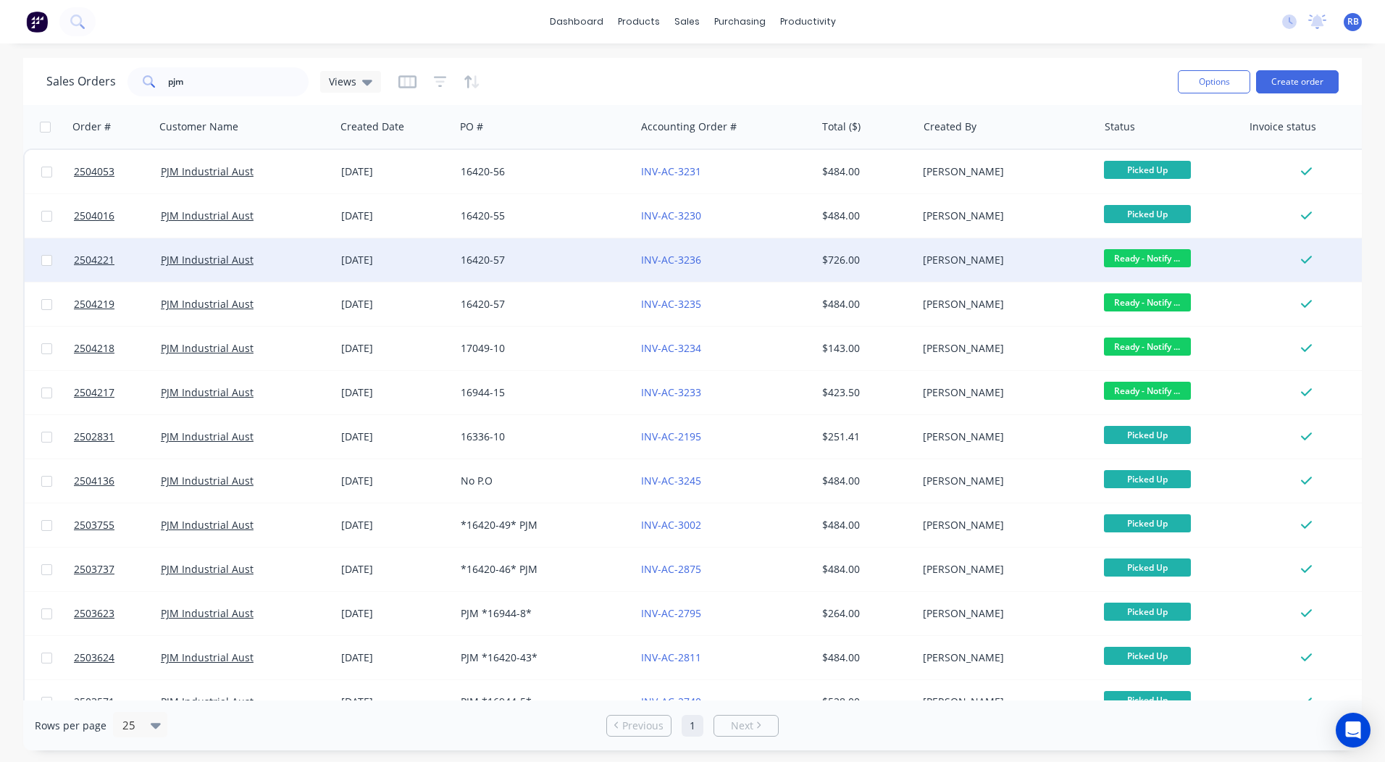
click at [1127, 262] on span "Ready - Notify ..." at bounding box center [1147, 258] width 87 height 18
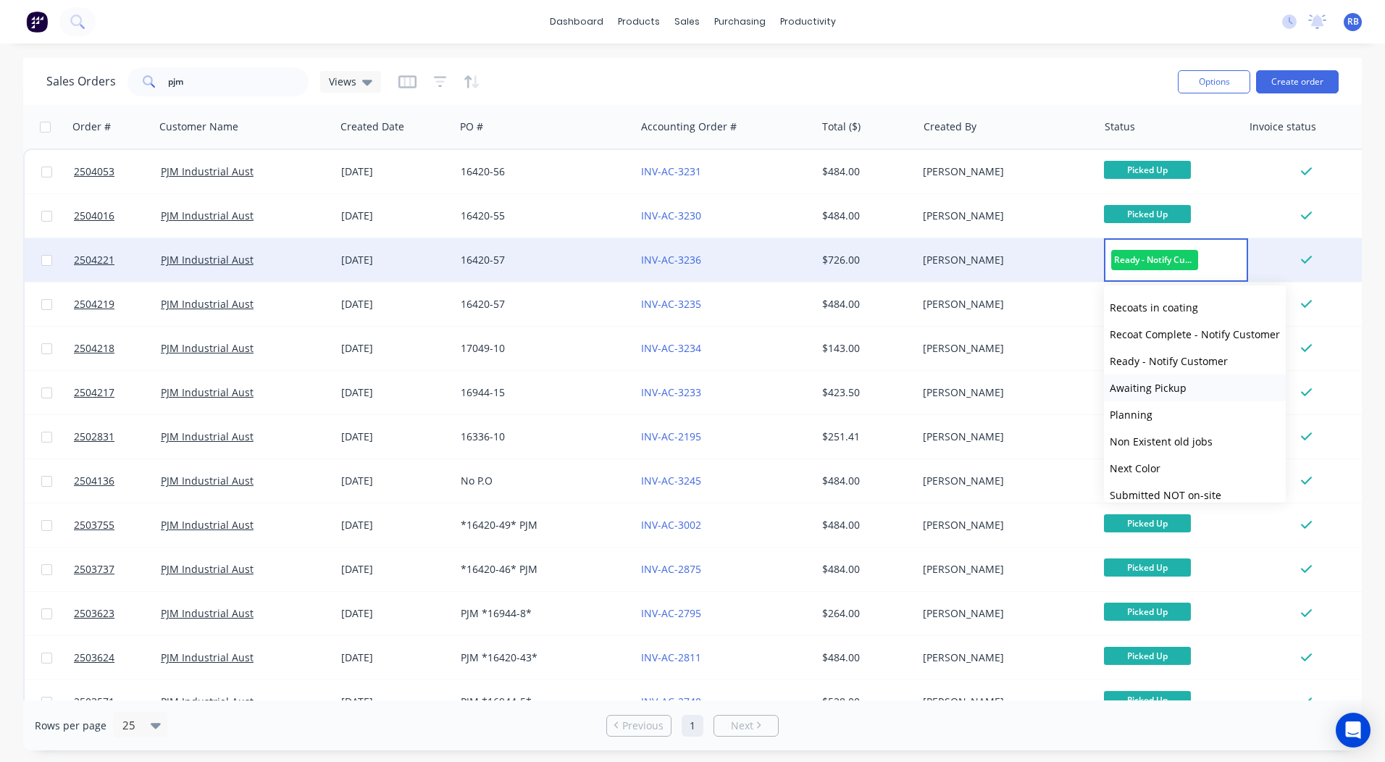
scroll to position [598, 0]
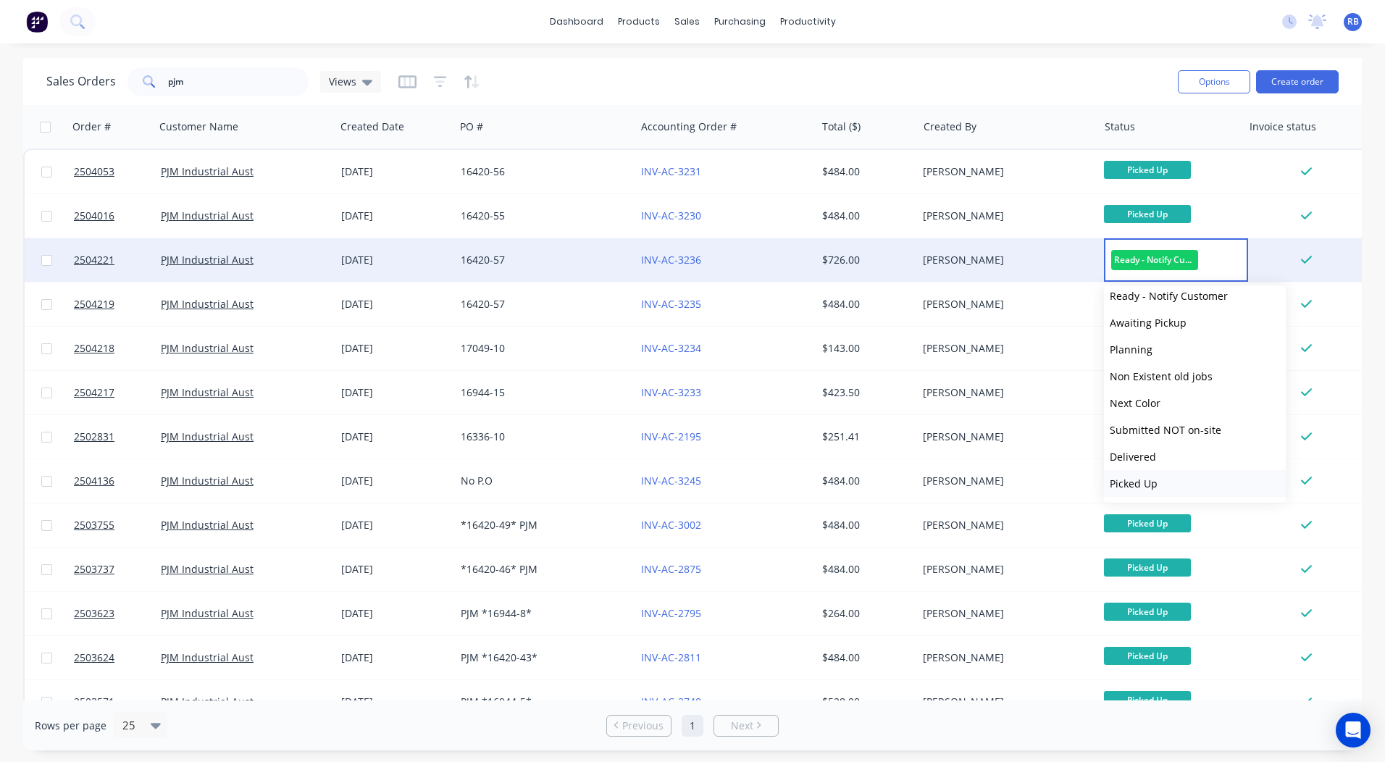
click at [1158, 476] on button "Picked Up" at bounding box center [1195, 483] width 182 height 27
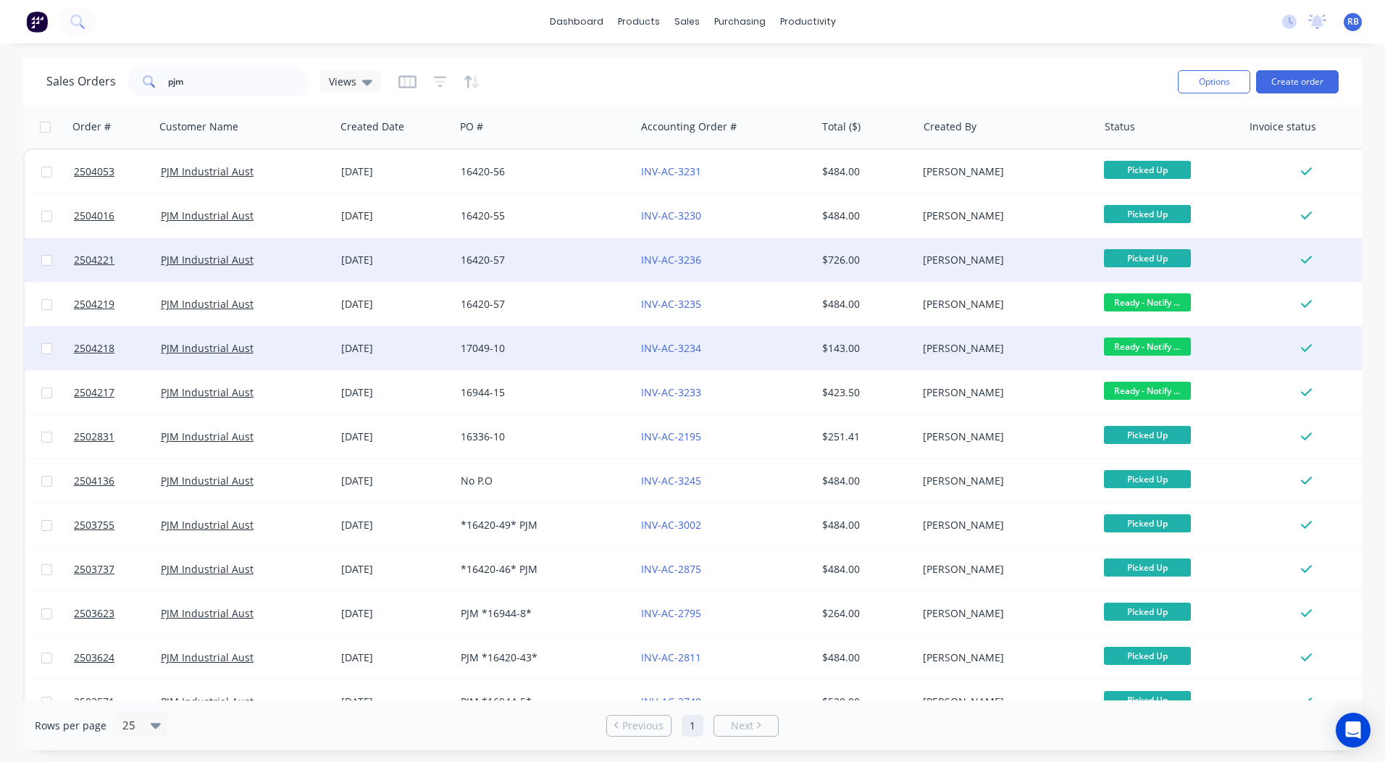
click at [1139, 345] on span "Ready - Notify ..." at bounding box center [1147, 346] width 87 height 18
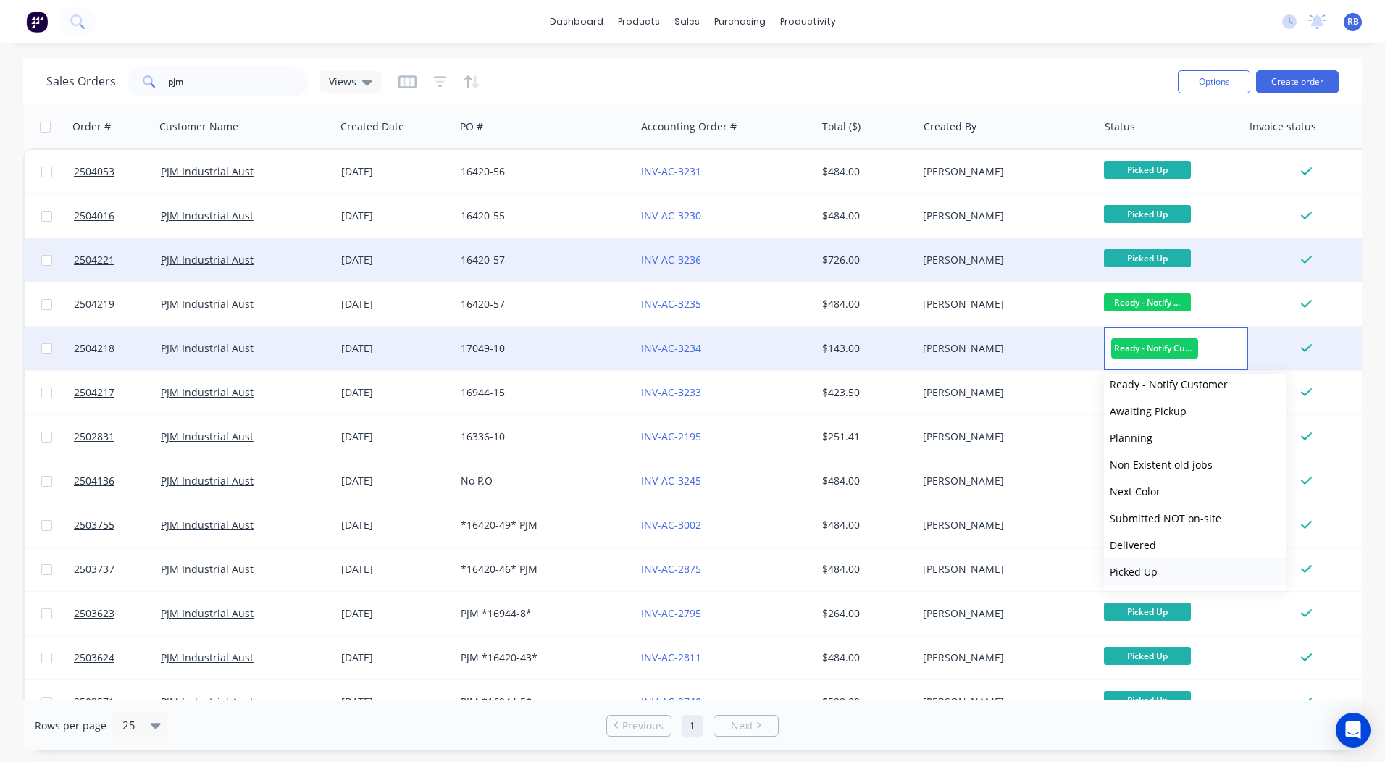
click at [1160, 566] on button "Picked Up" at bounding box center [1195, 571] width 182 height 27
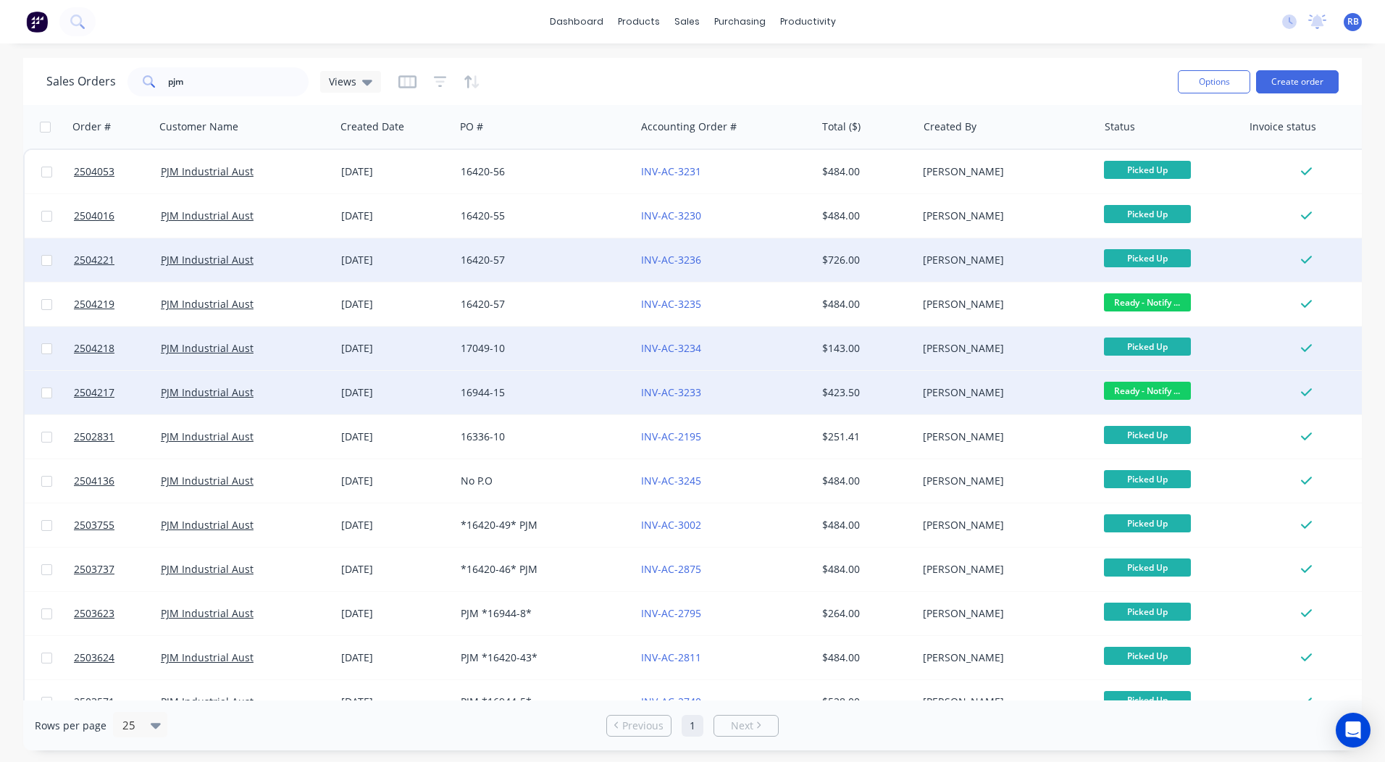
click at [1133, 396] on span "Ready - Notify ..." at bounding box center [1147, 391] width 87 height 18
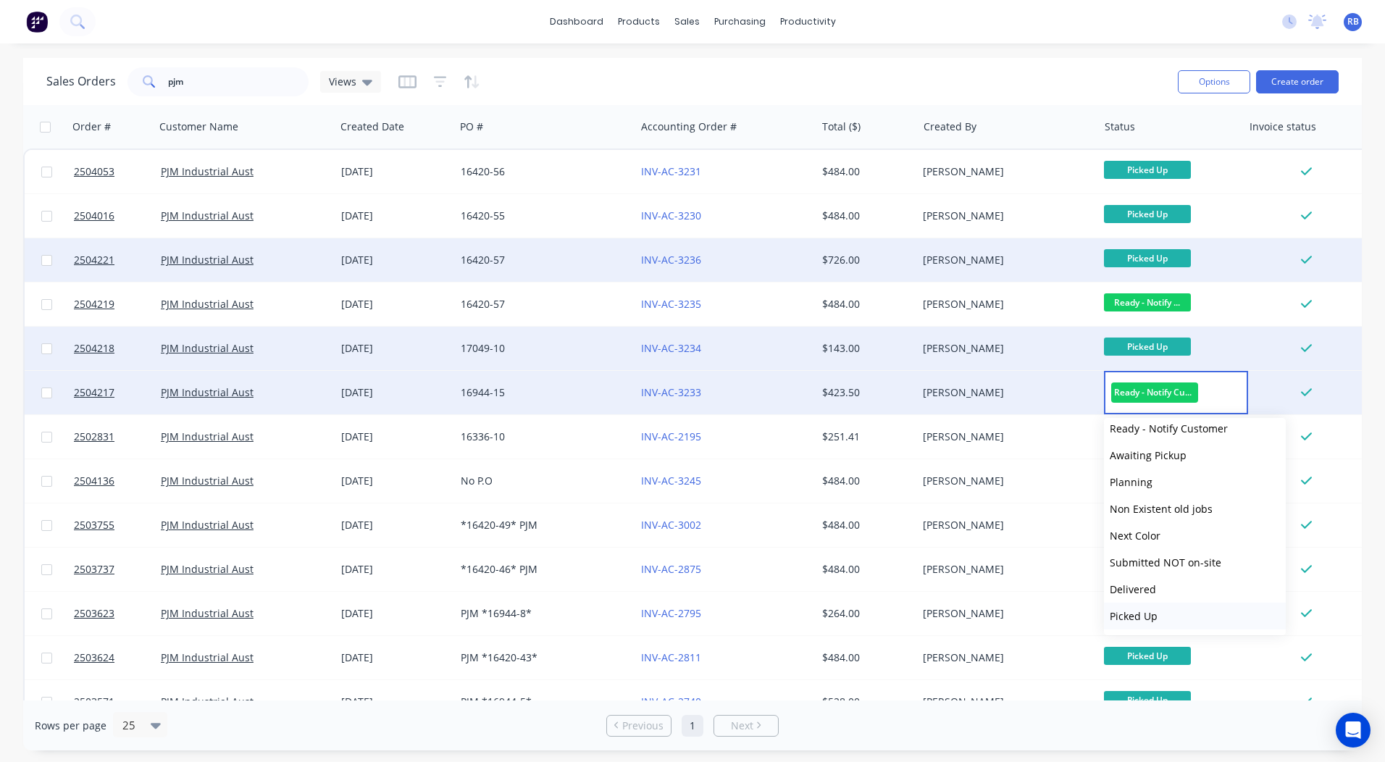
click at [1169, 615] on button "Picked Up" at bounding box center [1195, 615] width 182 height 27
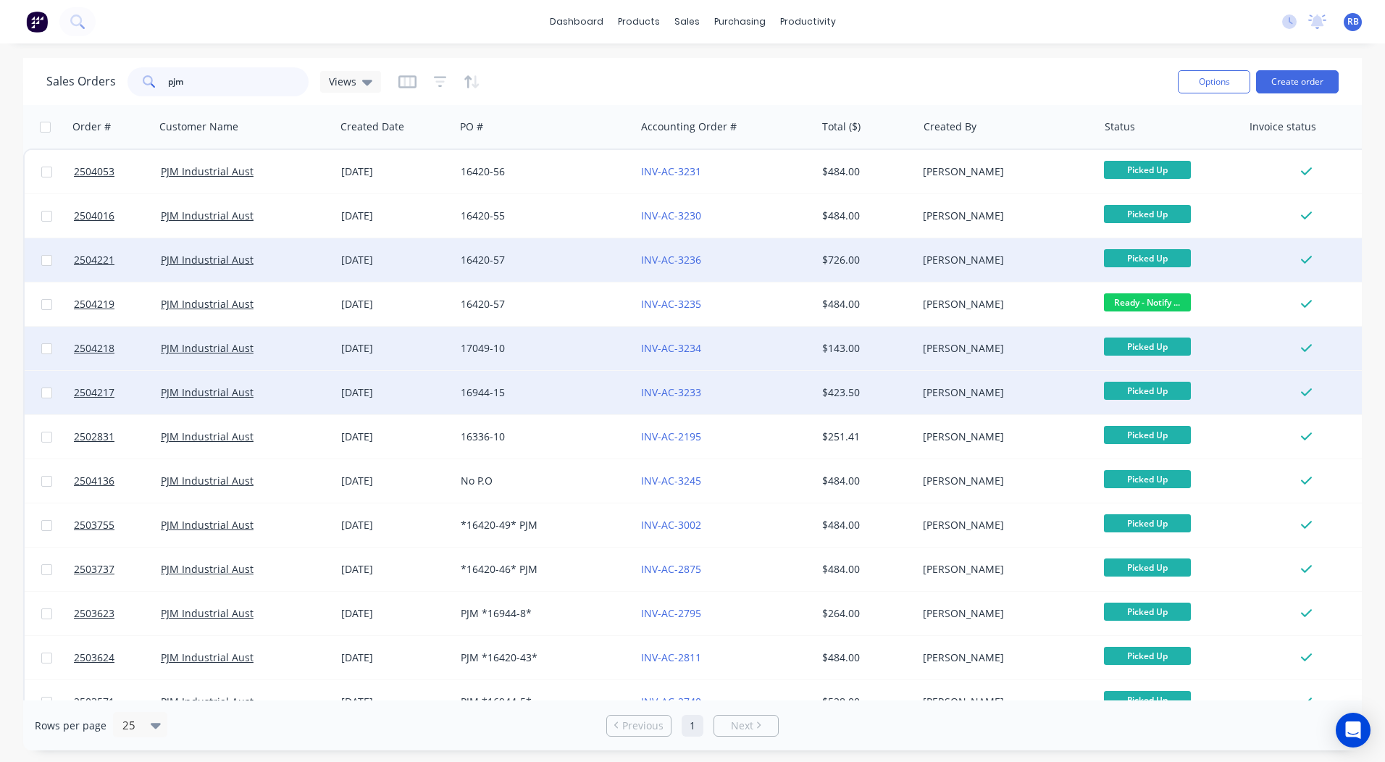
drag, startPoint x: 235, startPoint y: 80, endPoint x: 0, endPoint y: 95, distance: 235.8
click at [0, 88] on html "dashboard products sales purchasing productivity dashboard products Product Cat…" at bounding box center [692, 381] width 1385 height 762
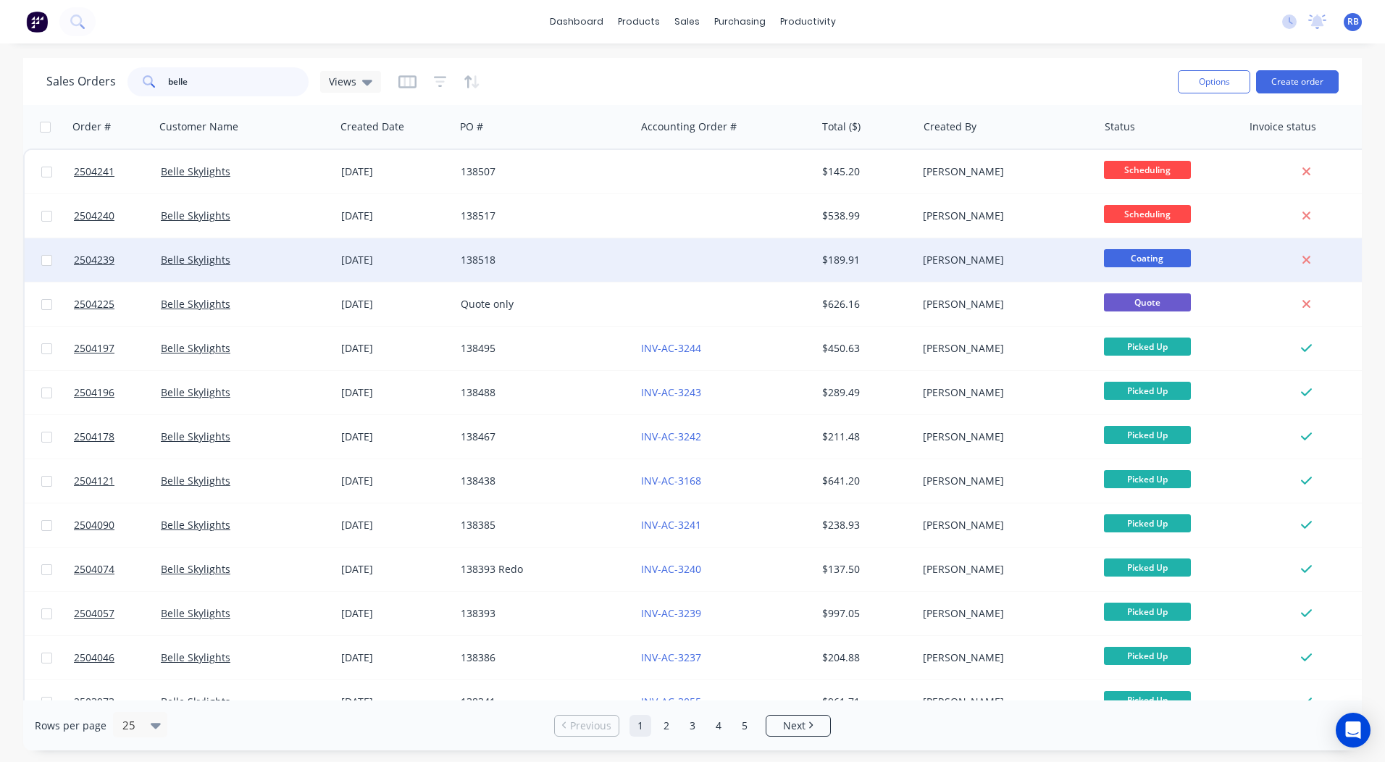
type input "belle"
click at [799, 259] on div at bounding box center [725, 259] width 180 height 43
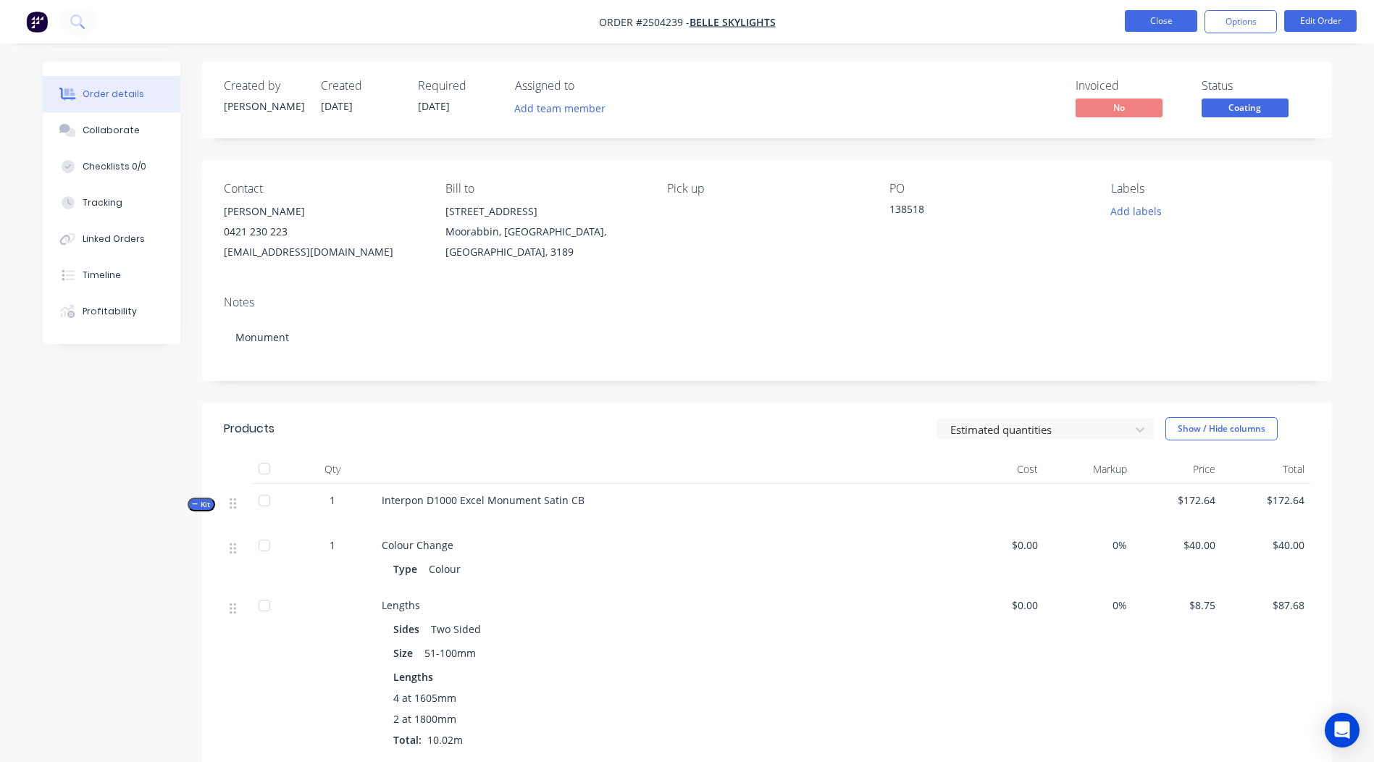
click at [1155, 14] on button "Close" at bounding box center [1161, 21] width 72 height 22
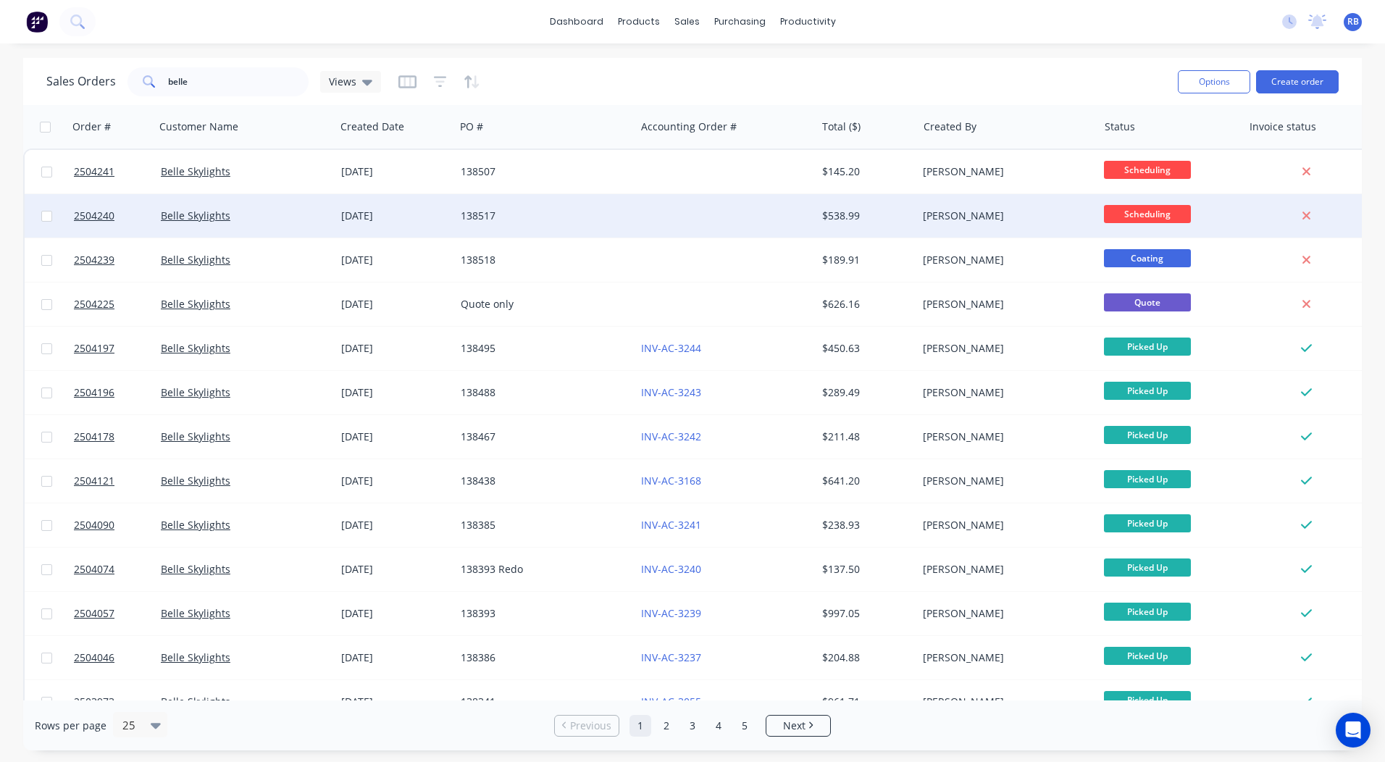
click at [527, 221] on div "138517" at bounding box center [541, 216] width 161 height 14
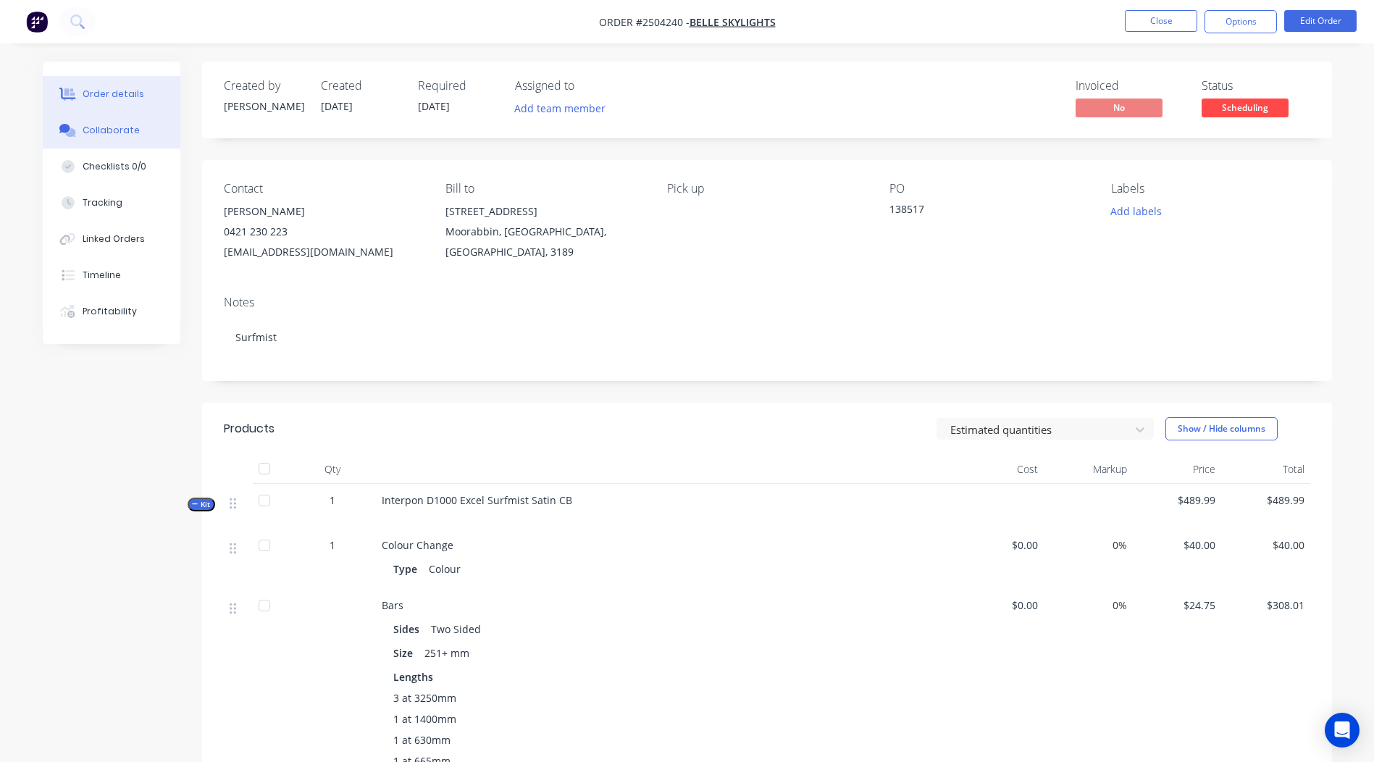
click at [98, 128] on div "Collaborate" at bounding box center [111, 130] width 57 height 13
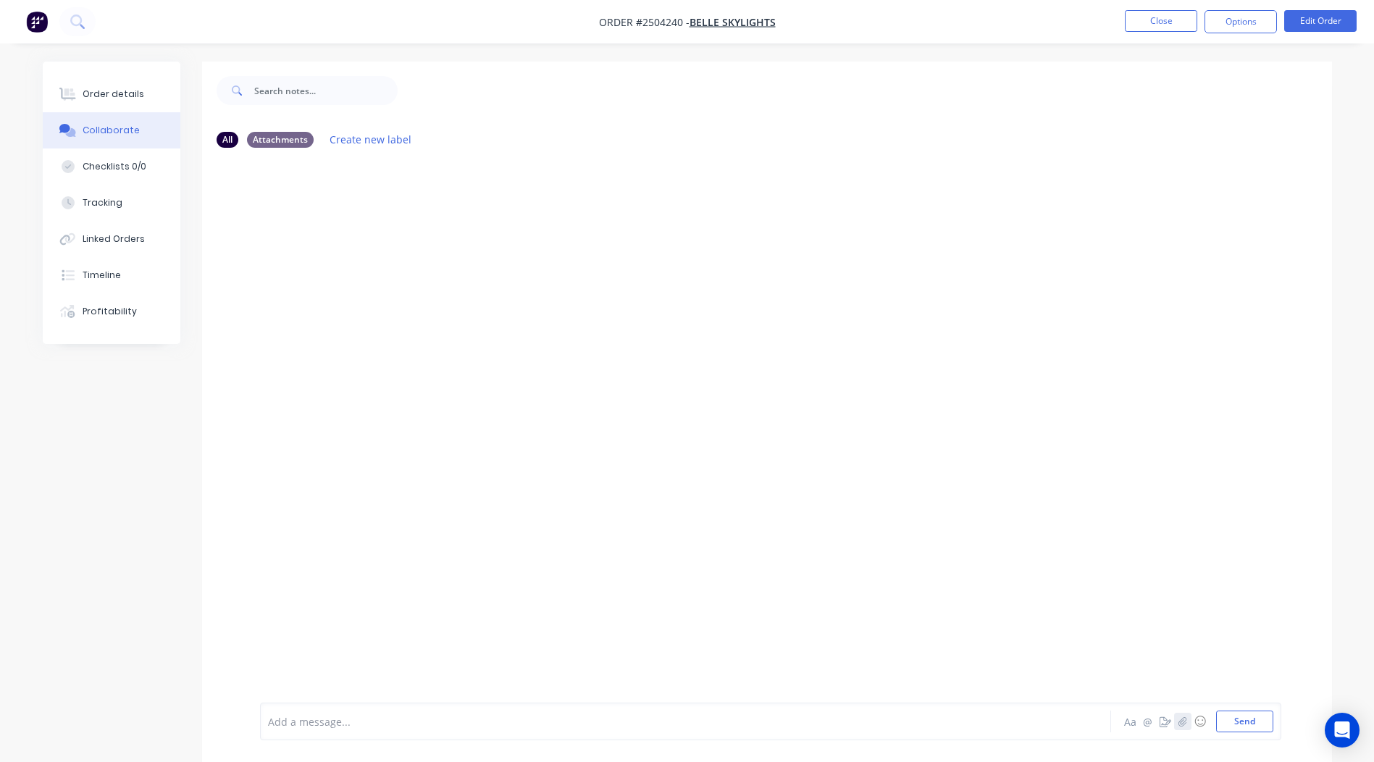
click at [1187, 720] on button "button" at bounding box center [1182, 721] width 17 height 17
click at [1256, 722] on button "Send" at bounding box center [1244, 721] width 57 height 22
click at [1178, 21] on button "Close" at bounding box center [1161, 21] width 72 height 22
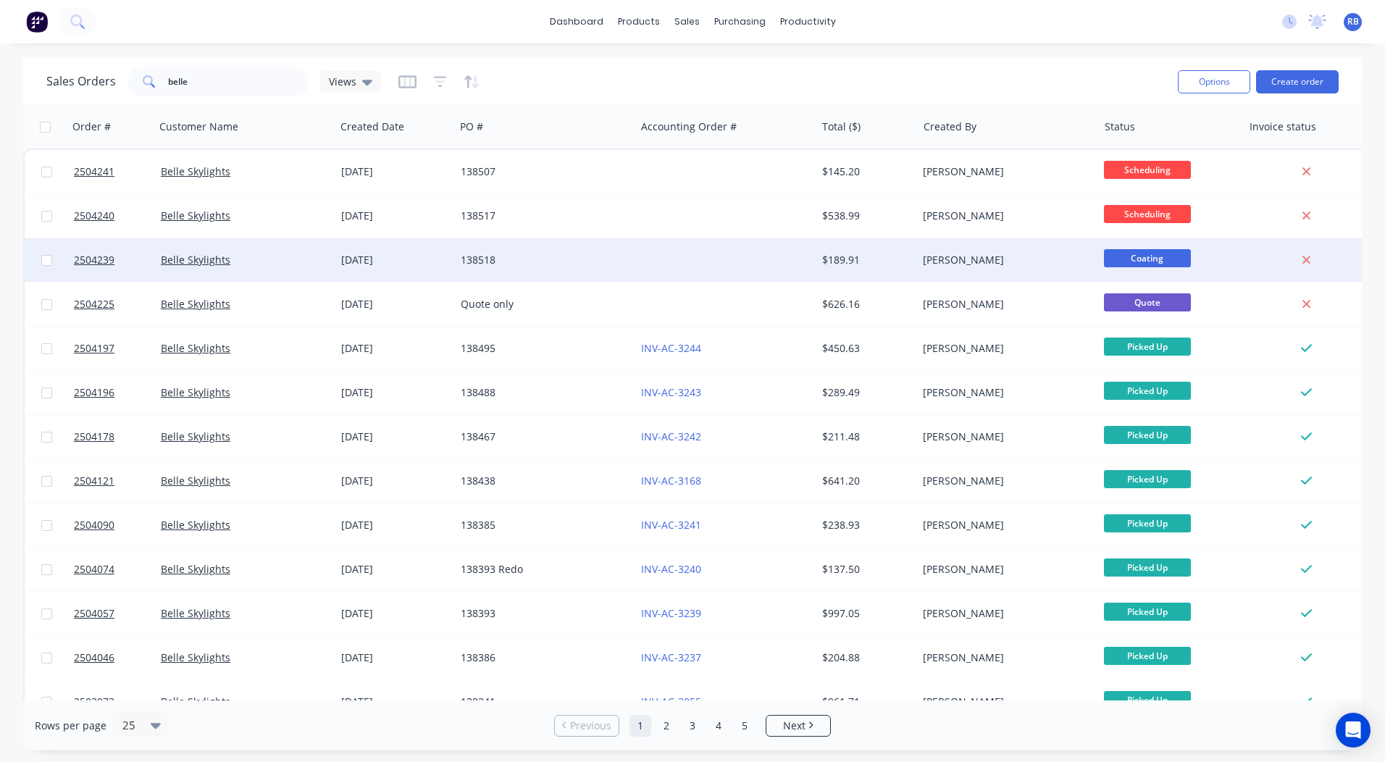
click at [713, 261] on div at bounding box center [725, 259] width 180 height 43
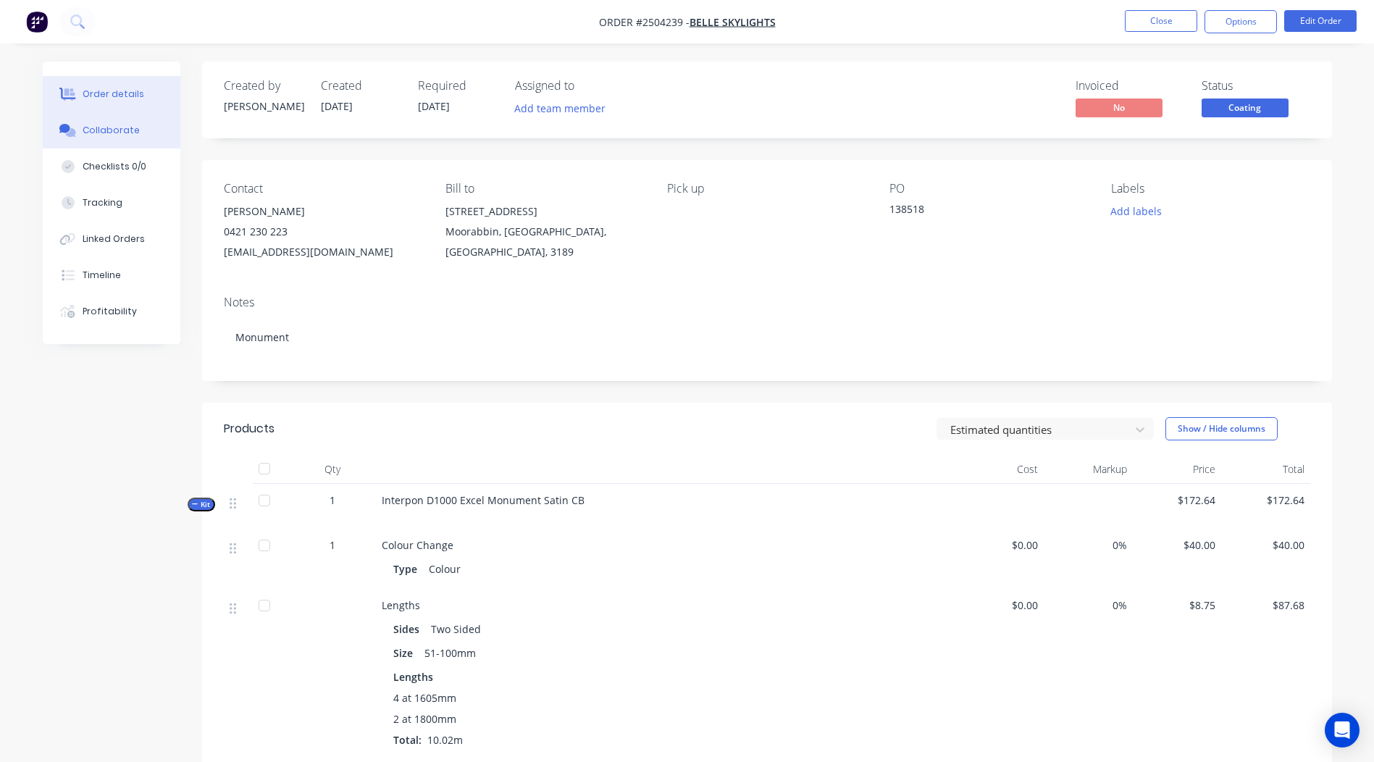
click at [100, 115] on button "Collaborate" at bounding box center [112, 130] width 138 height 36
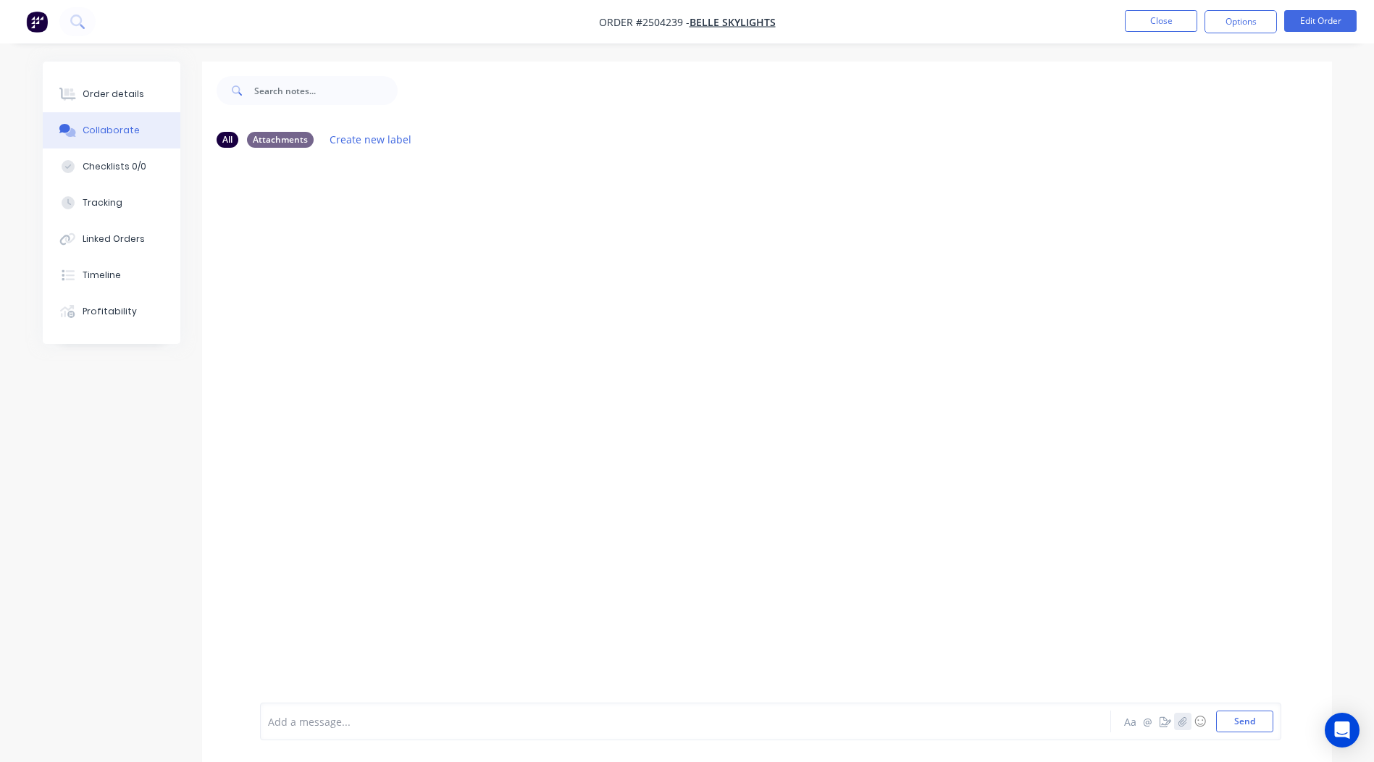
click at [1185, 721] on icon "button" at bounding box center [1181, 721] width 9 height 10
click at [1244, 720] on button "Send" at bounding box center [1244, 721] width 57 height 22
click at [1154, 22] on button "Close" at bounding box center [1161, 21] width 72 height 22
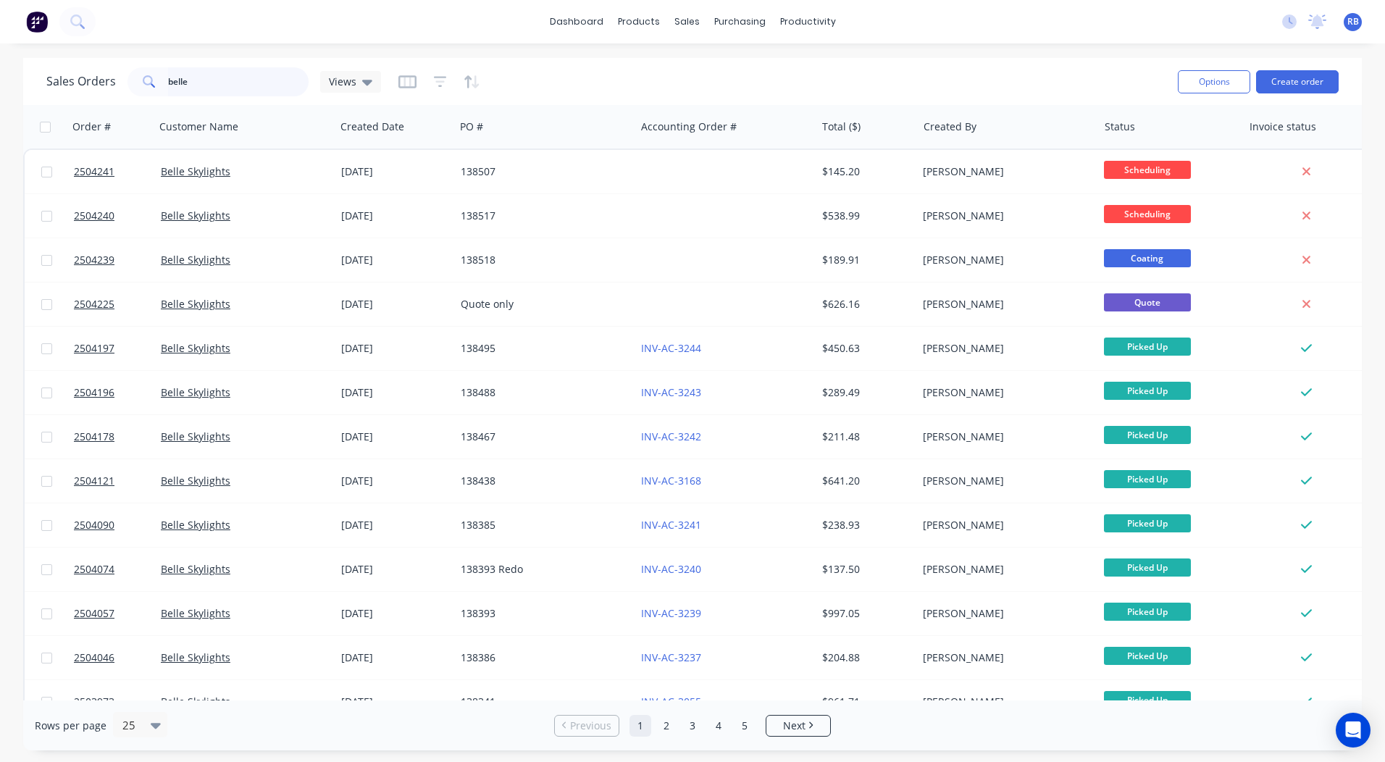
click at [250, 77] on input "belle" at bounding box center [238, 81] width 141 height 29
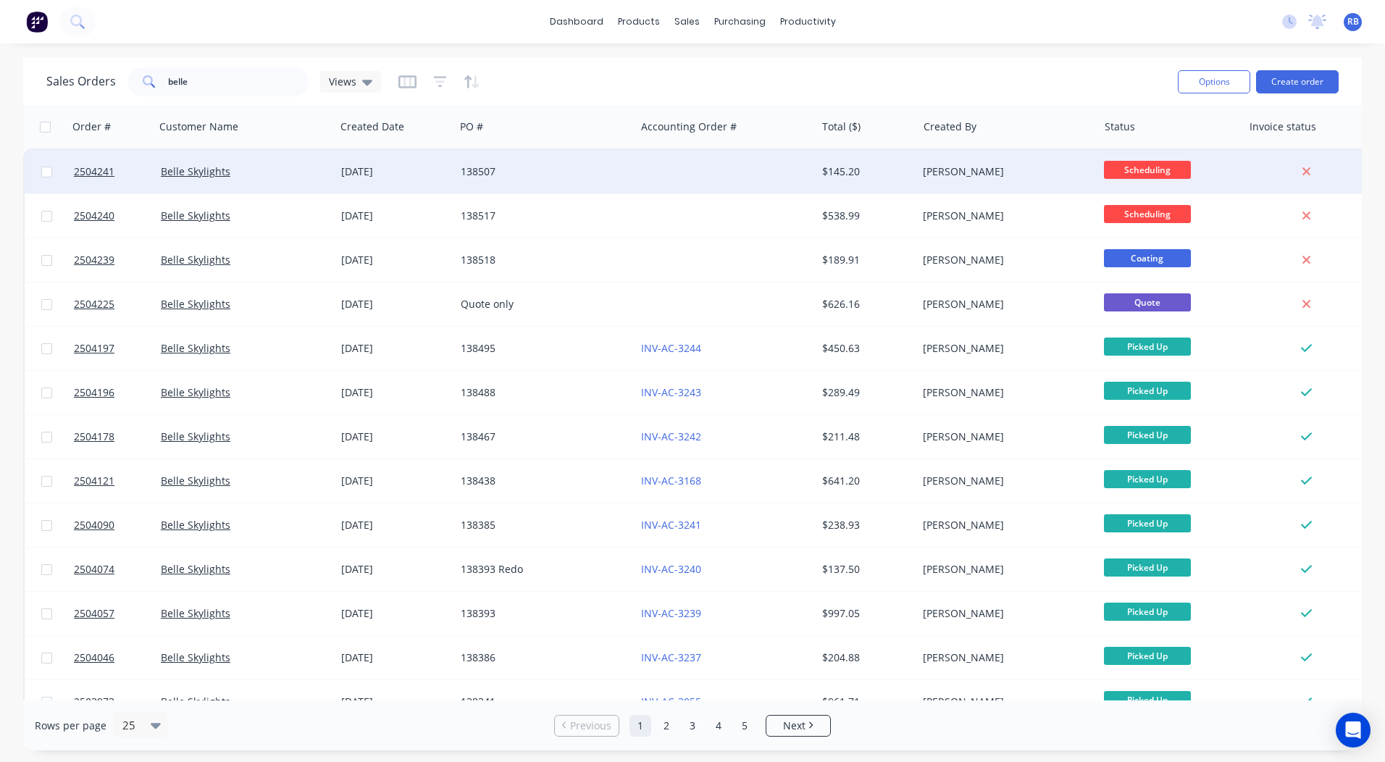
click at [731, 158] on div at bounding box center [725, 171] width 180 height 43
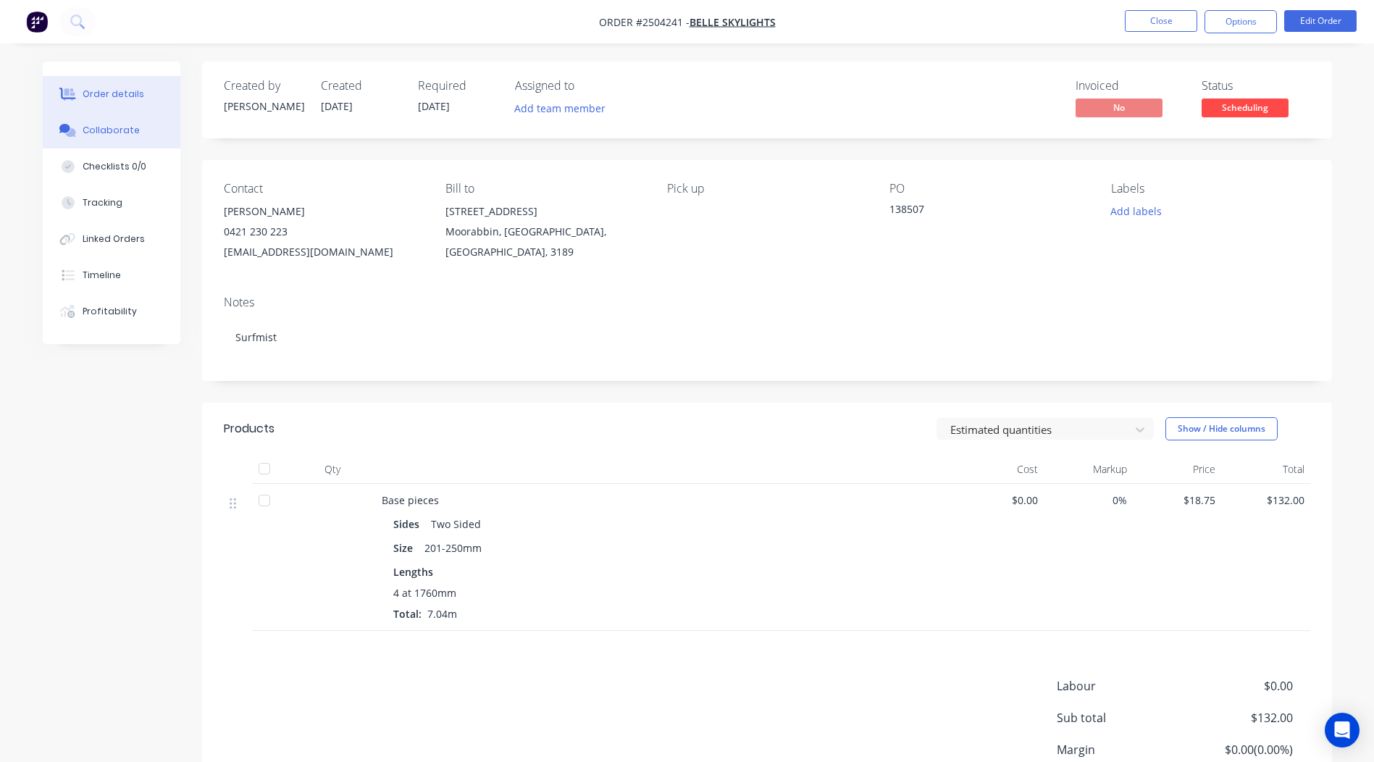
click at [151, 127] on button "Collaborate" at bounding box center [112, 130] width 138 height 36
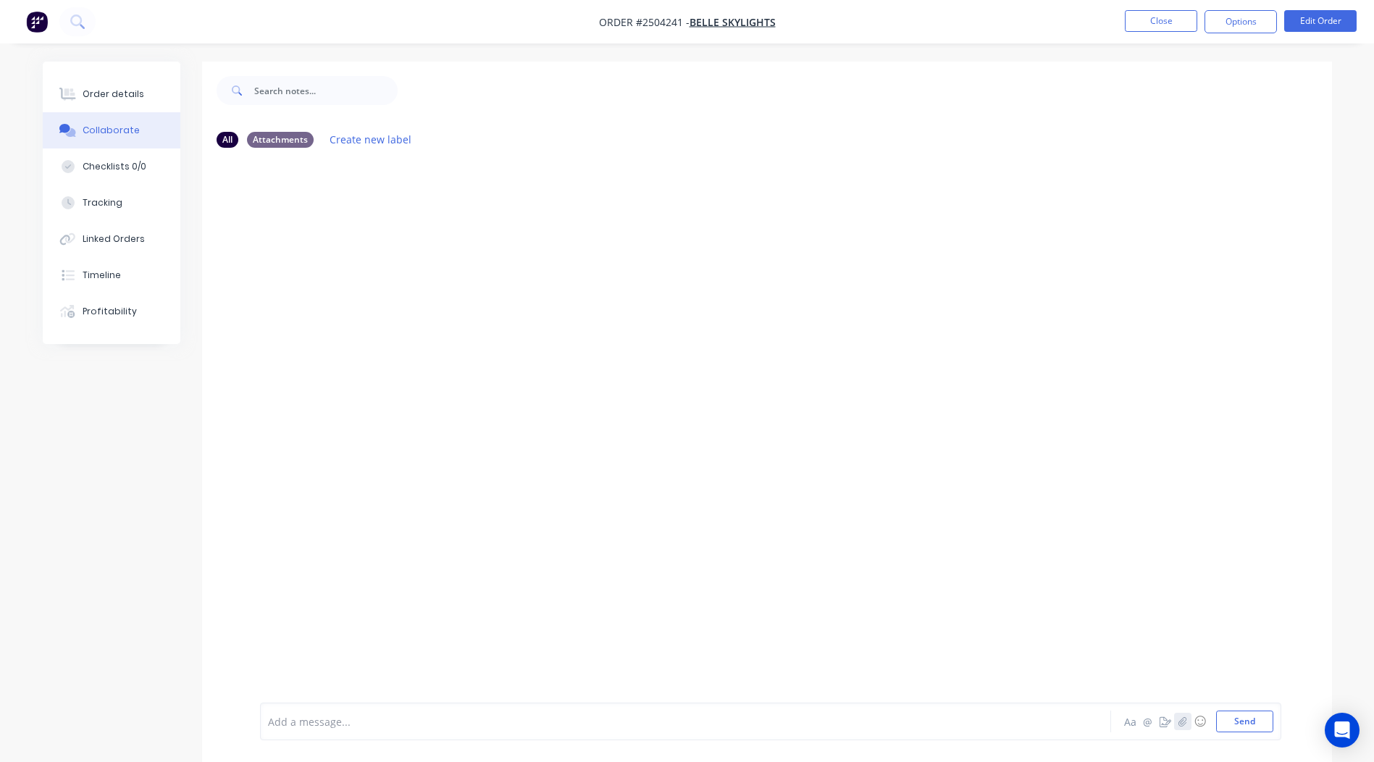
click at [1180, 721] on icon "button" at bounding box center [1181, 721] width 9 height 10
click at [1239, 715] on button "Send" at bounding box center [1244, 721] width 57 height 22
click at [1165, 9] on nav "Order #2504241 - Belle Skylights Close Options Edit Order" at bounding box center [687, 21] width 1374 height 43
drag, startPoint x: 1165, startPoint y: 9, endPoint x: 1166, endPoint y: 17, distance: 8.0
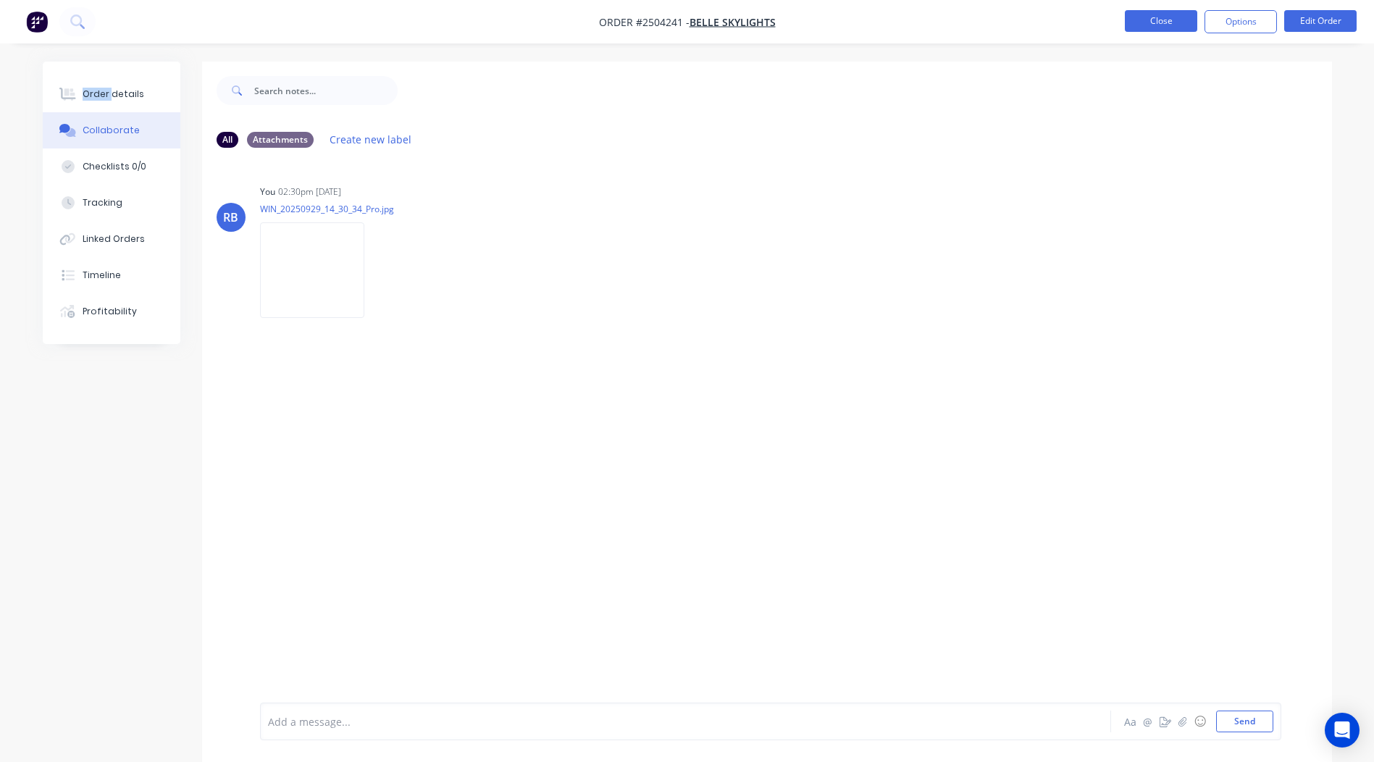
click at [1166, 17] on button "Close" at bounding box center [1161, 21] width 72 height 22
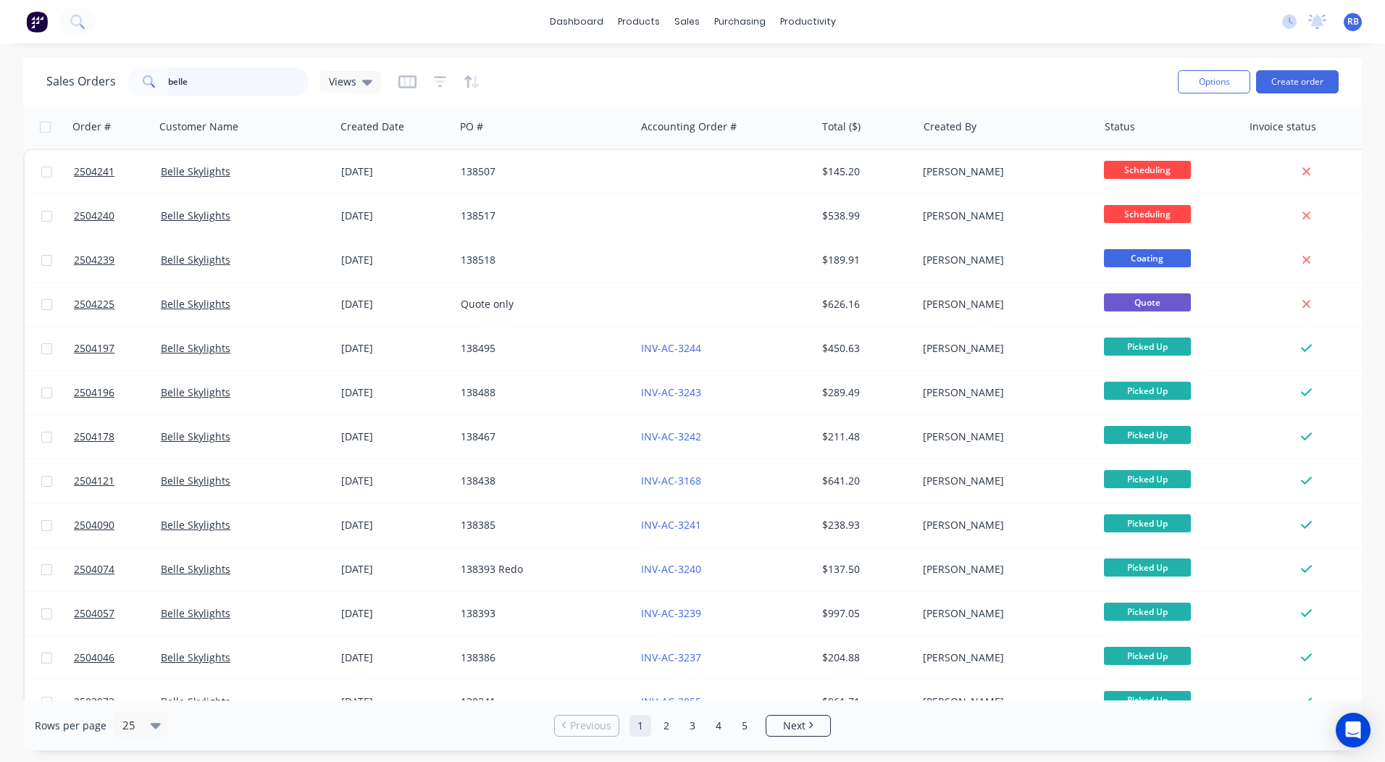
drag, startPoint x: 262, startPoint y: 79, endPoint x: 0, endPoint y: 93, distance: 262.5
click at [0, 105] on html "dashboard products sales purchasing productivity dashboard products Product Cat…" at bounding box center [692, 381] width 1385 height 762
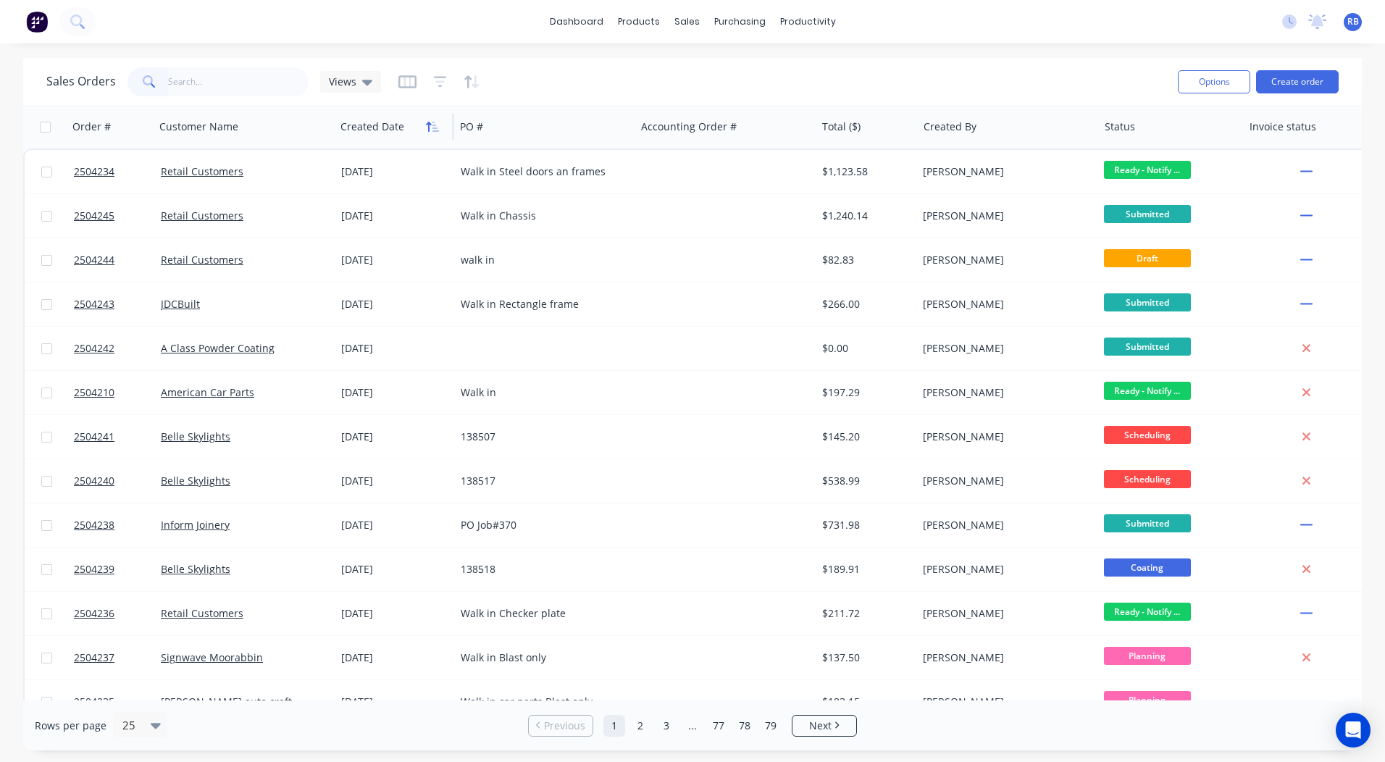
click at [427, 124] on icon "button" at bounding box center [428, 127] width 5 height 10
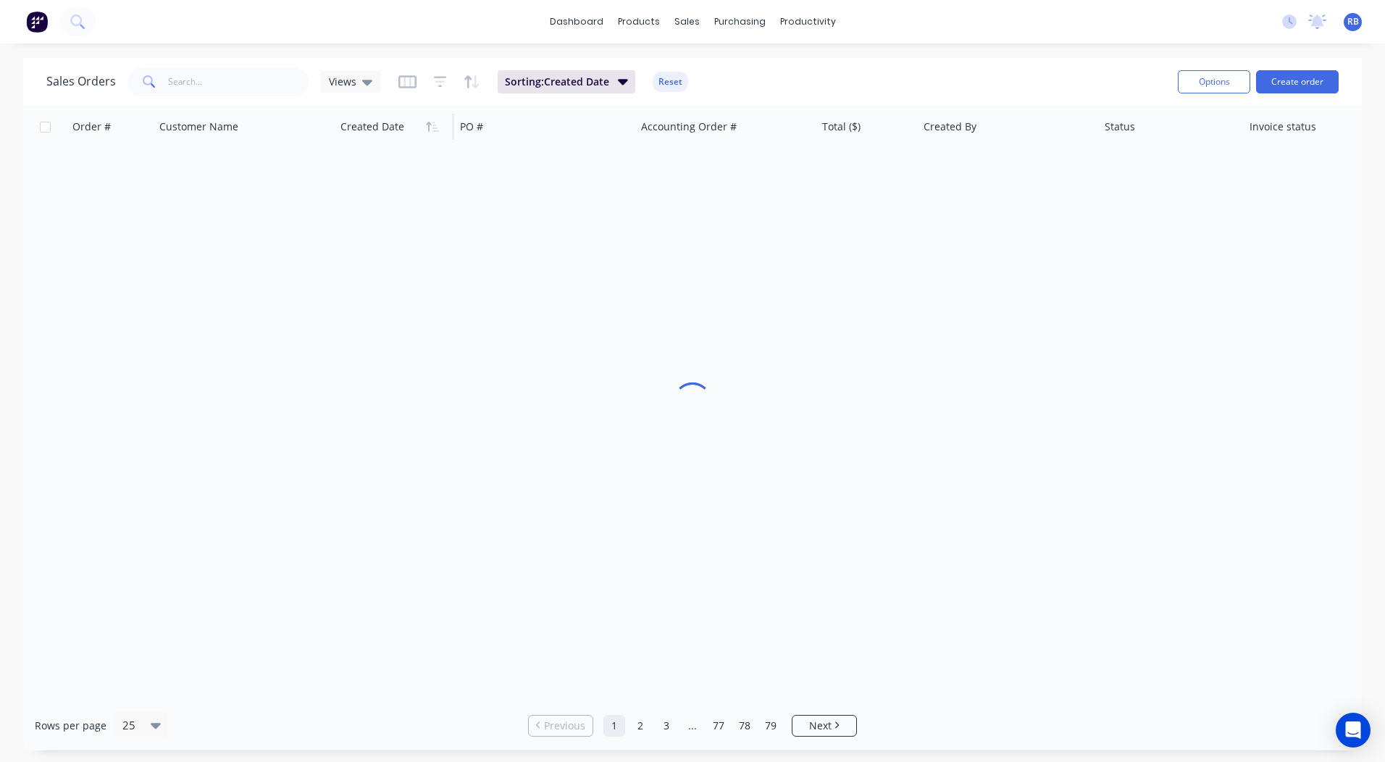
click at [427, 124] on icon "button" at bounding box center [428, 127] width 5 height 10
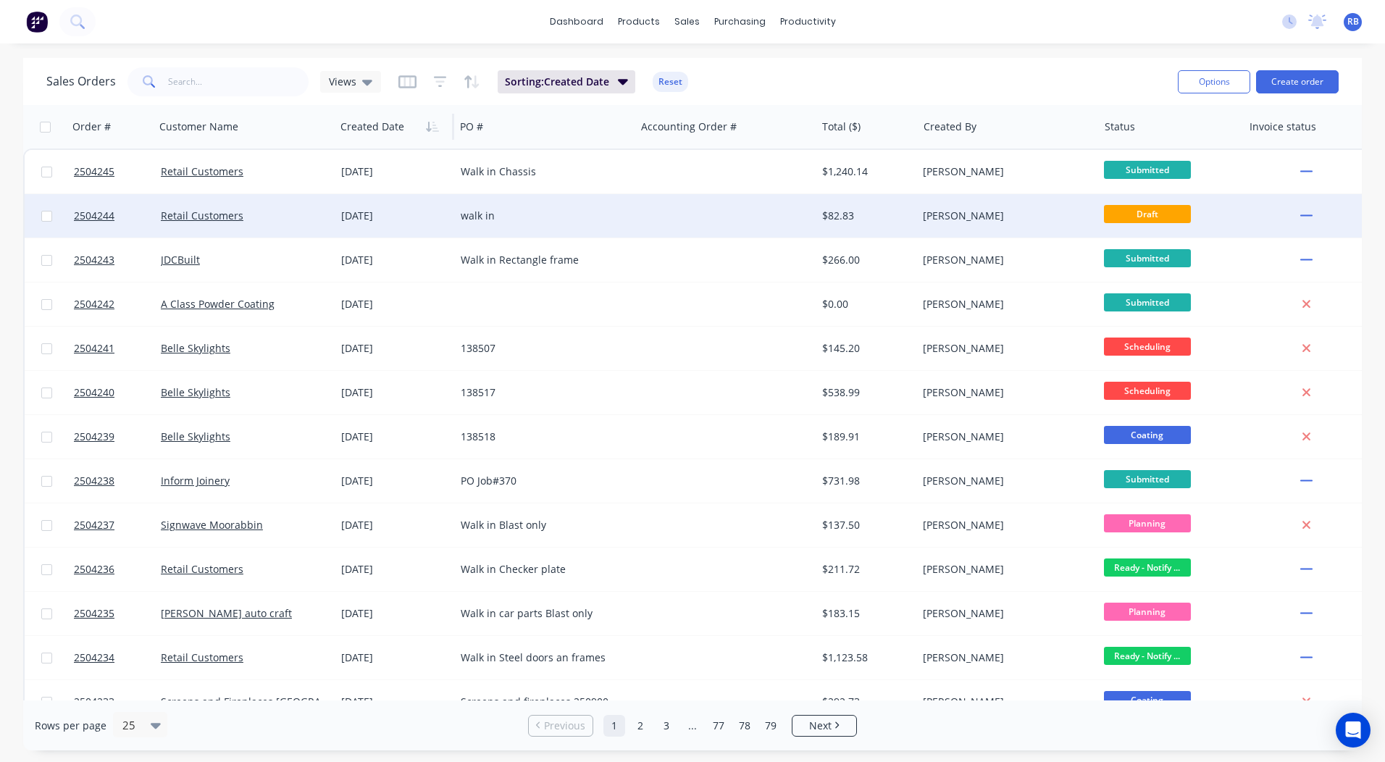
click at [660, 225] on div at bounding box center [725, 215] width 180 height 43
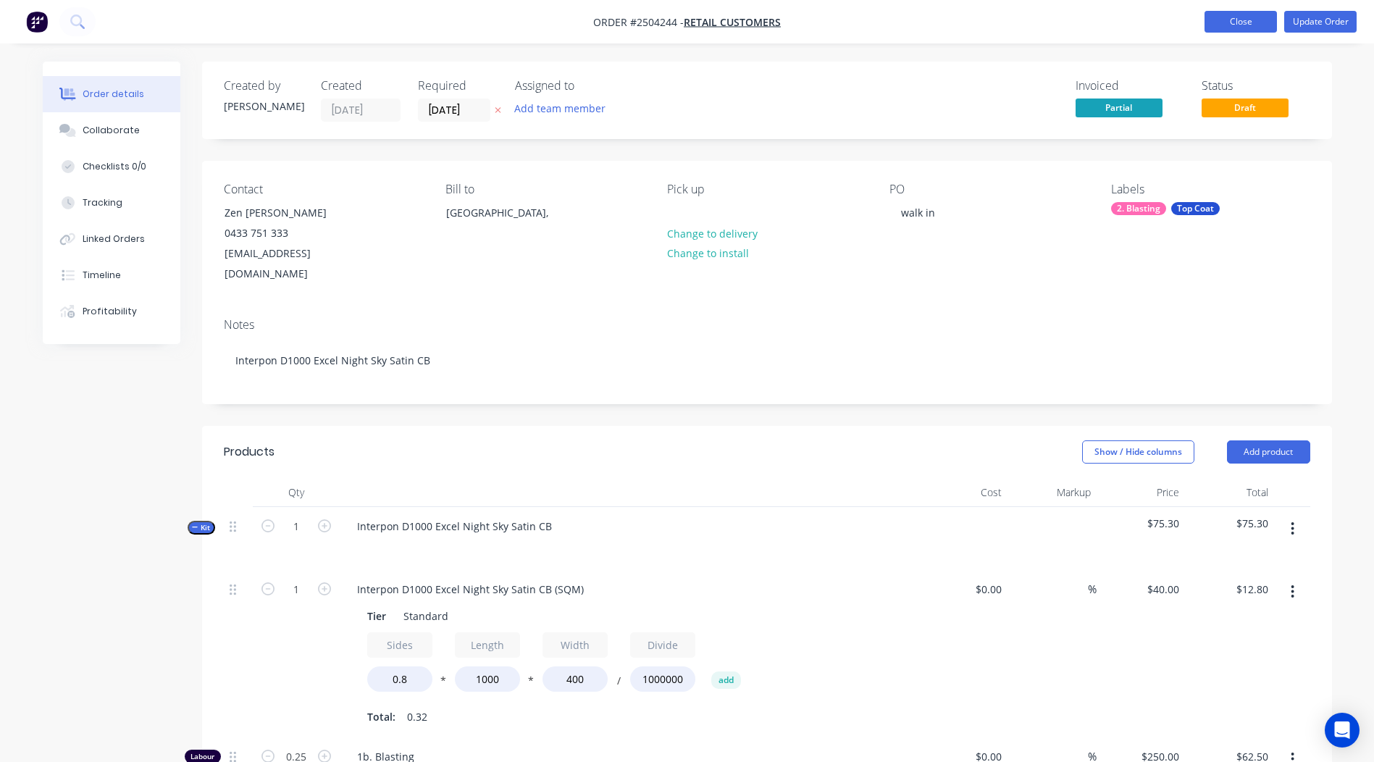
click at [1219, 14] on button "Close" at bounding box center [1240, 22] width 72 height 22
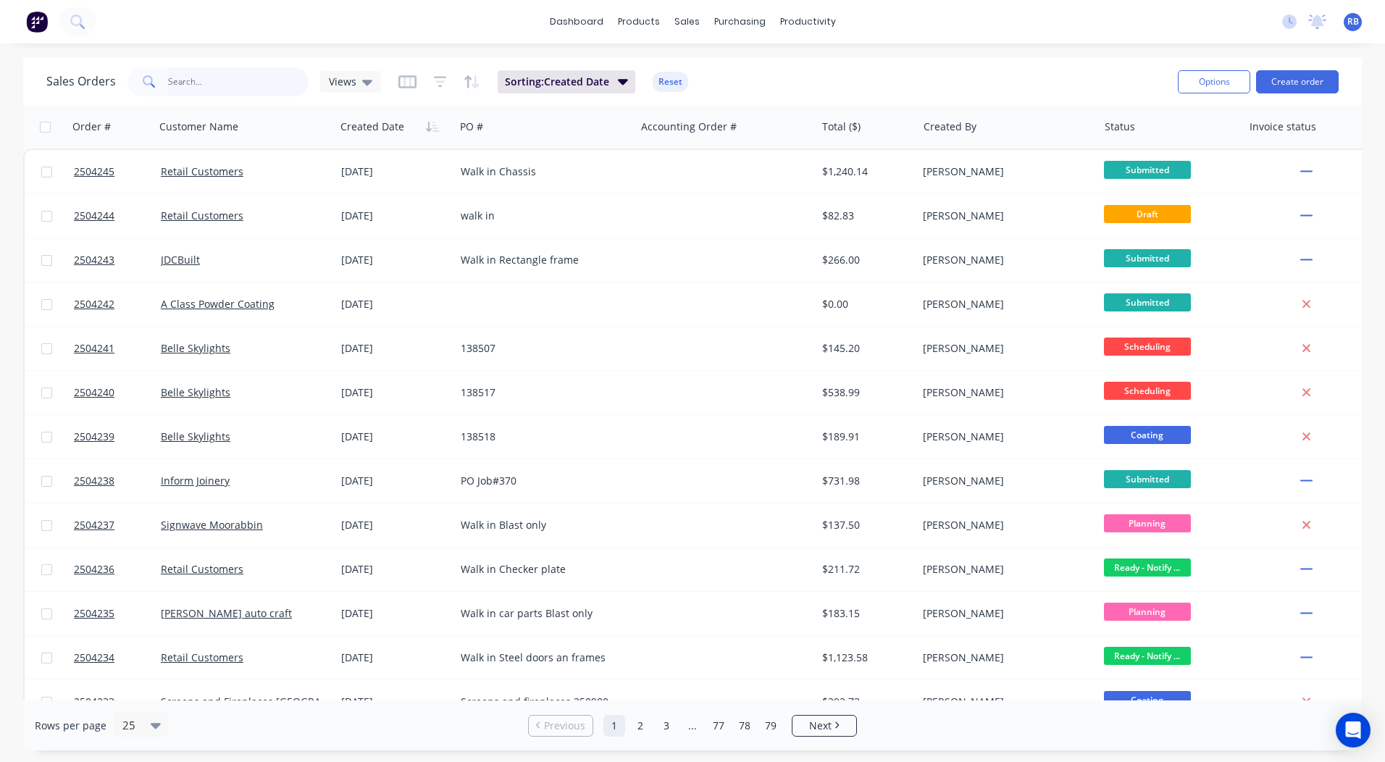
click at [185, 79] on input "text" at bounding box center [238, 81] width 141 height 29
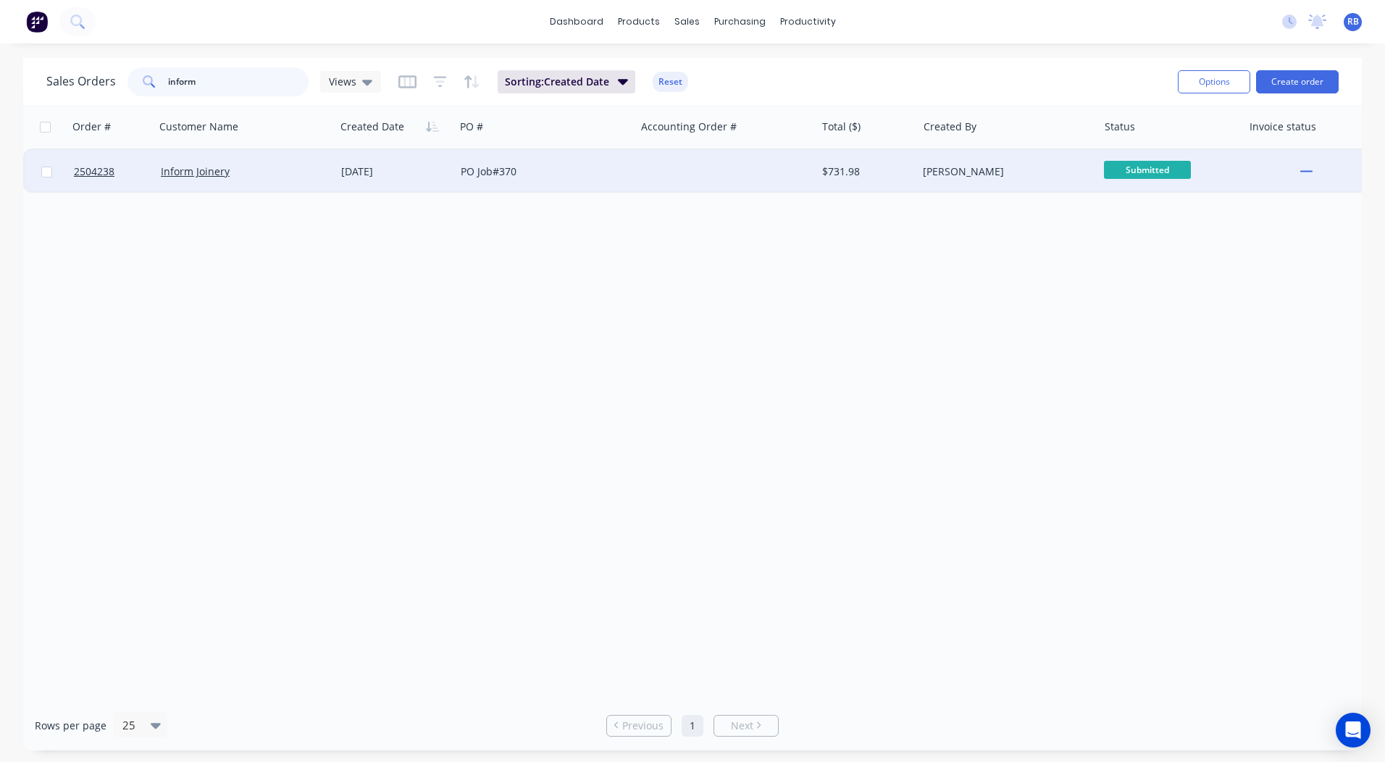
type input "inform"
click at [614, 171] on div "PO Job#370" at bounding box center [541, 171] width 161 height 14
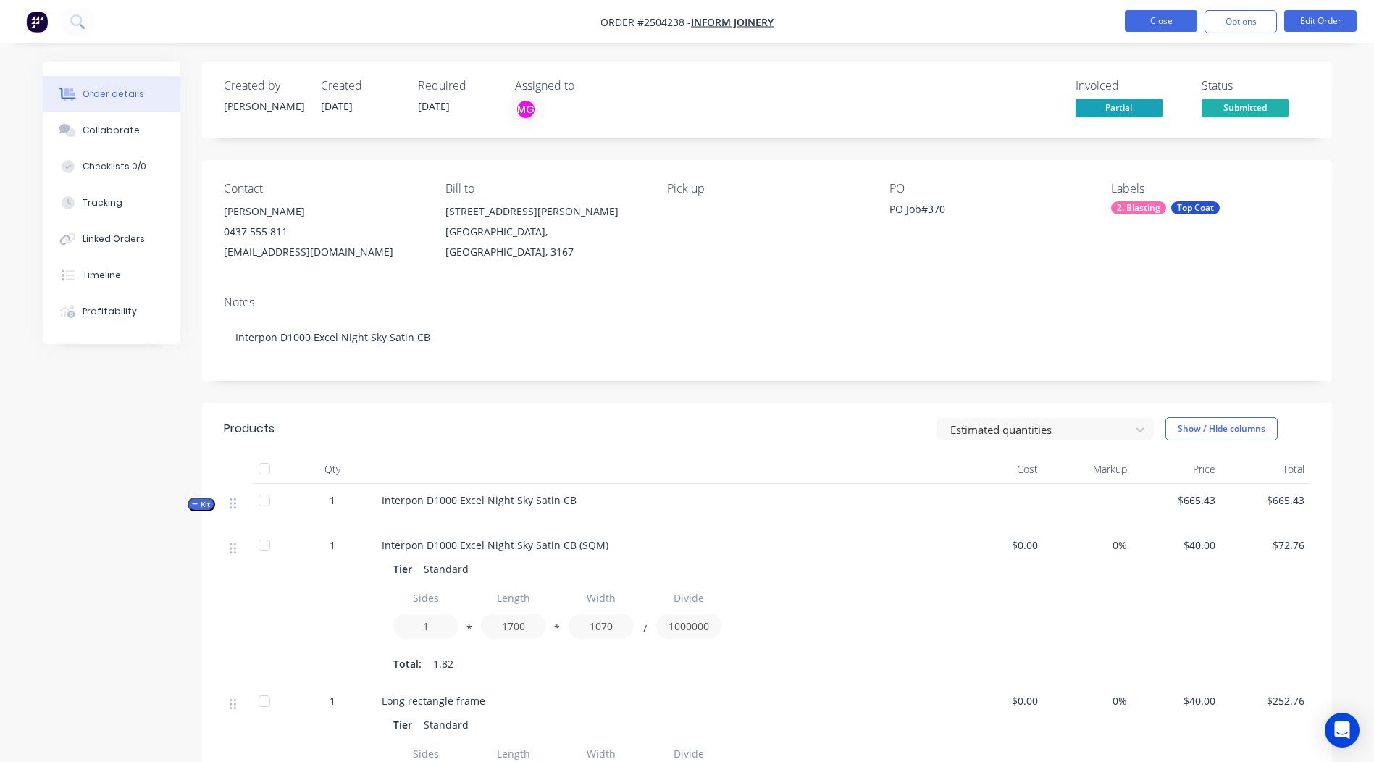
click at [1172, 27] on button "Close" at bounding box center [1161, 21] width 72 height 22
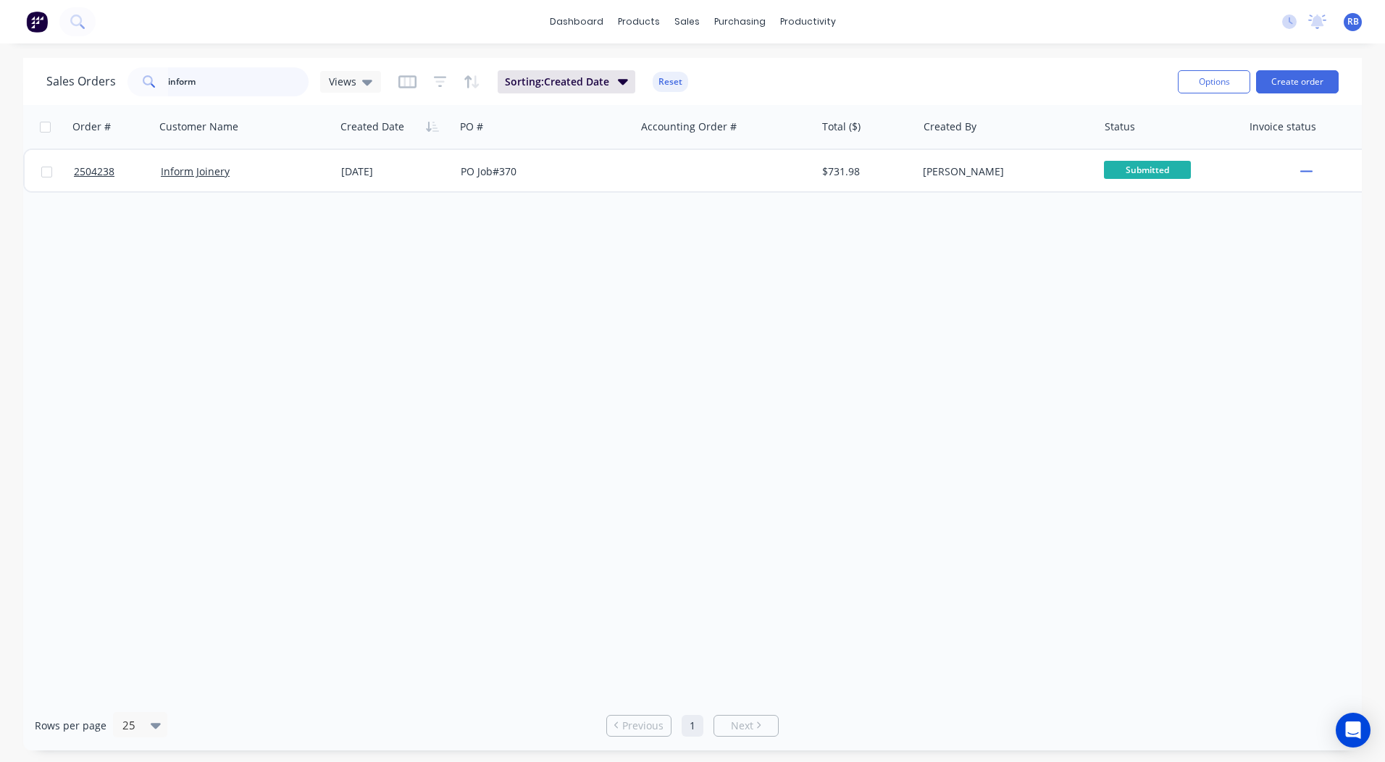
drag, startPoint x: 242, startPoint y: 73, endPoint x: 0, endPoint y: 116, distance: 245.6
click at [38, 107] on div "Sales Orders inform Views Sorting: Created Date Reset Options Create order Orde…" at bounding box center [692, 404] width 1338 height 692
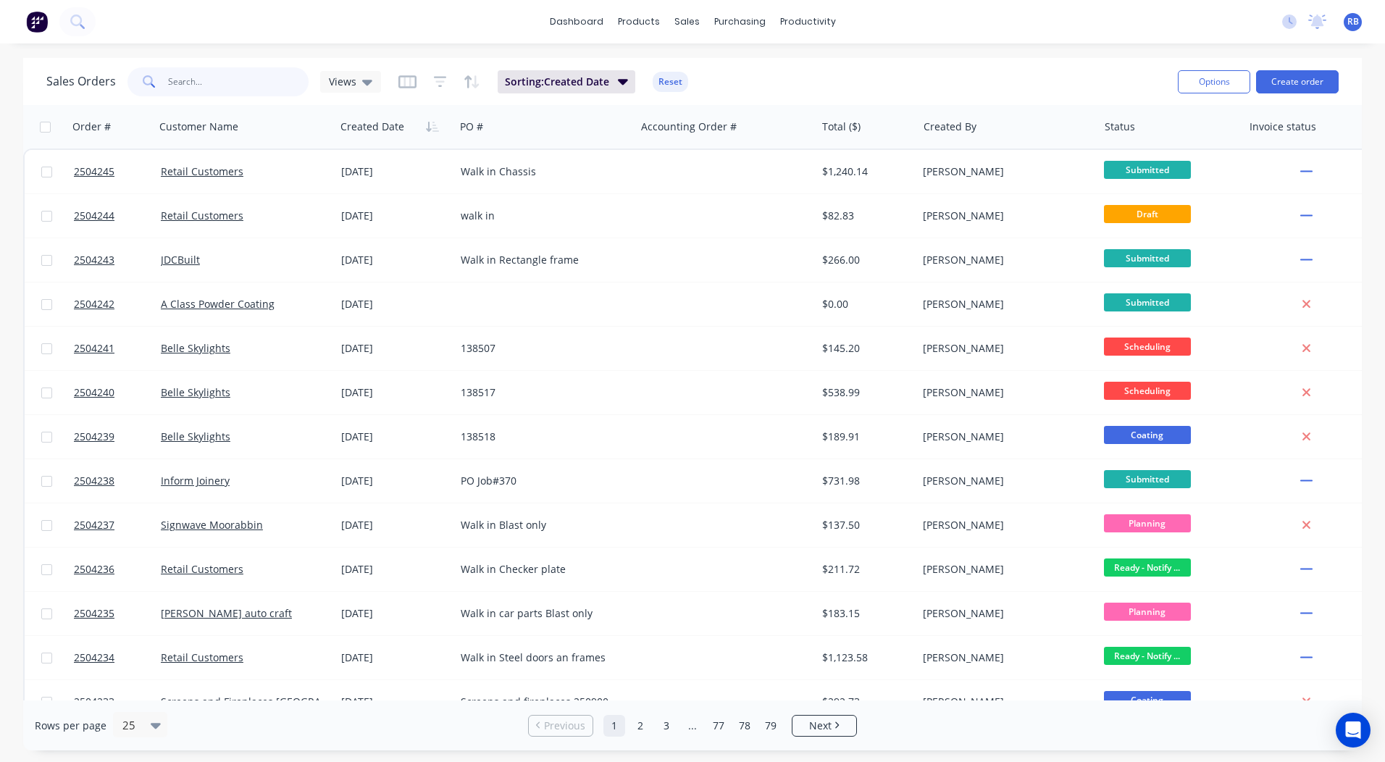
click at [201, 72] on input "text" at bounding box center [238, 81] width 141 height 29
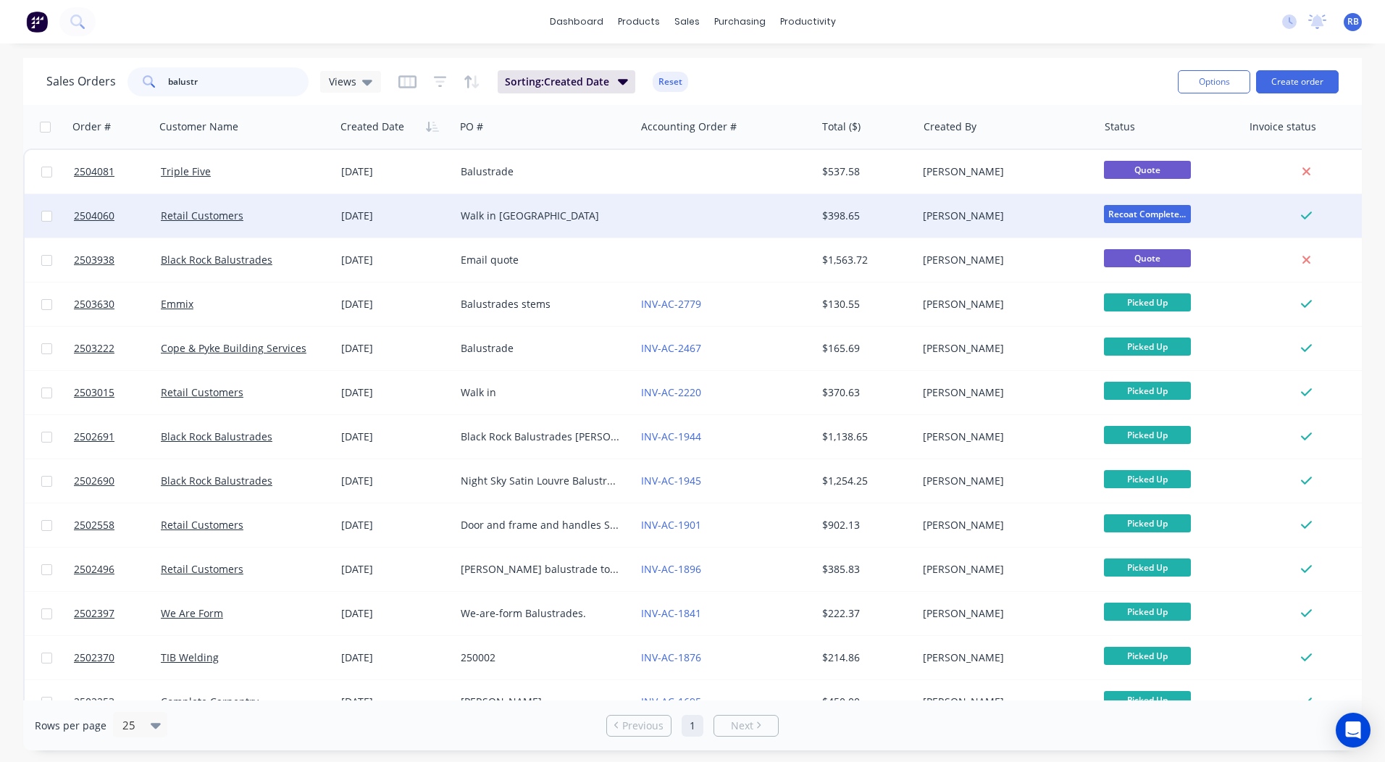
type input "balustr"
click at [615, 216] on div "Walk in [GEOGRAPHIC_DATA]" at bounding box center [541, 216] width 161 height 14
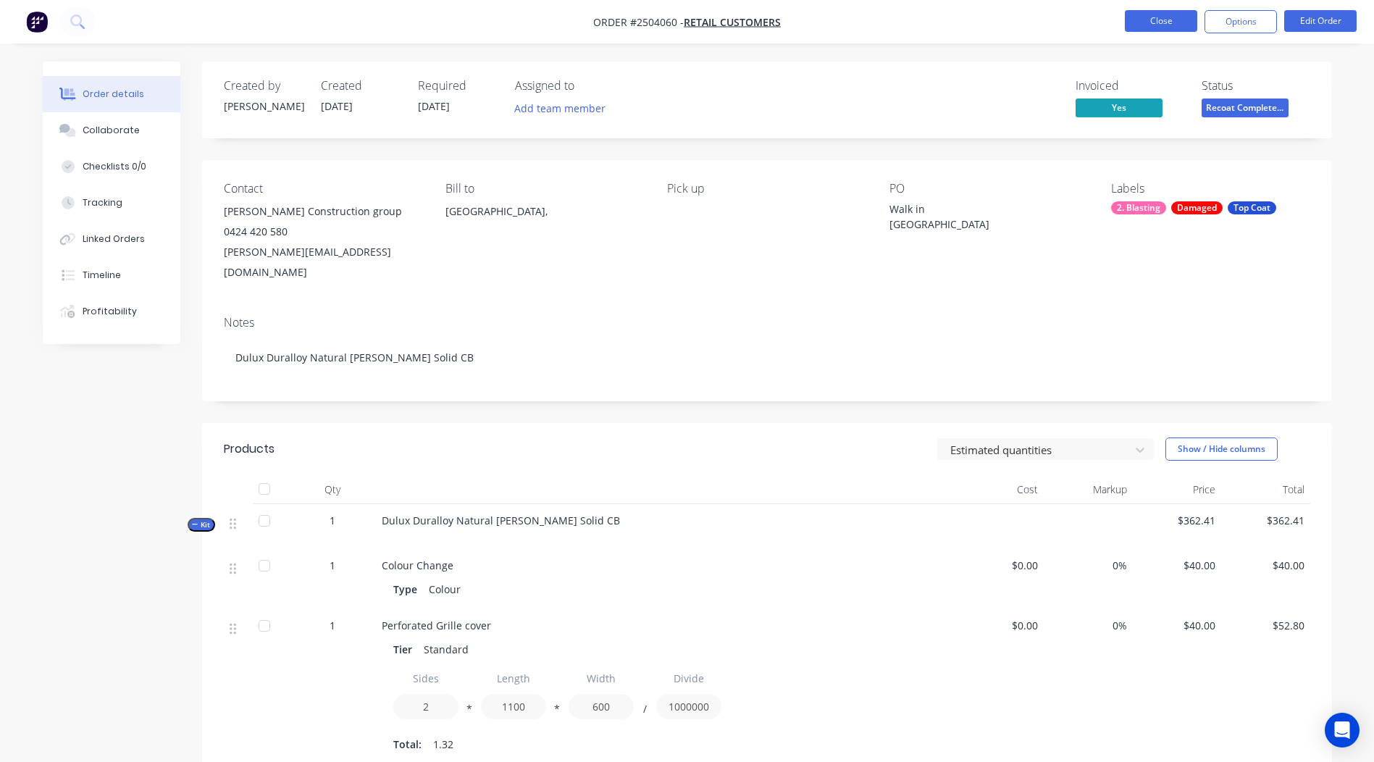
click at [1144, 26] on button "Close" at bounding box center [1161, 21] width 72 height 22
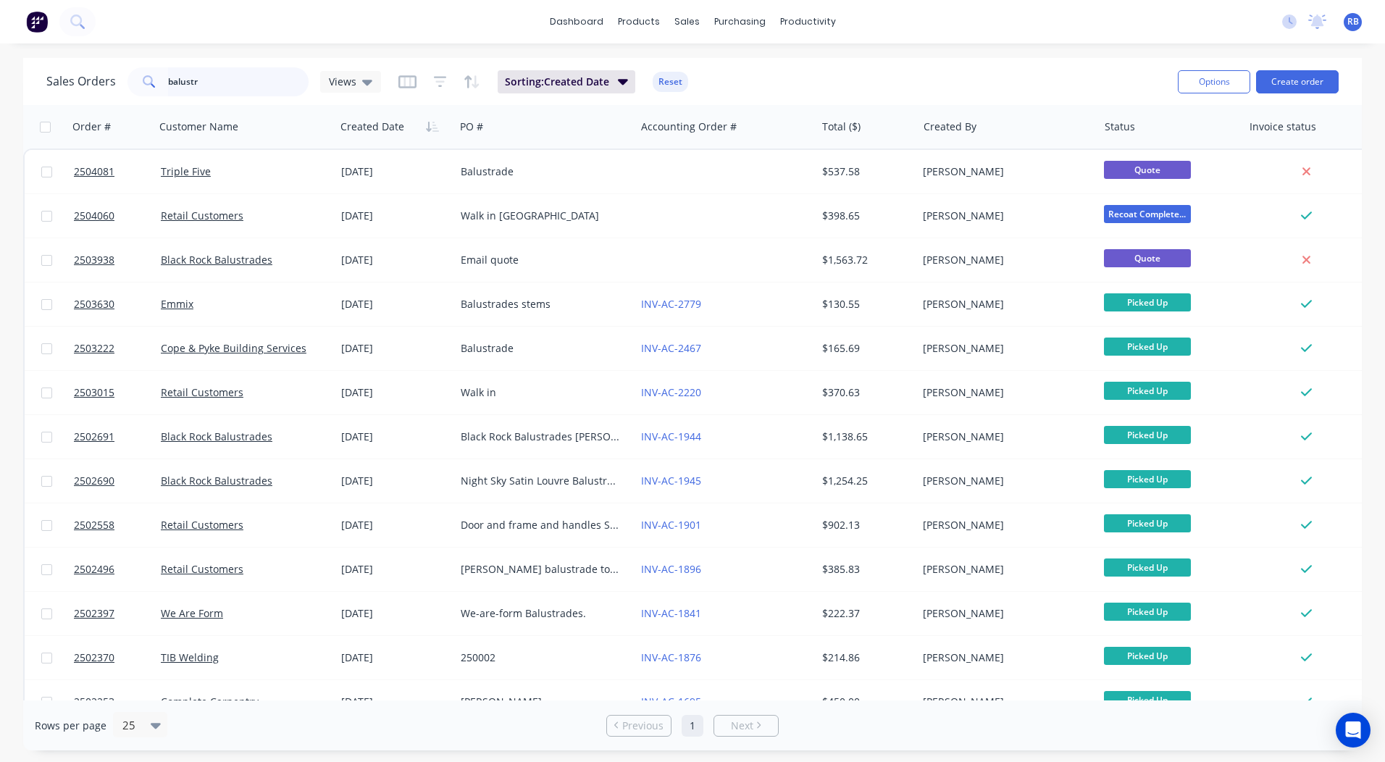
click at [0, 112] on html "dashboard products sales purchasing productivity dashboard products Product Cat…" at bounding box center [692, 381] width 1385 height 762
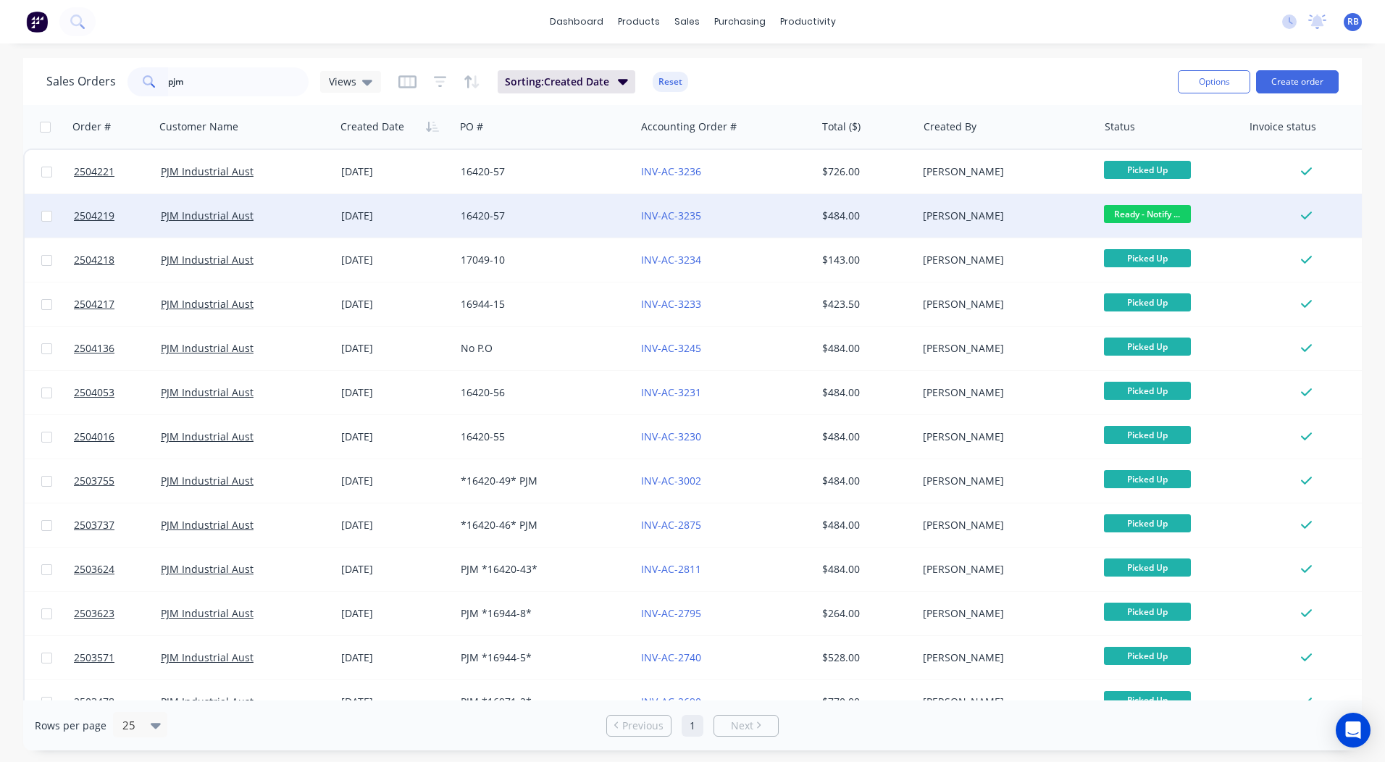
click at [1162, 206] on span "Ready - Notify ..." at bounding box center [1147, 214] width 87 height 18
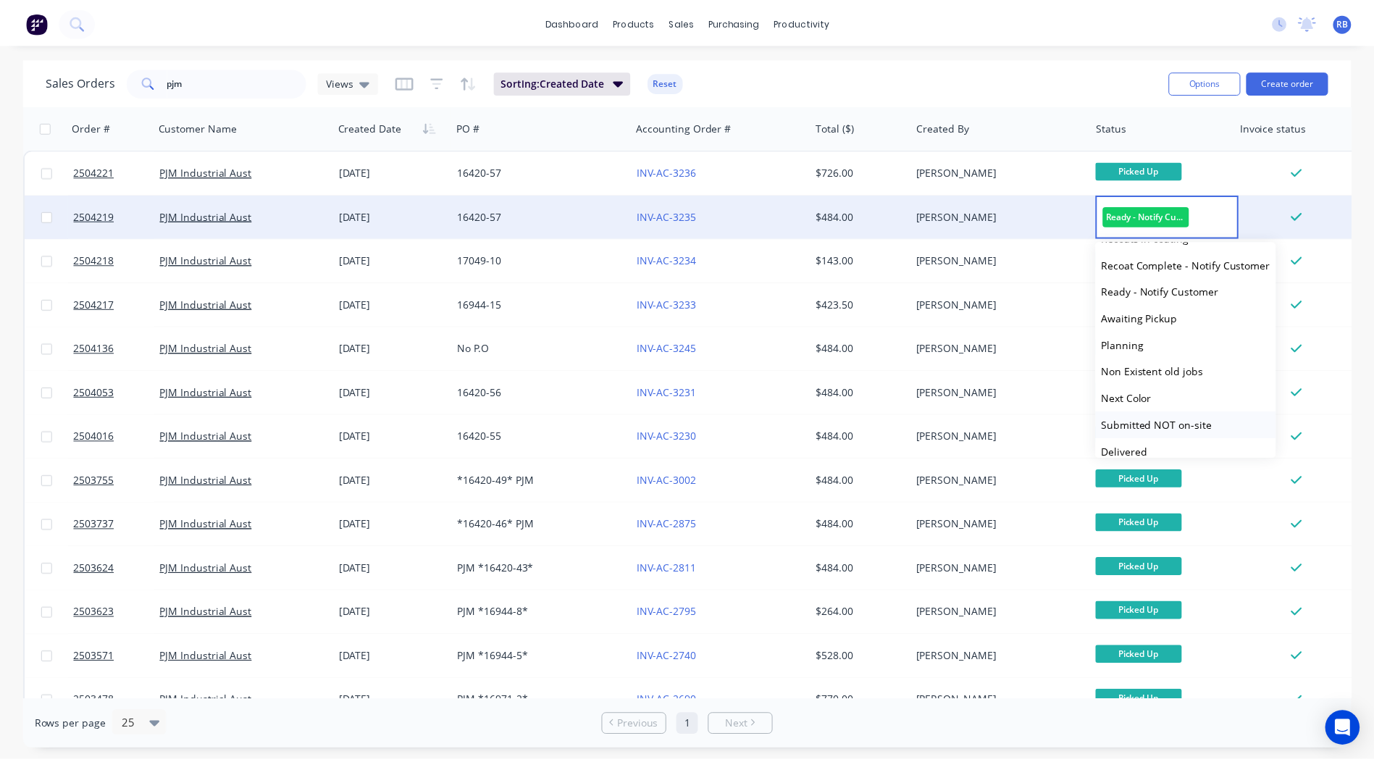
scroll to position [598, 0]
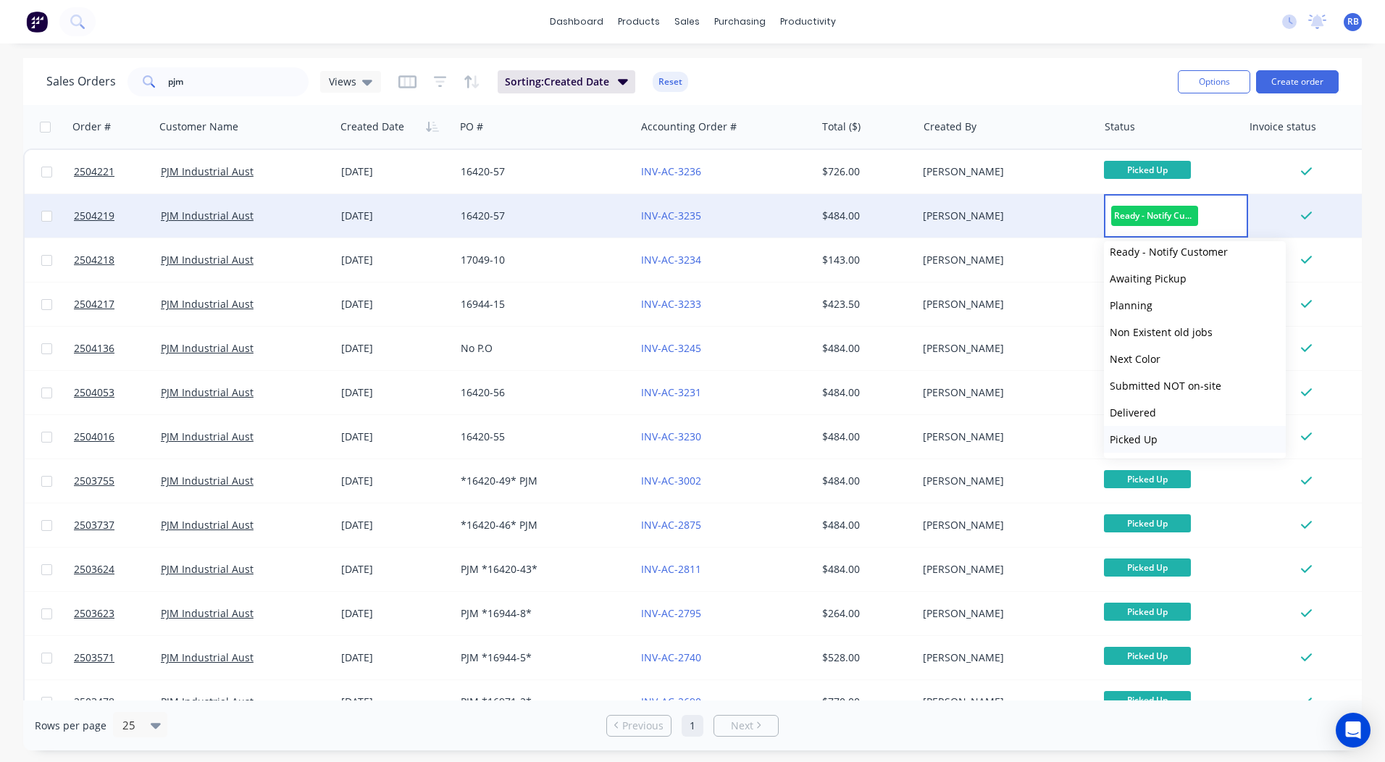
click at [1149, 437] on span "Picked Up" at bounding box center [1133, 439] width 48 height 14
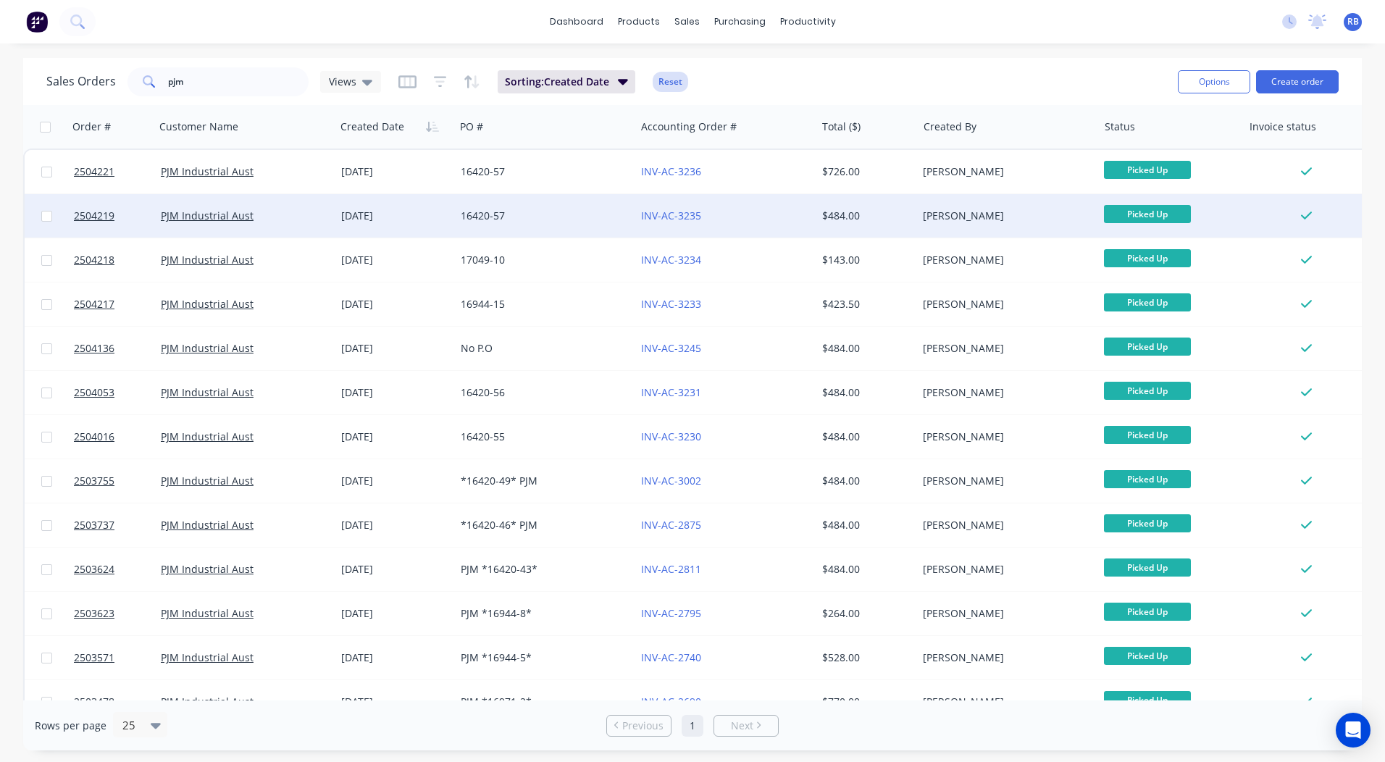
click at [672, 90] on button "Reset" at bounding box center [669, 82] width 35 height 20
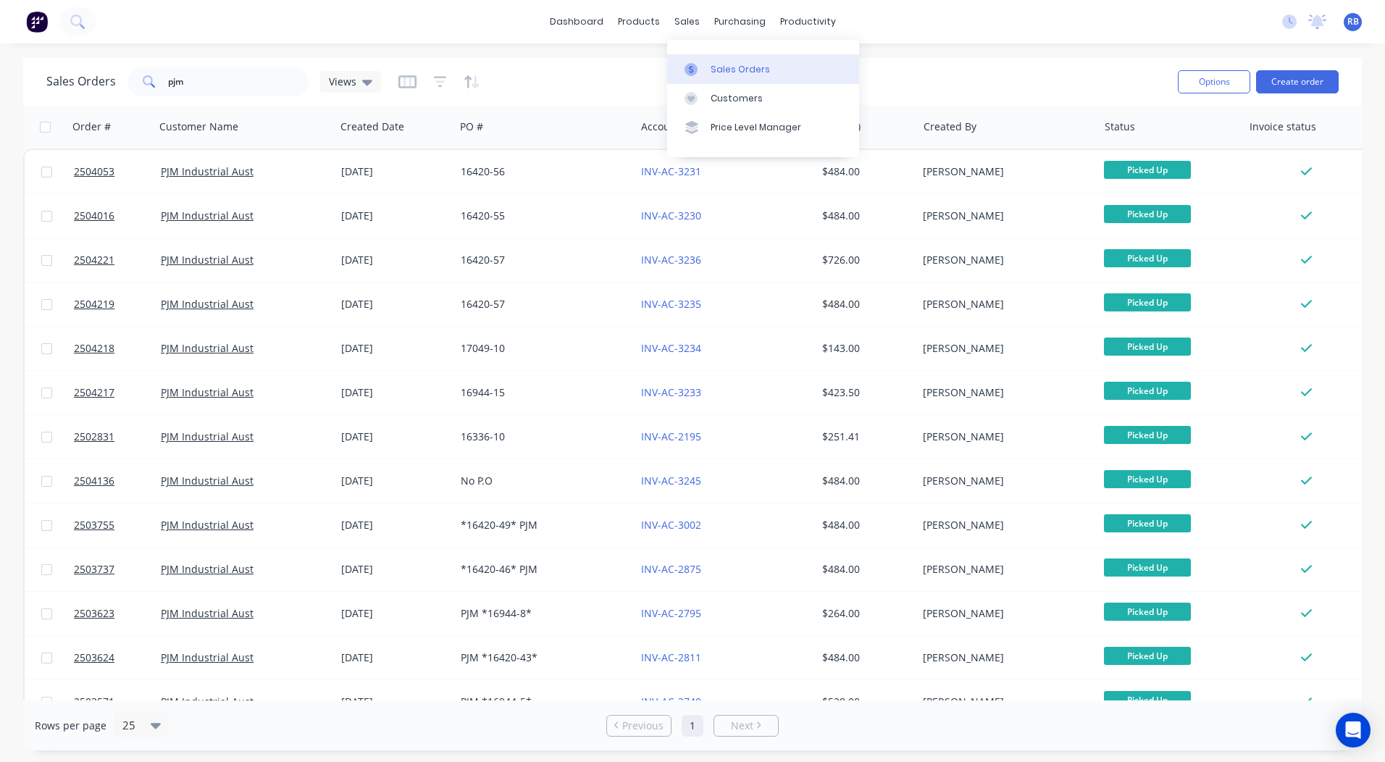
click at [731, 61] on link "Sales Orders" at bounding box center [763, 68] width 192 height 29
click at [208, 73] on input "pjm" at bounding box center [238, 81] width 141 height 29
click at [208, 75] on input "pjm" at bounding box center [238, 81] width 141 height 29
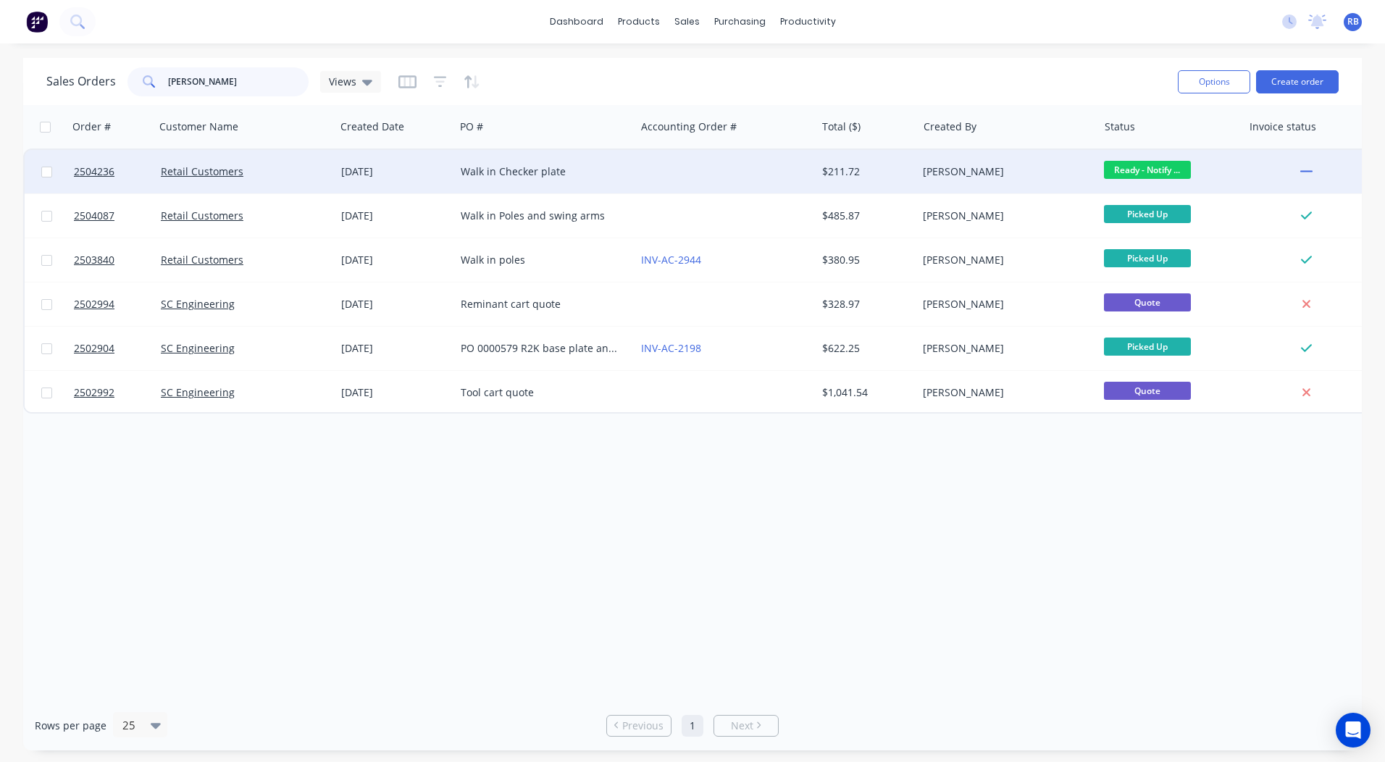
type input "[PERSON_NAME]"
click at [547, 167] on div "Walk in Checker plate" at bounding box center [541, 171] width 161 height 14
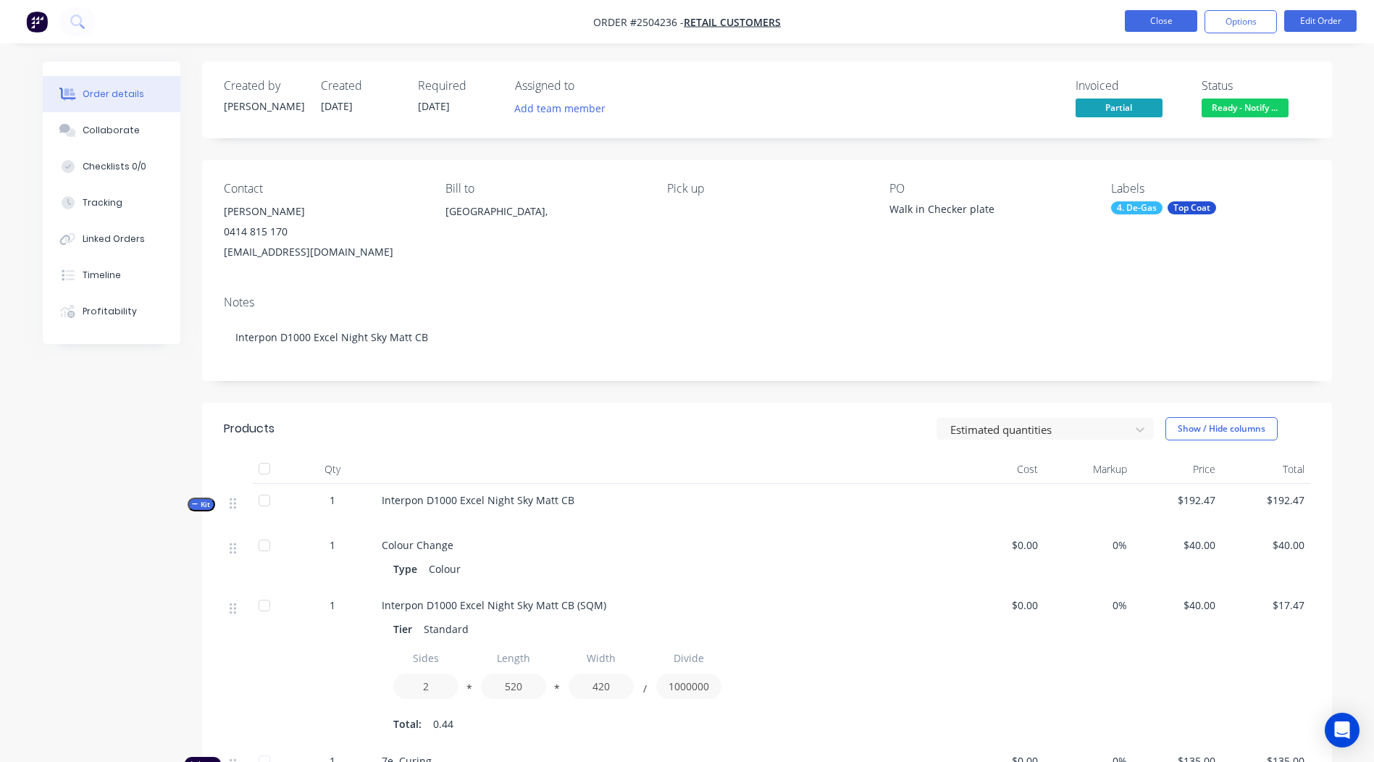
click at [1156, 12] on button "Close" at bounding box center [1161, 21] width 72 height 22
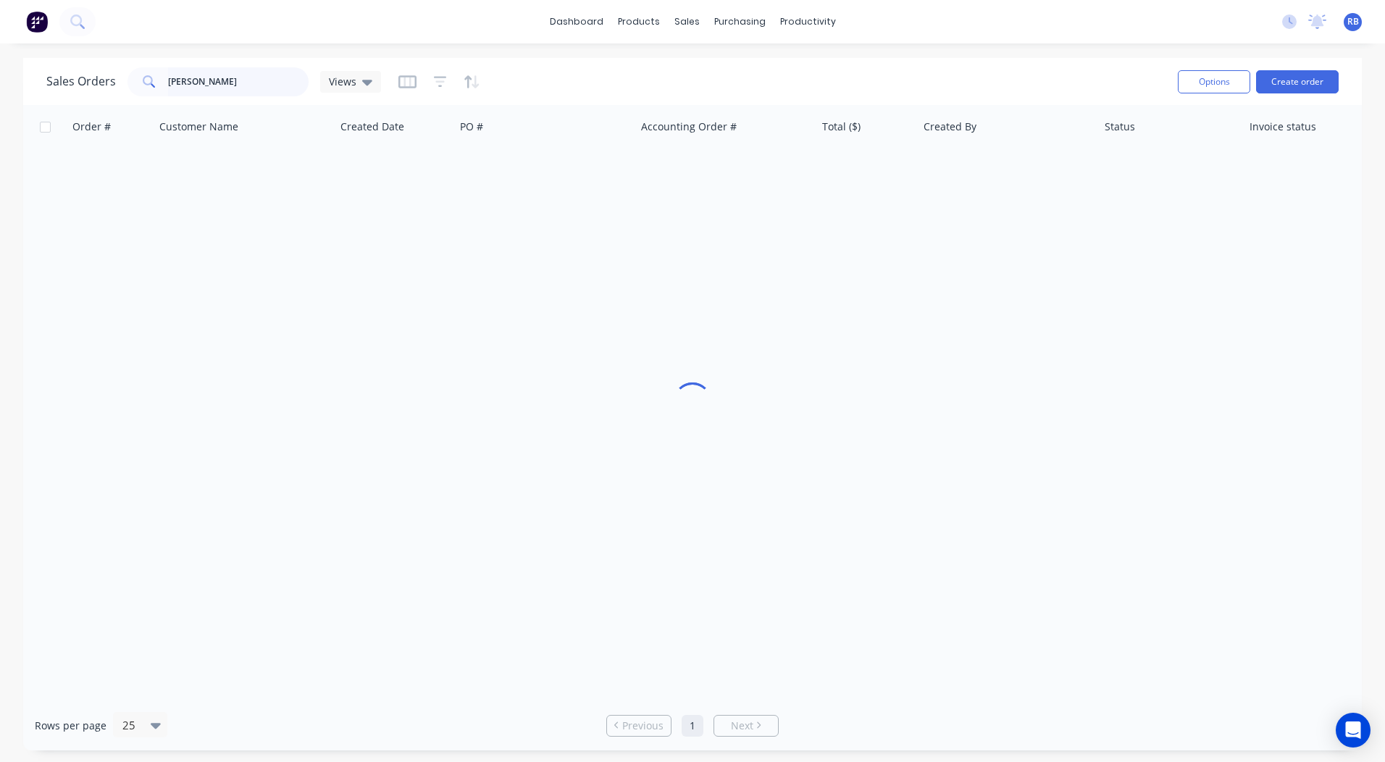
click at [8, 101] on div "Sales Orders nick m Views Options Create order Order # Customer Name Created Da…" at bounding box center [692, 404] width 1385 height 692
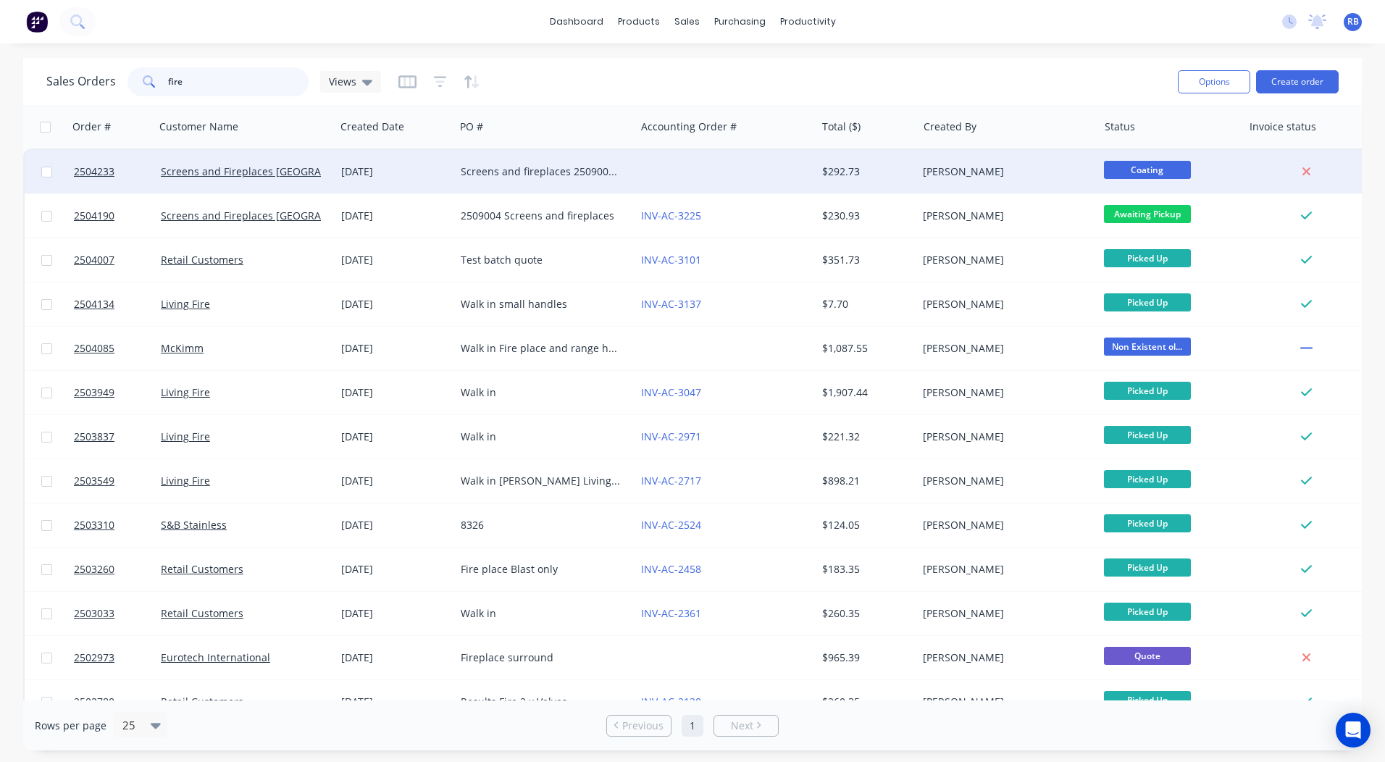
type input "fire"
click at [919, 177] on div "[PERSON_NAME]" at bounding box center [1007, 171] width 180 height 43
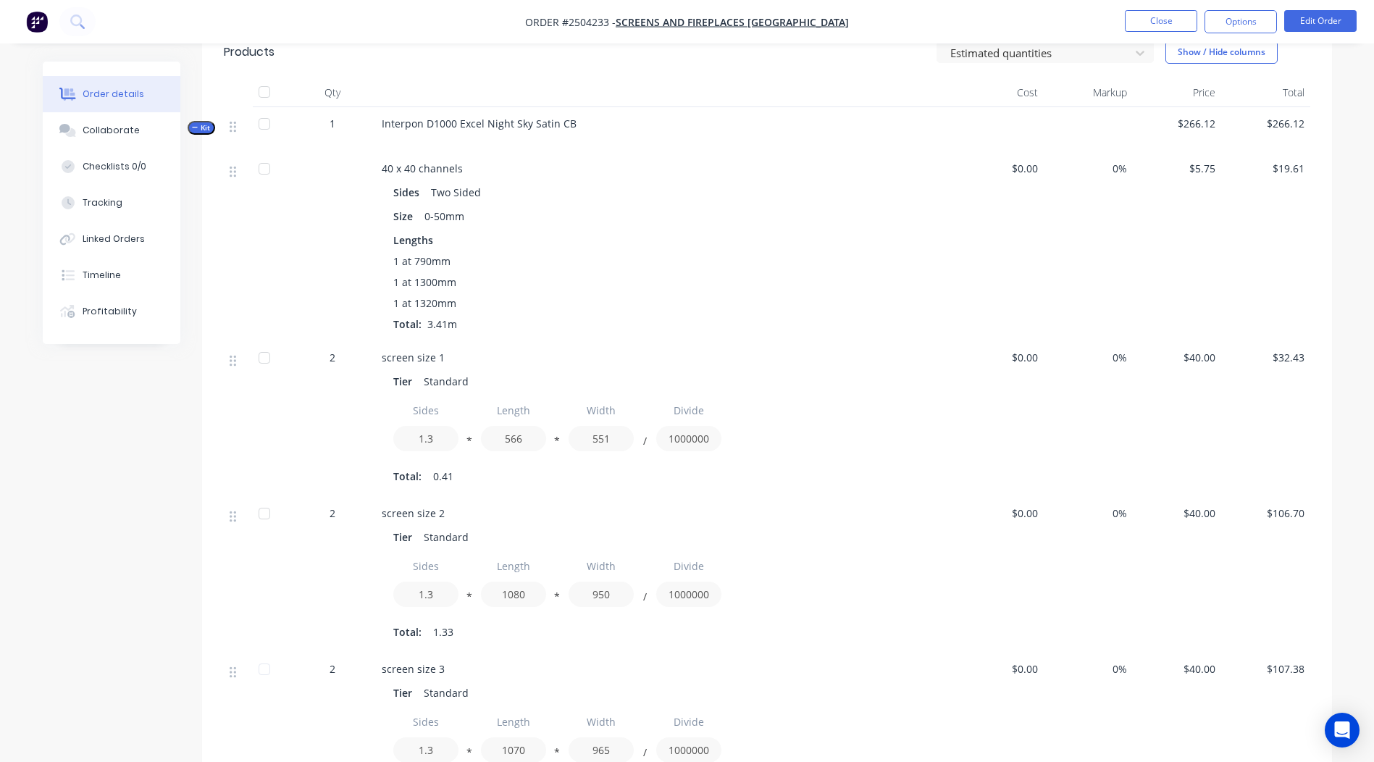
scroll to position [217, 0]
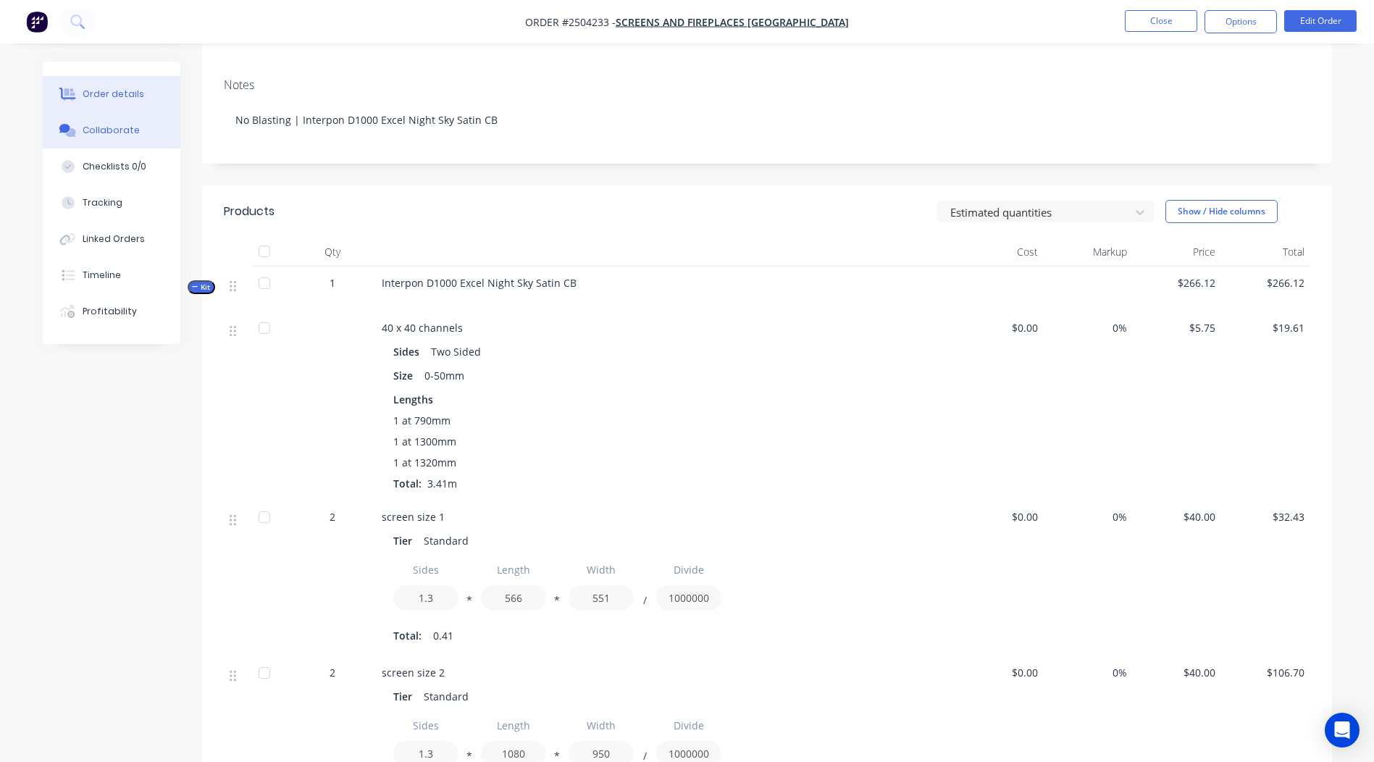
click at [148, 131] on button "Collaborate" at bounding box center [112, 130] width 138 height 36
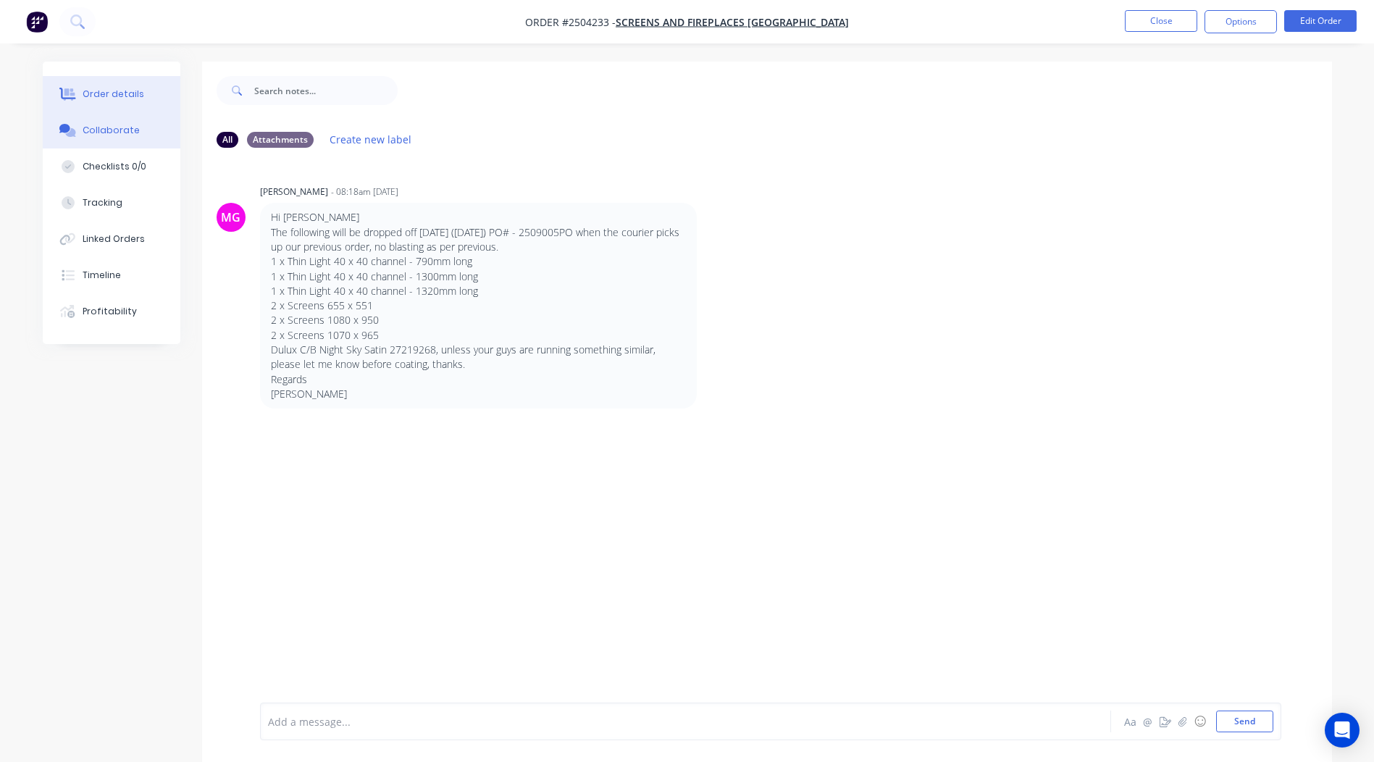
click at [135, 93] on div "Order details" at bounding box center [114, 94] width 62 height 13
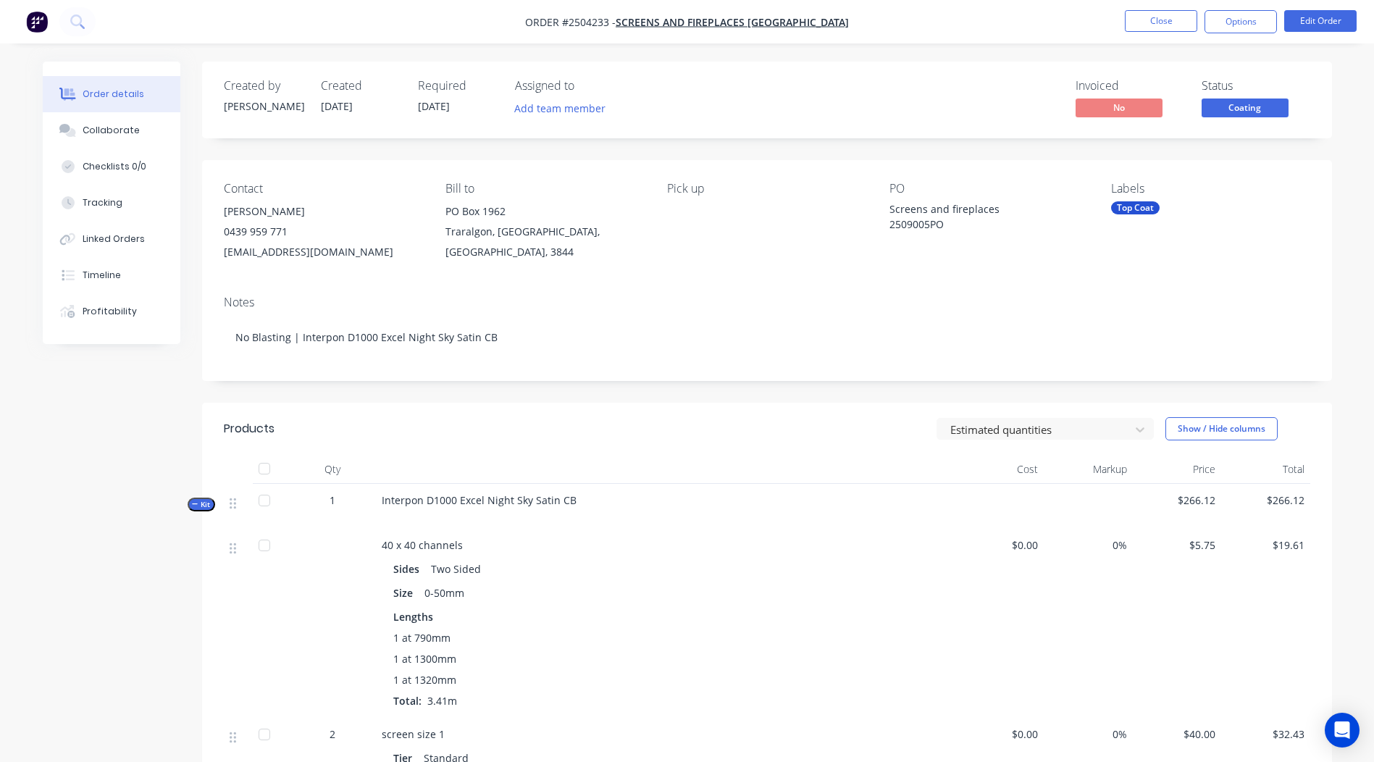
click at [1251, 112] on span "Coating" at bounding box center [1244, 107] width 87 height 18
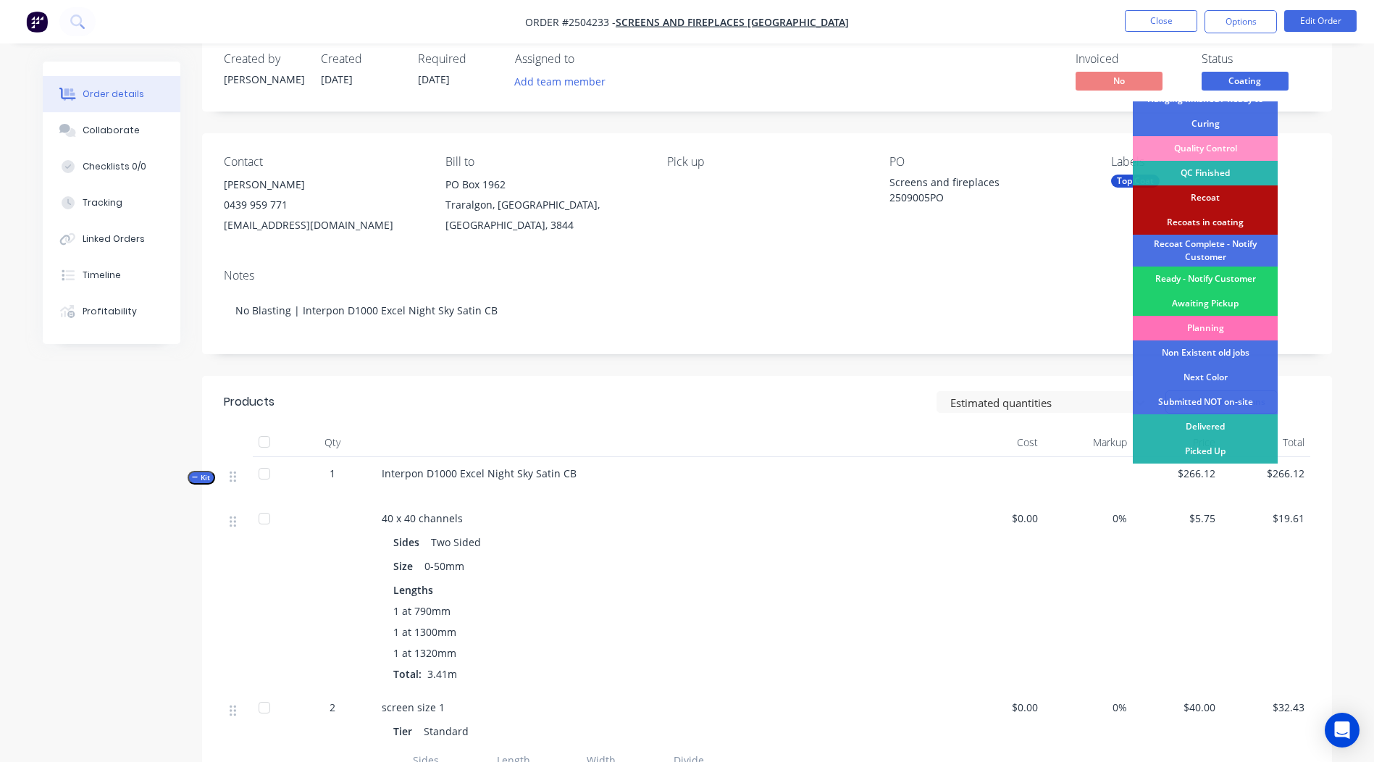
scroll to position [22, 0]
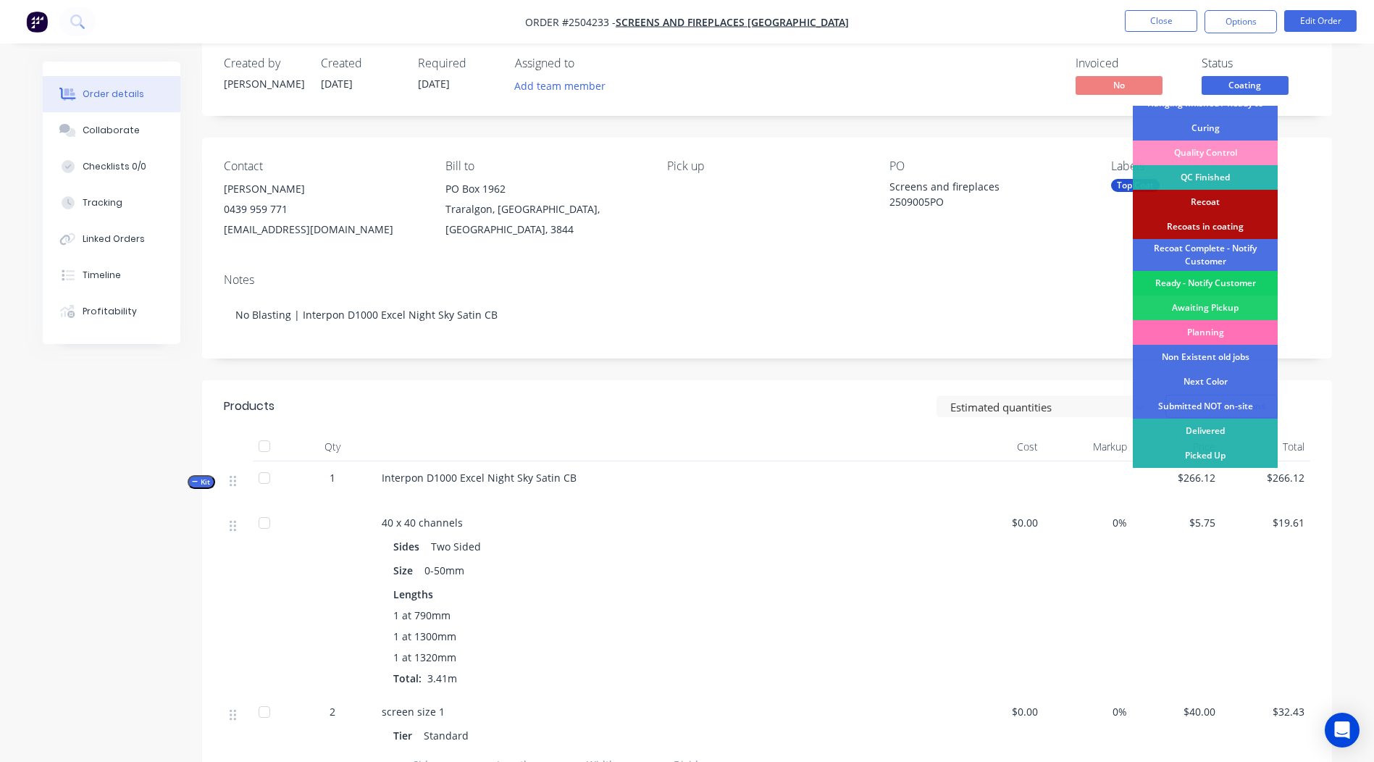
click at [1230, 281] on div "Ready - Notify Customer" at bounding box center [1205, 283] width 145 height 25
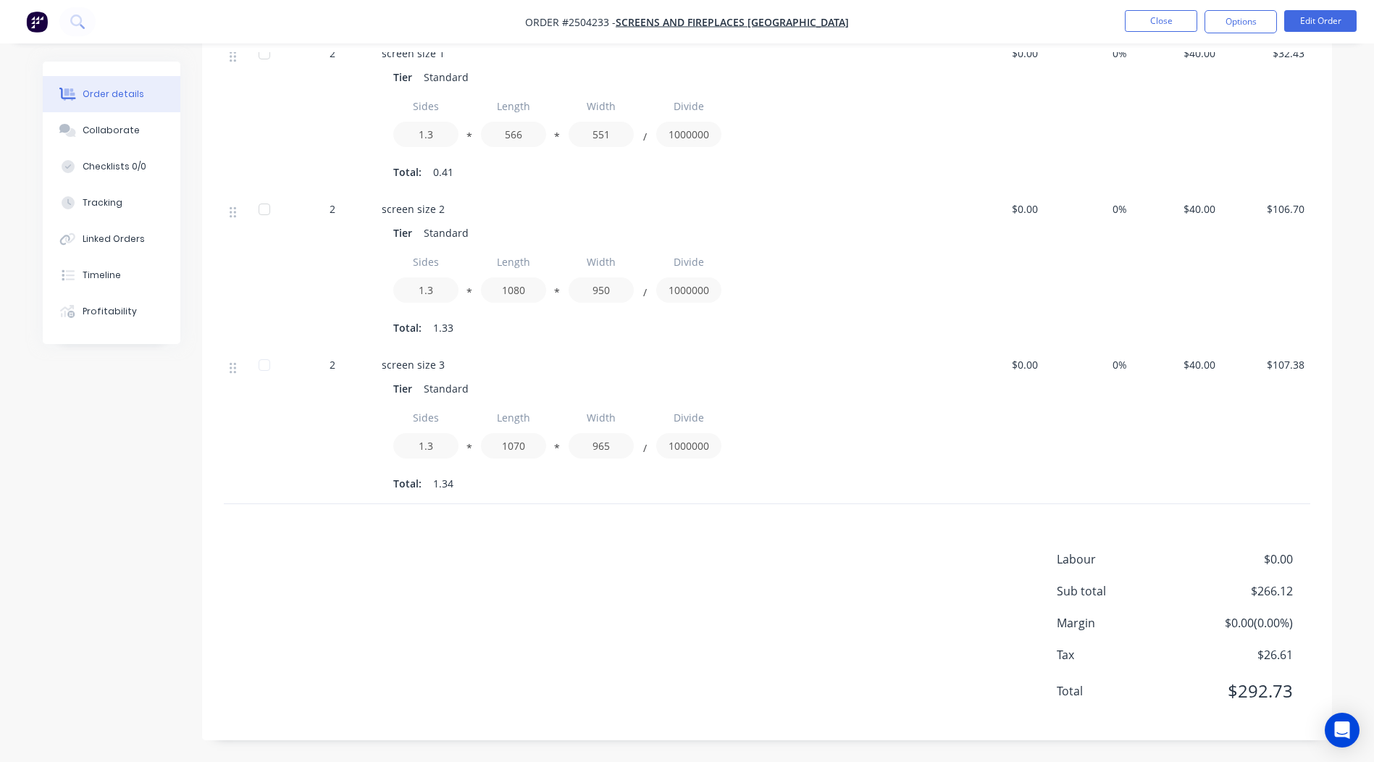
scroll to position [0, 0]
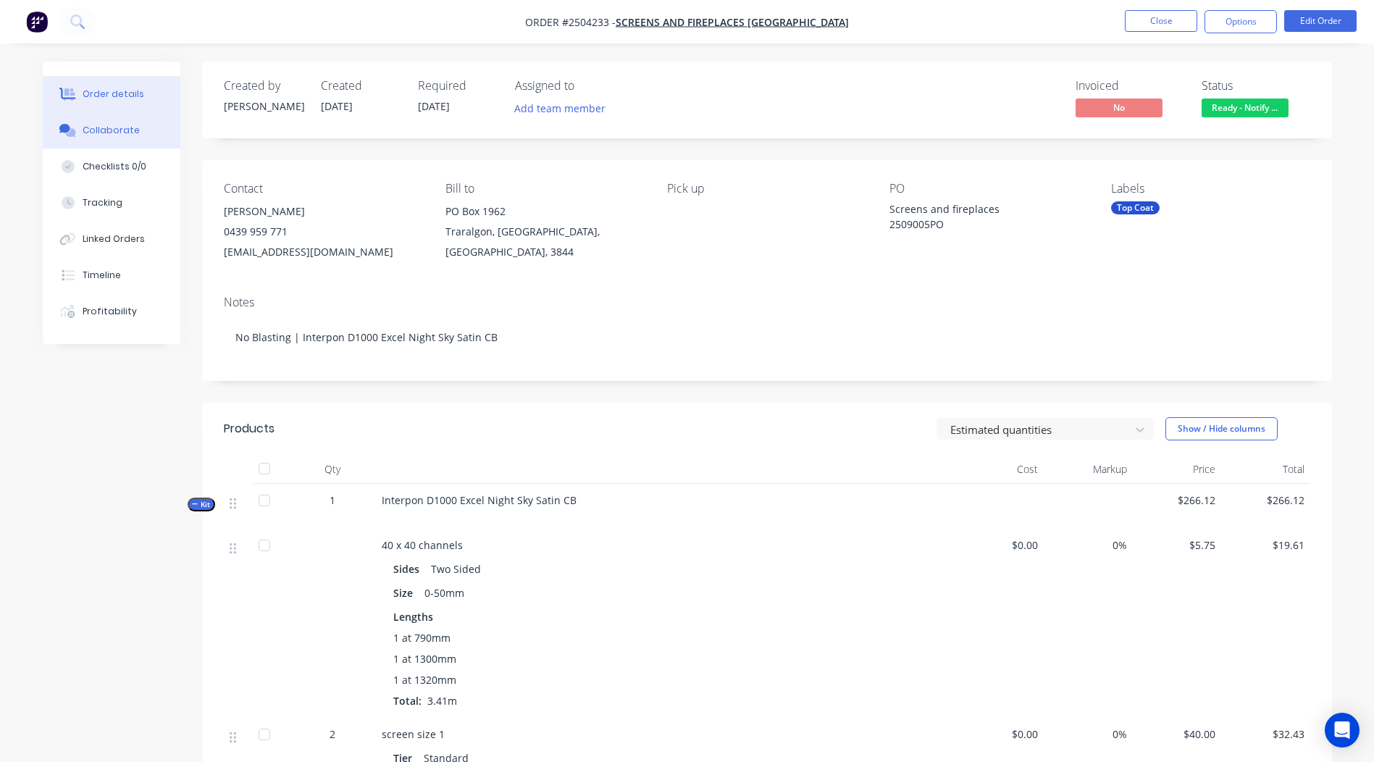
click at [130, 122] on button "Collaborate" at bounding box center [112, 130] width 138 height 36
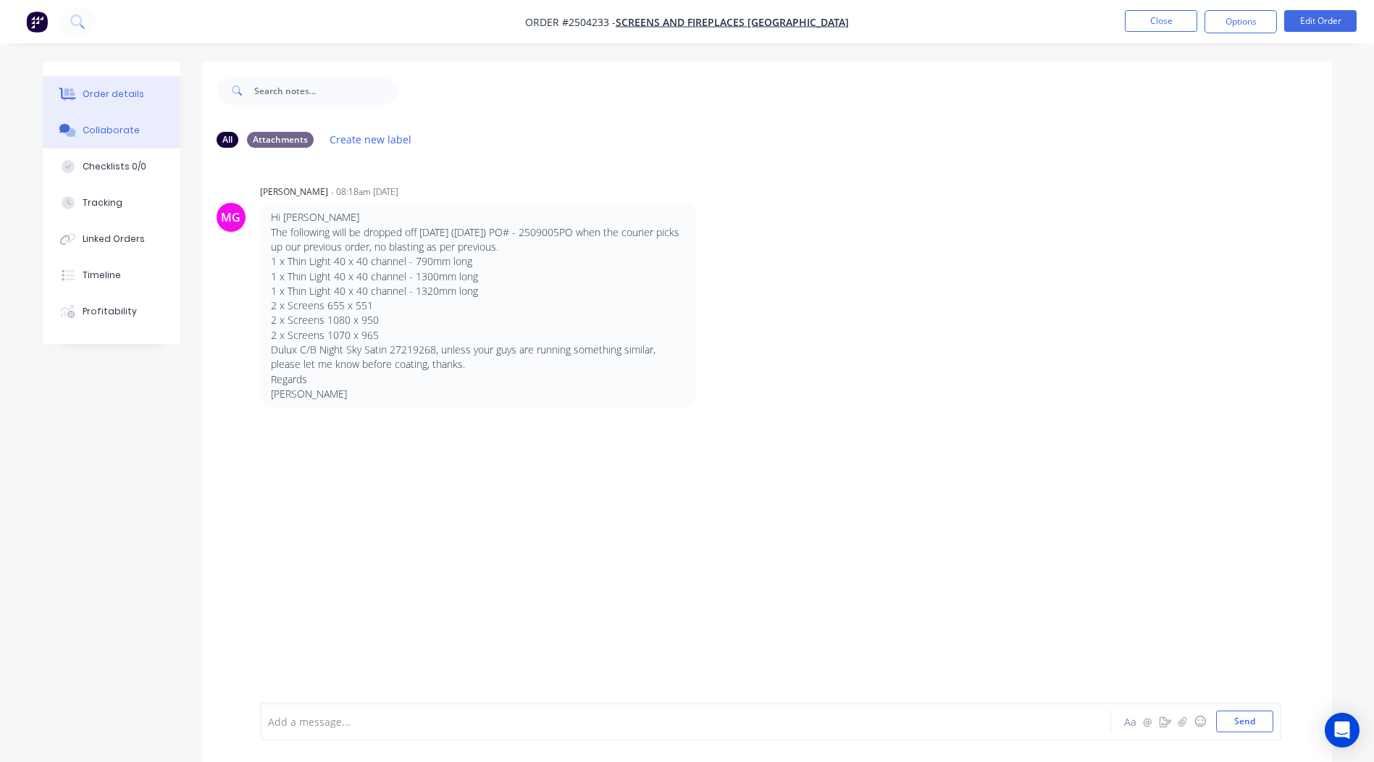
click at [127, 99] on div "Order details" at bounding box center [114, 94] width 62 height 13
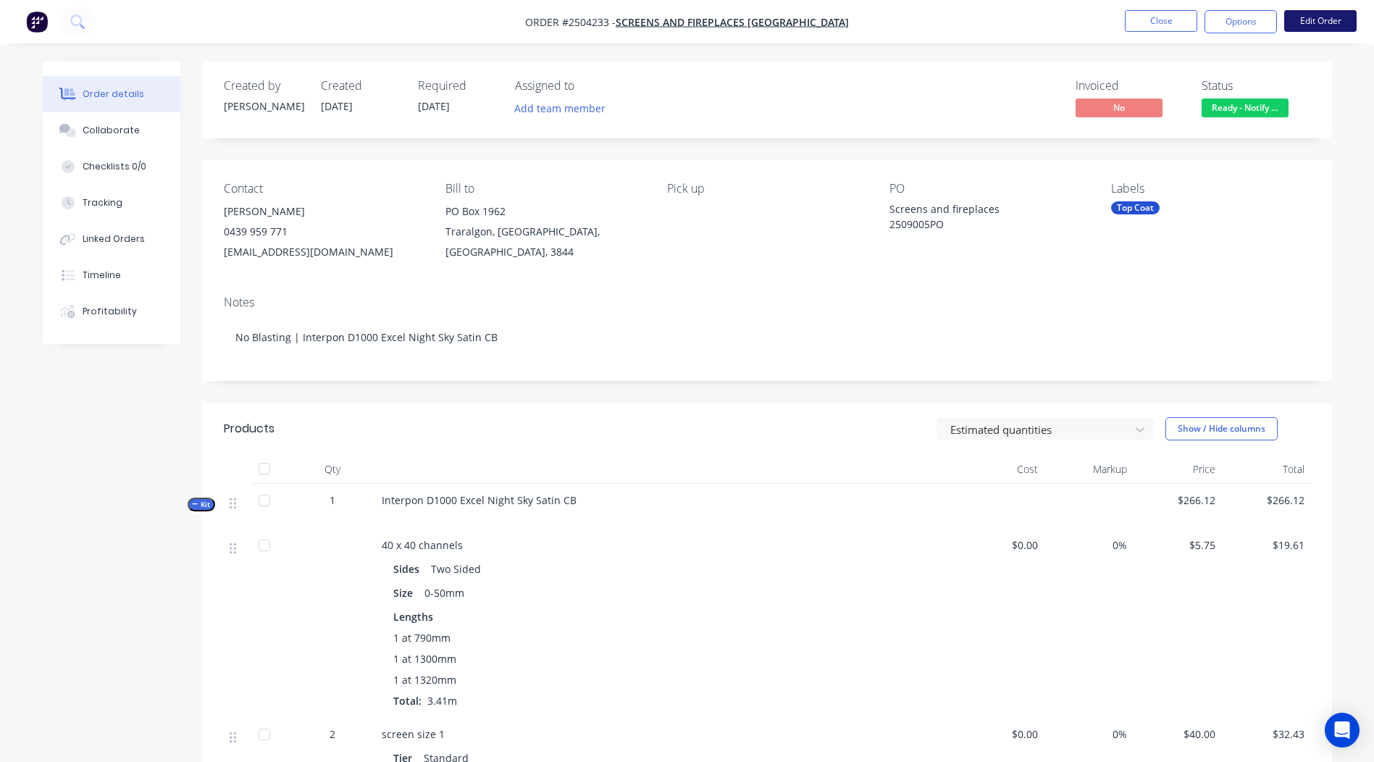
click at [1303, 12] on button "Edit Order" at bounding box center [1320, 21] width 72 height 22
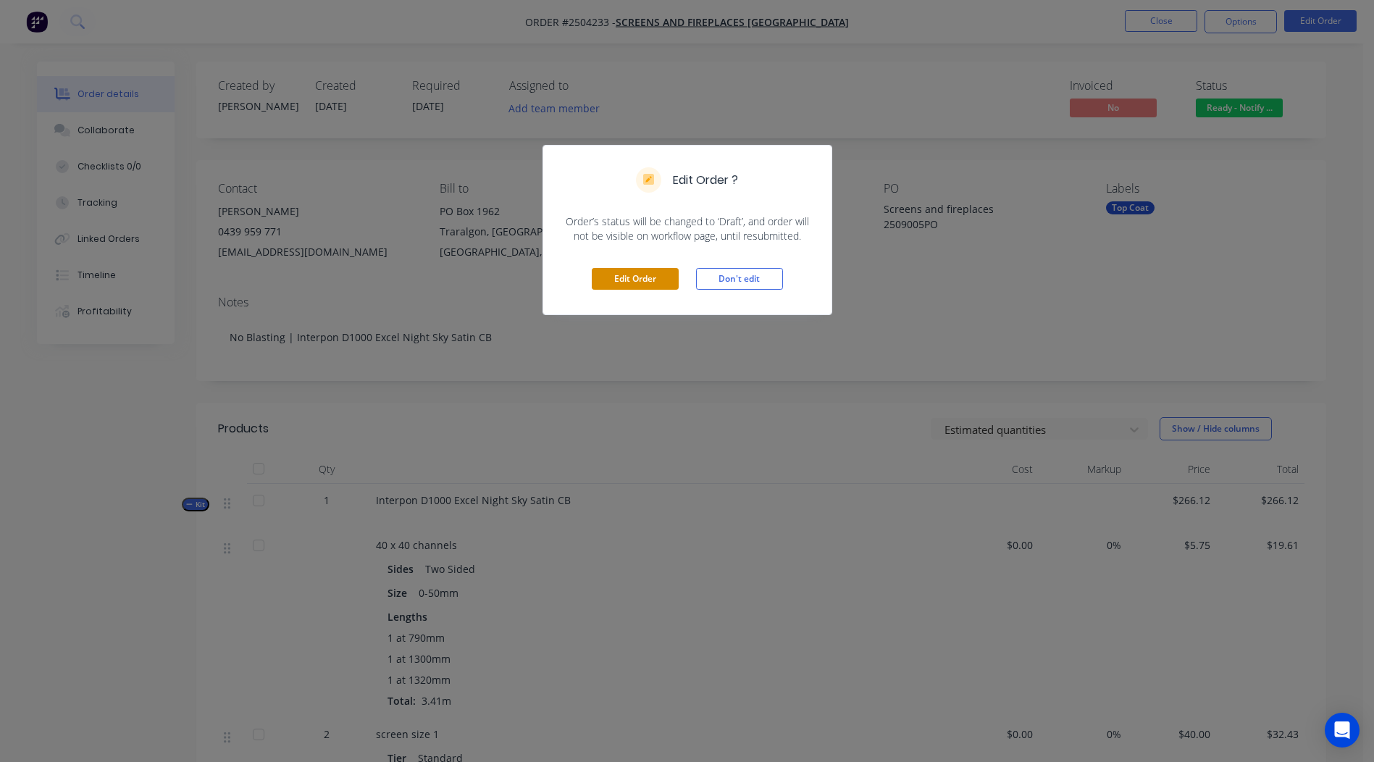
click at [614, 274] on button "Edit Order" at bounding box center [635, 279] width 87 height 22
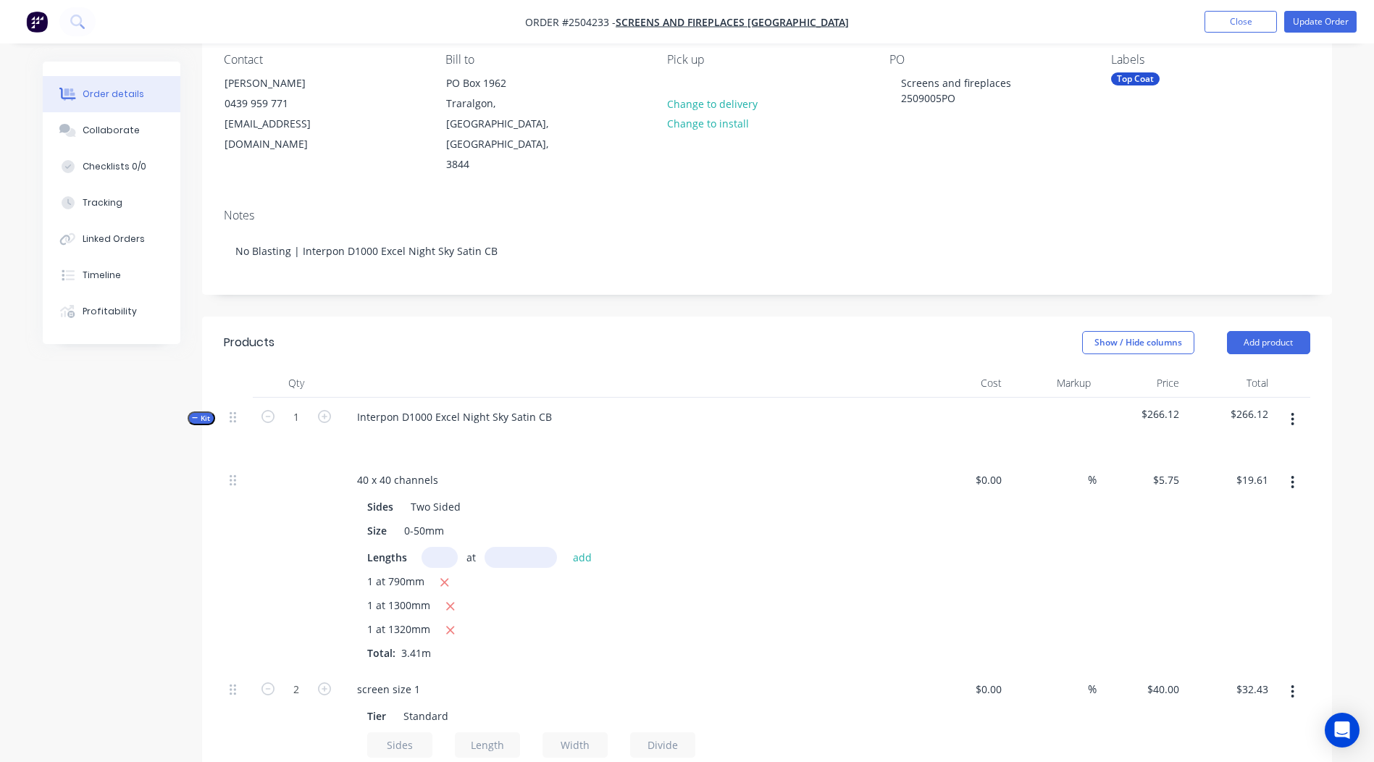
scroll to position [145, 0]
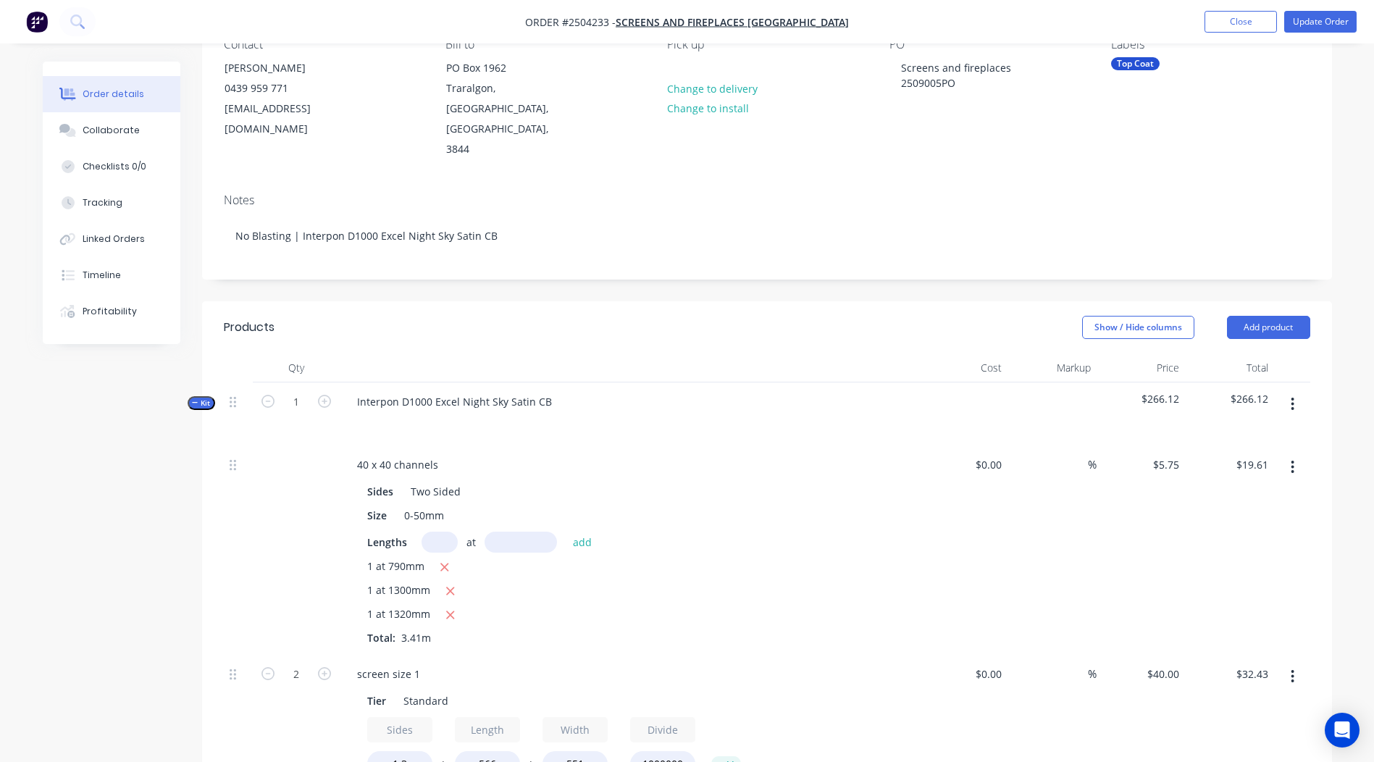
click at [1292, 396] on icon "button" at bounding box center [1292, 404] width 4 height 16
click at [1212, 427] on button "Add product to kit" at bounding box center [1241, 441] width 138 height 29
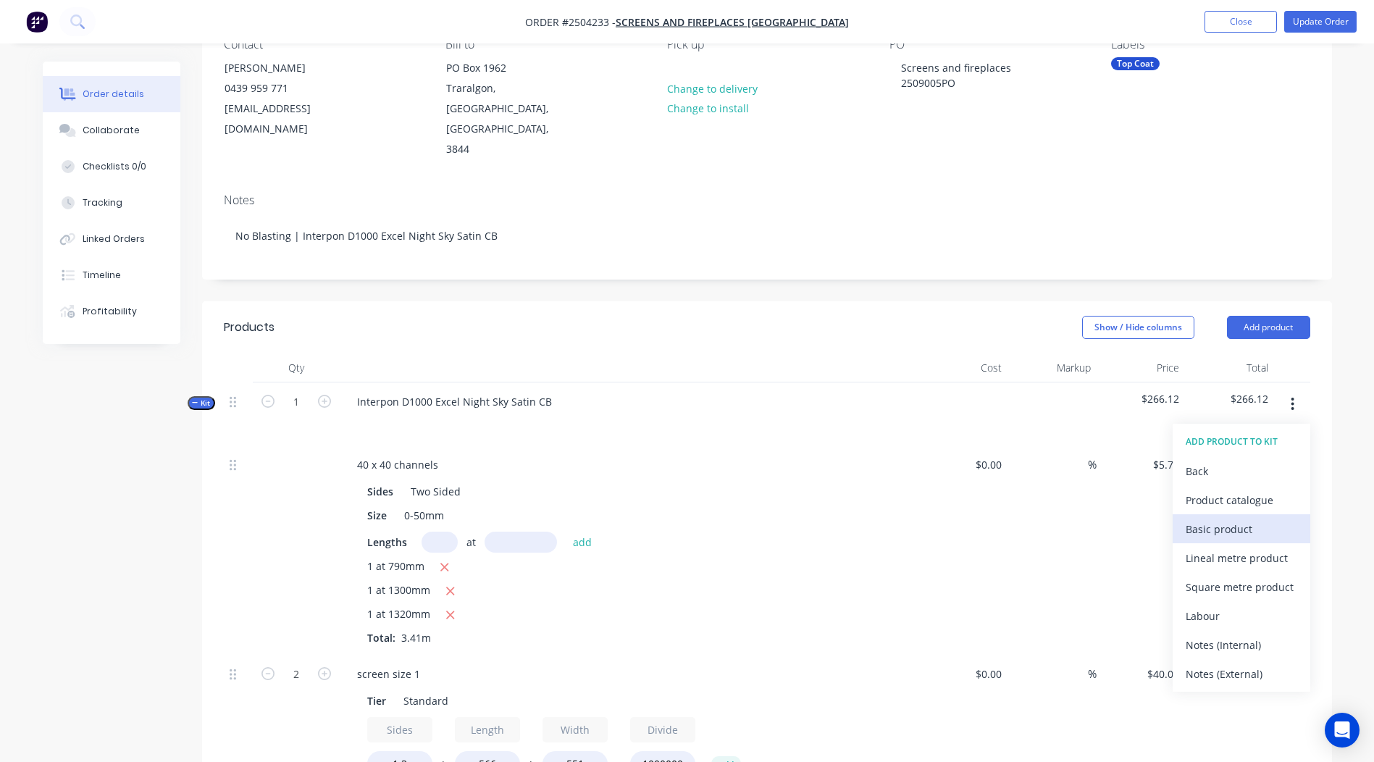
click at [1237, 518] on div "Basic product" at bounding box center [1241, 528] width 112 height 21
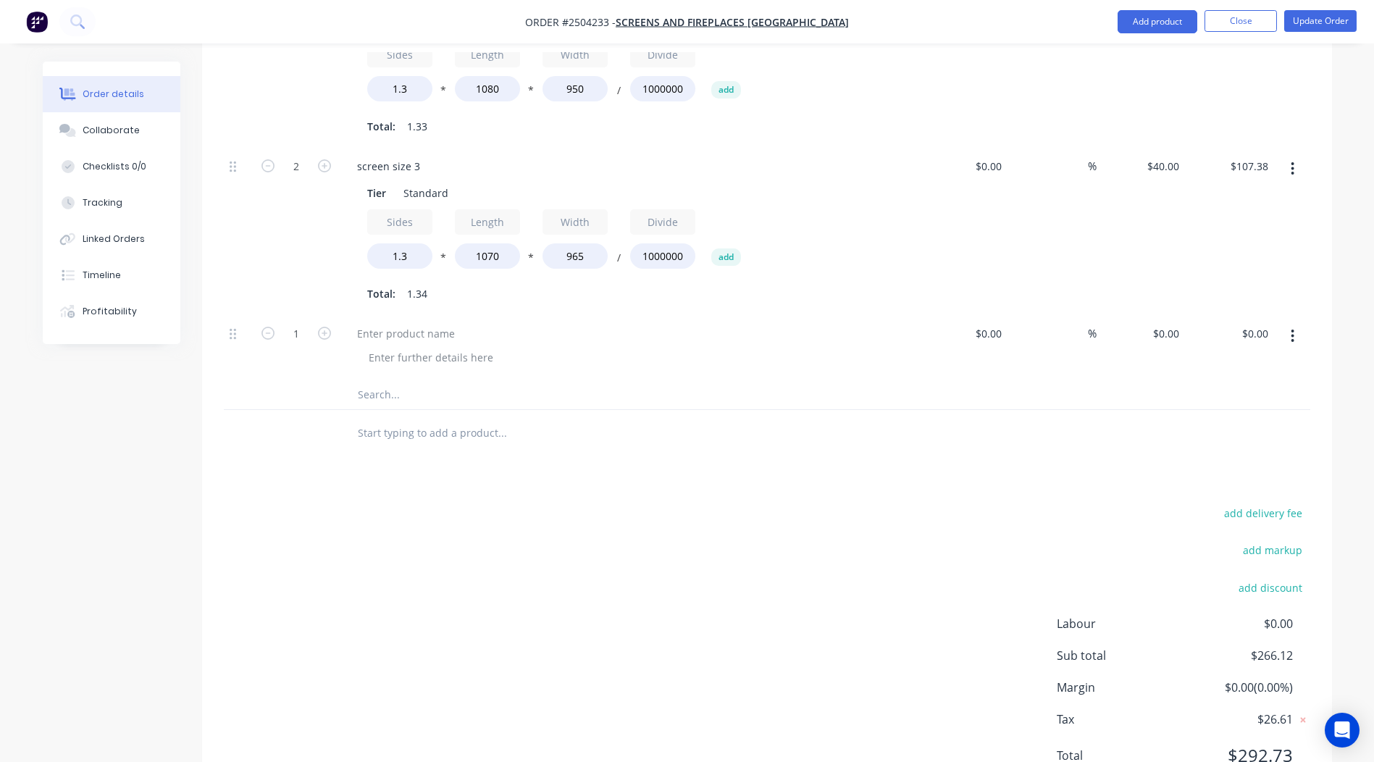
scroll to position [1011, 0]
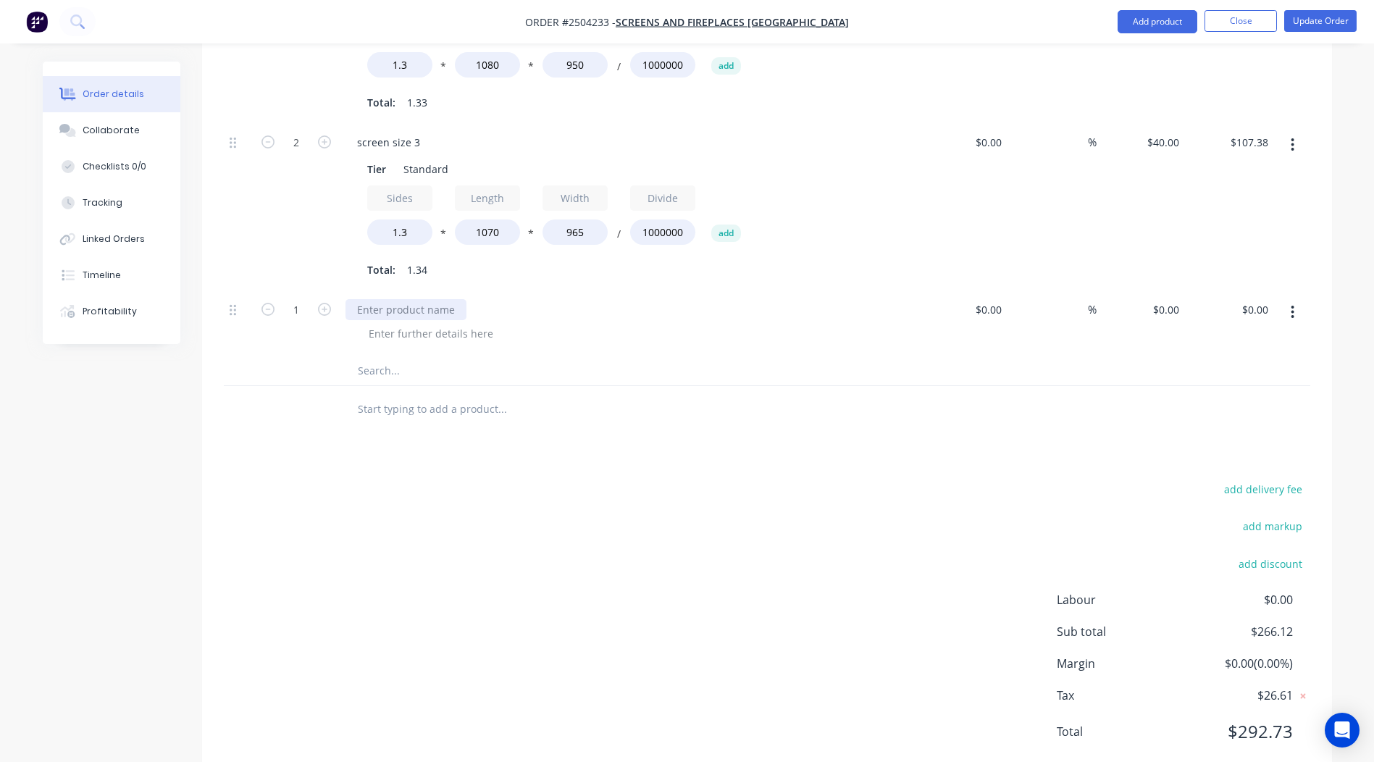
click at [408, 299] on div at bounding box center [405, 309] width 121 height 21
drag, startPoint x: 411, startPoint y: 269, endPoint x: 62, endPoint y: 277, distance: 349.9
click at [1292, 306] on icon "button" at bounding box center [1292, 312] width 3 height 13
click at [1218, 398] on div "Delete" at bounding box center [1241, 408] width 112 height 21
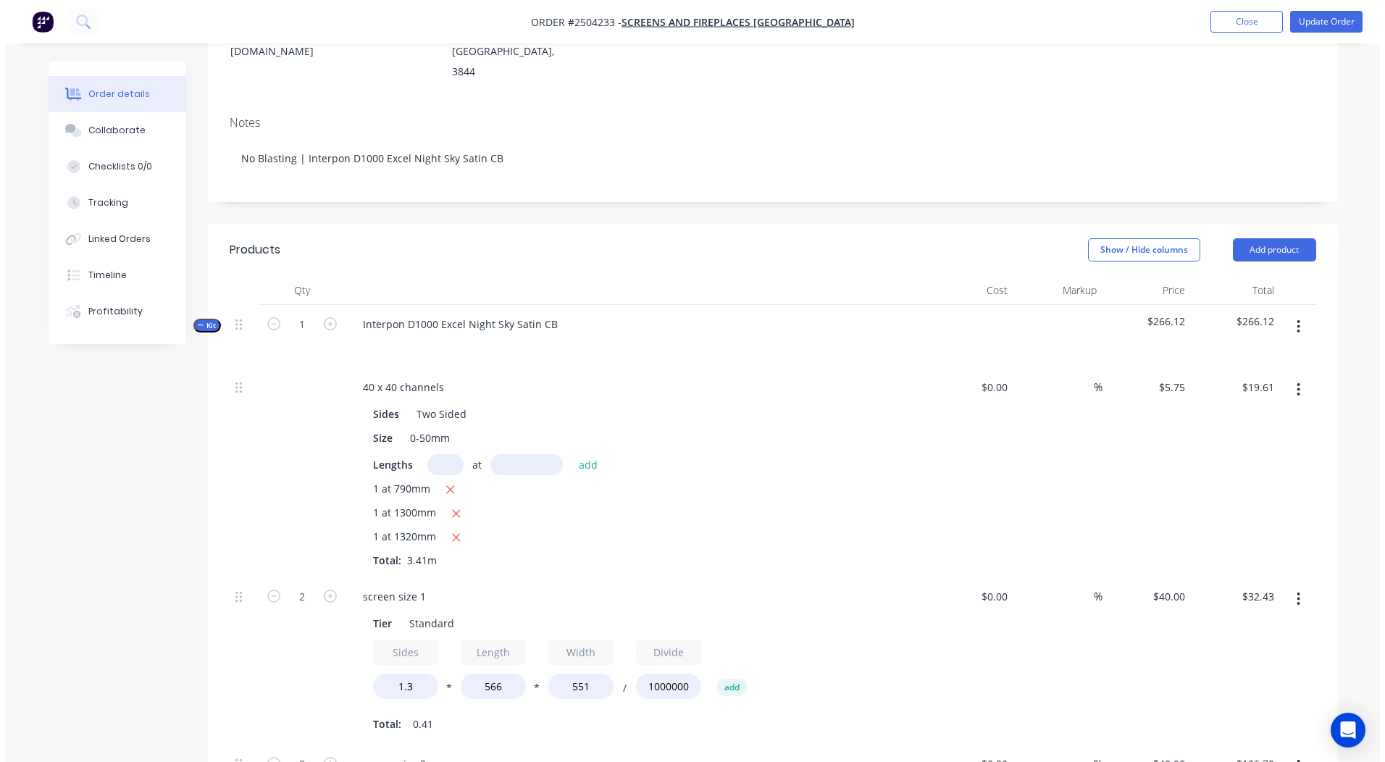
scroll to position [0, 0]
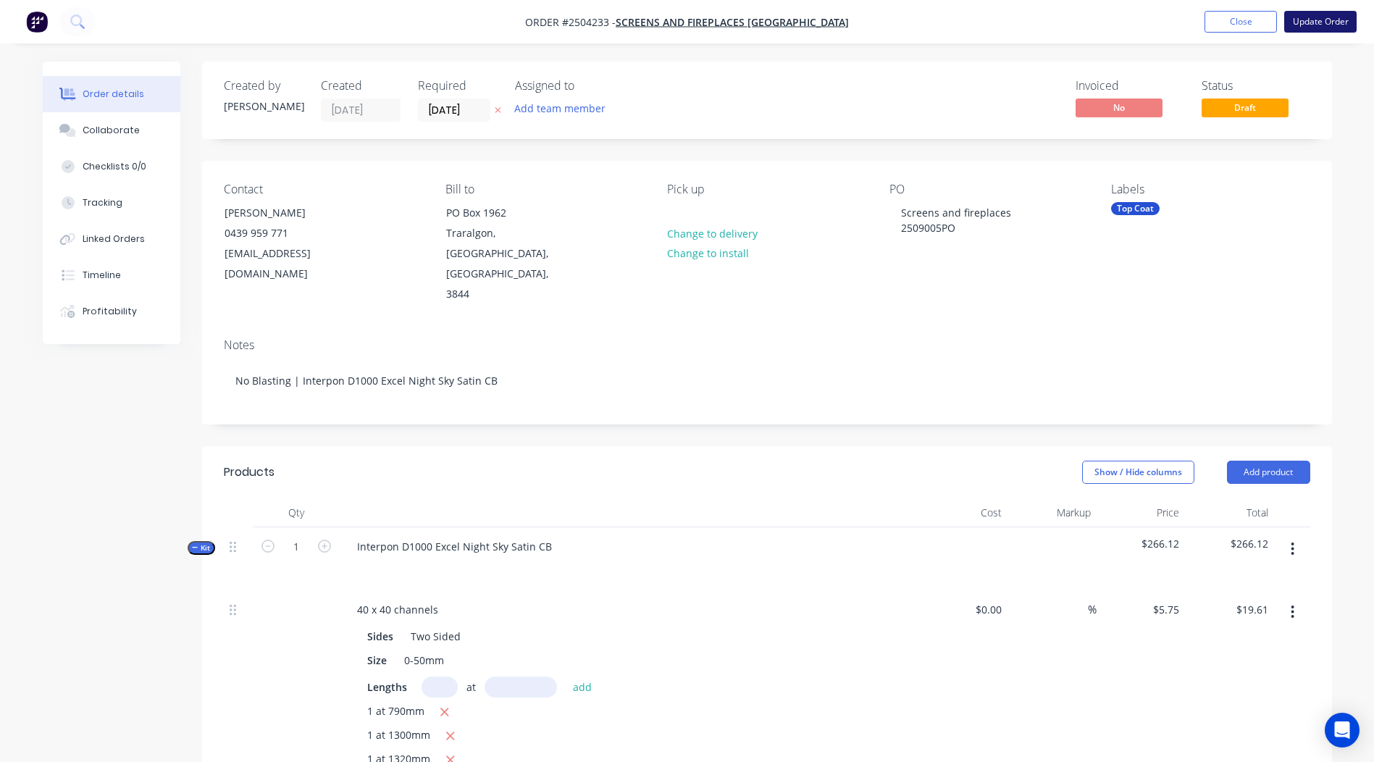
click at [1306, 28] on button "Update Order" at bounding box center [1320, 22] width 72 height 22
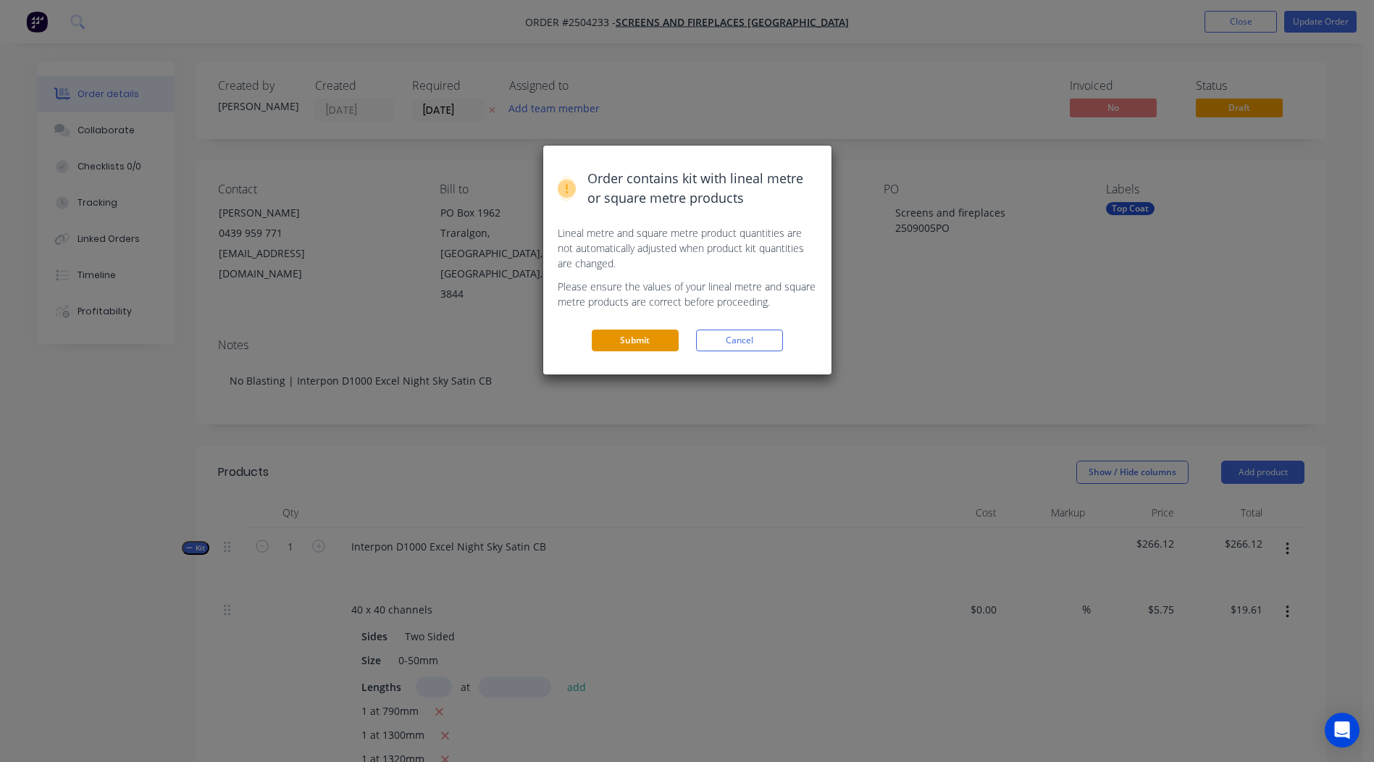
click at [628, 340] on button "Submit" at bounding box center [635, 340] width 87 height 22
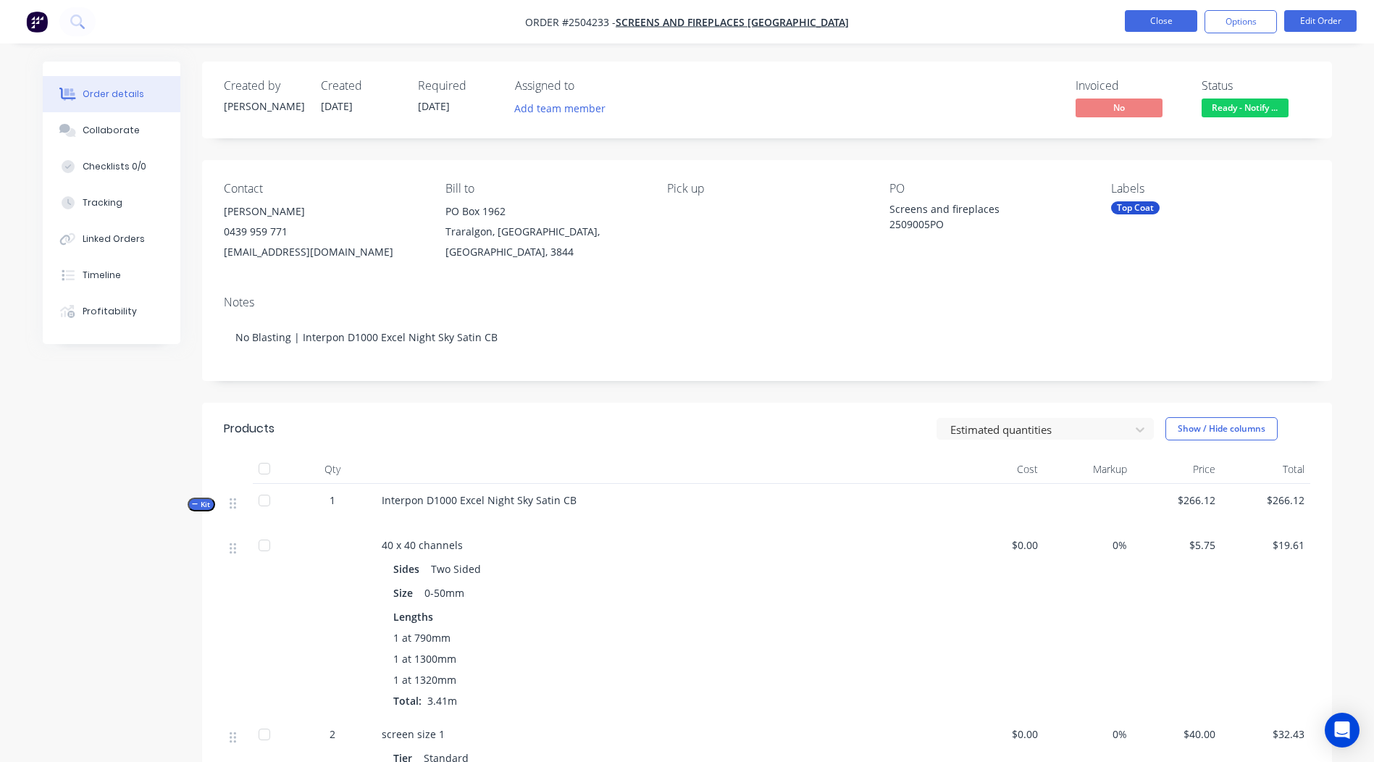
click at [1149, 17] on button "Close" at bounding box center [1161, 21] width 72 height 22
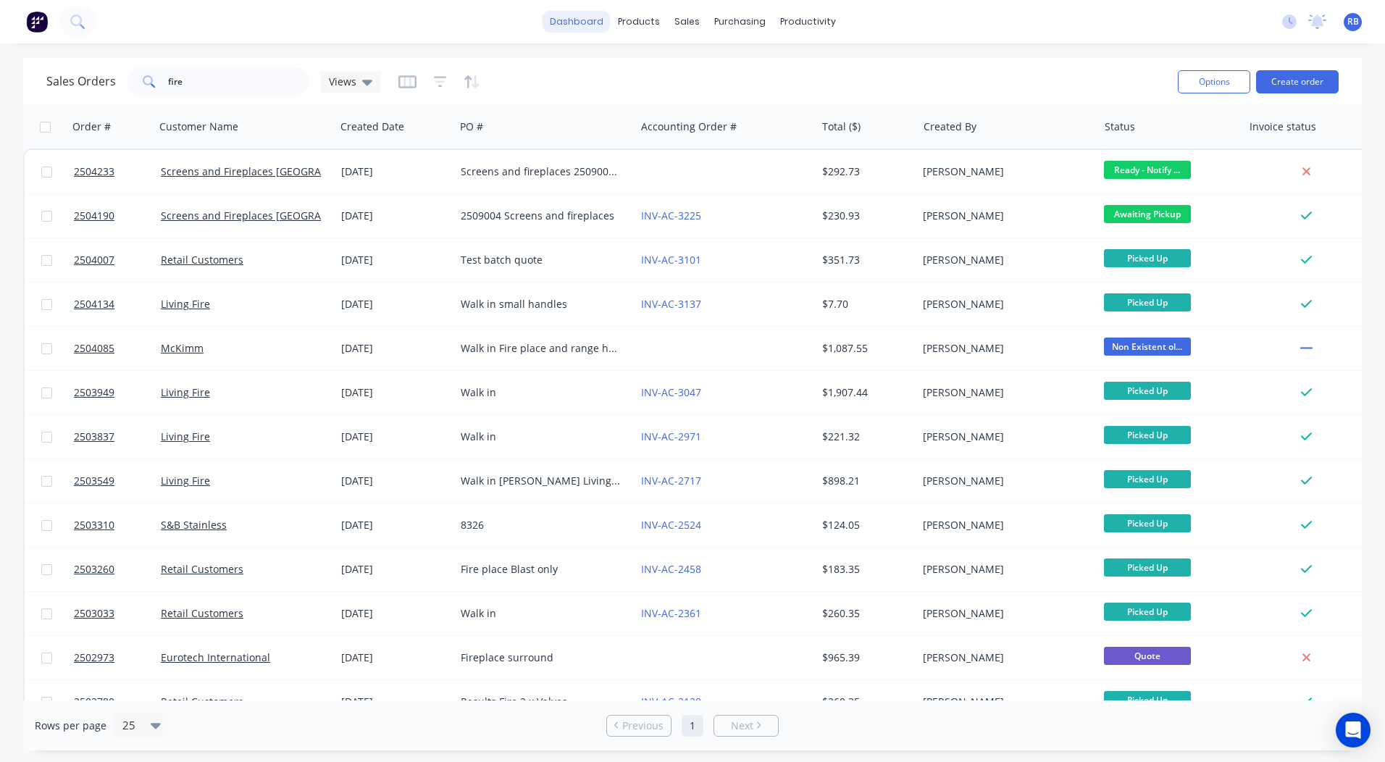
click at [581, 20] on link "dashboard" at bounding box center [576, 22] width 68 height 22
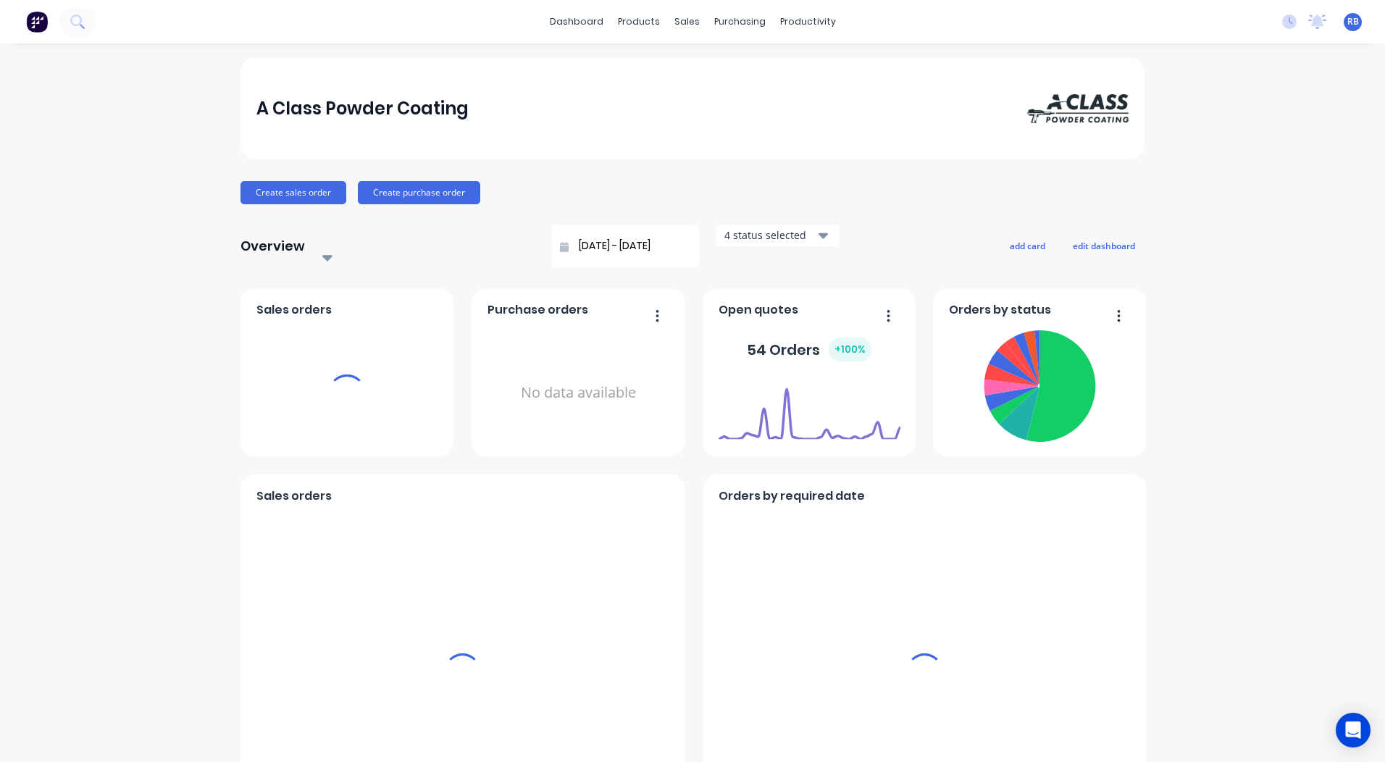
click at [404, 227] on div "Select..." at bounding box center [424, 245] width 217 height 43
click at [409, 242] on div "A Class Powder Coating Create sales order Create purchase order Overview Select…" at bounding box center [692, 722] width 904 height 1329
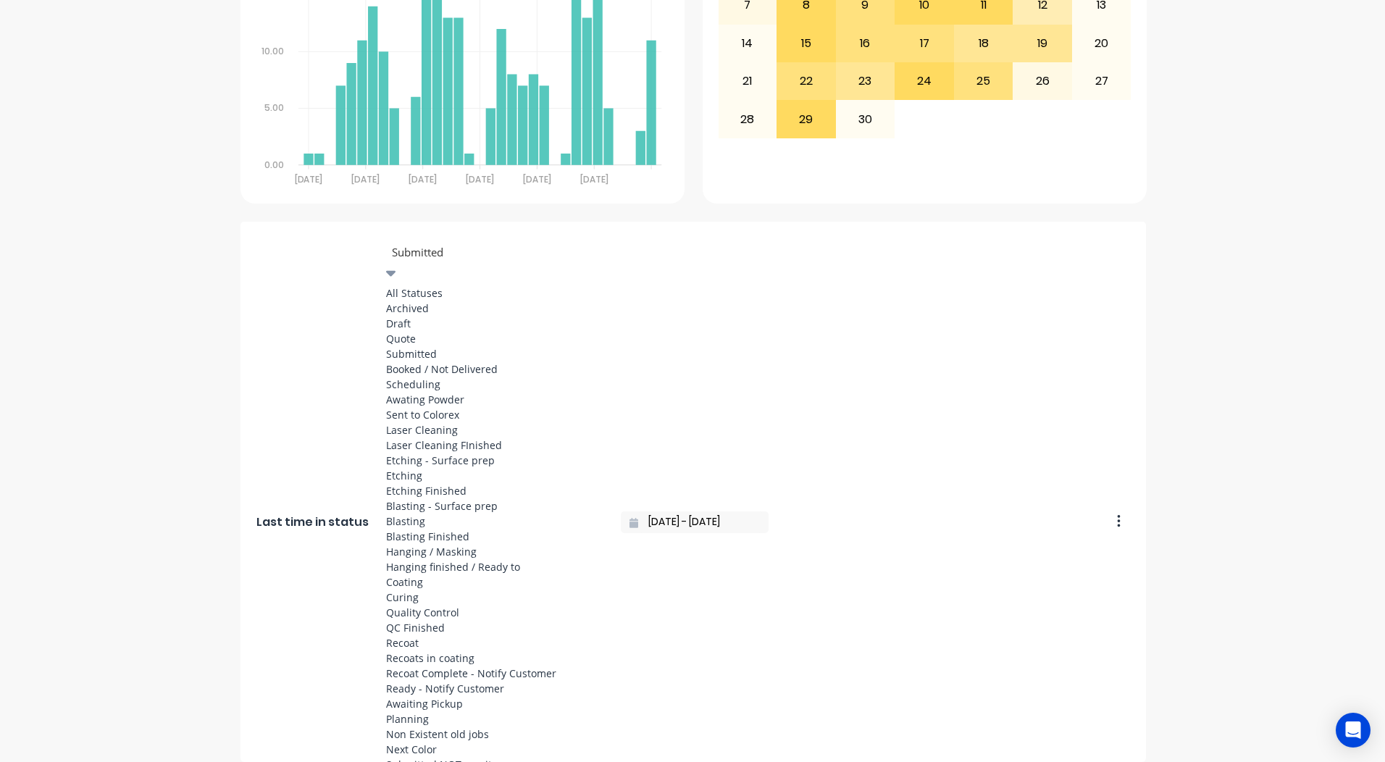
scroll to position [532, 0]
click at [419, 574] on div "Coating" at bounding box center [494, 581] width 217 height 15
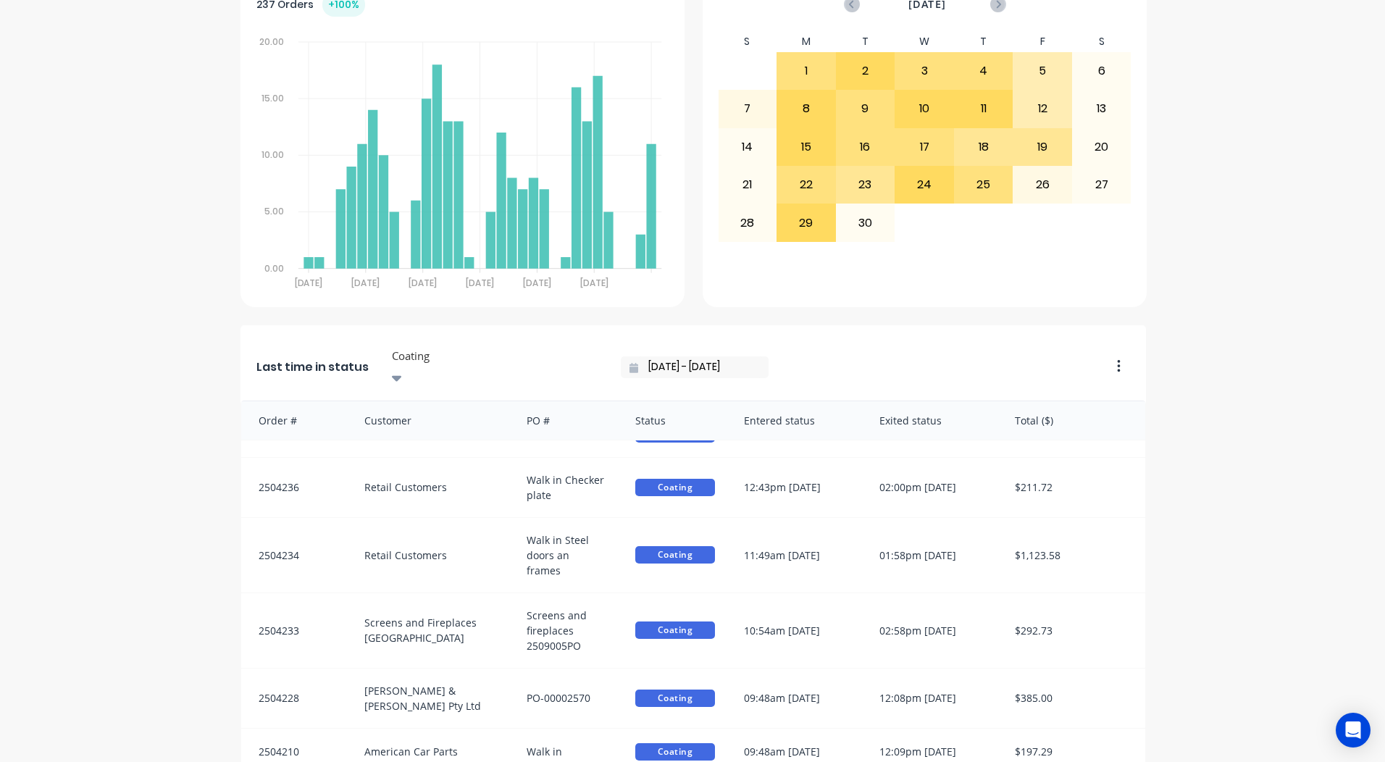
scroll to position [625, 0]
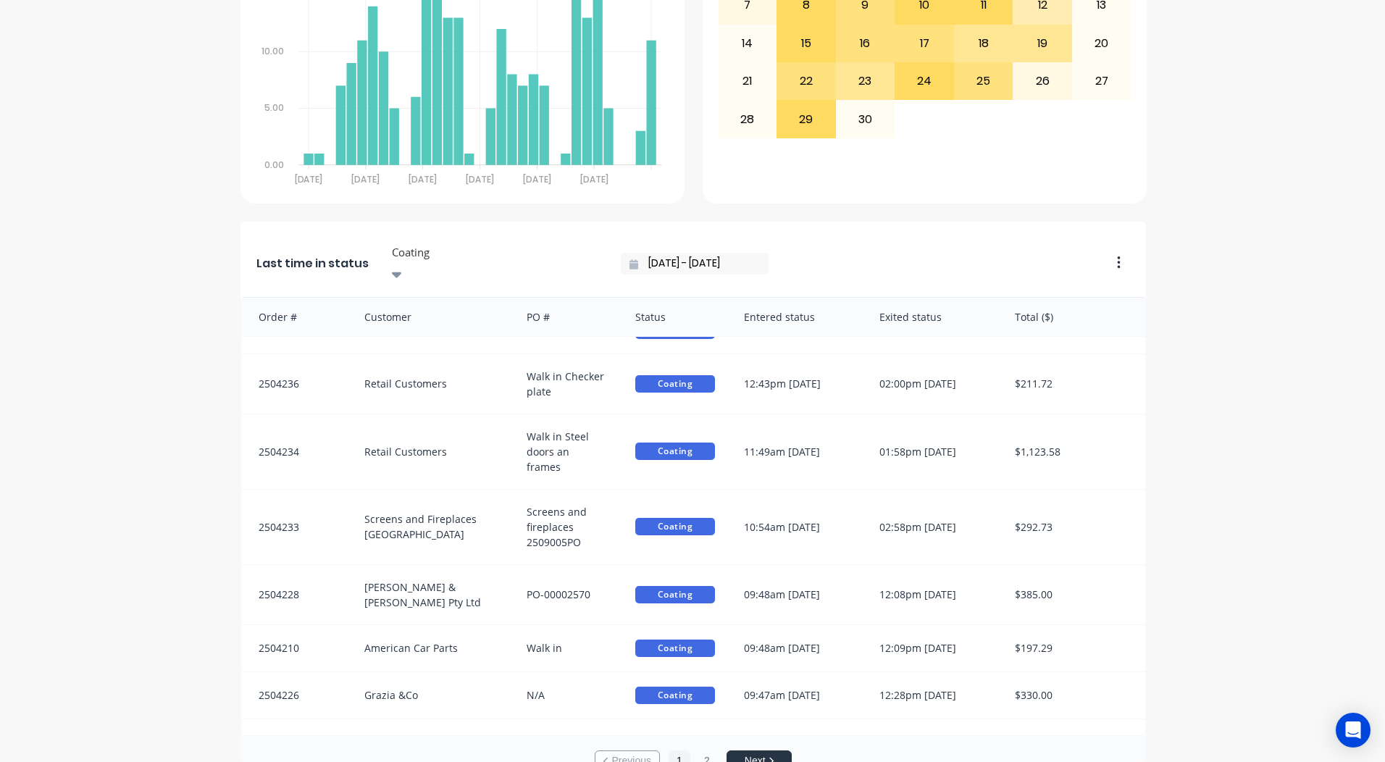
click at [419, 243] on div at bounding box center [494, 252] width 209 height 18
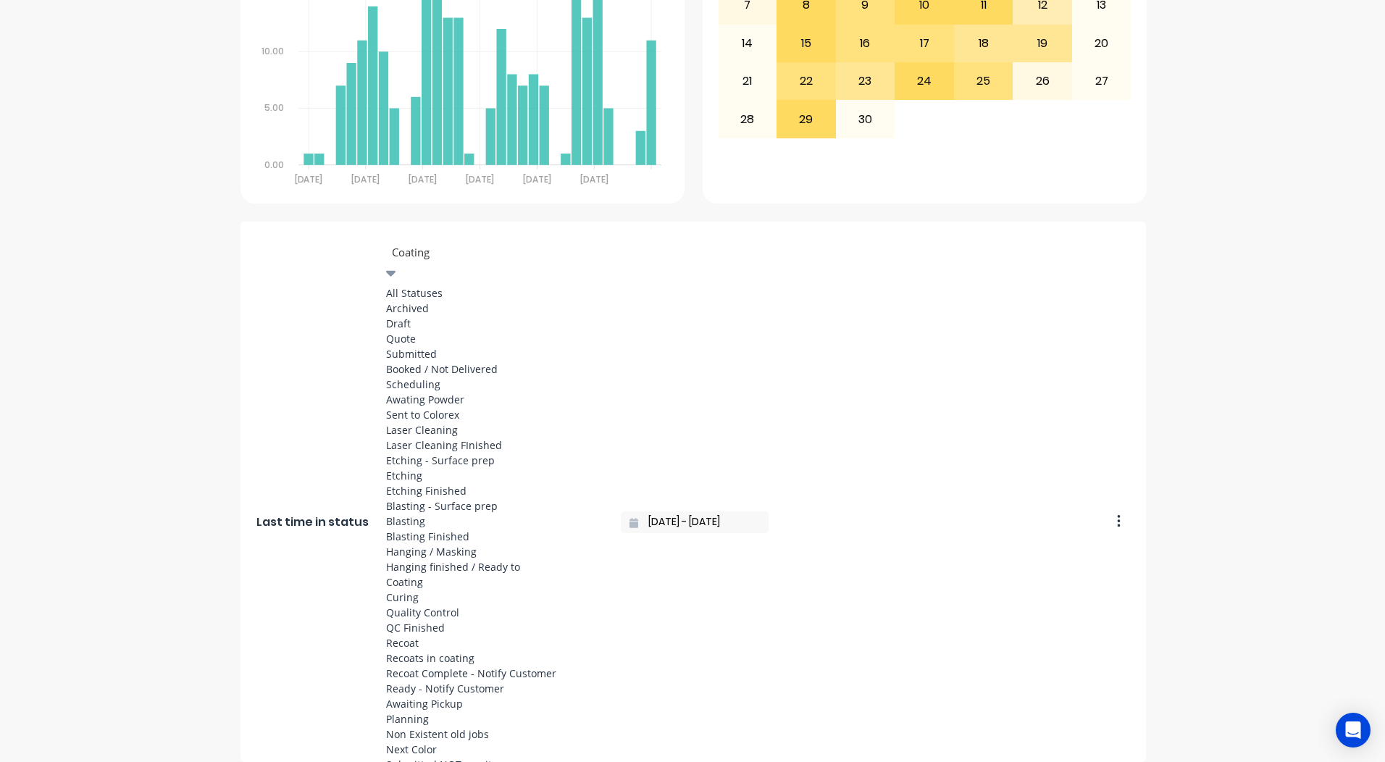
scroll to position [676, 0]
click at [415, 681] on div "Ready - Notify Customer" at bounding box center [494, 688] width 217 height 15
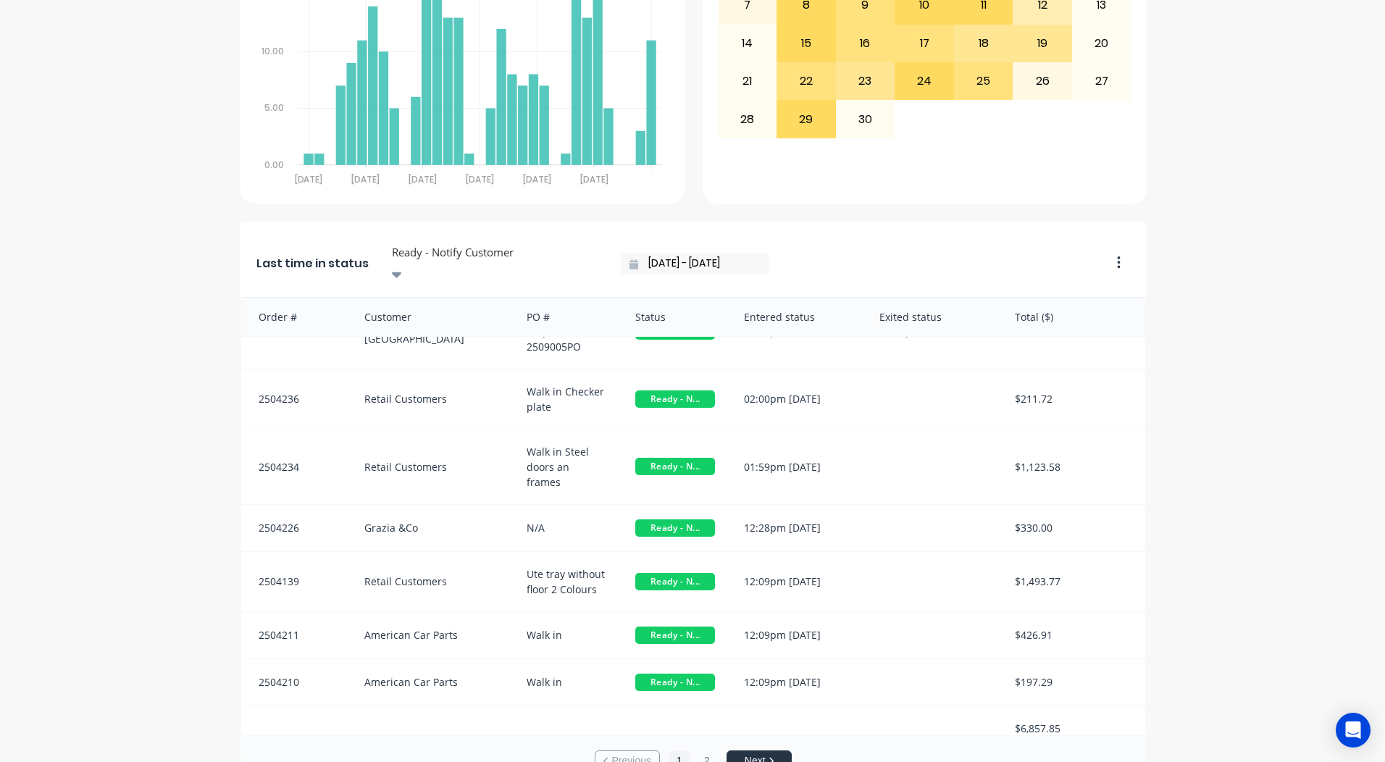
scroll to position [3, 0]
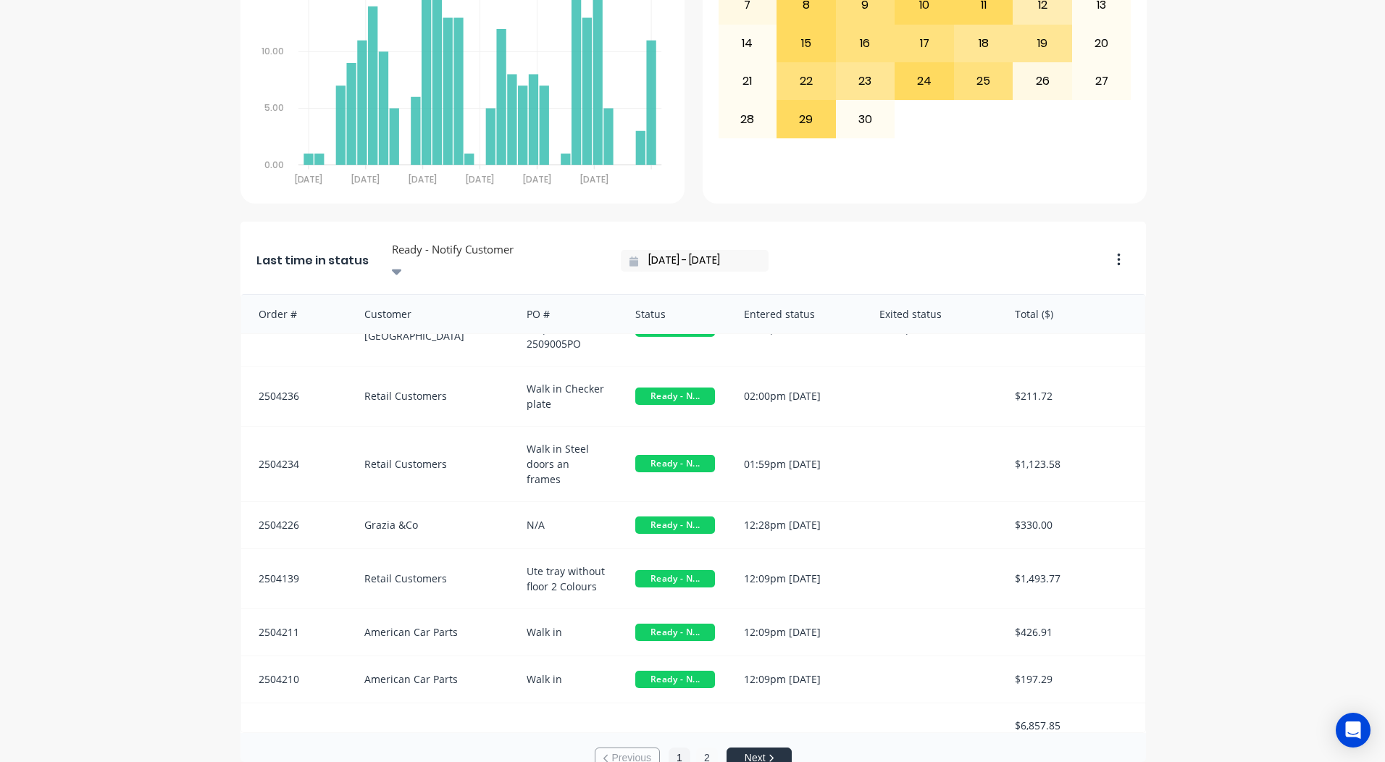
click at [706, 747] on button "2" at bounding box center [707, 758] width 22 height 22
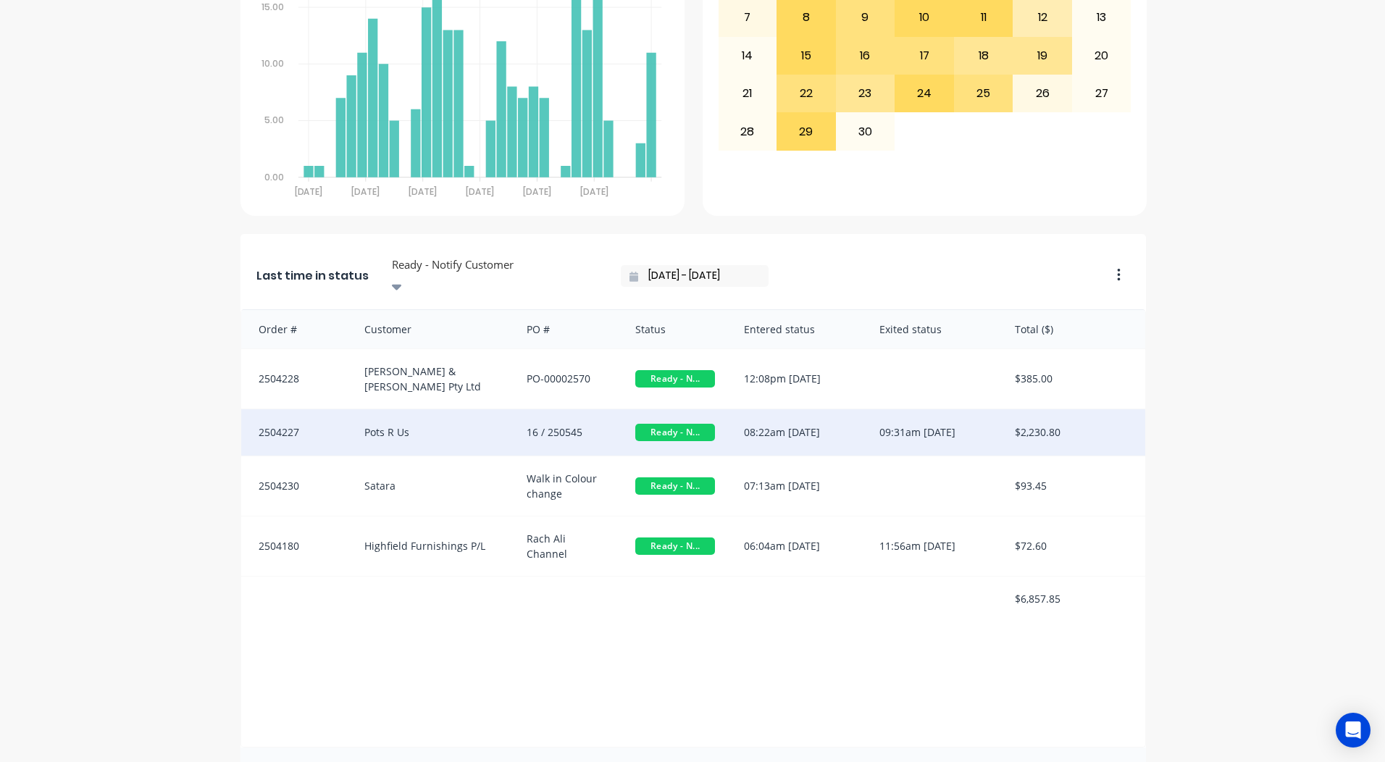
scroll to position [625, 0]
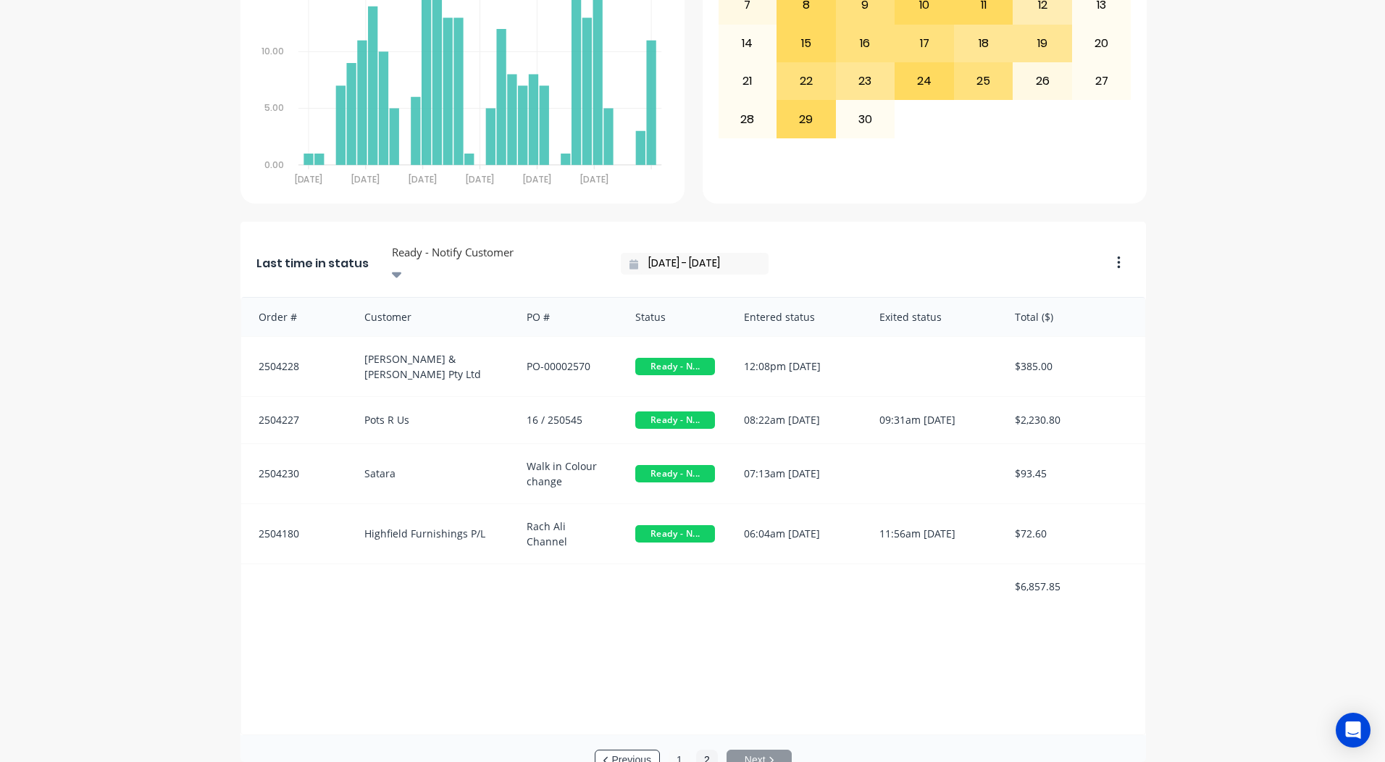
click at [675, 749] on button "1" at bounding box center [679, 760] width 22 height 22
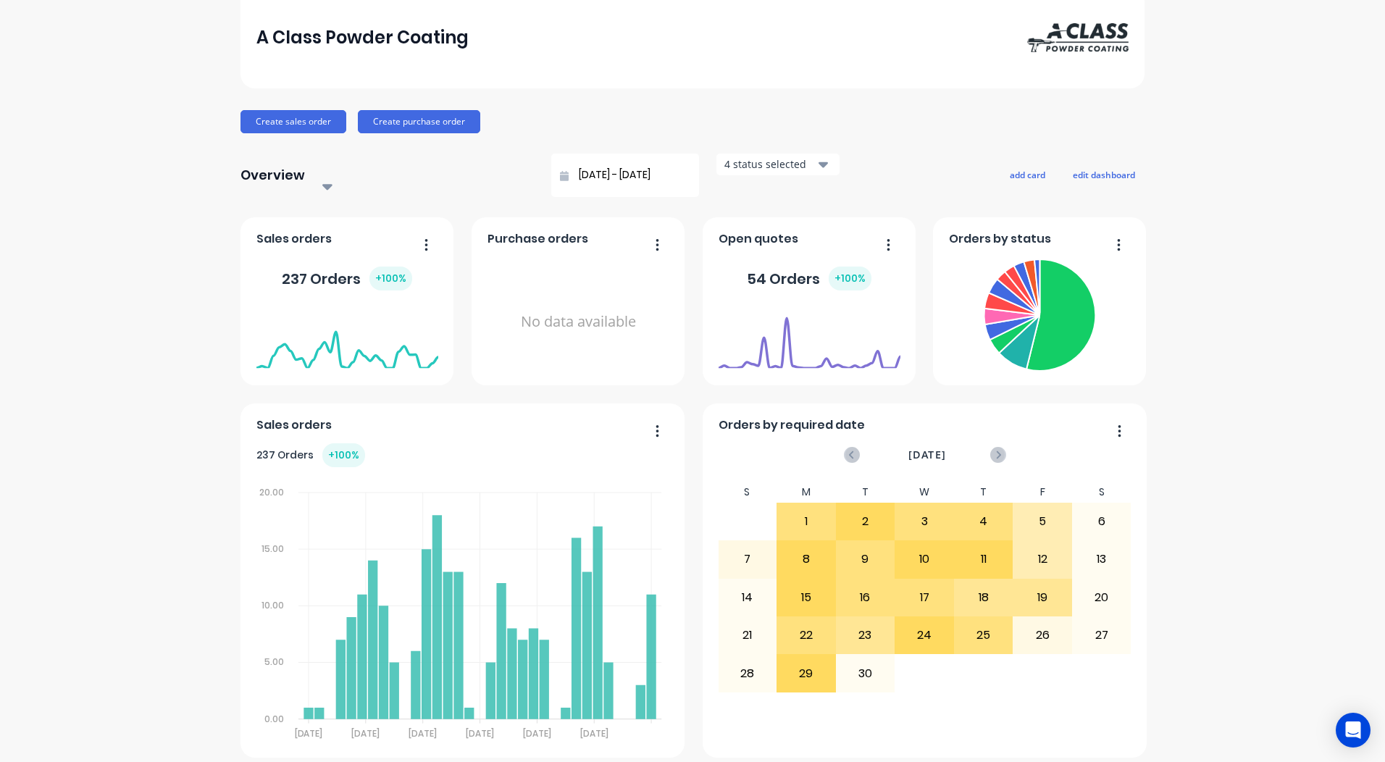
scroll to position [0, 0]
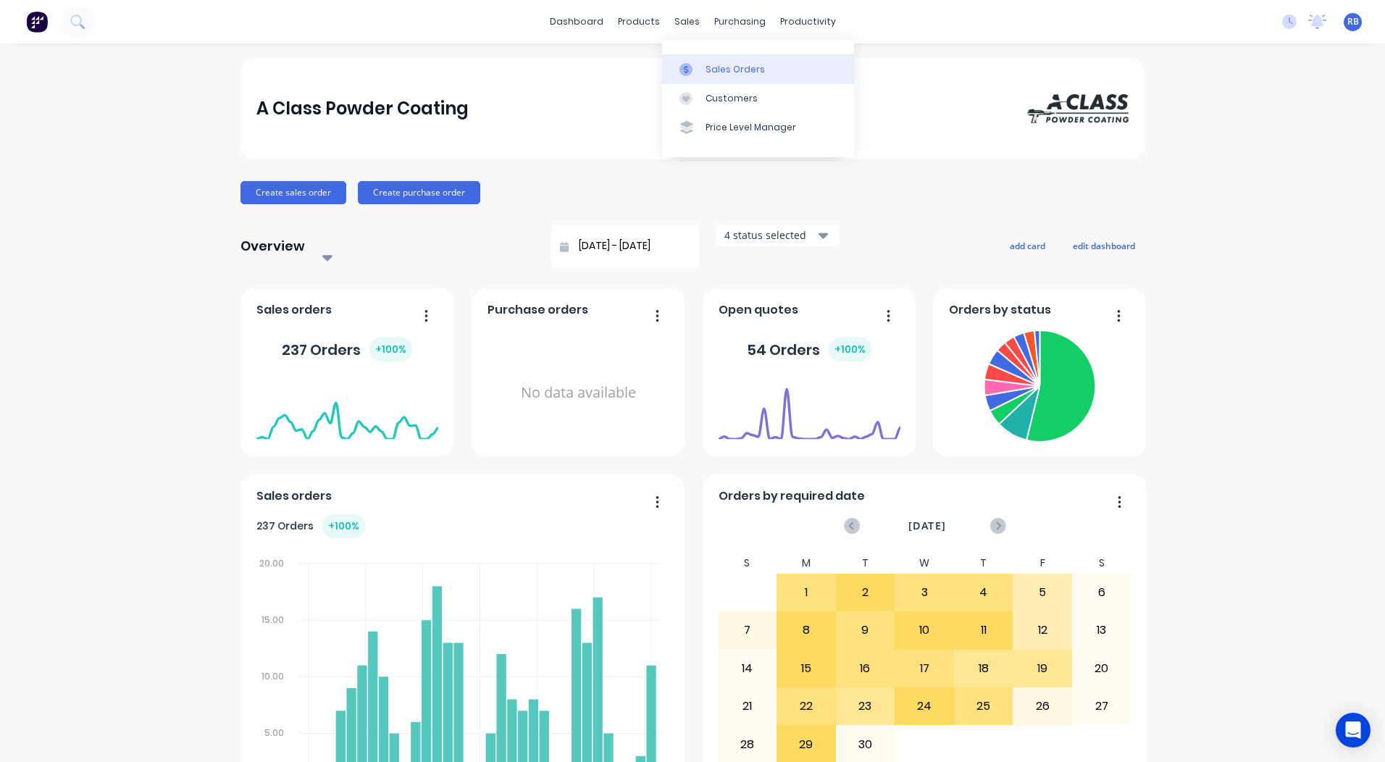
click at [709, 59] on link "Sales Orders" at bounding box center [758, 68] width 192 height 29
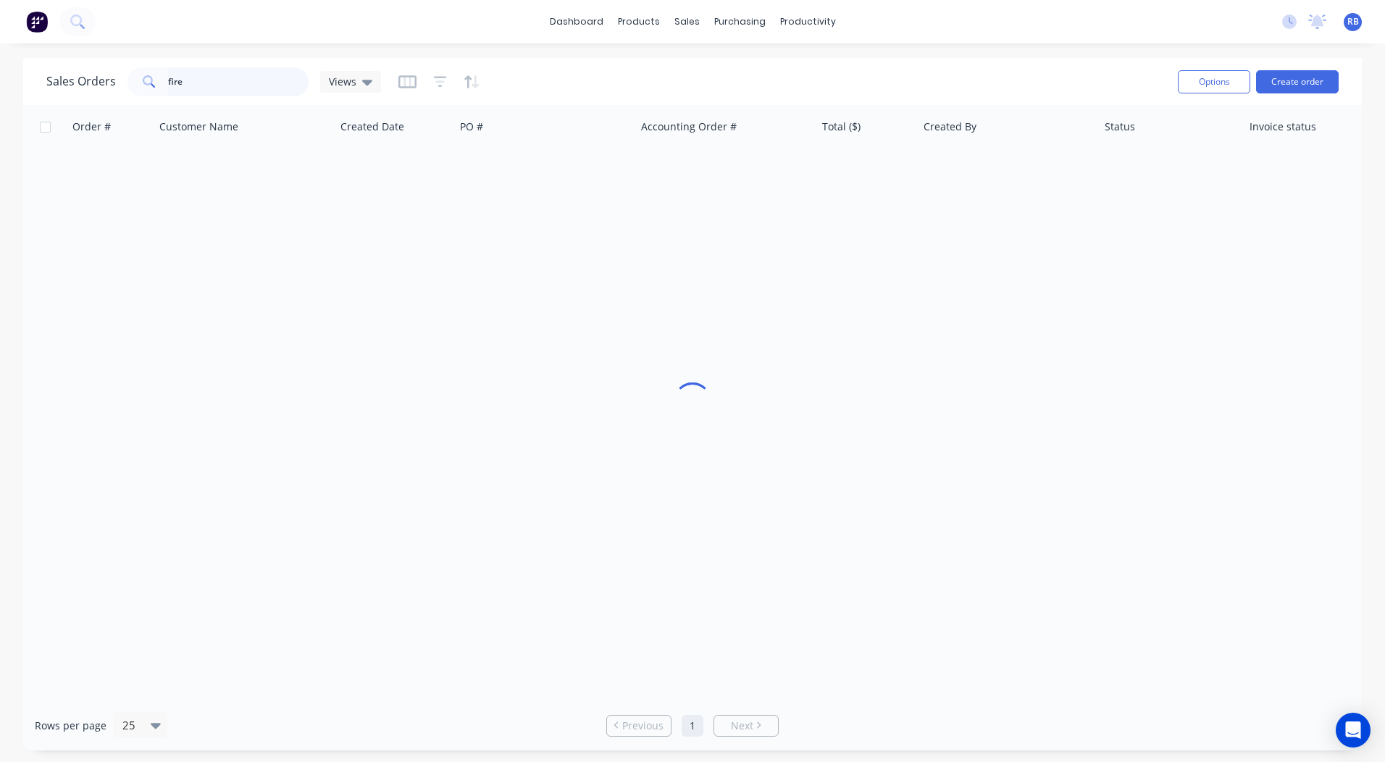
drag, startPoint x: 220, startPoint y: 77, endPoint x: 0, endPoint y: 95, distance: 220.8
click at [77, 86] on div "Sales Orders fire Views" at bounding box center [213, 81] width 335 height 29
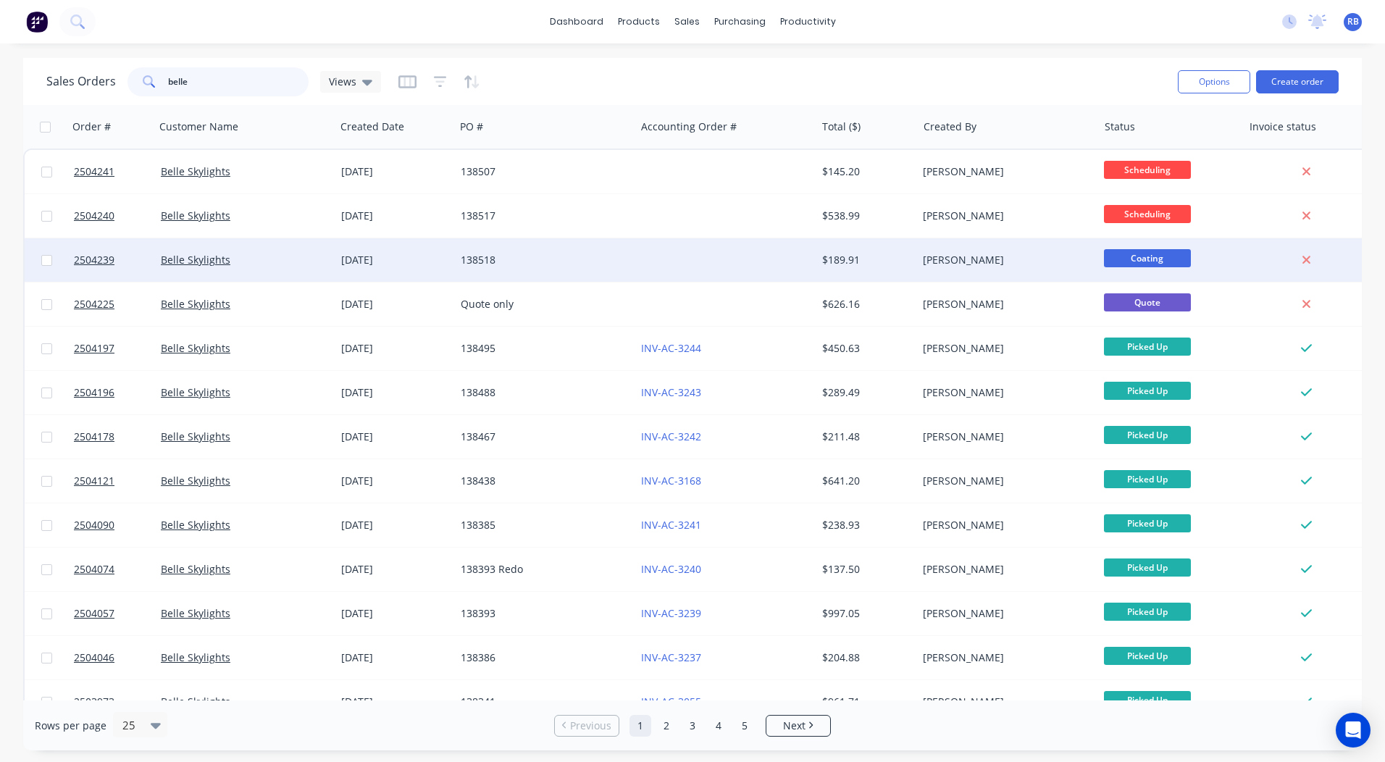
type input "belle"
click at [1133, 259] on span "Coating" at bounding box center [1147, 258] width 87 height 18
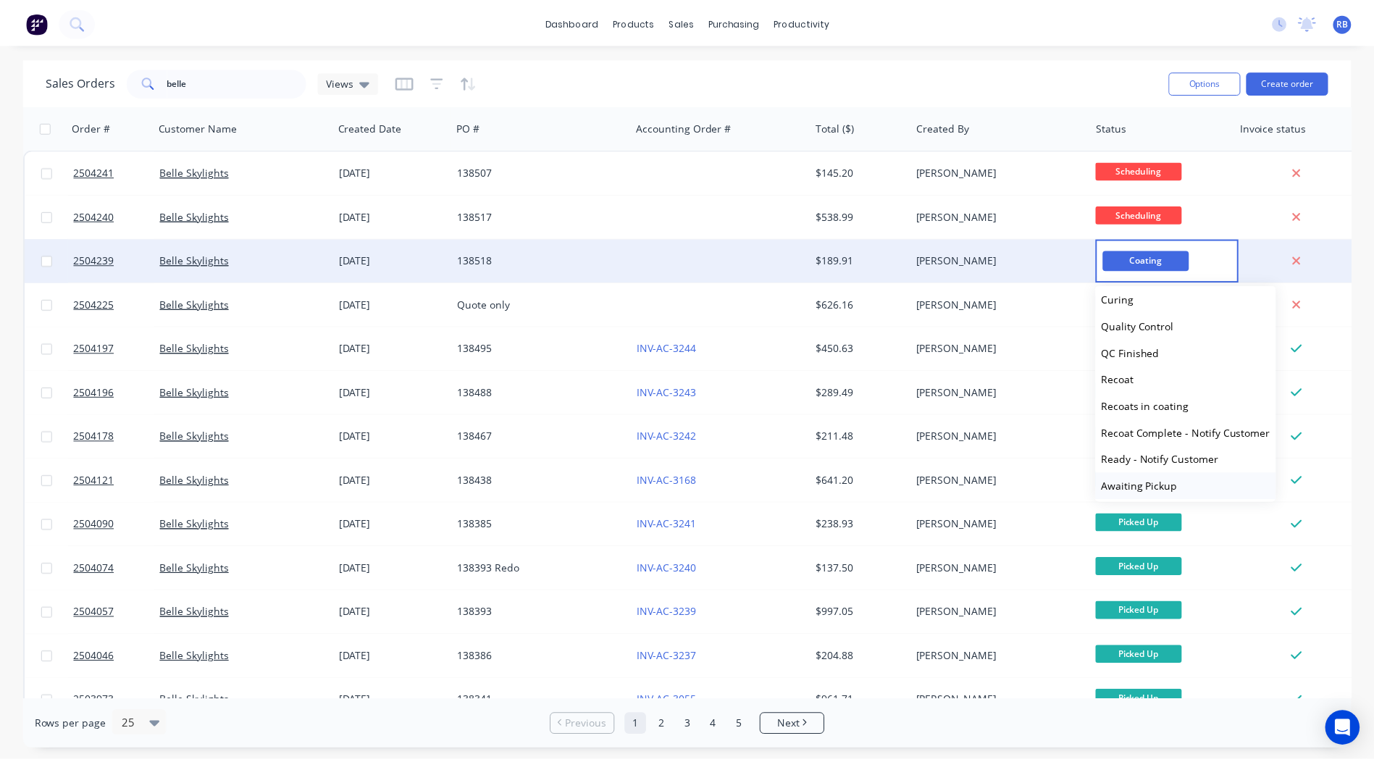
scroll to position [598, 0]
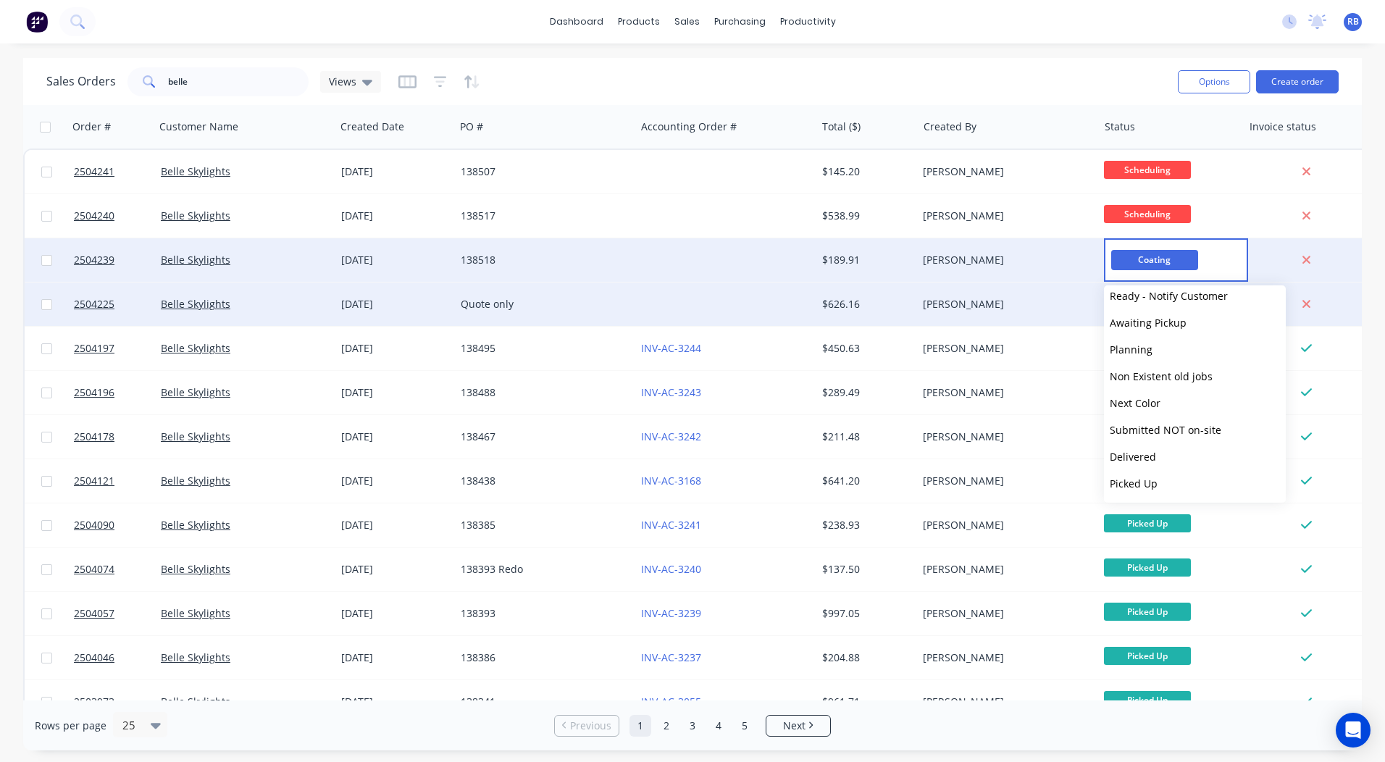
click at [1158, 303] on button "Ready - Notify Customer" at bounding box center [1195, 295] width 182 height 27
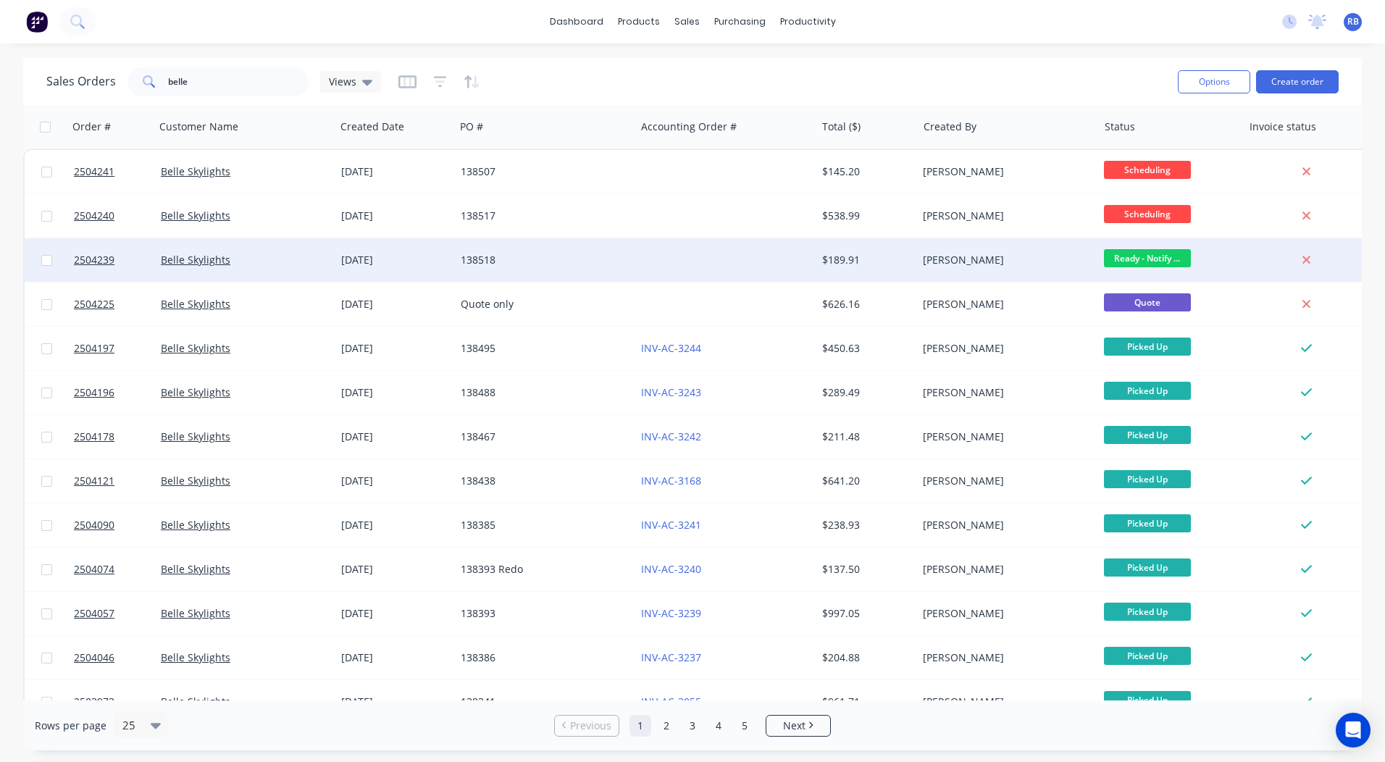
click at [849, 253] on div "$189.91" at bounding box center [864, 260] width 85 height 14
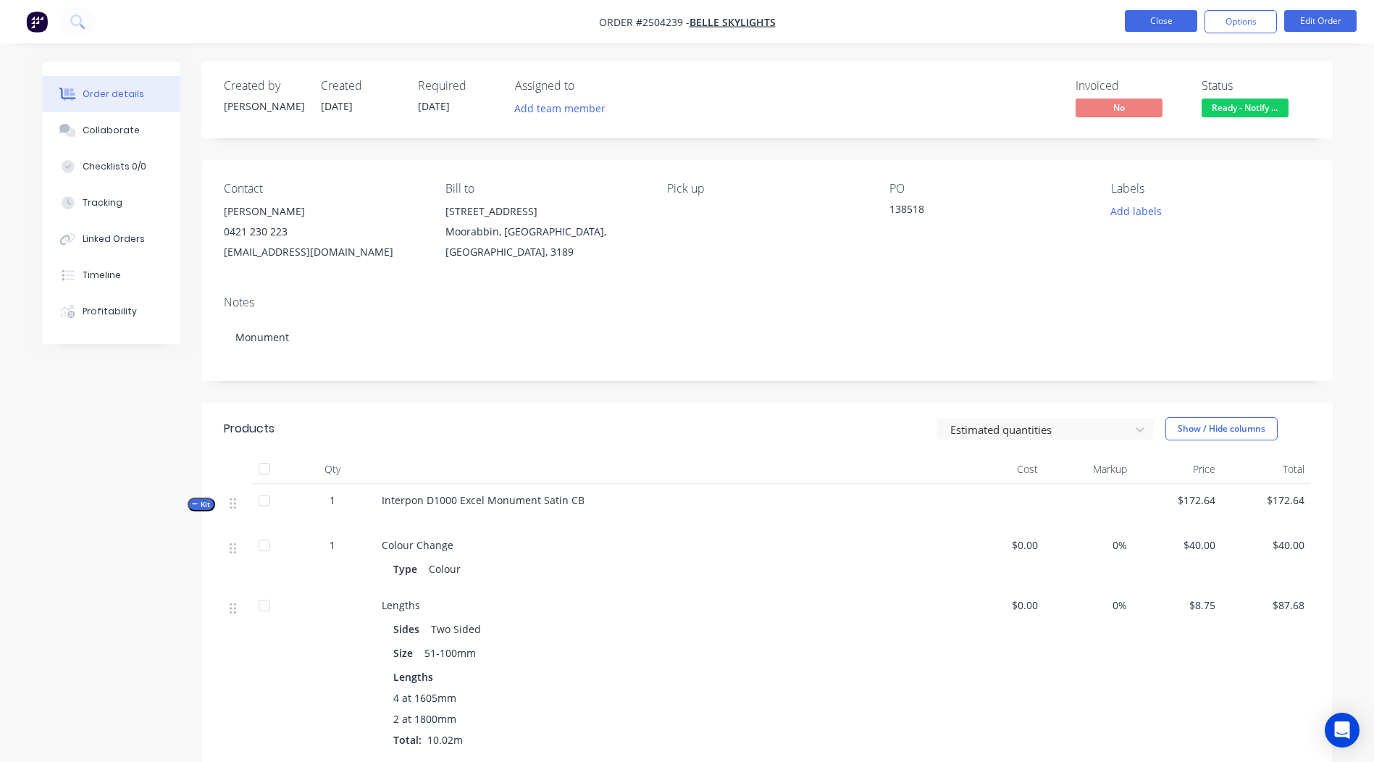
click at [1173, 13] on button "Close" at bounding box center [1161, 21] width 72 height 22
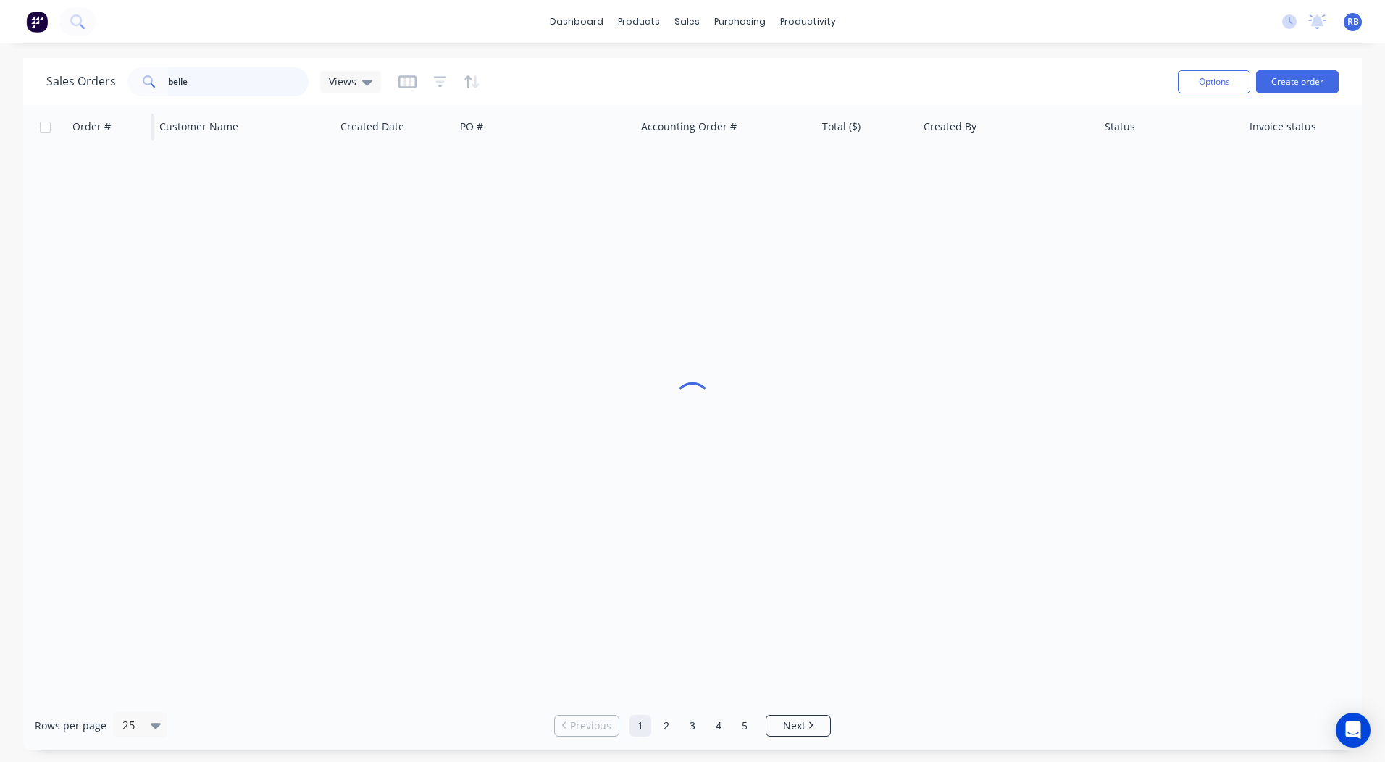
click at [0, 80] on html "dashboard products sales purchasing productivity dashboard products Product Cat…" at bounding box center [692, 381] width 1385 height 762
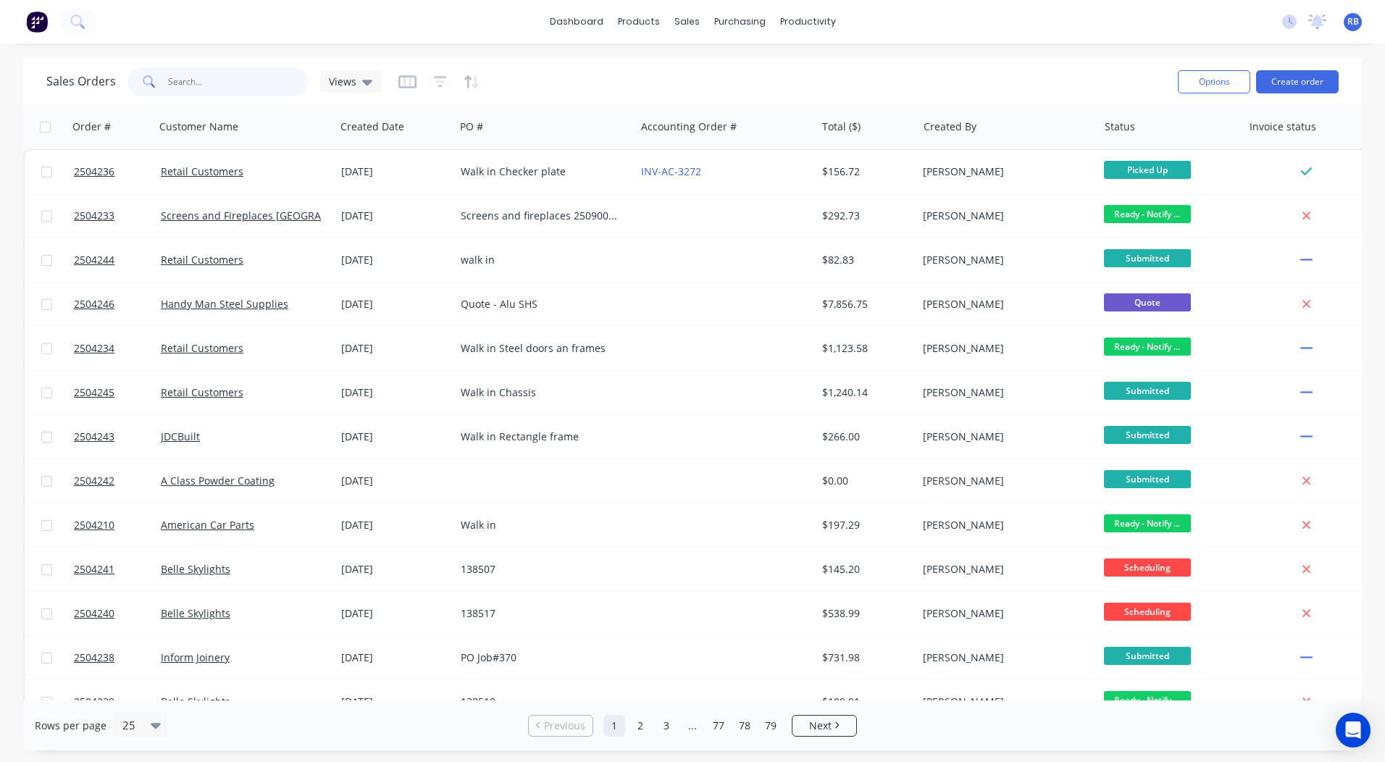
click at [170, 74] on input "text" at bounding box center [238, 81] width 141 height 29
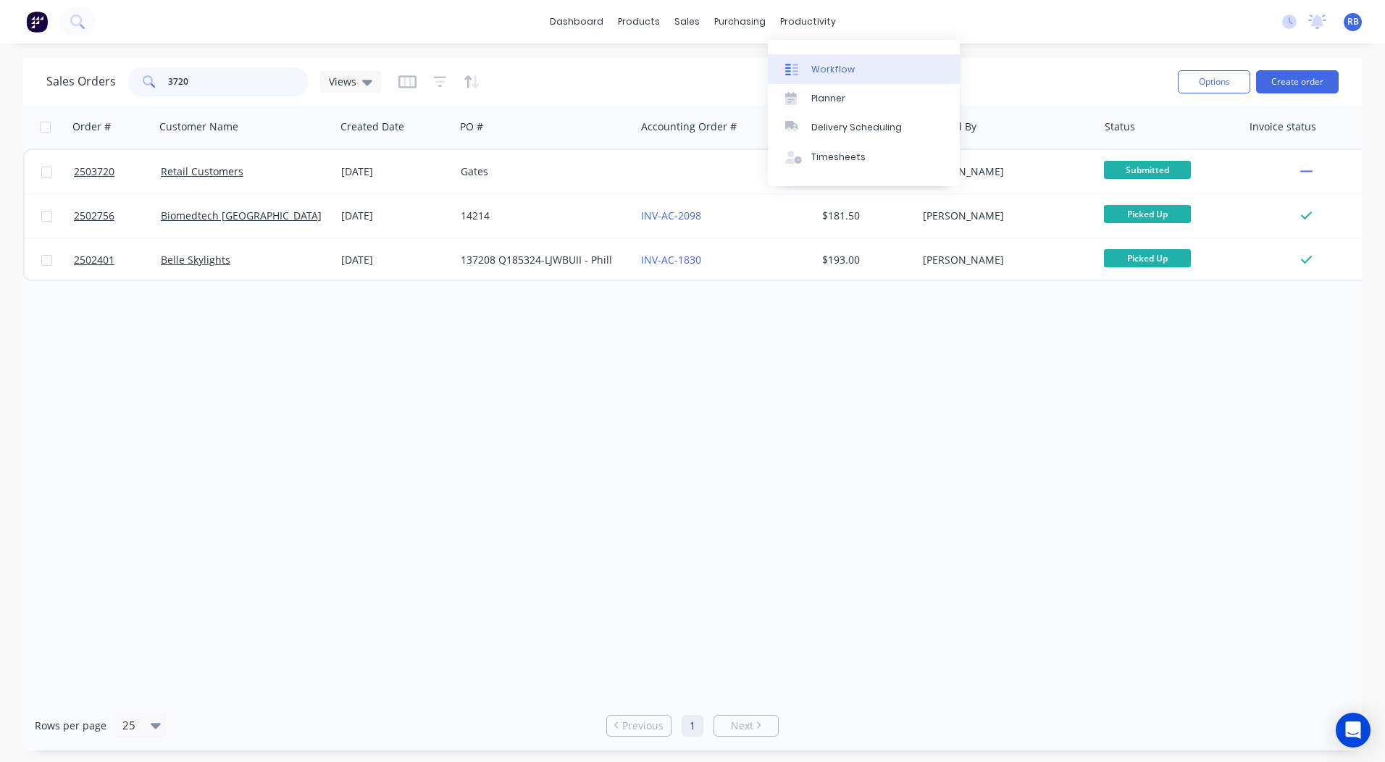
type input "3720"
click at [813, 57] on link "Workflow" at bounding box center [864, 68] width 192 height 29
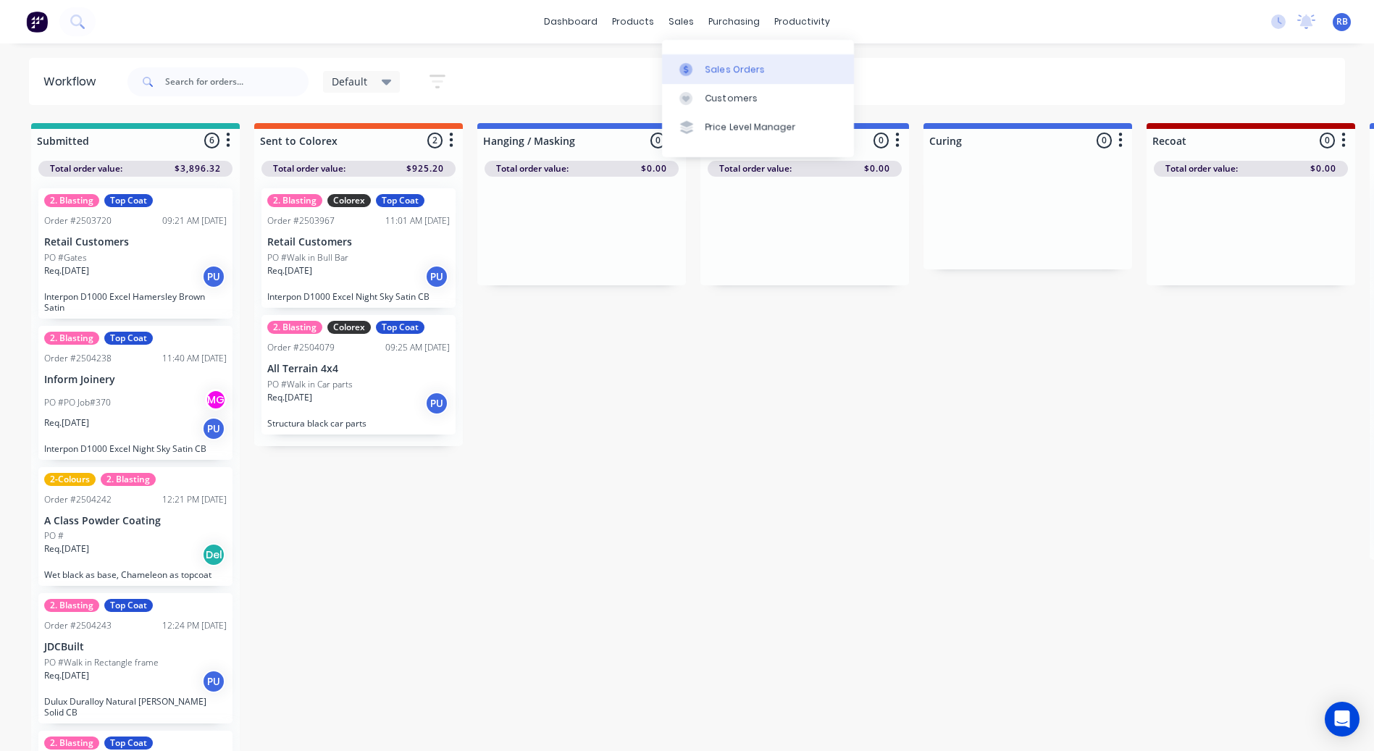
click at [731, 73] on div "Sales Orders" at bounding box center [734, 69] width 59 height 13
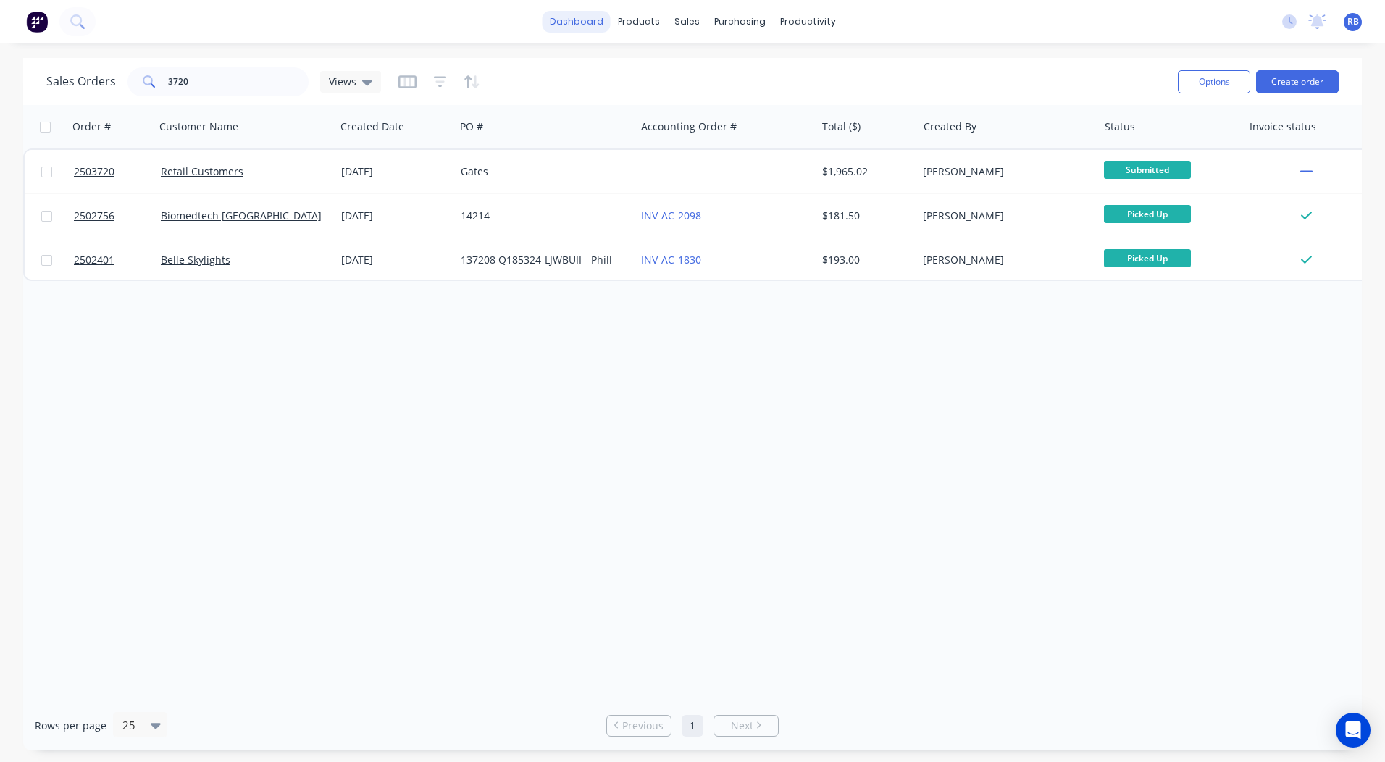
click at [580, 12] on link "dashboard" at bounding box center [576, 22] width 68 height 22
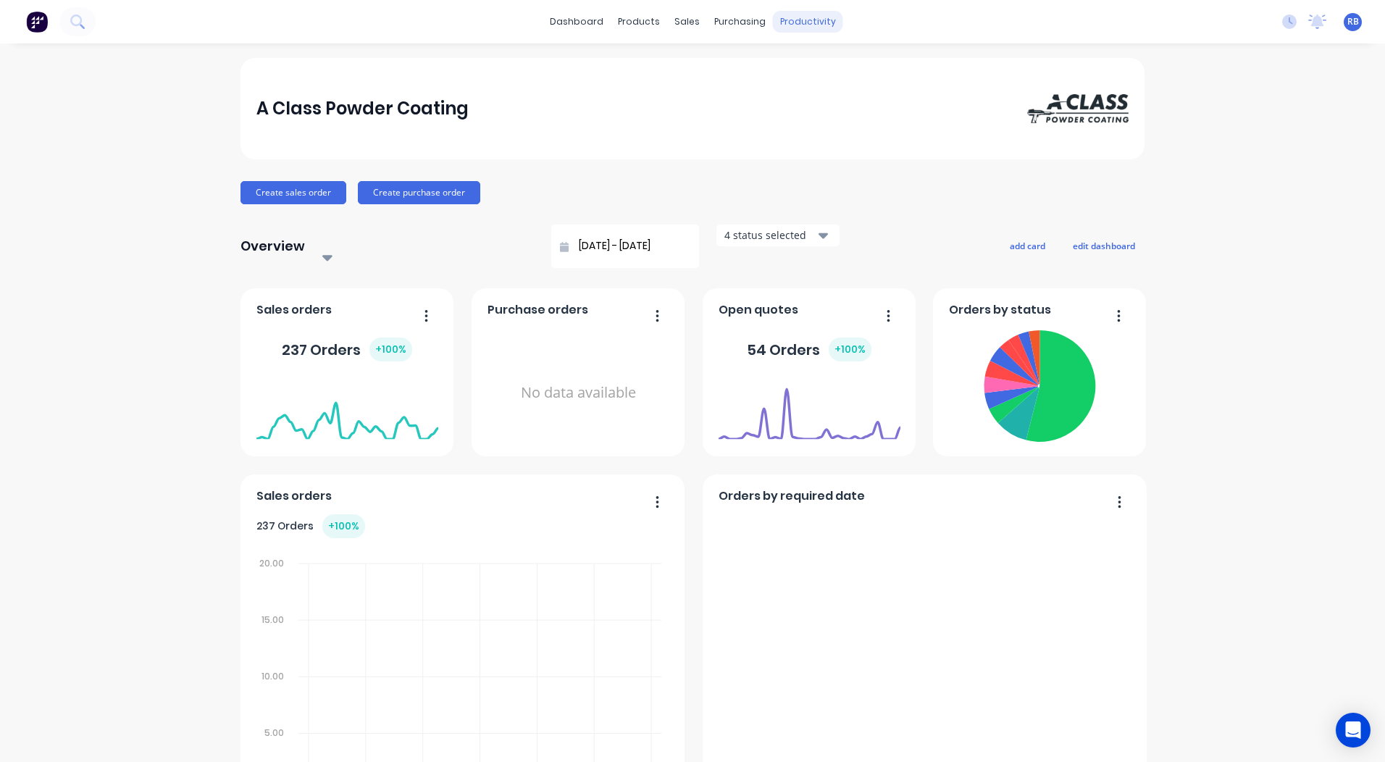
click at [802, 23] on div "productivity" at bounding box center [808, 22] width 70 height 22
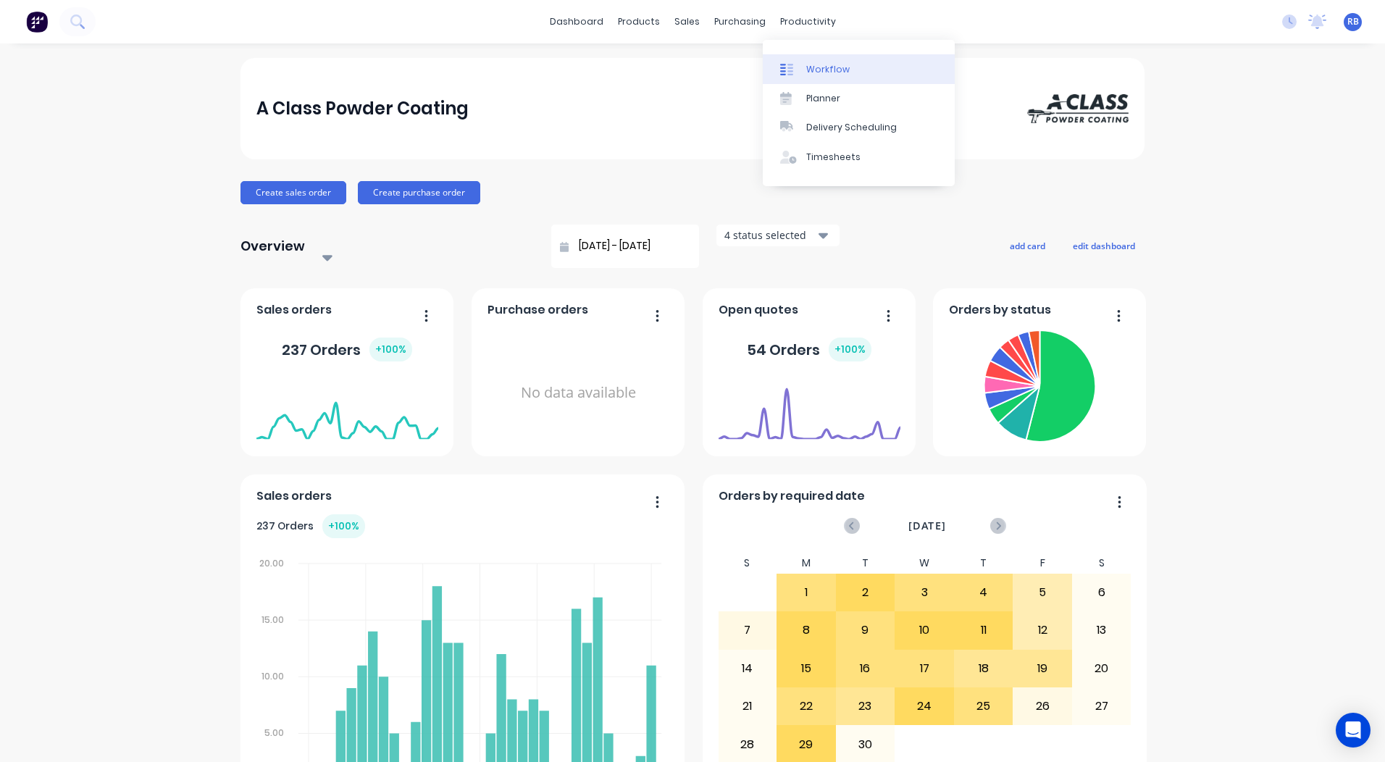
click at [818, 55] on link "Workflow" at bounding box center [858, 68] width 192 height 29
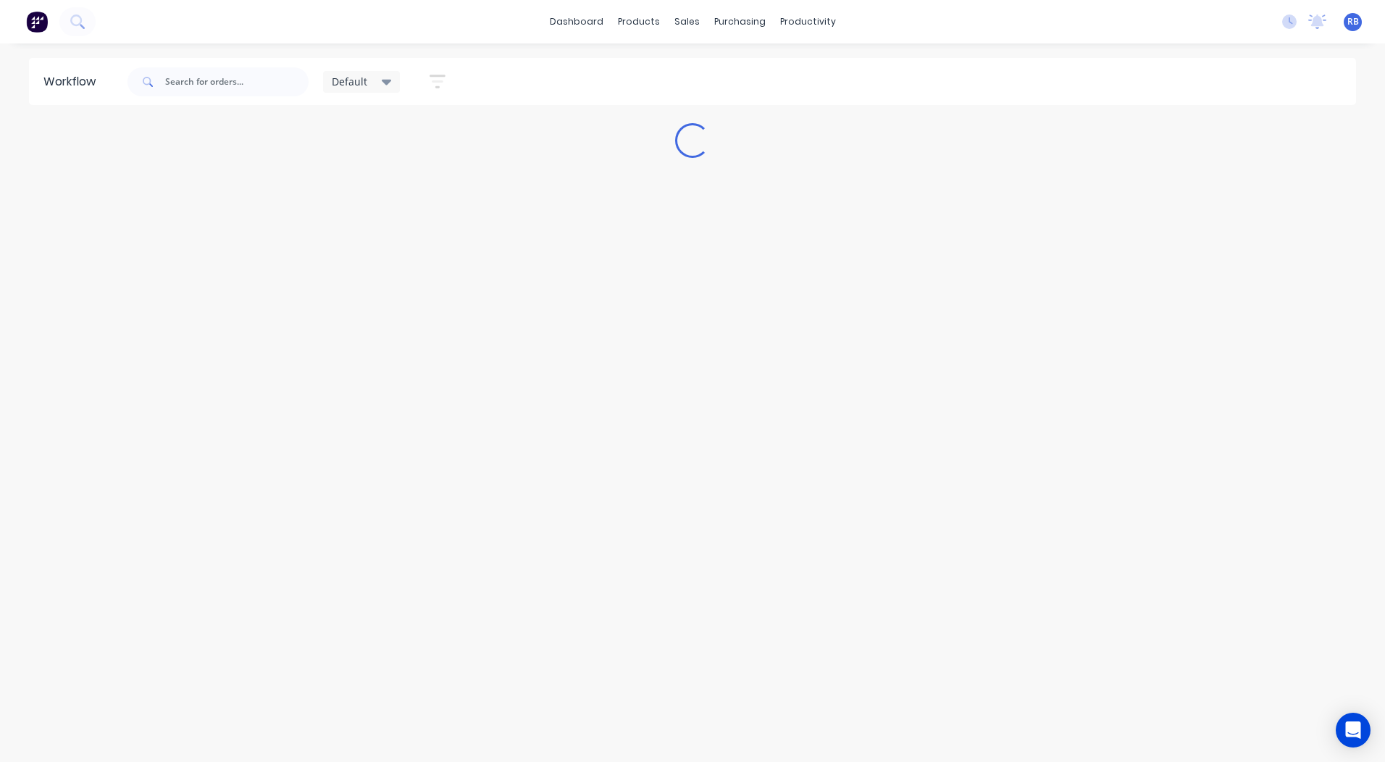
click at [947, 29] on div "dashboard products sales purchasing productivity dashboard products Product Cat…" at bounding box center [692, 21] width 1385 height 43
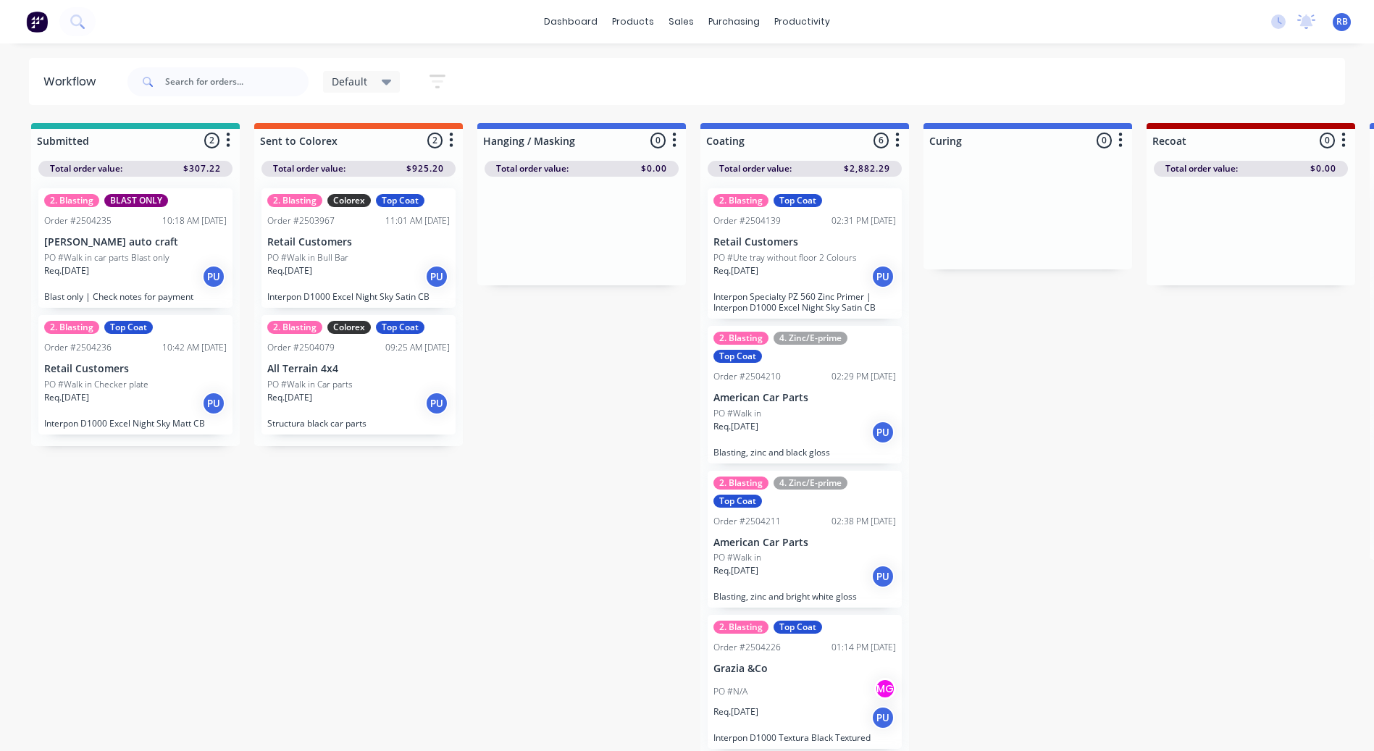
scroll to position [278, 0]
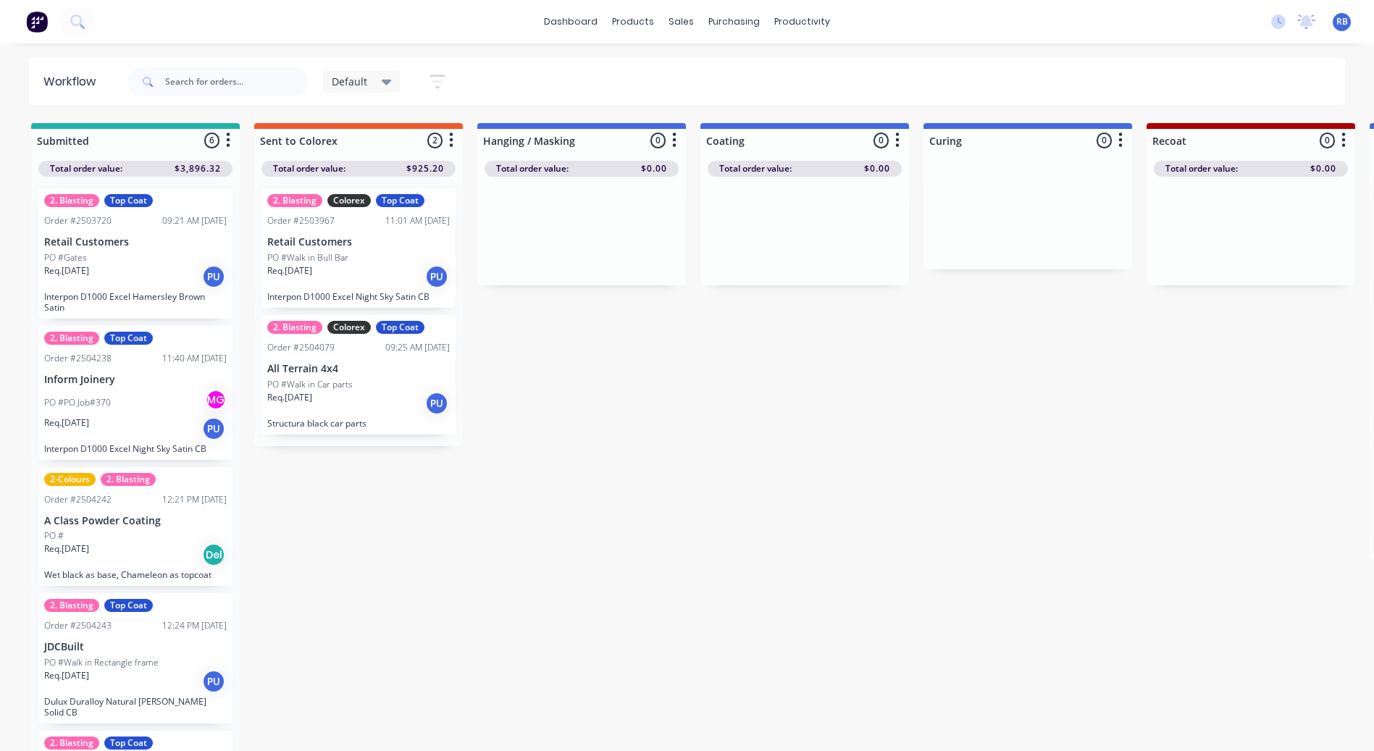
click at [375, 83] on div "Default" at bounding box center [362, 81] width 60 height 13
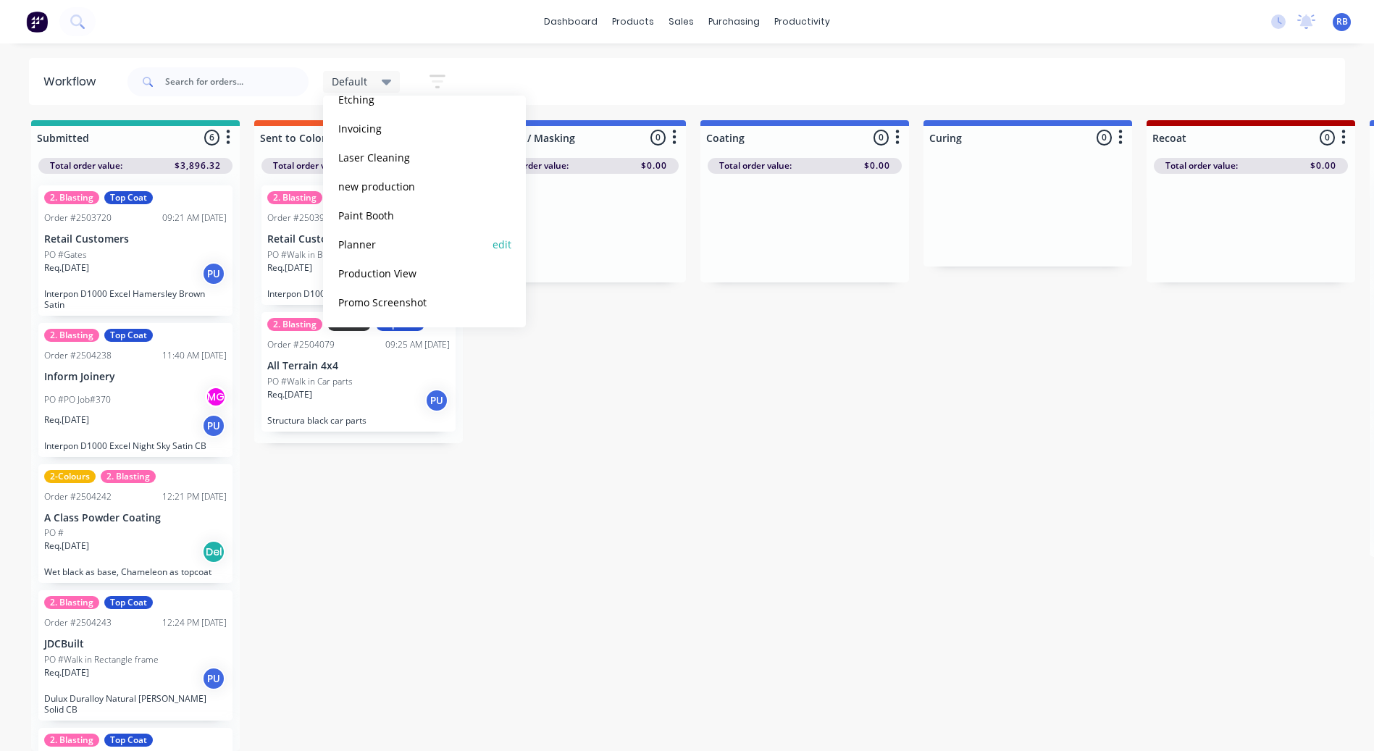
scroll to position [14, 0]
click at [385, 272] on button "Production View" at bounding box center [411, 273] width 154 height 17
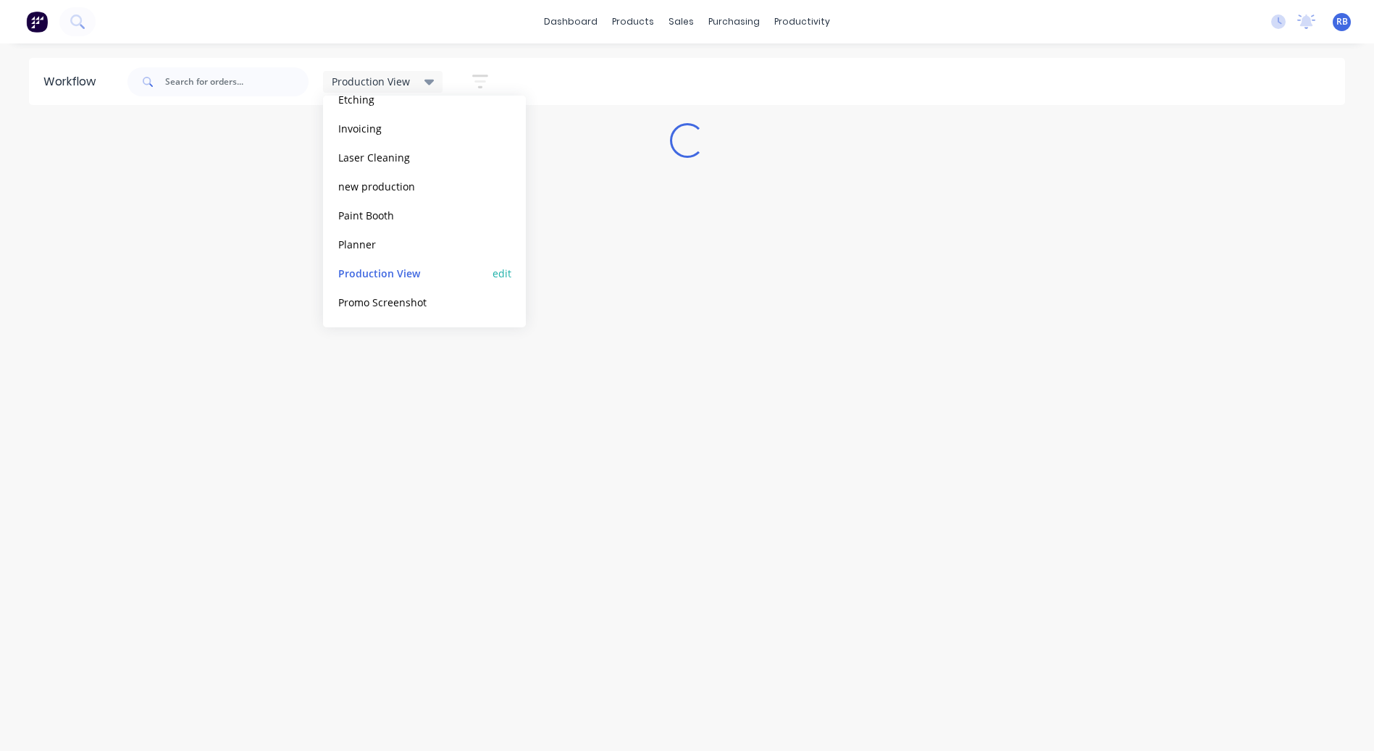
scroll to position [0, 0]
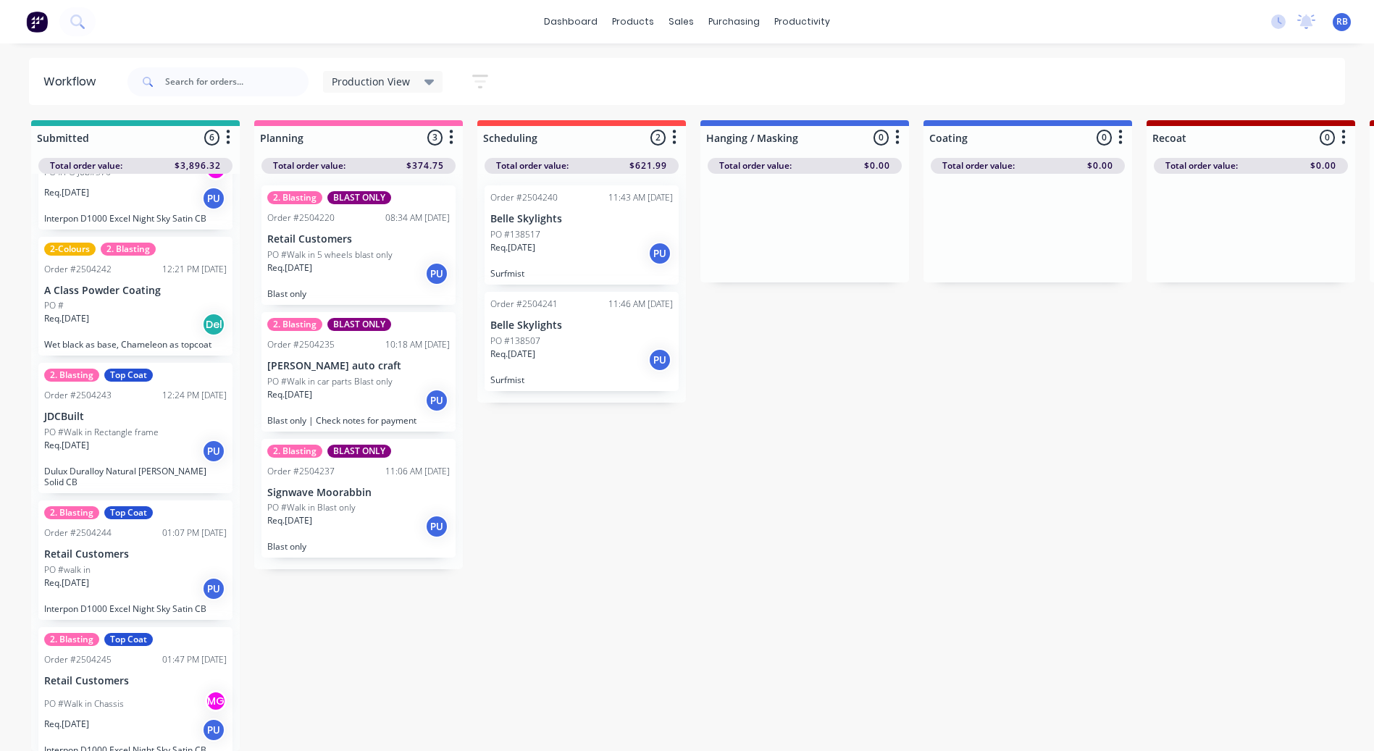
scroll to position [1, 0]
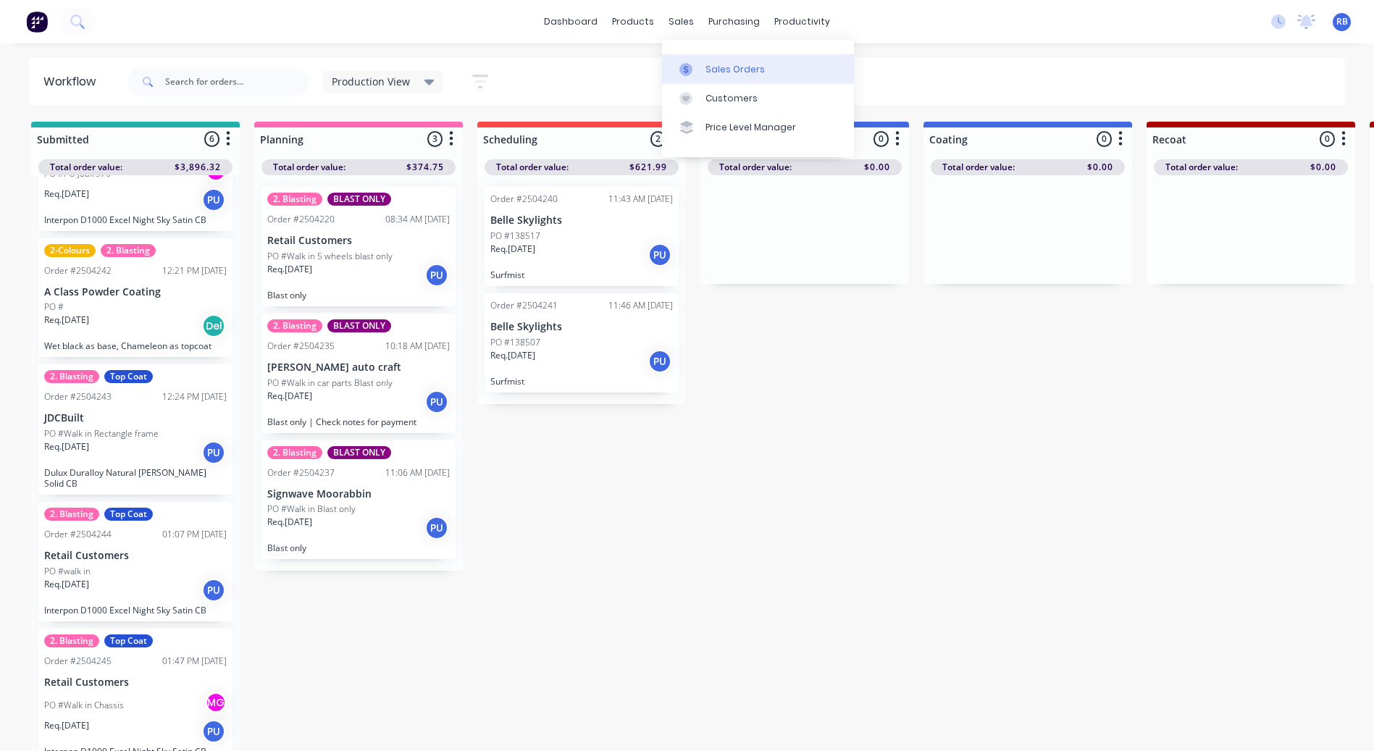
click at [723, 75] on div "Sales Orders" at bounding box center [734, 69] width 59 height 13
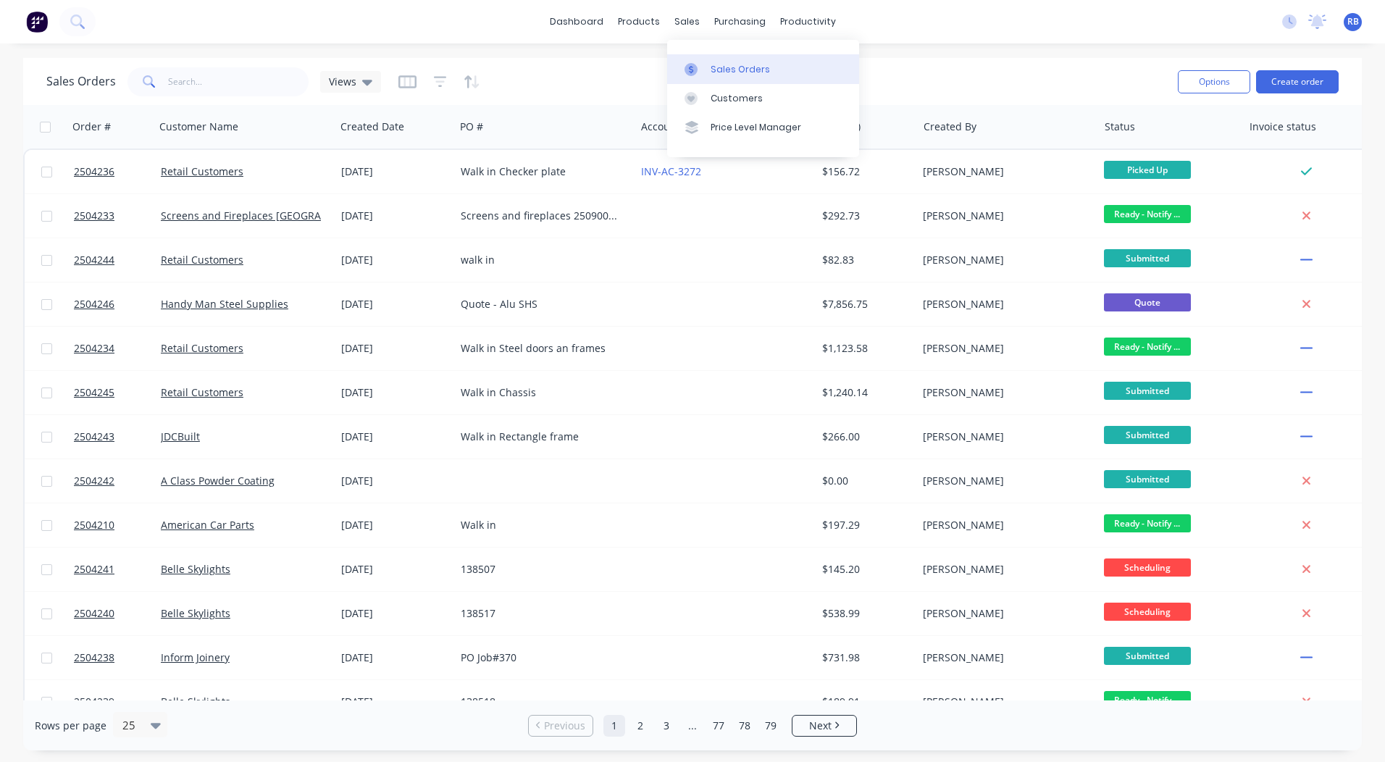
click at [705, 75] on div at bounding box center [695, 69] width 22 height 13
click at [790, 20] on div "productivity" at bounding box center [808, 22] width 70 height 22
click at [814, 63] on div "Workflow" at bounding box center [832, 69] width 43 height 13
